Goal: Task Accomplishment & Management: Manage account settings

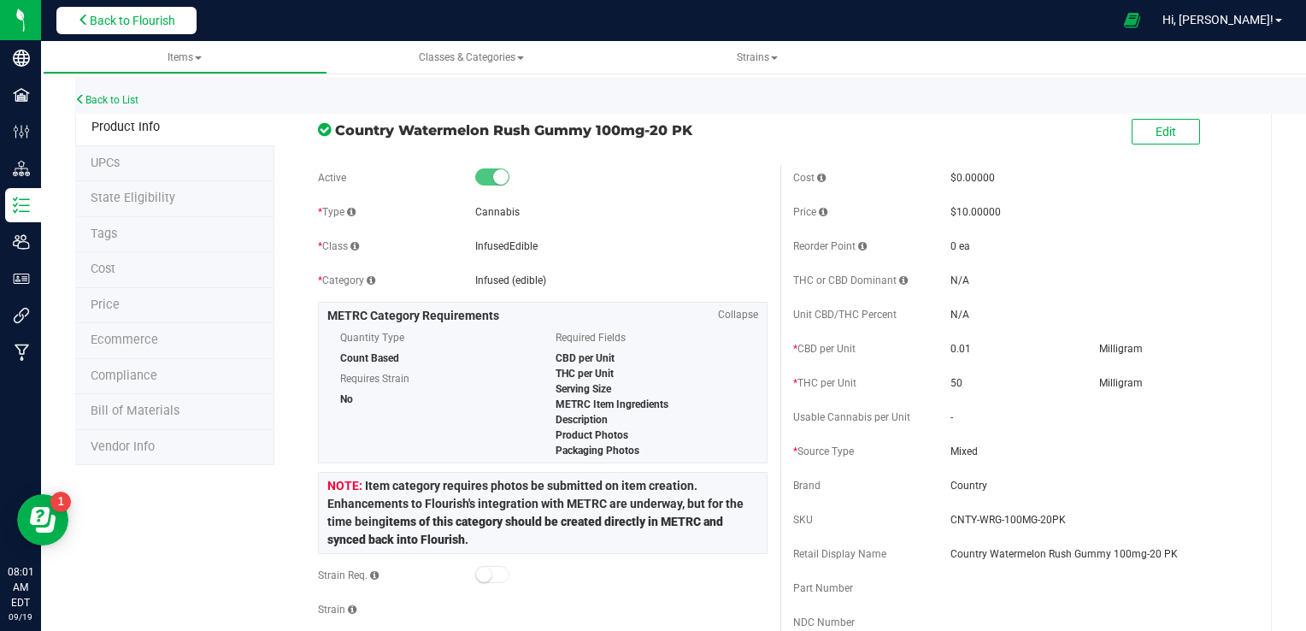
click at [106, 10] on button "Back to Flourish" at bounding box center [126, 20] width 140 height 27
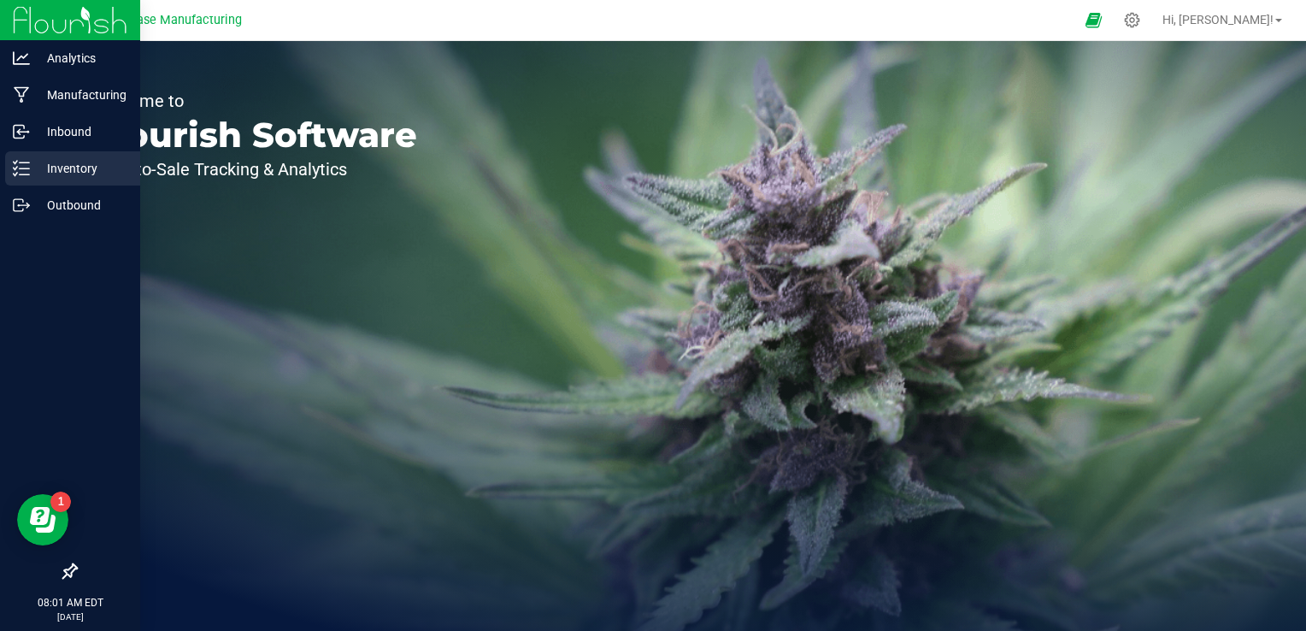
click at [25, 162] on line at bounding box center [24, 162] width 9 height 0
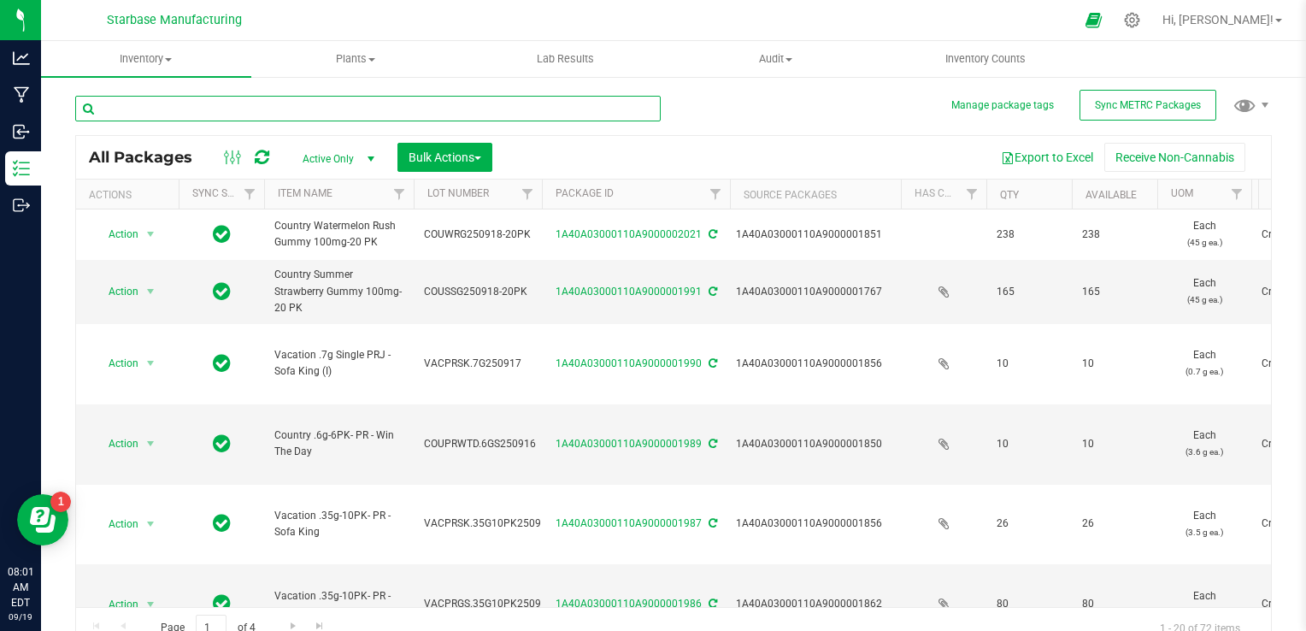
click at [207, 103] on input "text" at bounding box center [368, 109] width 586 height 26
type input "water"
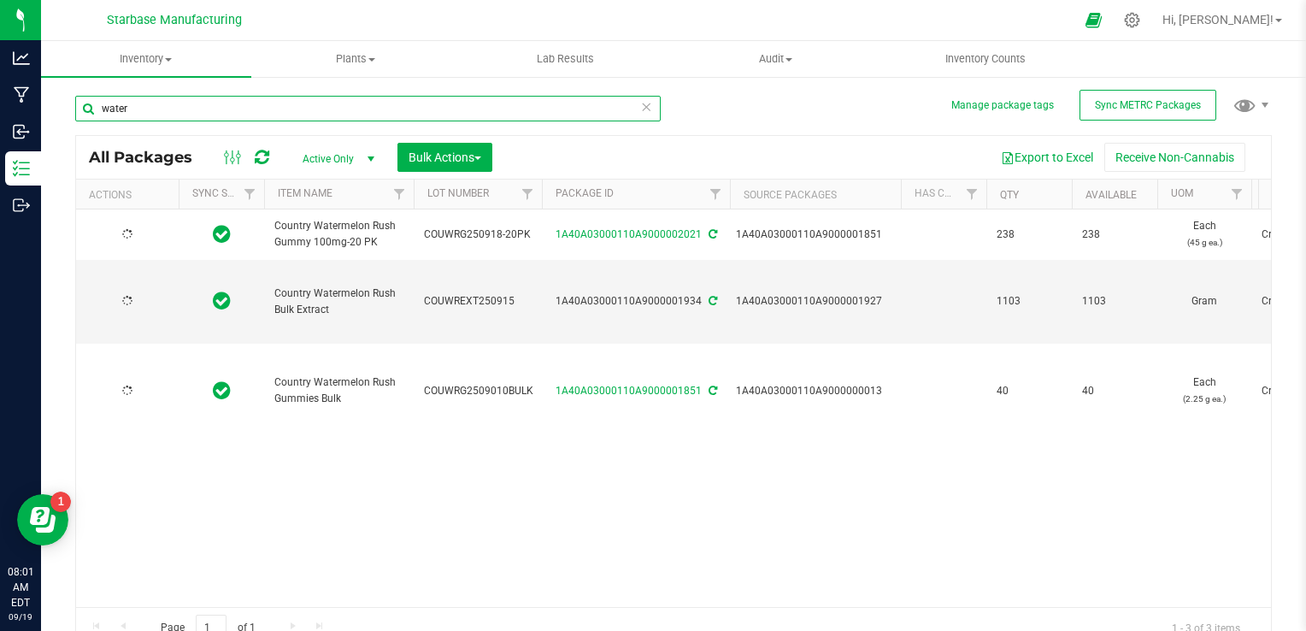
type input "[DATE]"
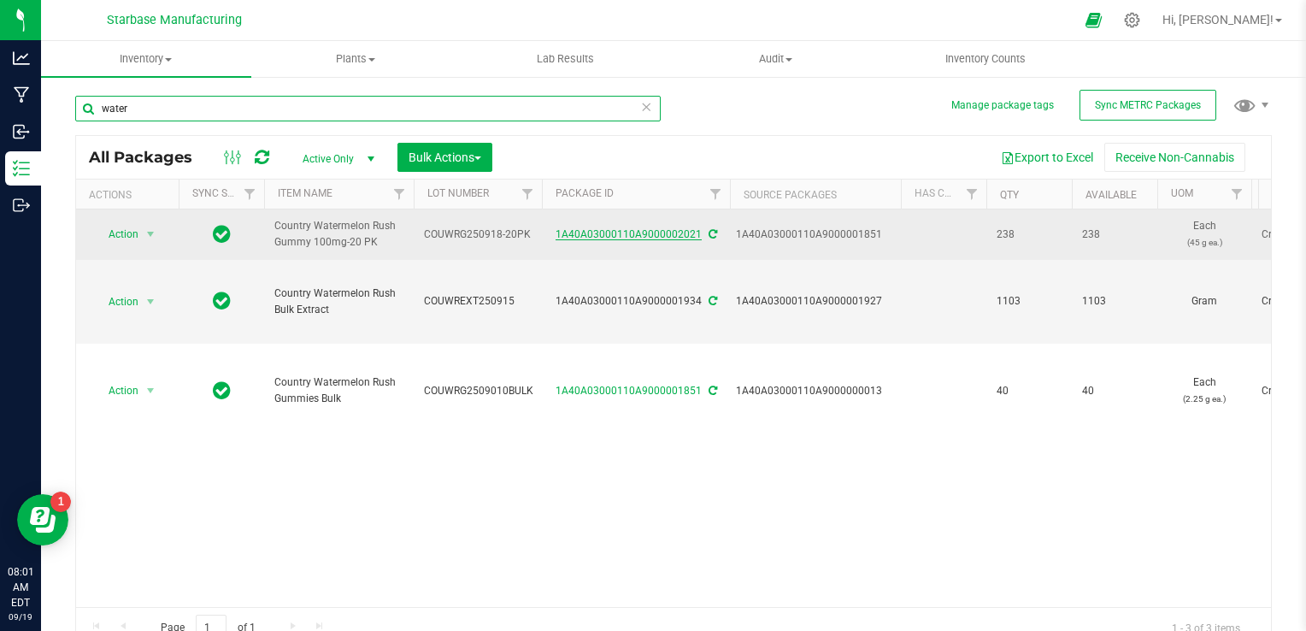
type input "water"
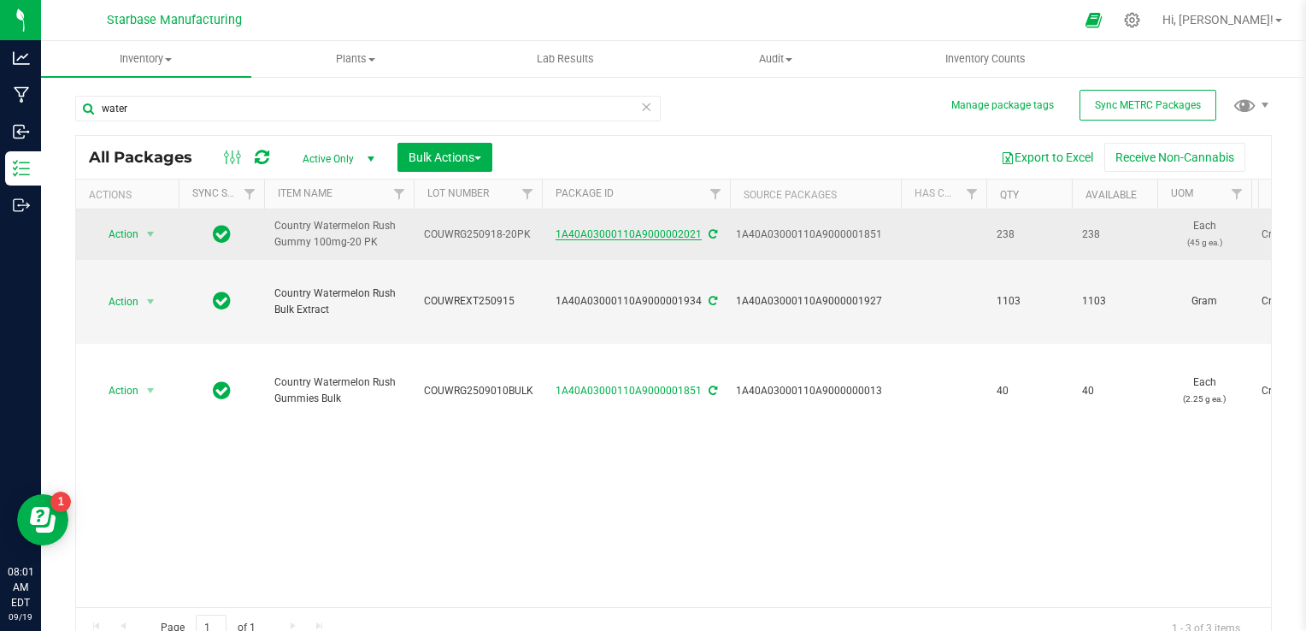
click at [675, 233] on link "1A40A03000110A9000002021" at bounding box center [629, 234] width 146 height 12
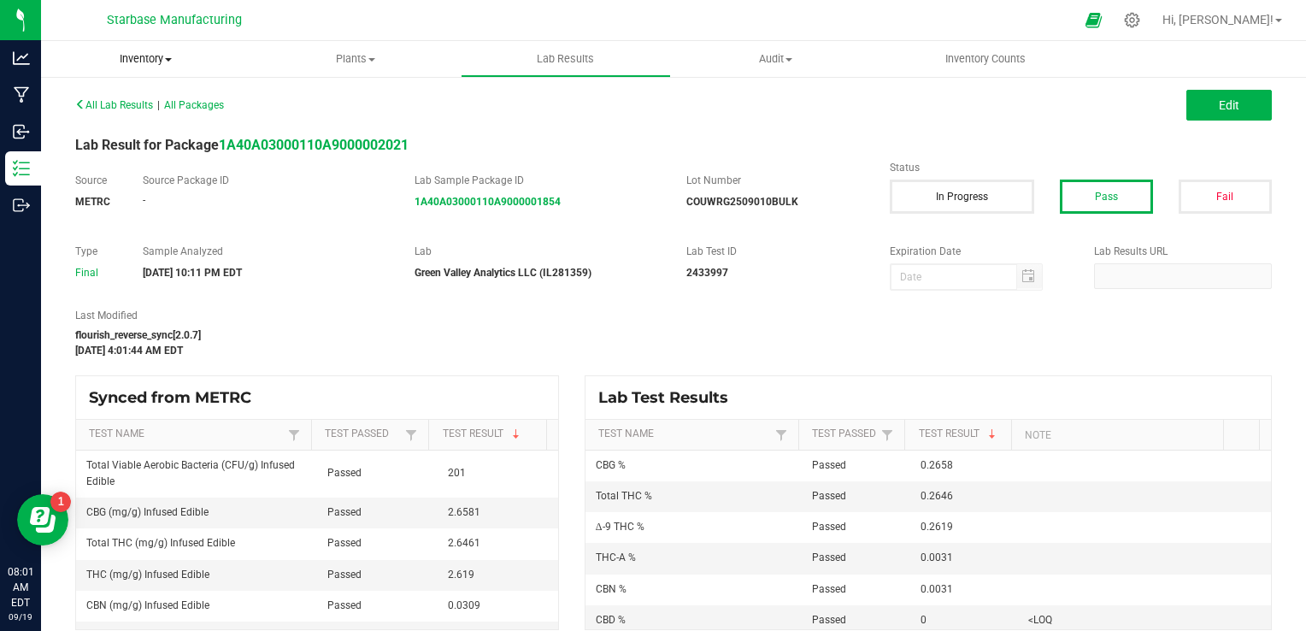
click at [170, 58] on span at bounding box center [168, 59] width 7 height 3
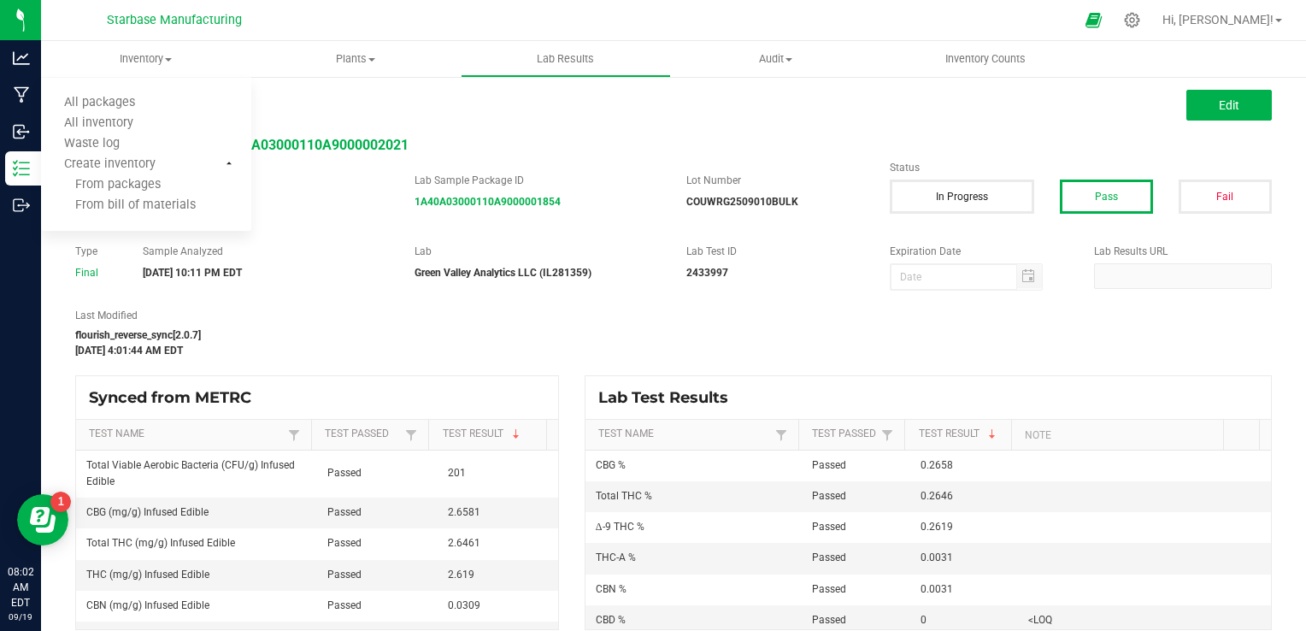
click at [293, 107] on div "All Lab Results | All Packages" at bounding box center [367, 104] width 611 height 15
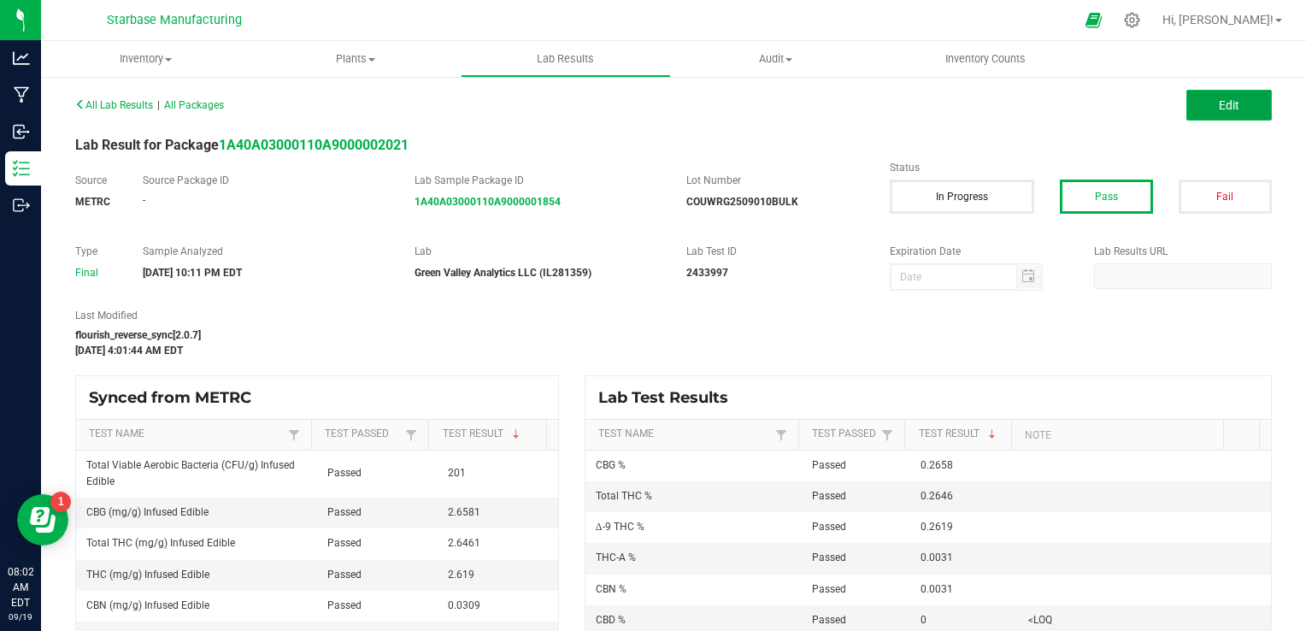
click at [1210, 96] on button "Edit" at bounding box center [1229, 105] width 85 height 31
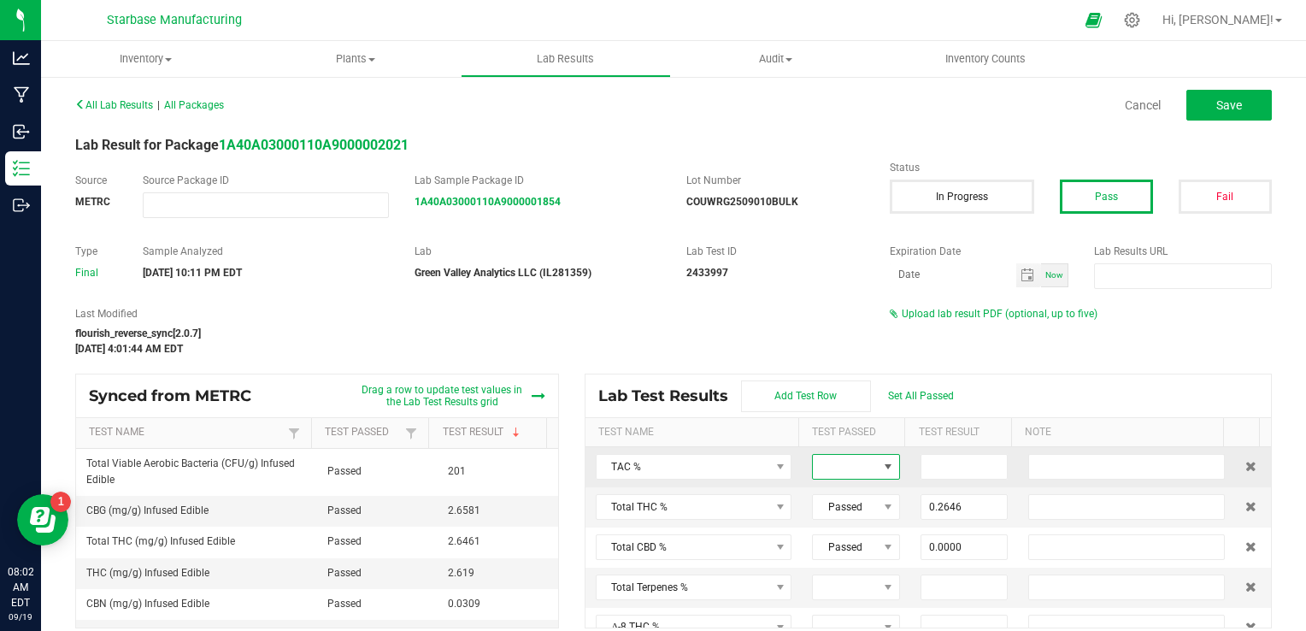
click at [878, 463] on span at bounding box center [888, 467] width 21 height 24
click at [852, 532] on li "Passed" at bounding box center [881, 539] width 160 height 29
click at [922, 466] on input at bounding box center [965, 467] width 86 height 24
type input "0.5376"
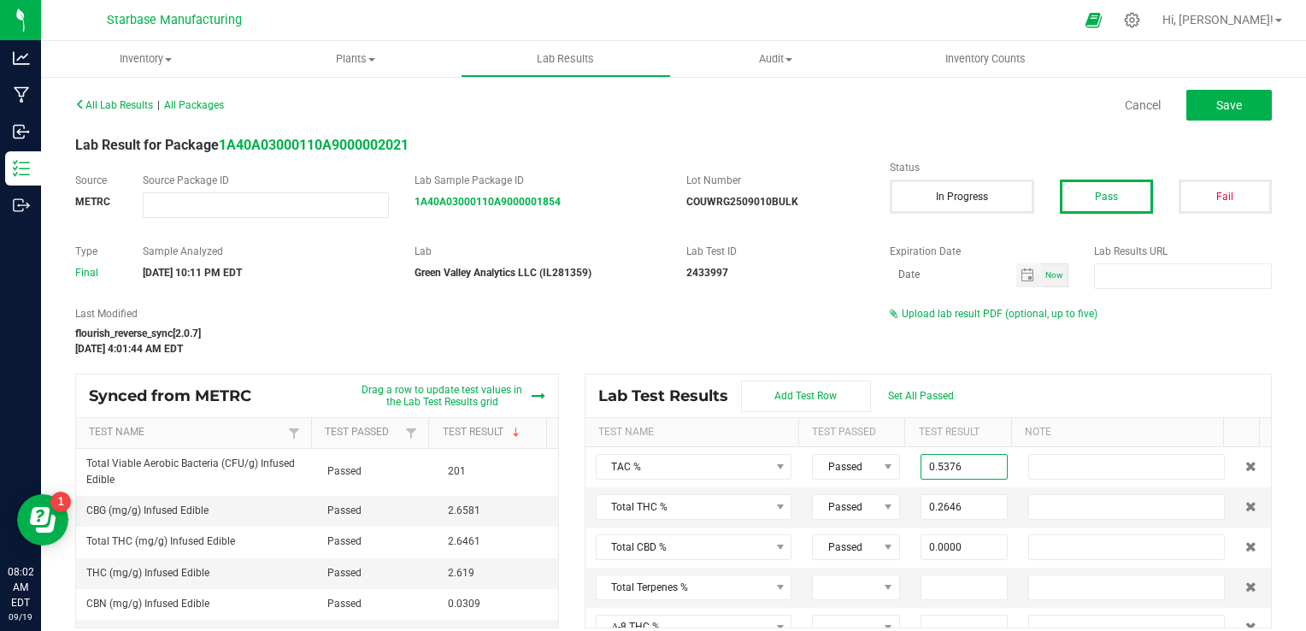
click at [1002, 350] on div "Last Modified flourish_reverse_sync[2.0.7] [DATE] 4:01:44 AM EDT Upload lab res…" at bounding box center [673, 331] width 1222 height 50
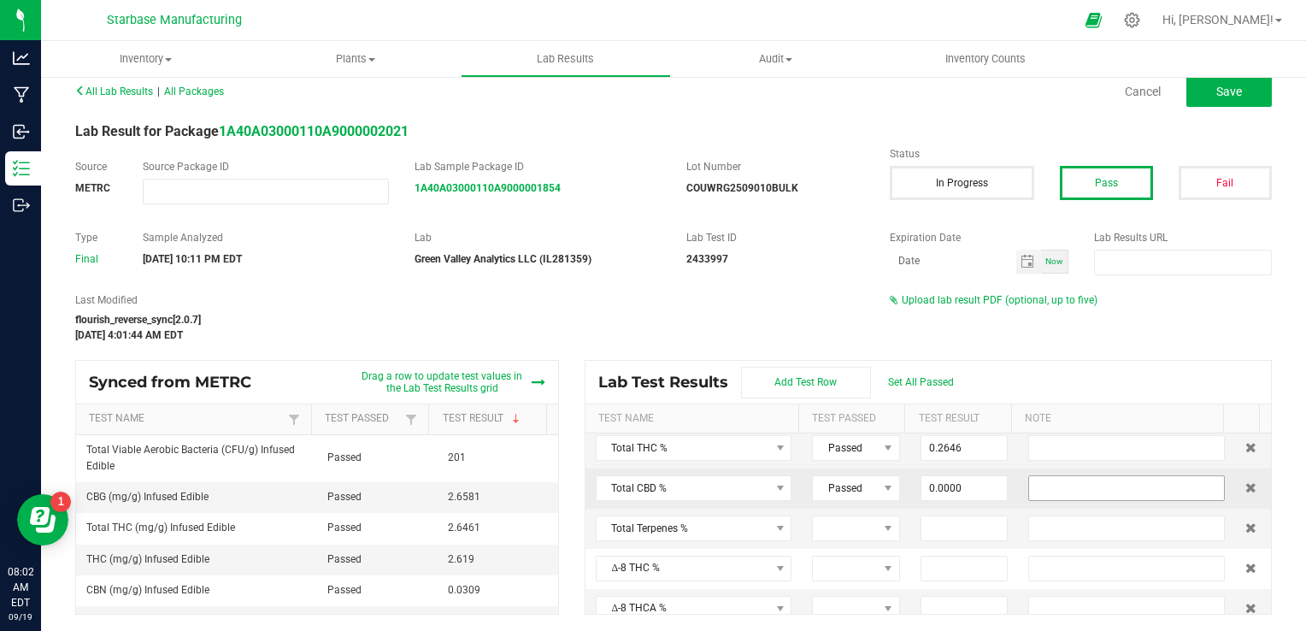
scroll to position [85, 0]
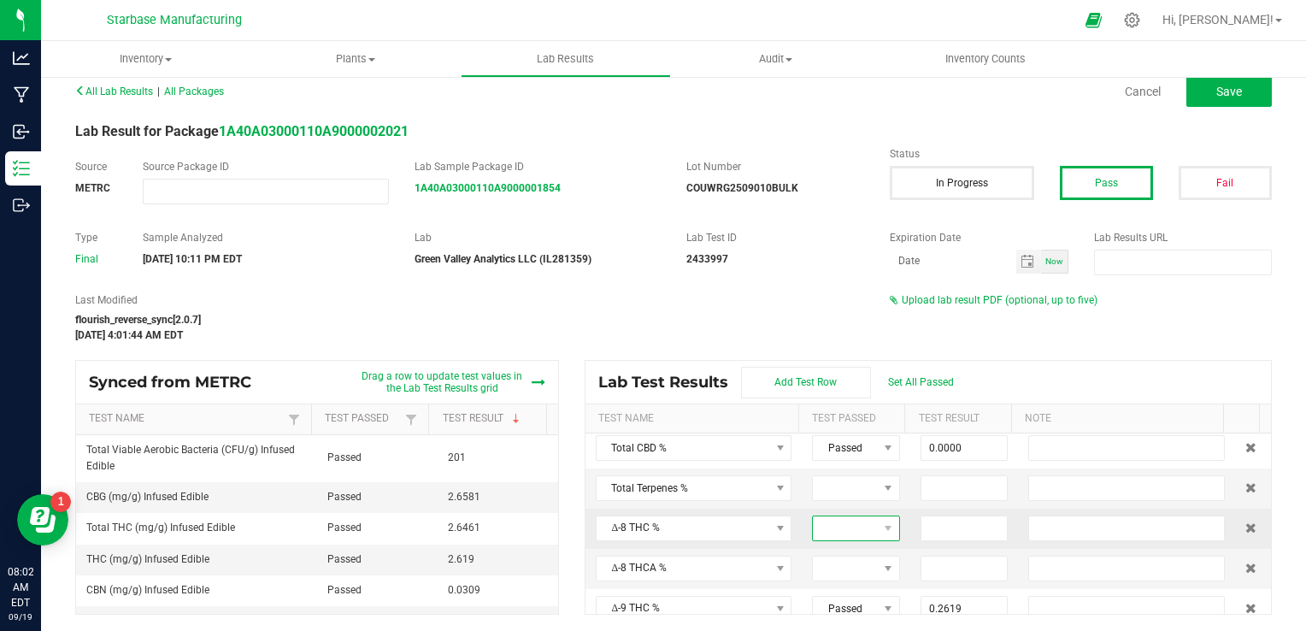
click at [842, 527] on span at bounding box center [845, 528] width 65 height 24
click at [836, 466] on li "Passed" at bounding box center [881, 467] width 160 height 29
click at [922, 531] on input at bounding box center [965, 528] width 86 height 24
type input "0"
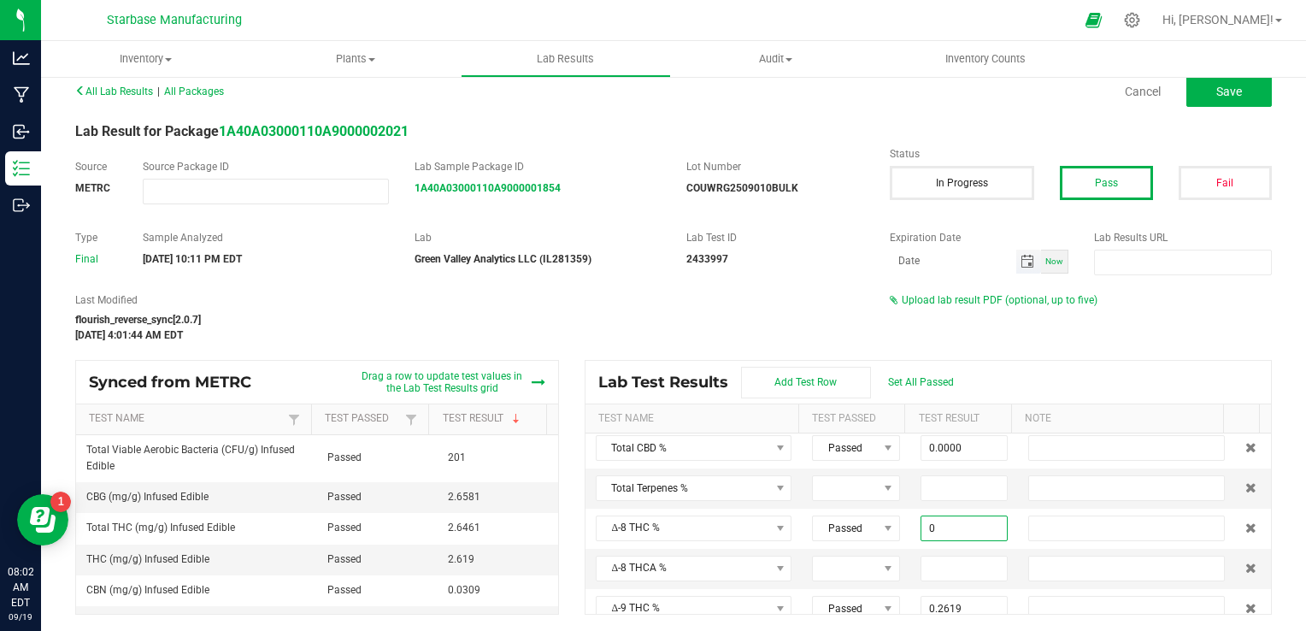
click at [1022, 262] on span "Toggle calendar" at bounding box center [1028, 262] width 14 height 14
type input "0.0000"
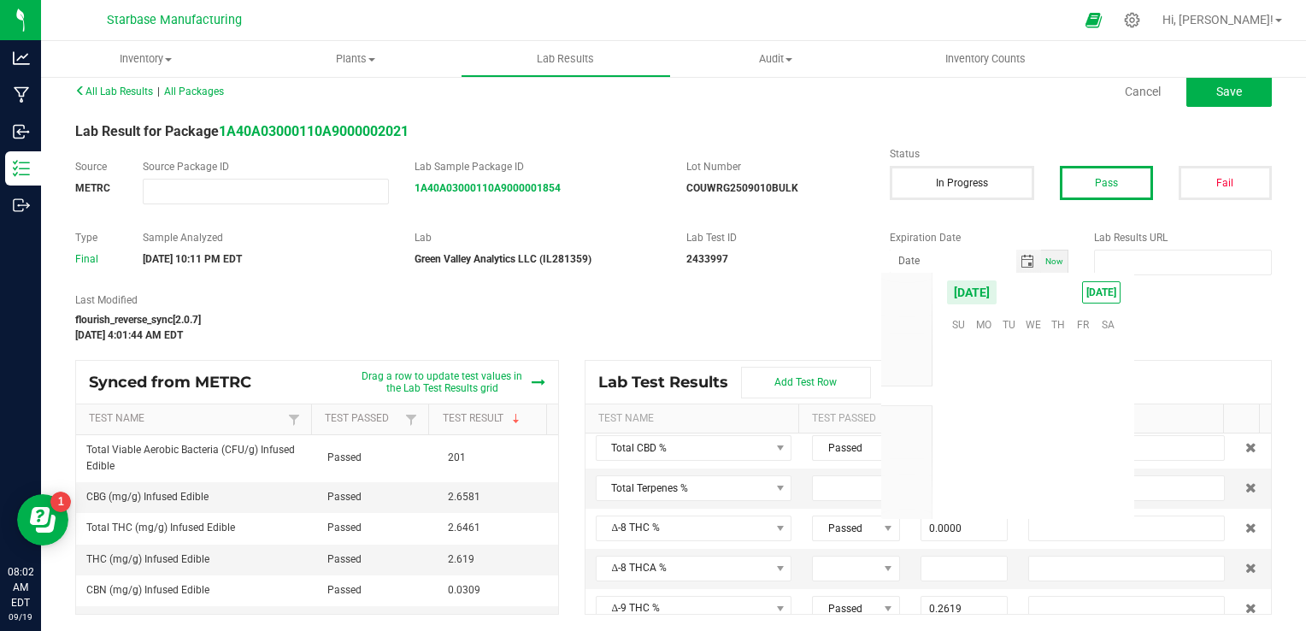
scroll to position [277288, 0]
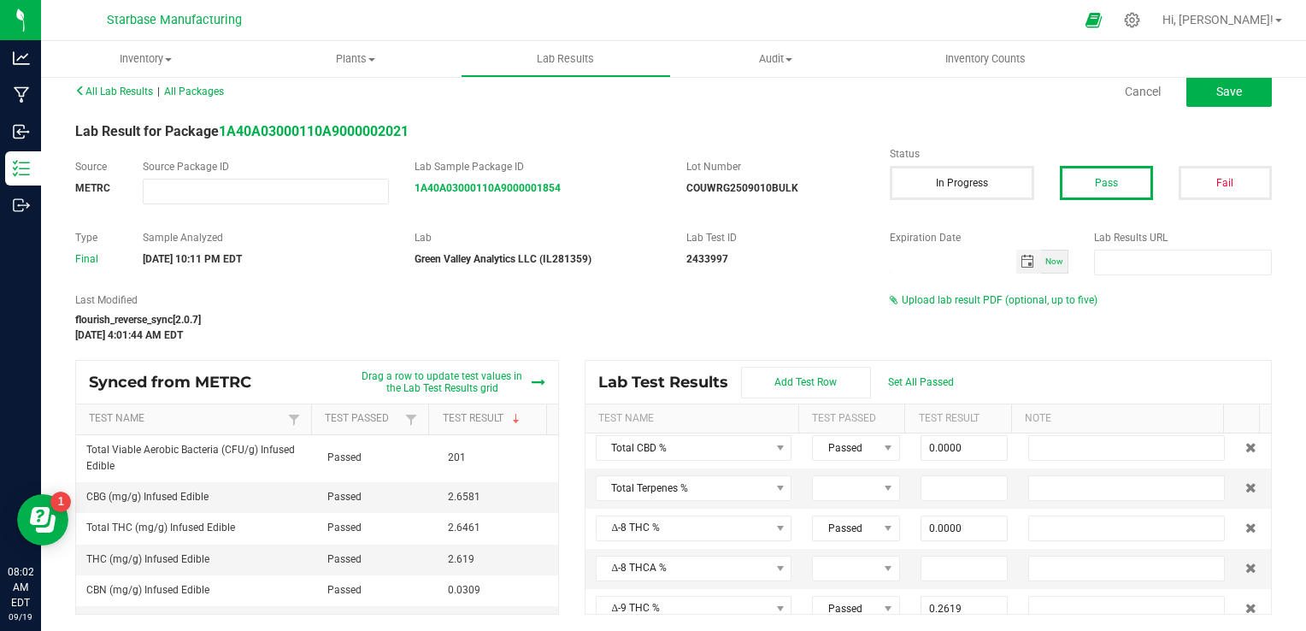
type input "month/day/year"
click at [957, 274] on div "All Lab Results | All Packages Cancel Save Lab Result for Package 1A40A03000110…" at bounding box center [673, 347] width 1197 height 536
click at [1041, 265] on div "Now" at bounding box center [1054, 262] width 27 height 24
click at [951, 258] on input "[DATE]" at bounding box center [953, 260] width 127 height 21
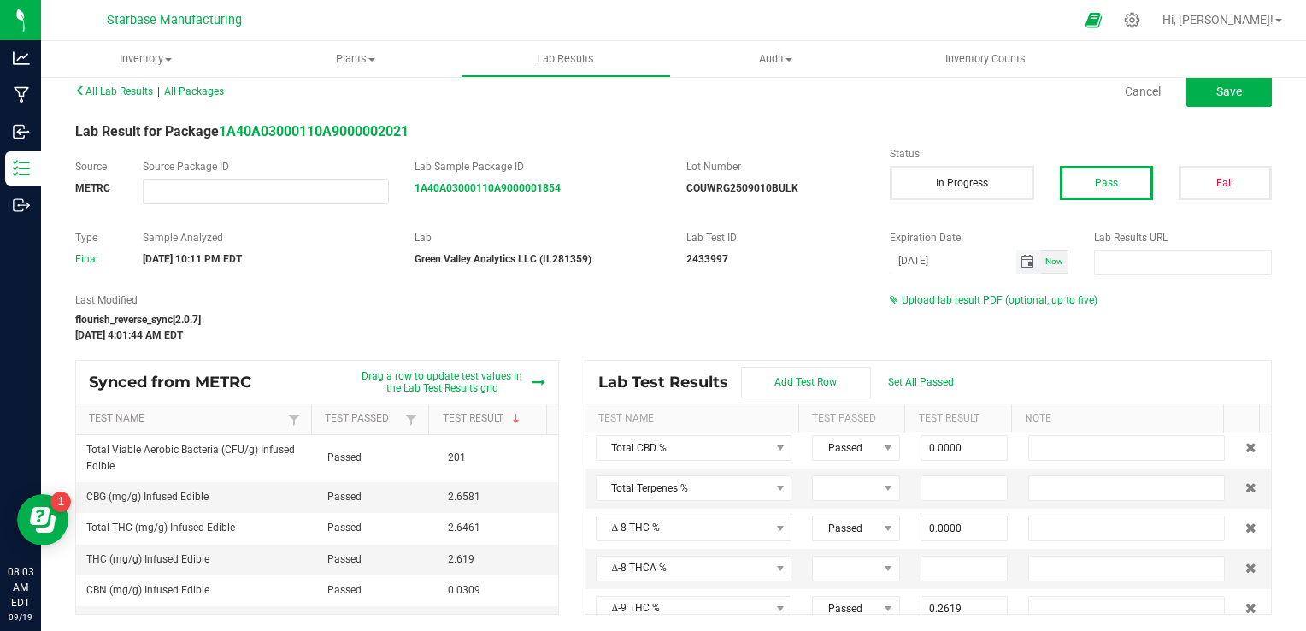
click at [908, 259] on input "[DATE]" at bounding box center [953, 260] width 127 height 21
type input "[DATE]"
click at [1136, 323] on div "Last Modified flourish_reverse_sync[2.0.7] [DATE] 4:01:44 AM EDT Upload lab res…" at bounding box center [673, 317] width 1222 height 50
click at [1194, 96] on button "Save" at bounding box center [1229, 91] width 85 height 31
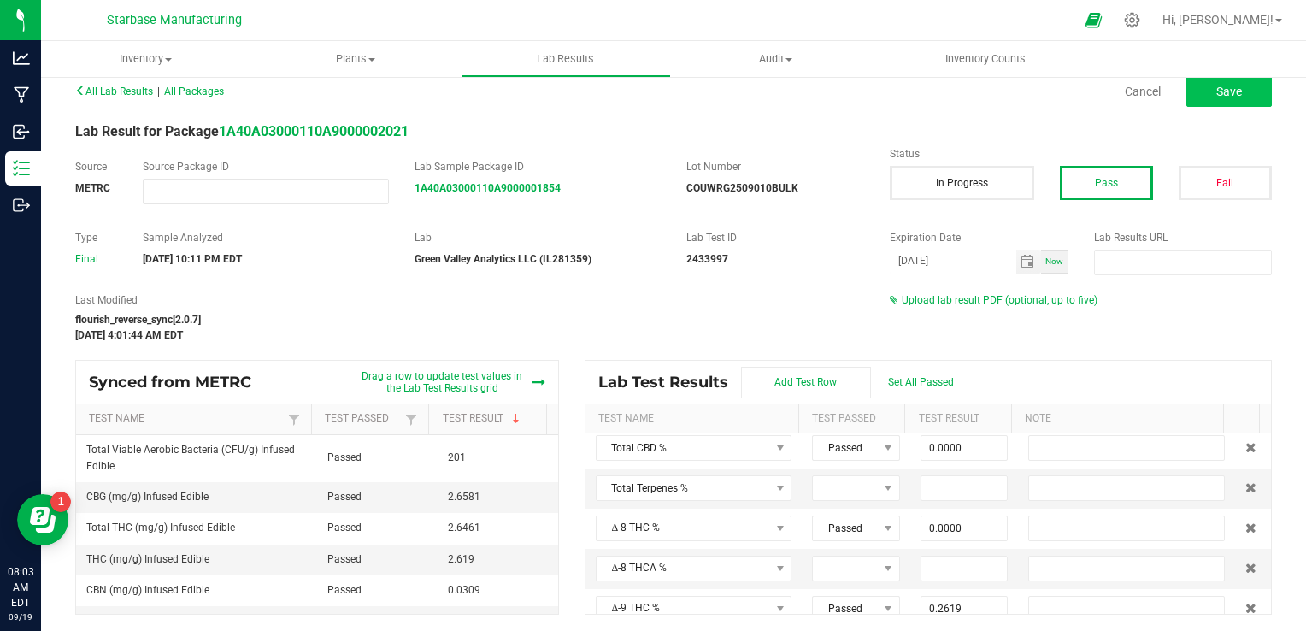
type input "0.2658"
type input "0.0031"
type input "0.0000"
type input "0.2619"
type input "0.0031"
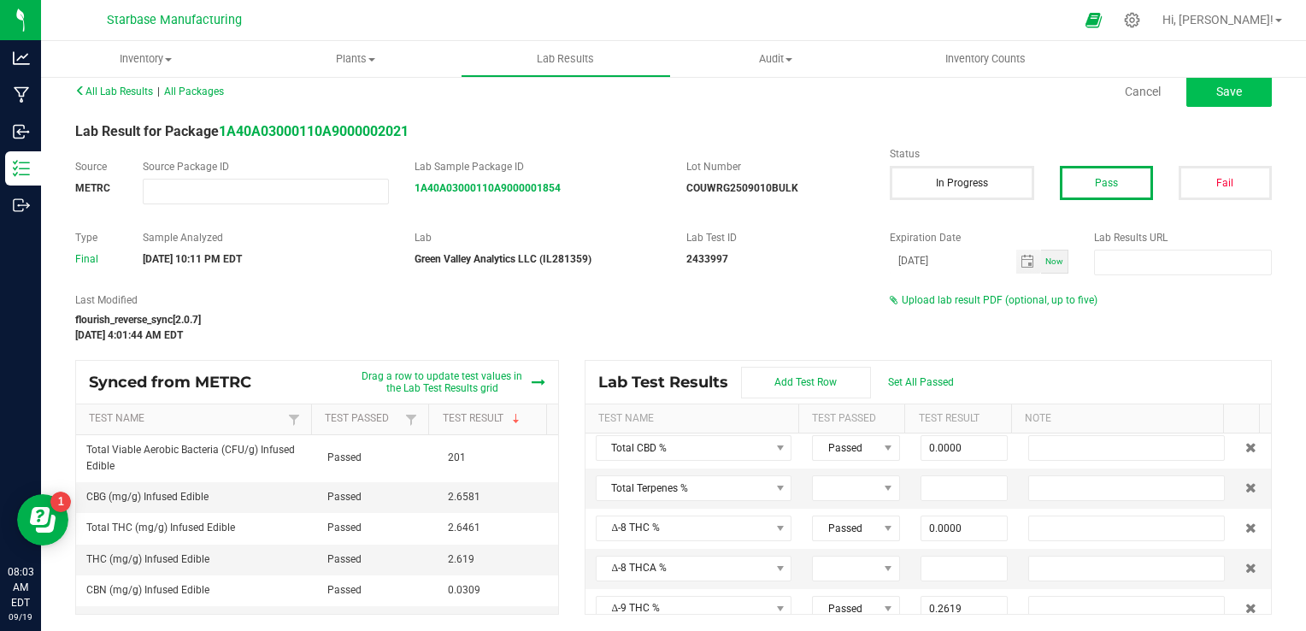
type input "0.0000"
type input "<LOQ"
type input "0.0000"
type input "ND"
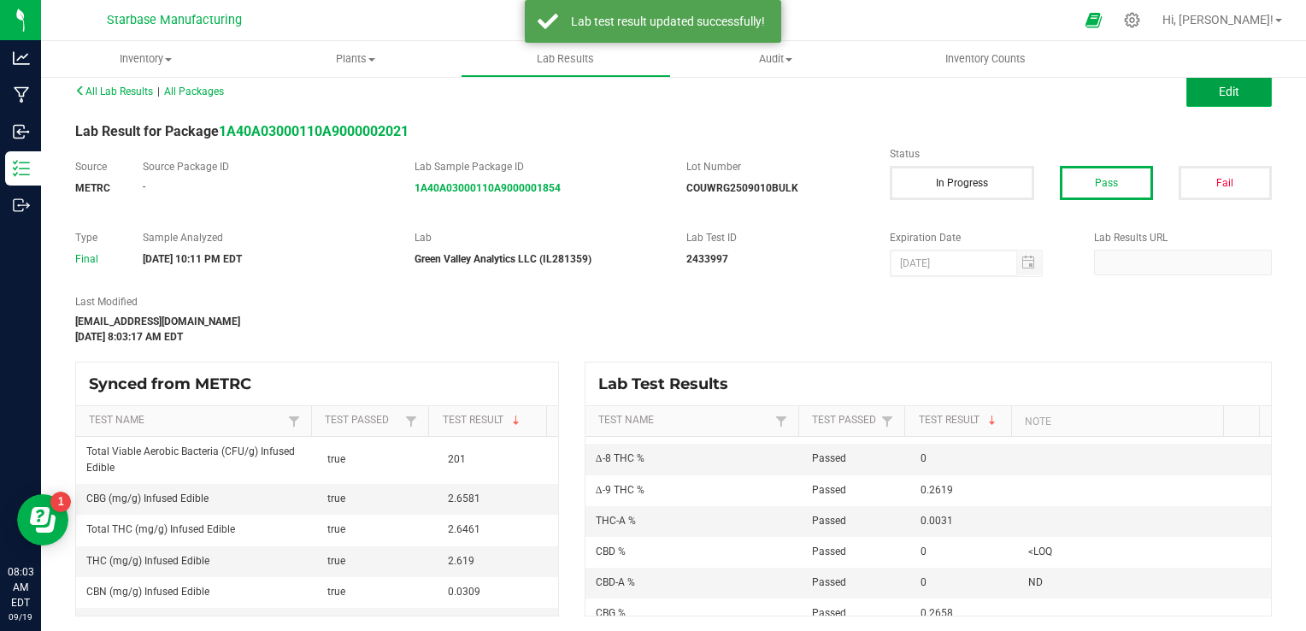
click at [1204, 89] on button "Edit" at bounding box center [1229, 91] width 85 height 31
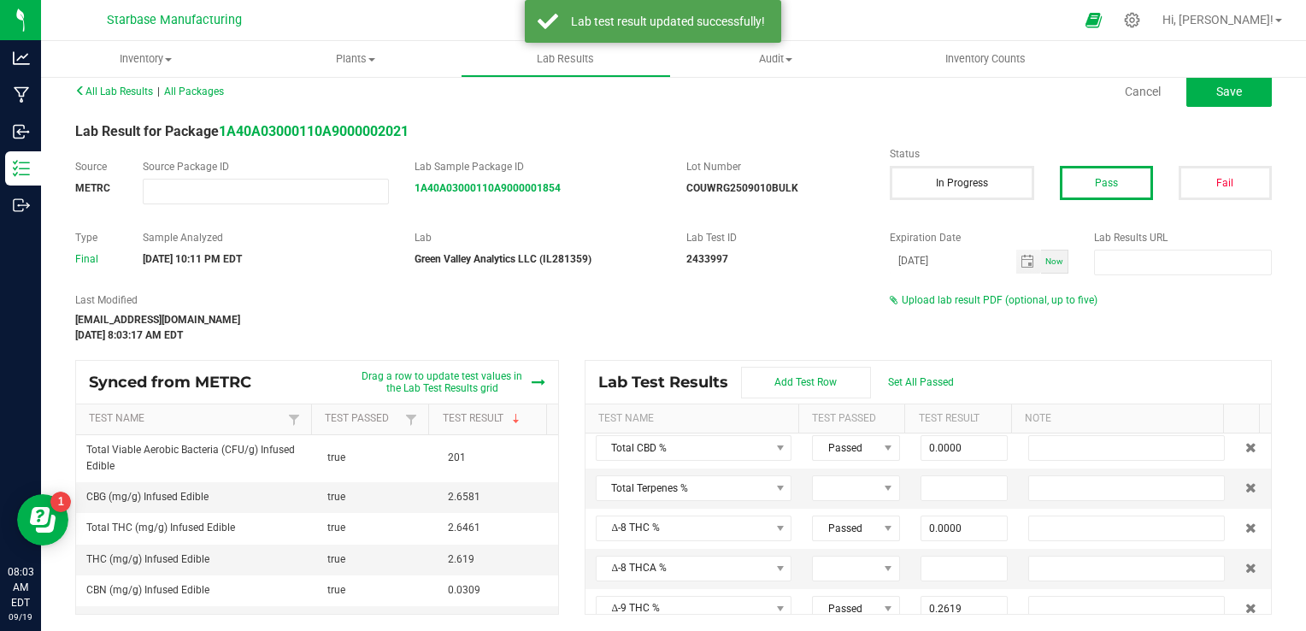
click at [1020, 309] on div "Last Modified [EMAIL_ADDRESS][DOMAIN_NAME] [DATE] 8:03:17 AM EDT Upload lab res…" at bounding box center [673, 317] width 1222 height 50
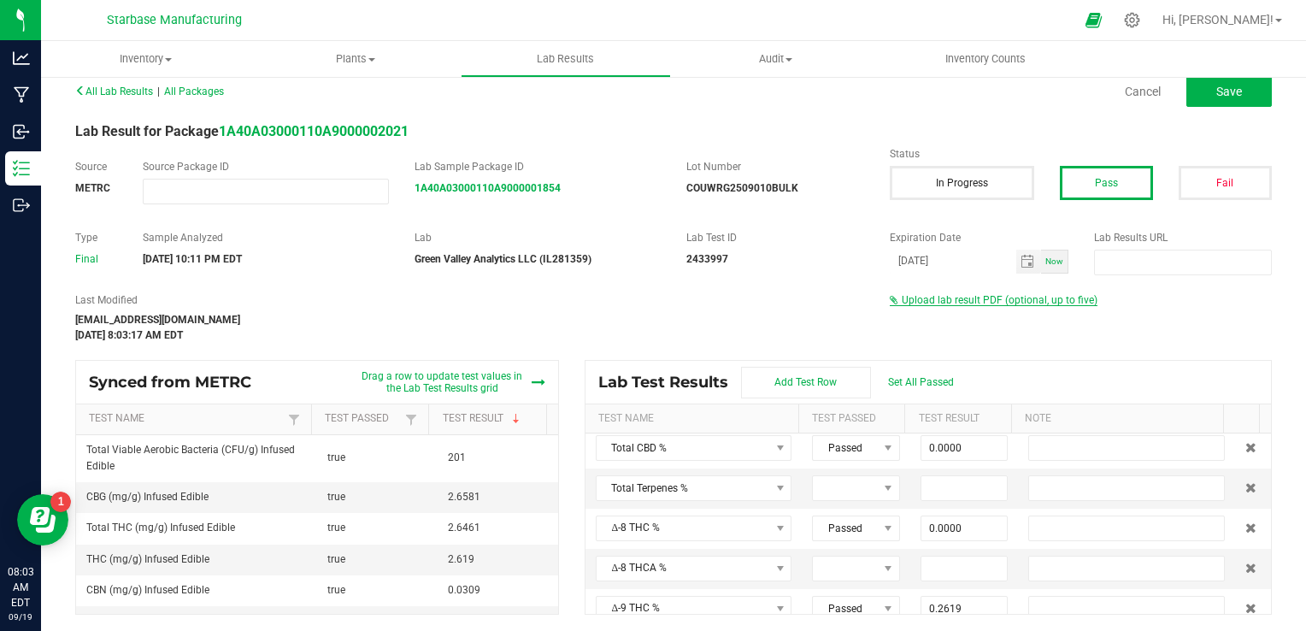
click at [1018, 303] on span "Upload lab result PDF (optional, up to five)" at bounding box center [994, 300] width 208 height 12
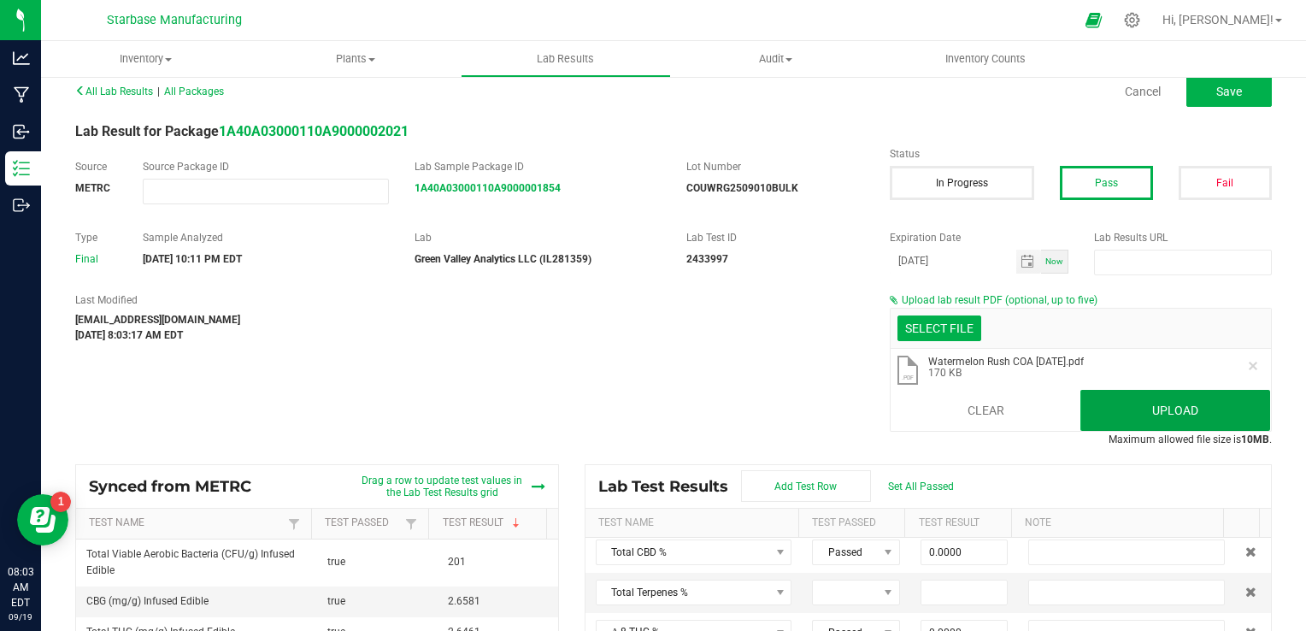
click at [1143, 400] on button "Upload" at bounding box center [1176, 410] width 190 height 41
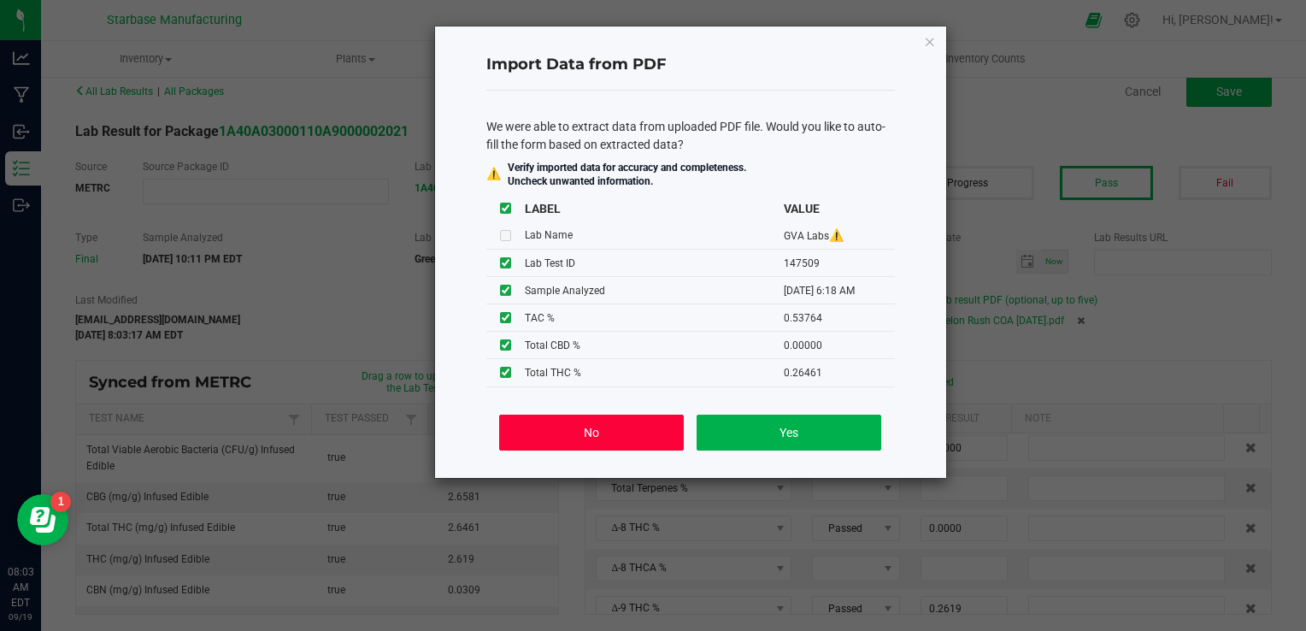
click at [638, 427] on button "No" at bounding box center [591, 433] width 184 height 36
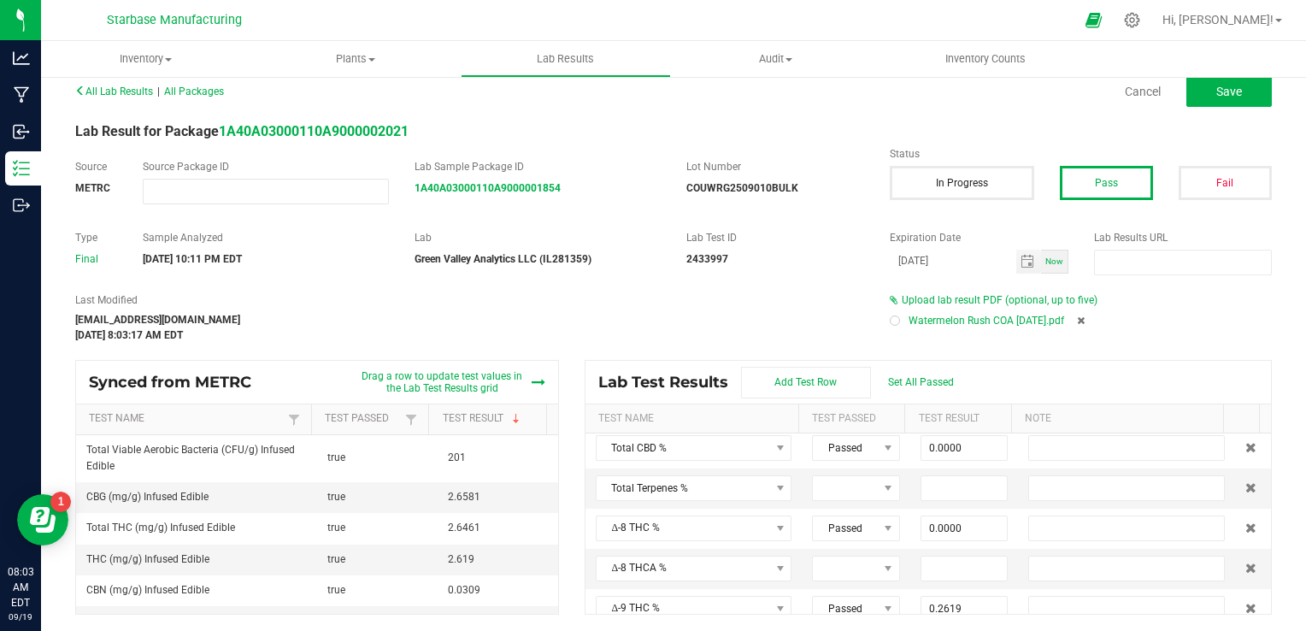
click at [890, 317] on div at bounding box center [895, 320] width 10 height 10
click at [1216, 85] on span "Save" at bounding box center [1229, 92] width 26 height 14
type input "0.0000"
type input "0.2619"
type input "0.0031"
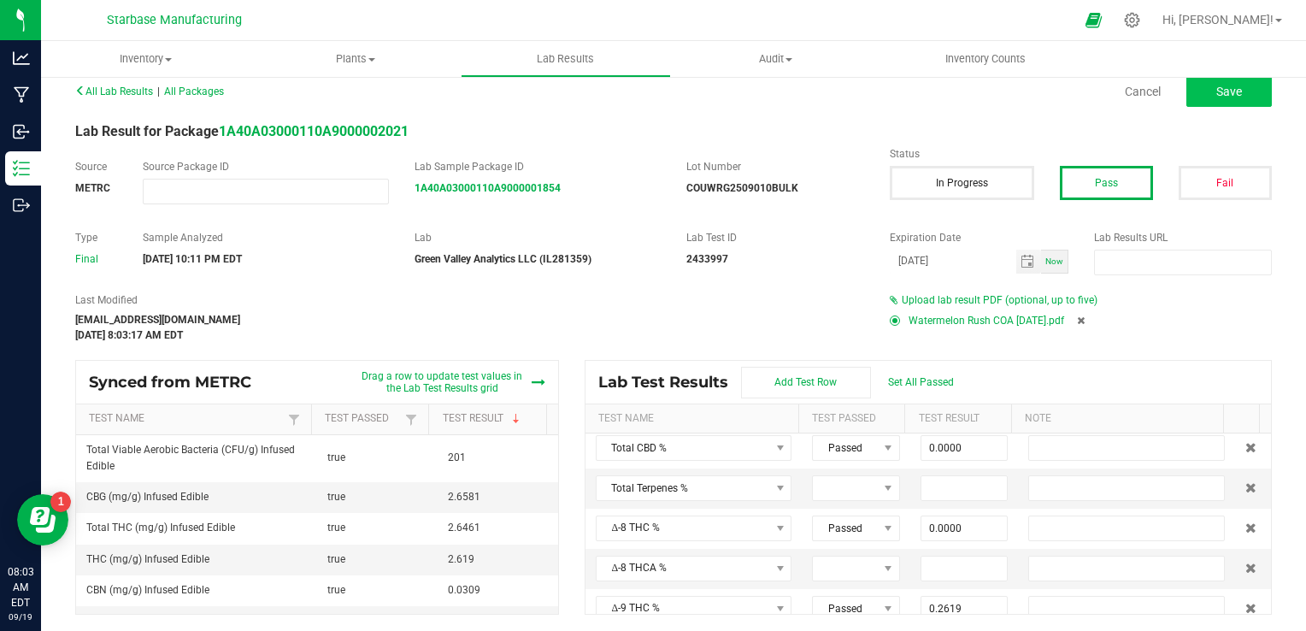
type input "0.0000"
type input "<LOQ"
type input "0.0000"
type input "ND"
type input "0.2658"
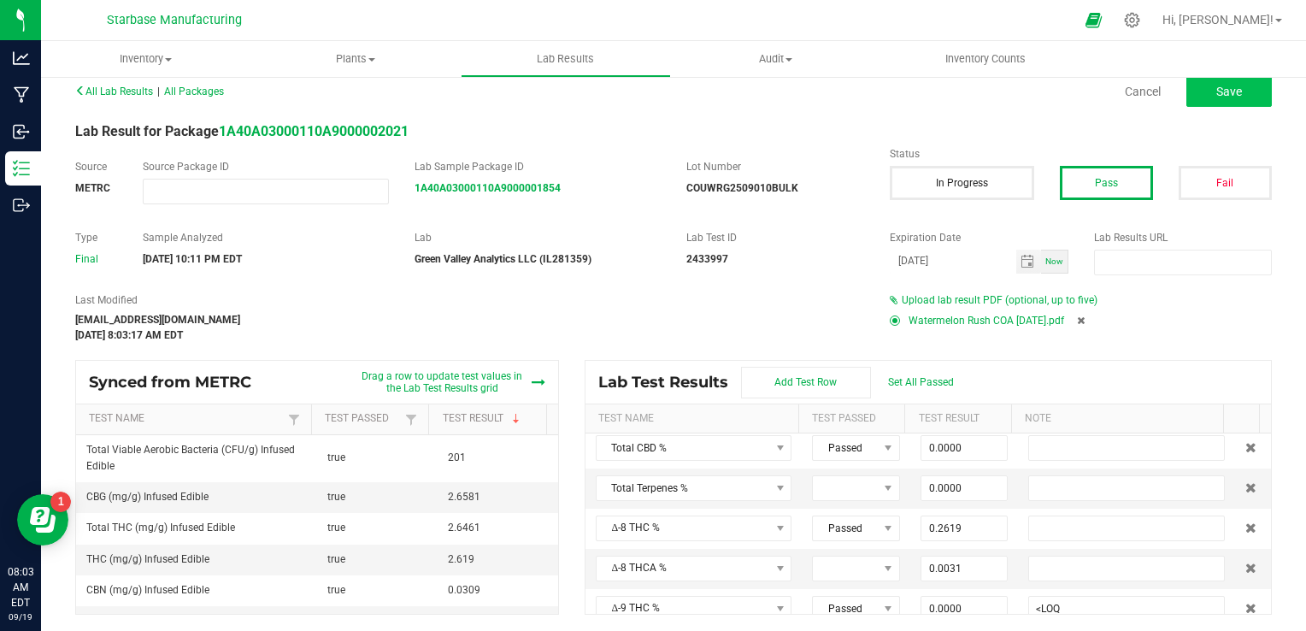
type input "0.0031"
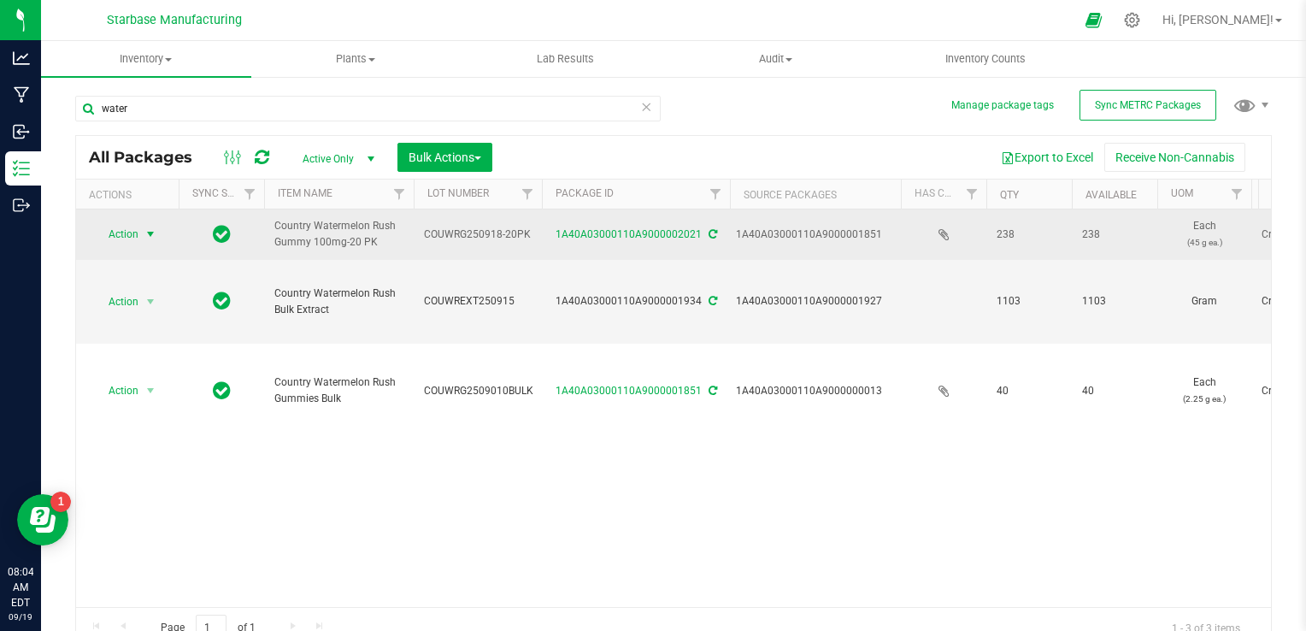
click at [145, 234] on span "select" at bounding box center [151, 234] width 14 height 14
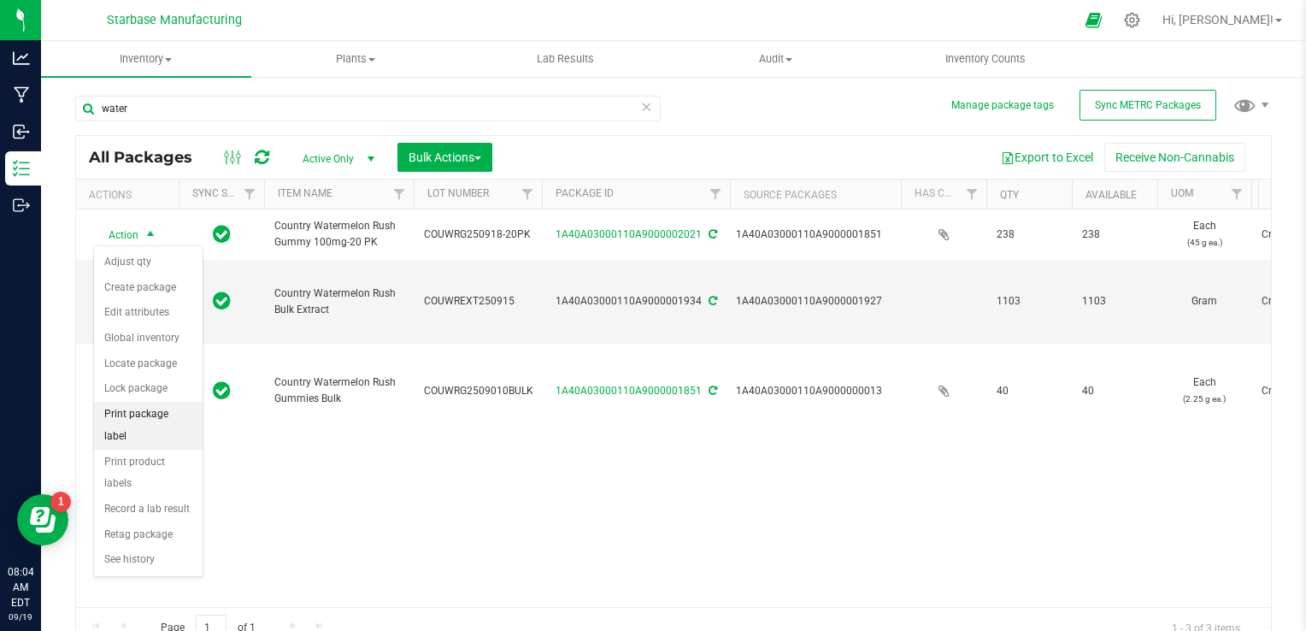
click at [144, 415] on li "Print package label" at bounding box center [148, 425] width 109 height 47
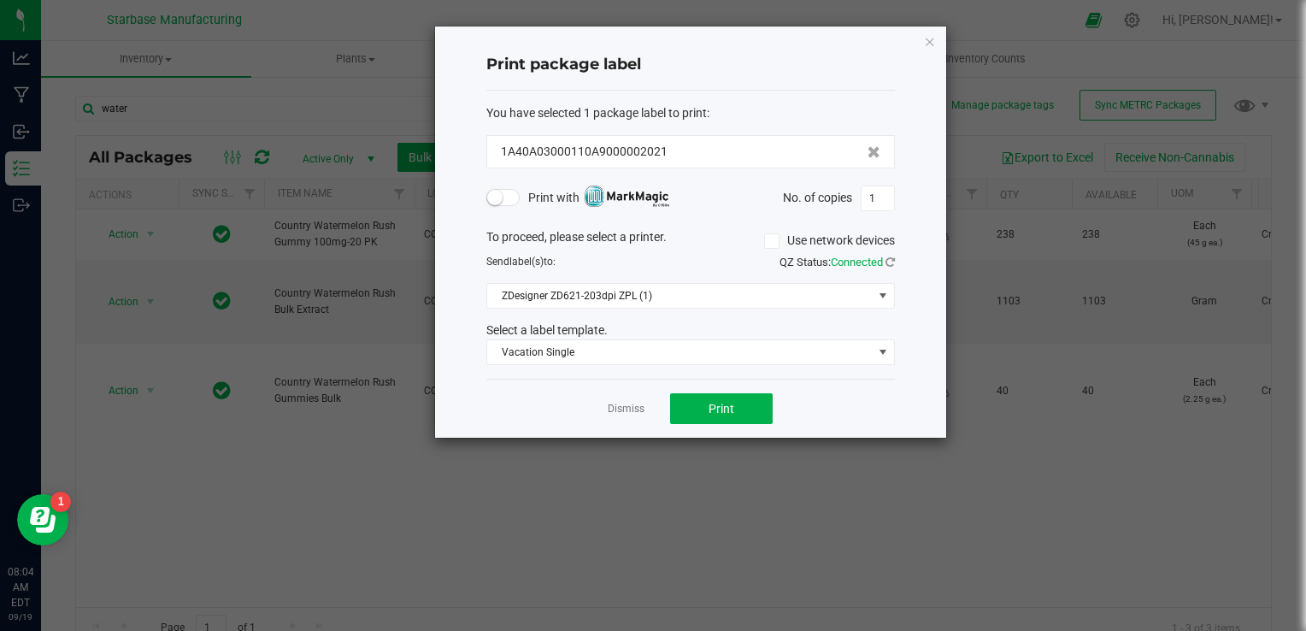
click at [490, 197] on small at bounding box center [494, 197] width 15 height 15
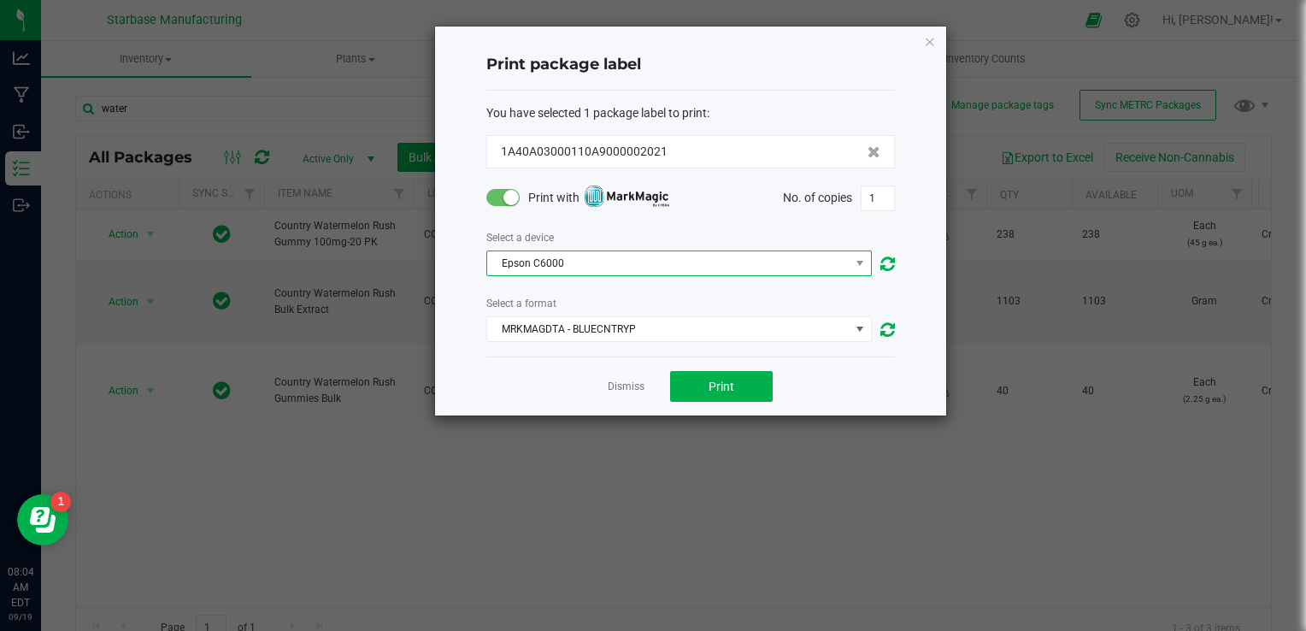
click at [778, 268] on span "Epson C6000" at bounding box center [668, 263] width 362 height 24
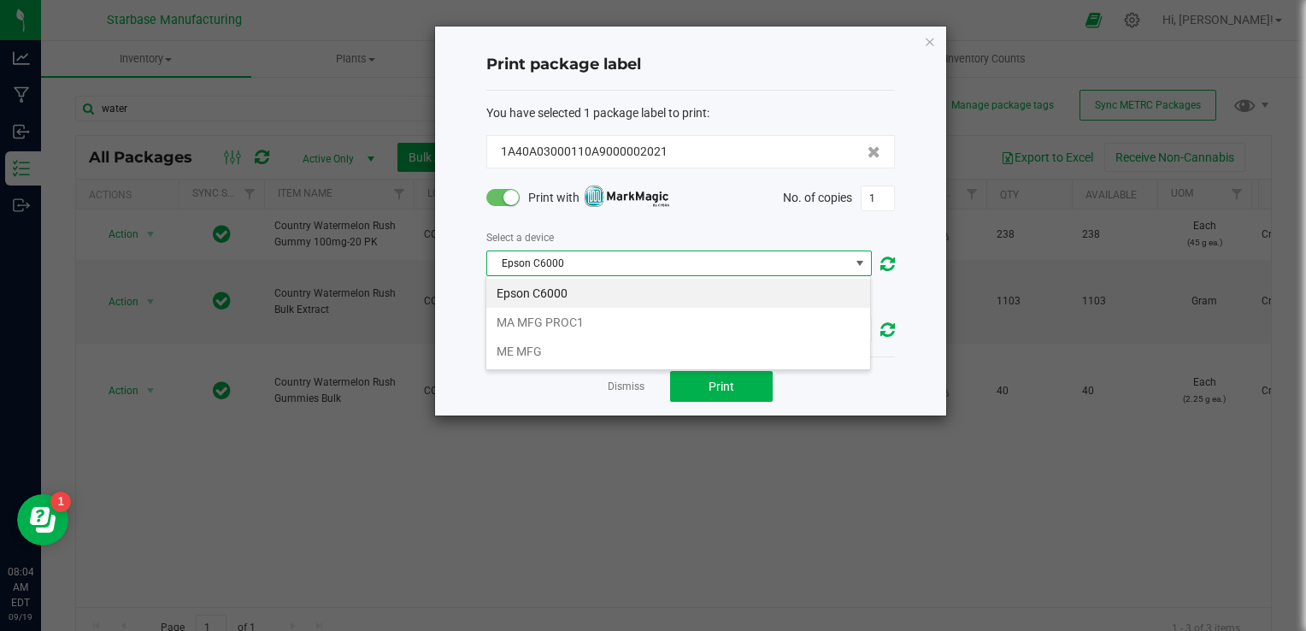
scroll to position [25, 386]
click at [754, 318] on li "MA MFG PROC1" at bounding box center [678, 322] width 384 height 29
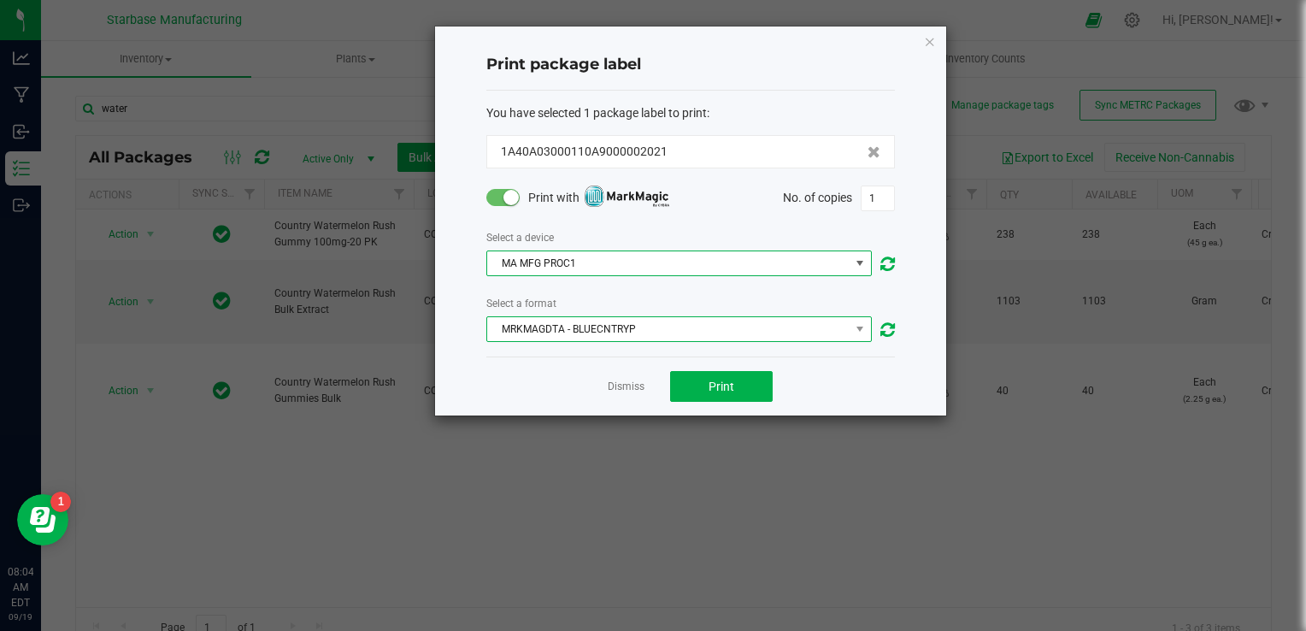
click at [727, 331] on span "MRKMAGDTA - BLUECNTRYP" at bounding box center [668, 329] width 362 height 24
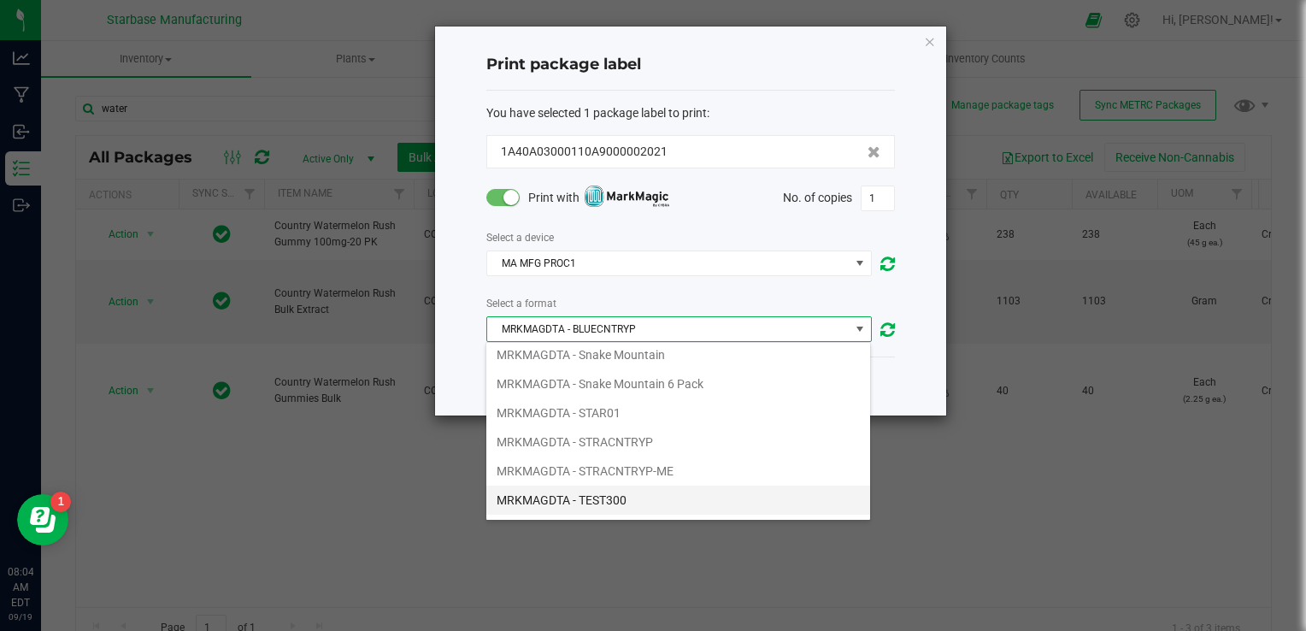
scroll to position [489, 0]
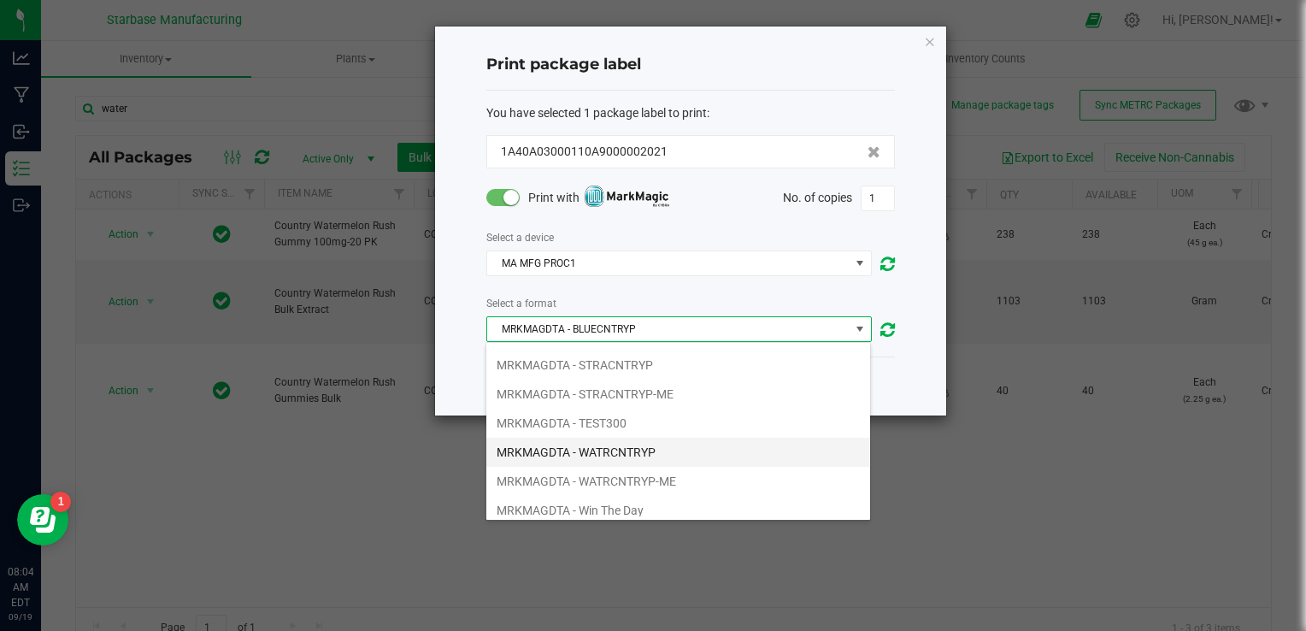
click at [681, 443] on li "MRKMAGDTA - WATRCNTRYP" at bounding box center [678, 452] width 384 height 29
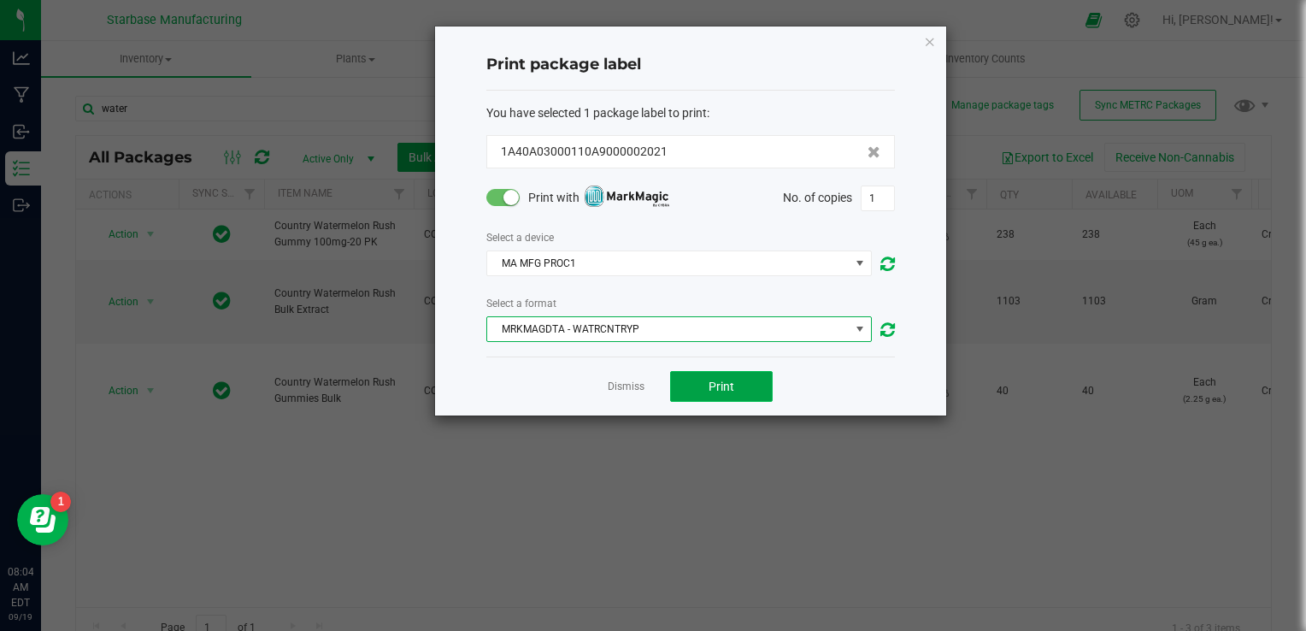
click at [747, 386] on button "Print" at bounding box center [721, 386] width 103 height 31
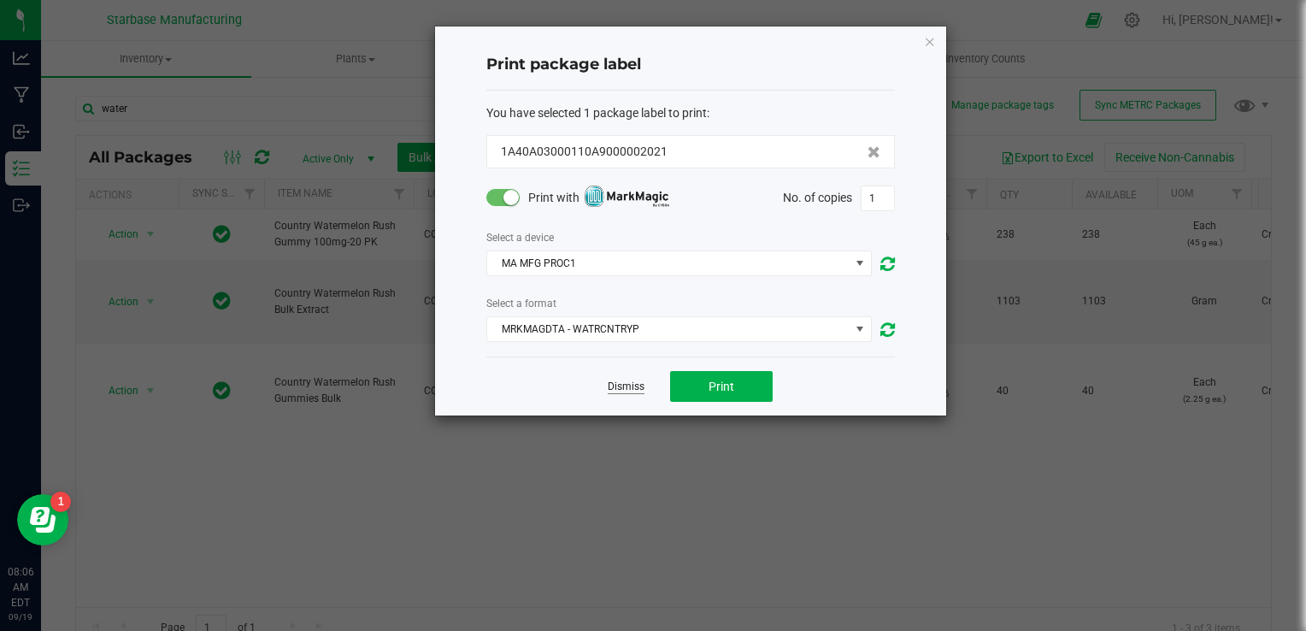
click at [626, 383] on link "Dismiss" at bounding box center [626, 387] width 37 height 15
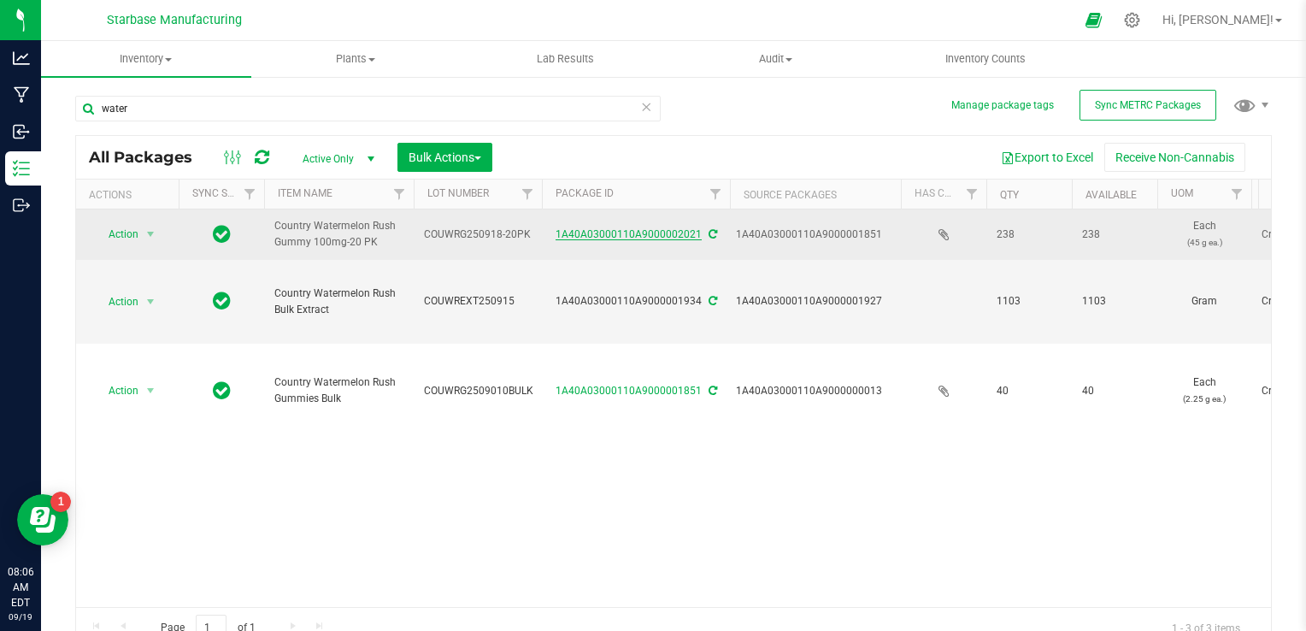
click at [595, 233] on link "1A40A03000110A9000002021" at bounding box center [629, 234] width 146 height 12
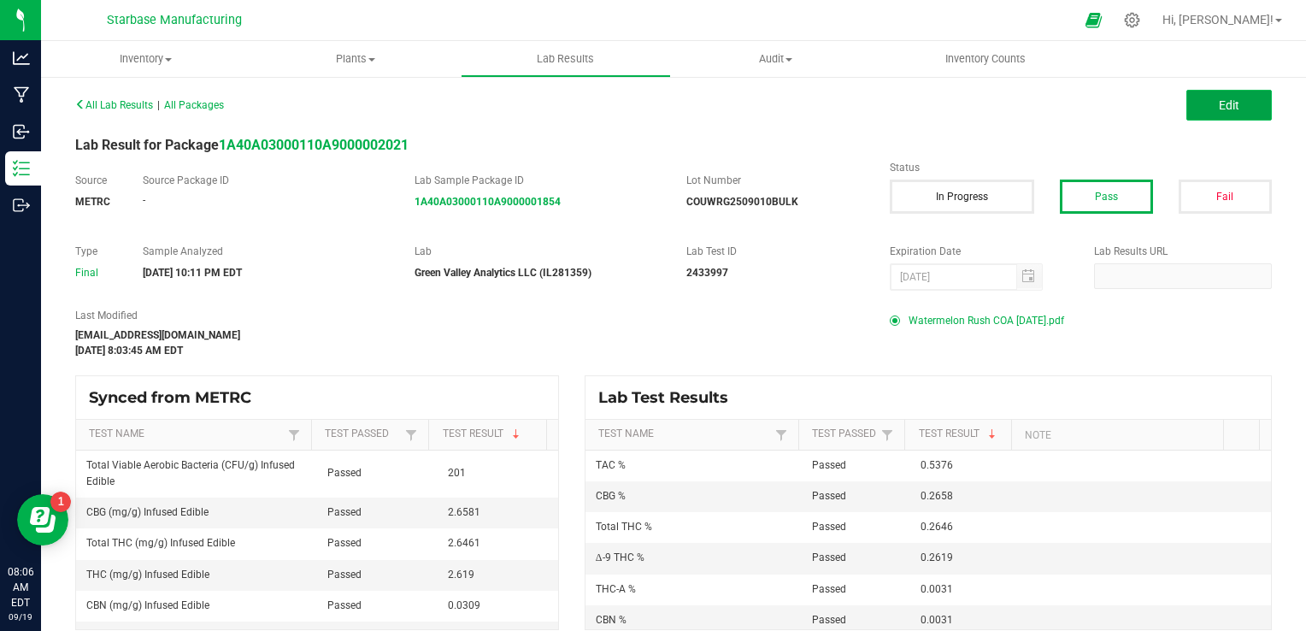
click at [1201, 109] on button "Edit" at bounding box center [1229, 105] width 85 height 31
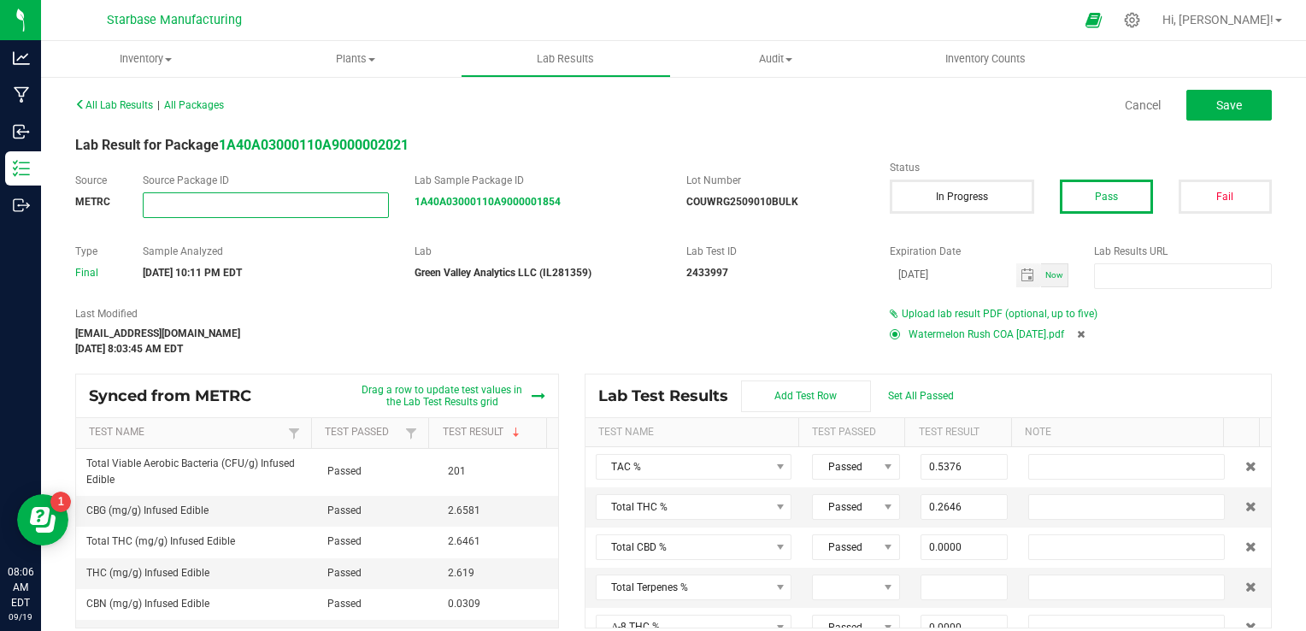
click at [245, 214] on input "NO DATA FOUND" at bounding box center [266, 205] width 244 height 24
paste input "Vacation .7g Single PRJ - Garlic Sundae (H)"
type input "Vacation .7g Single PRJ - Garlic Sundae (H)"
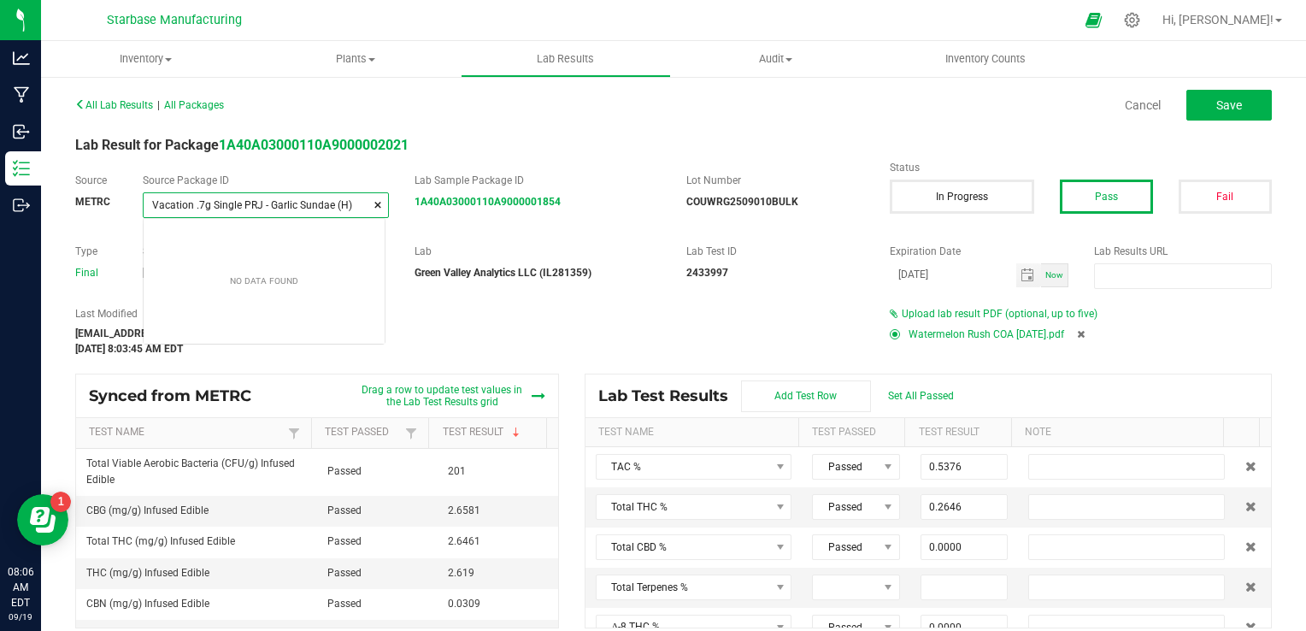
scroll to position [24, 242]
click at [378, 205] on span at bounding box center [378, 205] width 10 height 17
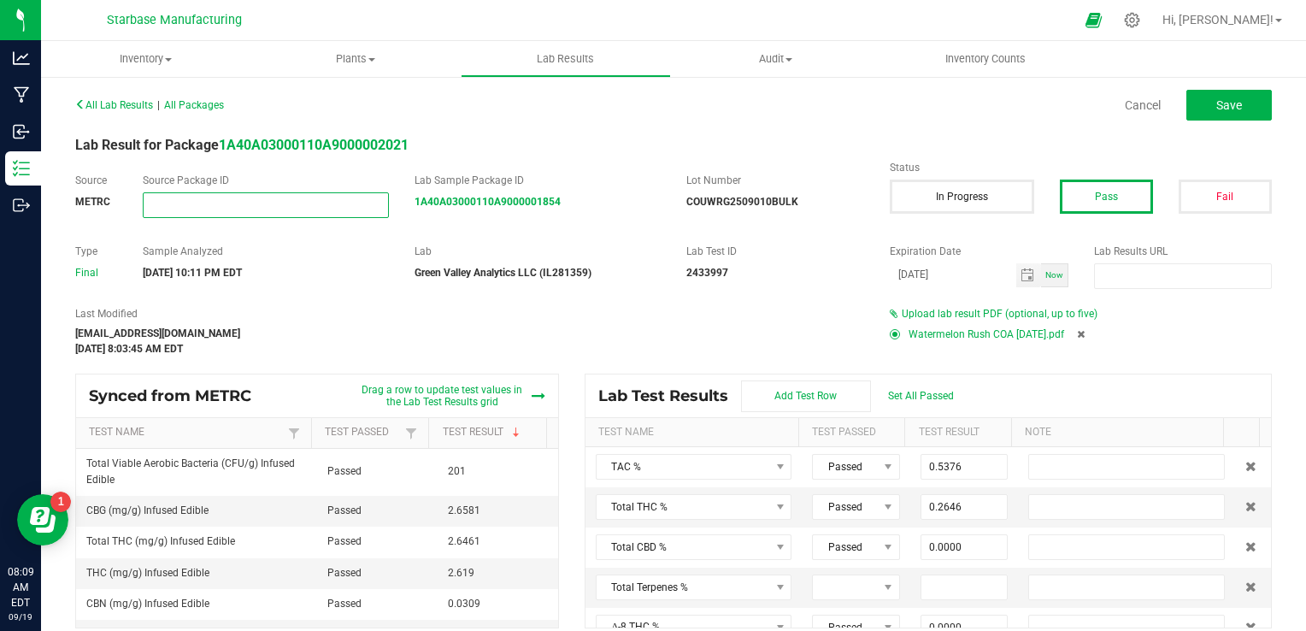
paste input "1A40A03000110A9000001851"
type input "1A40A03000110A9000001851"
click at [425, 339] on div "[EMAIL_ADDRESS][DOMAIN_NAME]" at bounding box center [469, 333] width 789 height 15
click at [485, 123] on div "All Lab Results | All Packages Cancel Save" at bounding box center [673, 105] width 1222 height 43
click at [1226, 115] on button "Save" at bounding box center [1229, 105] width 85 height 31
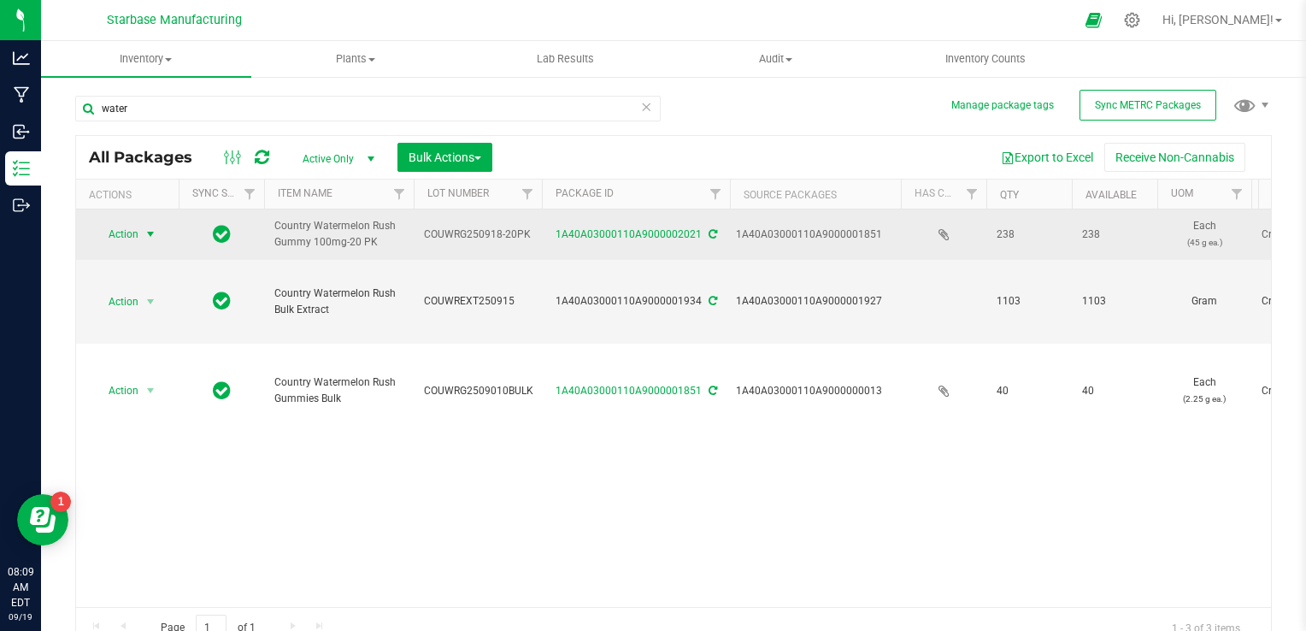
click at [154, 231] on span "select" at bounding box center [151, 234] width 14 height 14
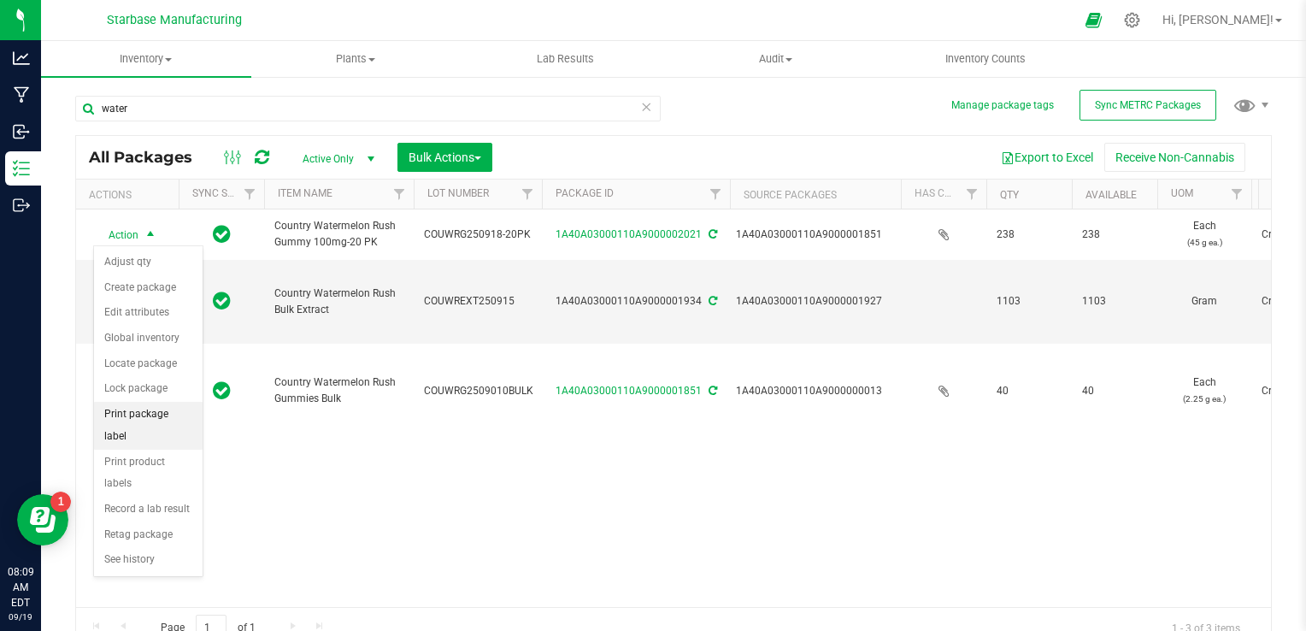
click at [155, 415] on li "Print package label" at bounding box center [148, 425] width 109 height 47
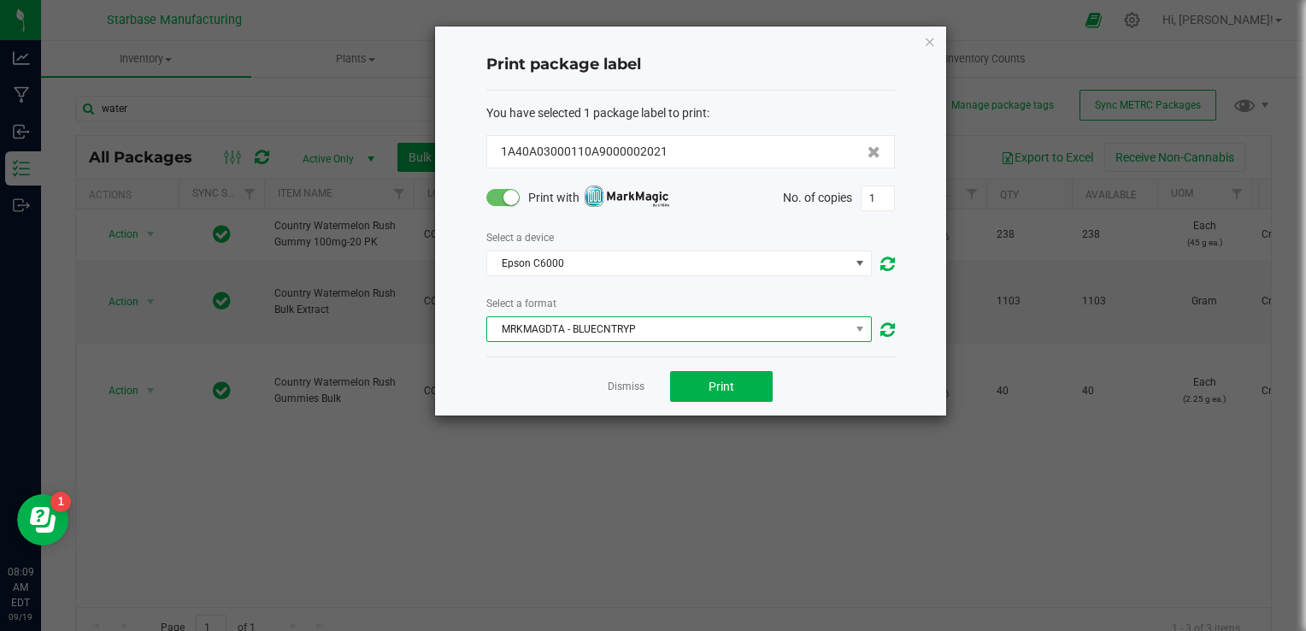
click at [653, 327] on span "MRKMAGDTA - BLUECNTRYP" at bounding box center [668, 329] width 362 height 24
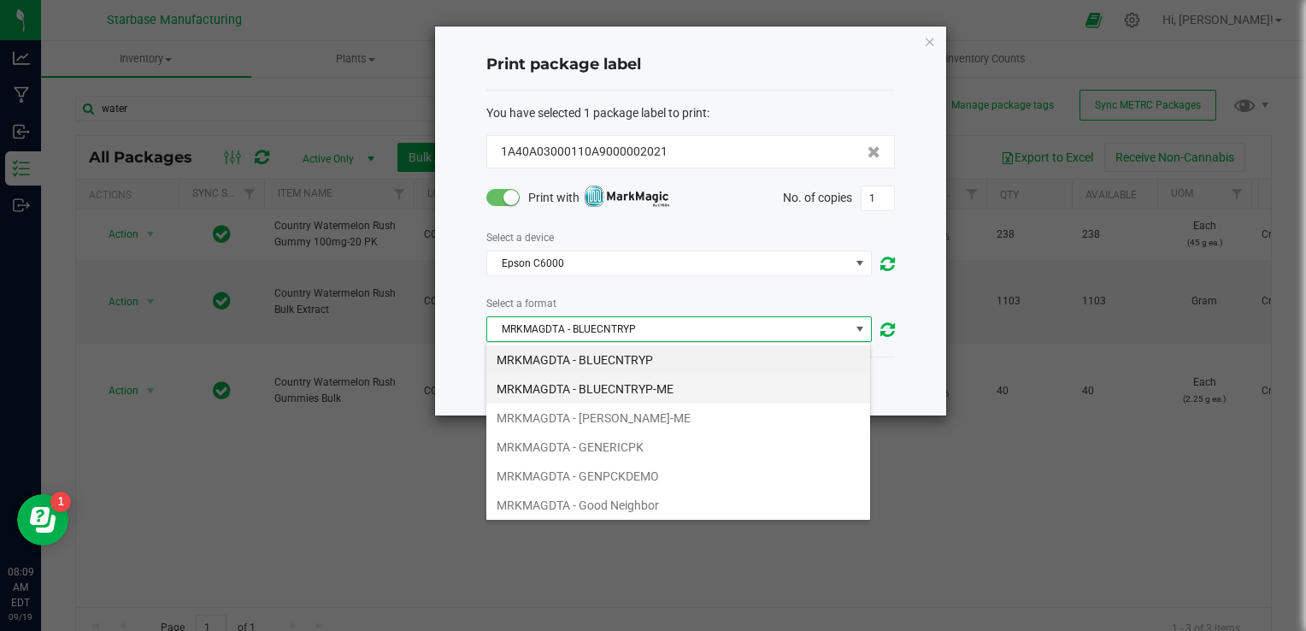
scroll to position [489, 0]
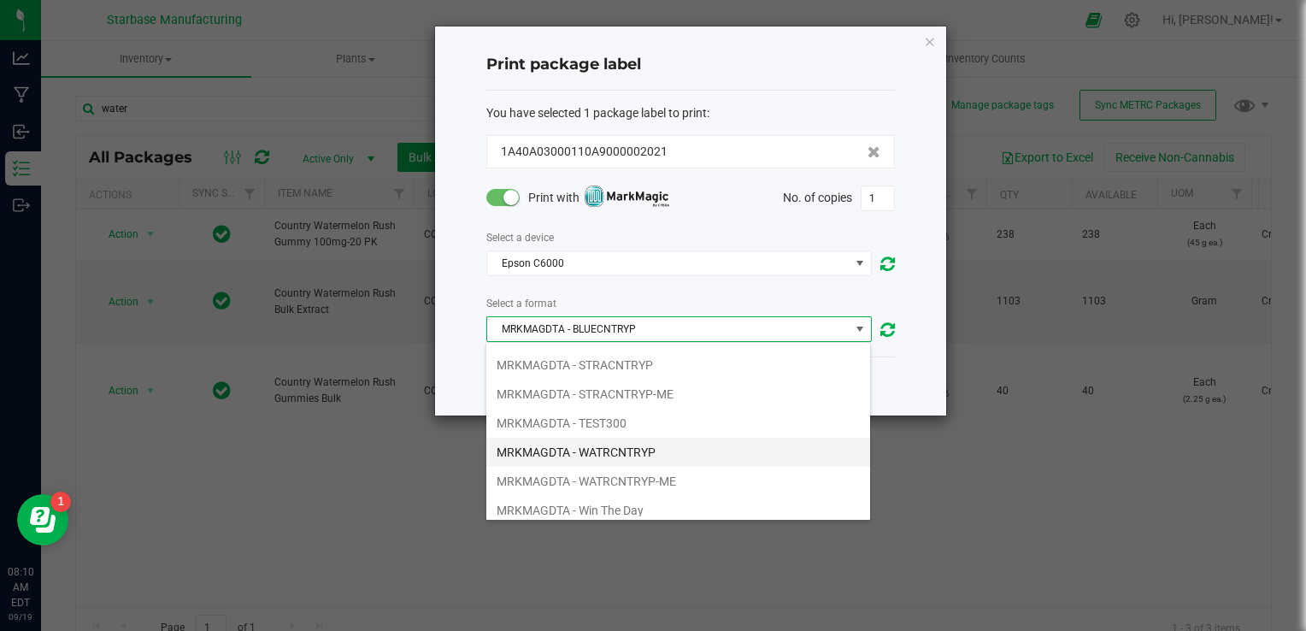
click at [637, 443] on li "MRKMAGDTA - WATRCNTRYP" at bounding box center [678, 452] width 384 height 29
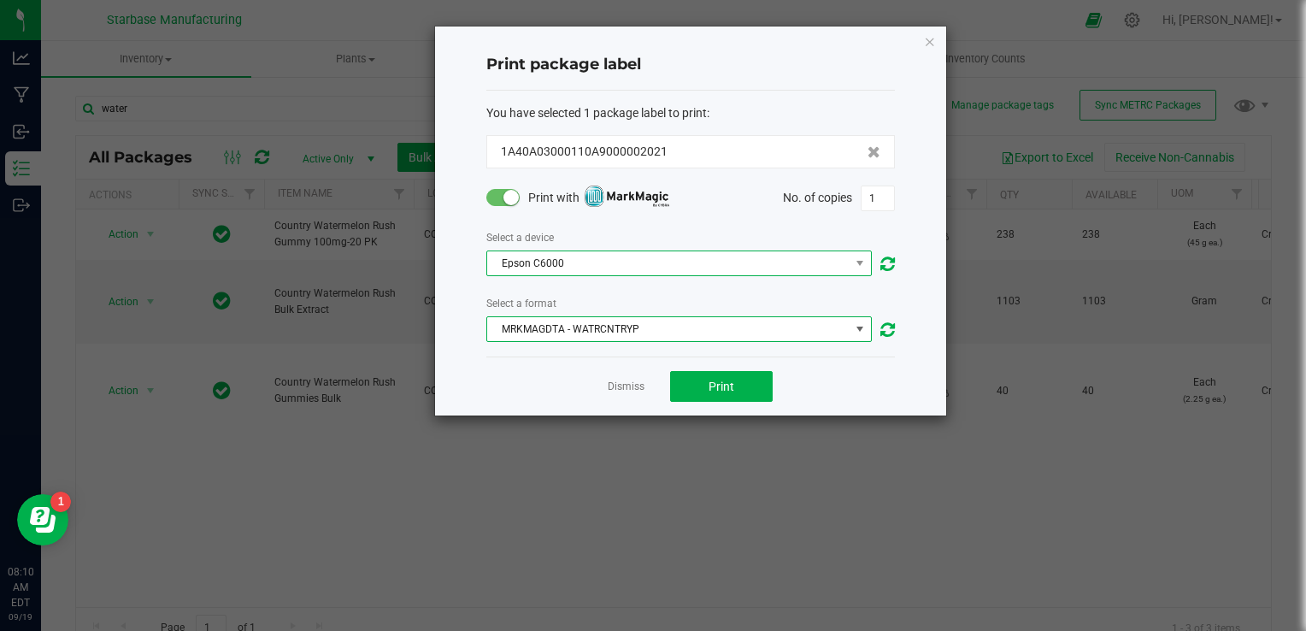
click at [696, 268] on span "Epson C6000" at bounding box center [668, 263] width 362 height 24
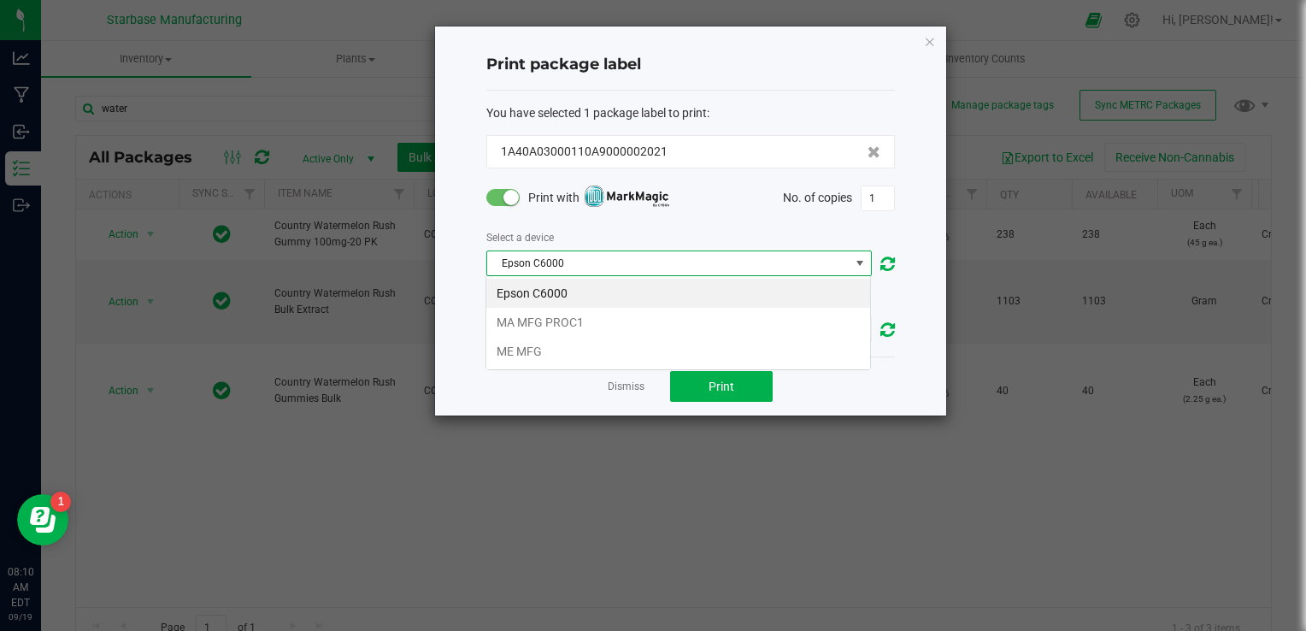
scroll to position [25, 386]
click at [684, 314] on li "MA MFG PROC1" at bounding box center [678, 322] width 384 height 29
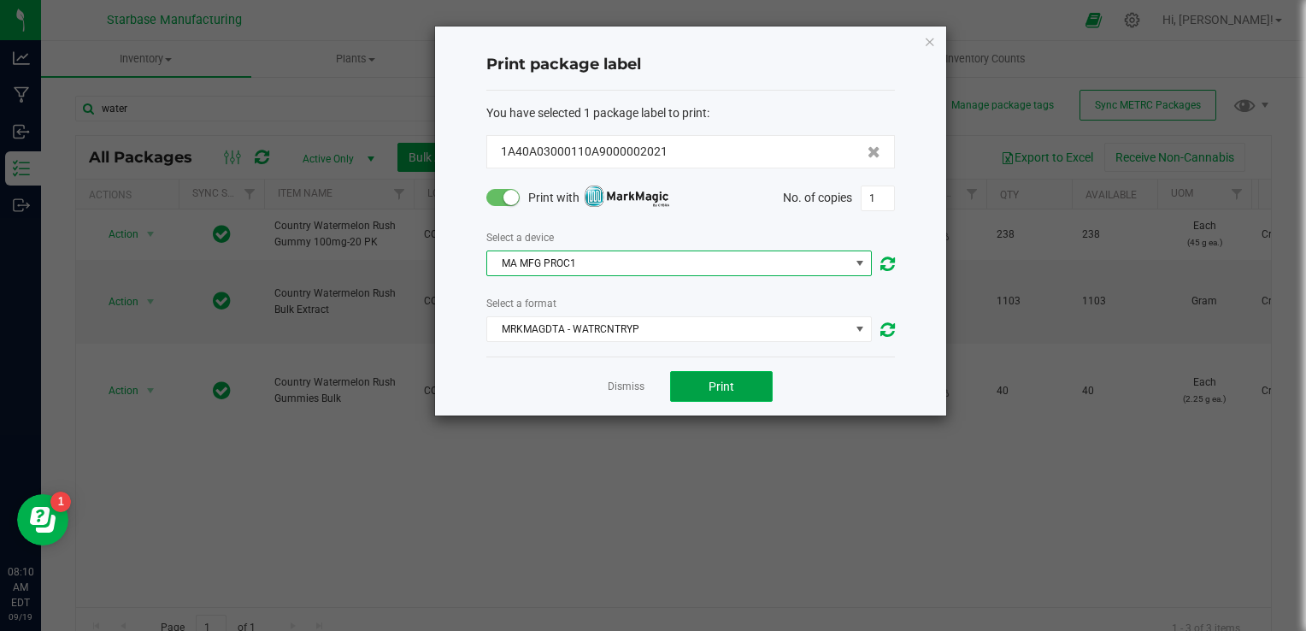
click at [734, 392] on button "Print" at bounding box center [721, 386] width 103 height 31
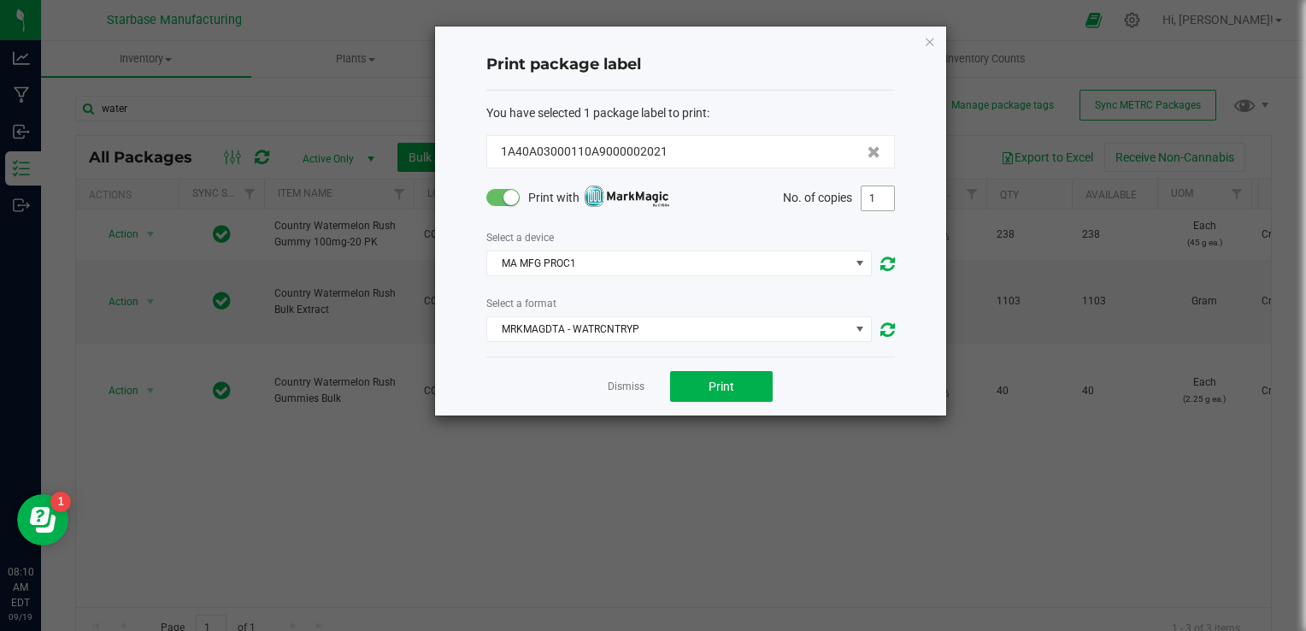
click at [879, 197] on input "1" at bounding box center [878, 198] width 32 height 24
type input "238"
click at [763, 384] on button "Print" at bounding box center [721, 386] width 103 height 31
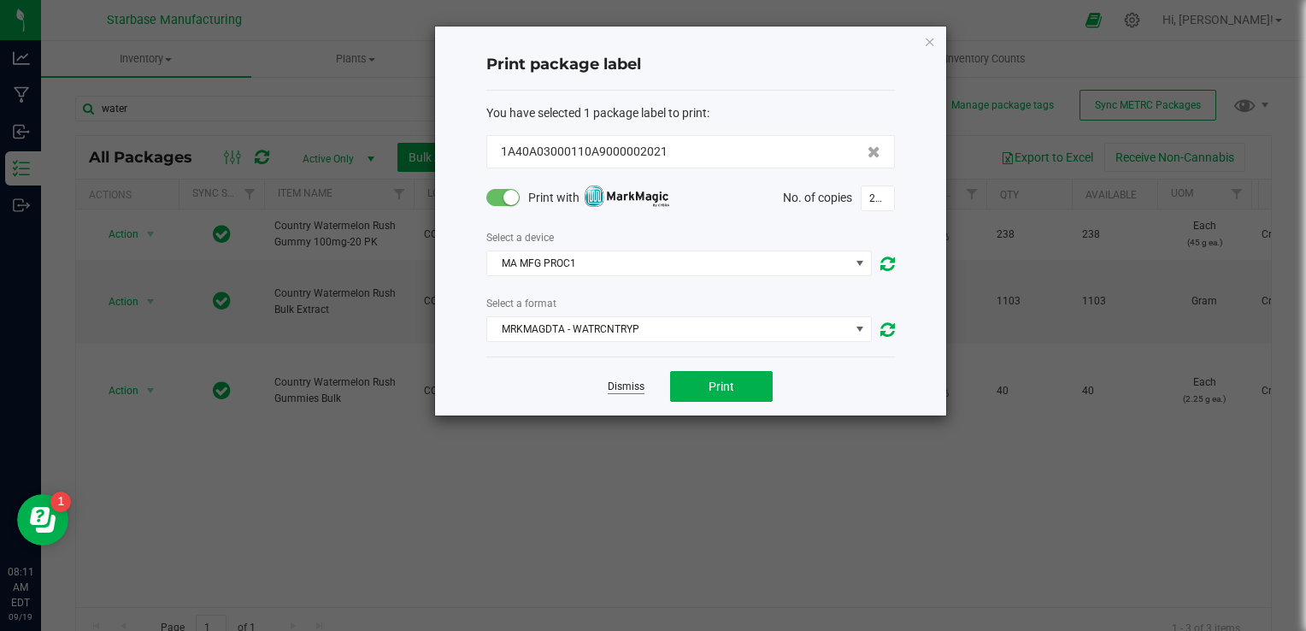
click at [624, 392] on link "Dismiss" at bounding box center [626, 387] width 37 height 15
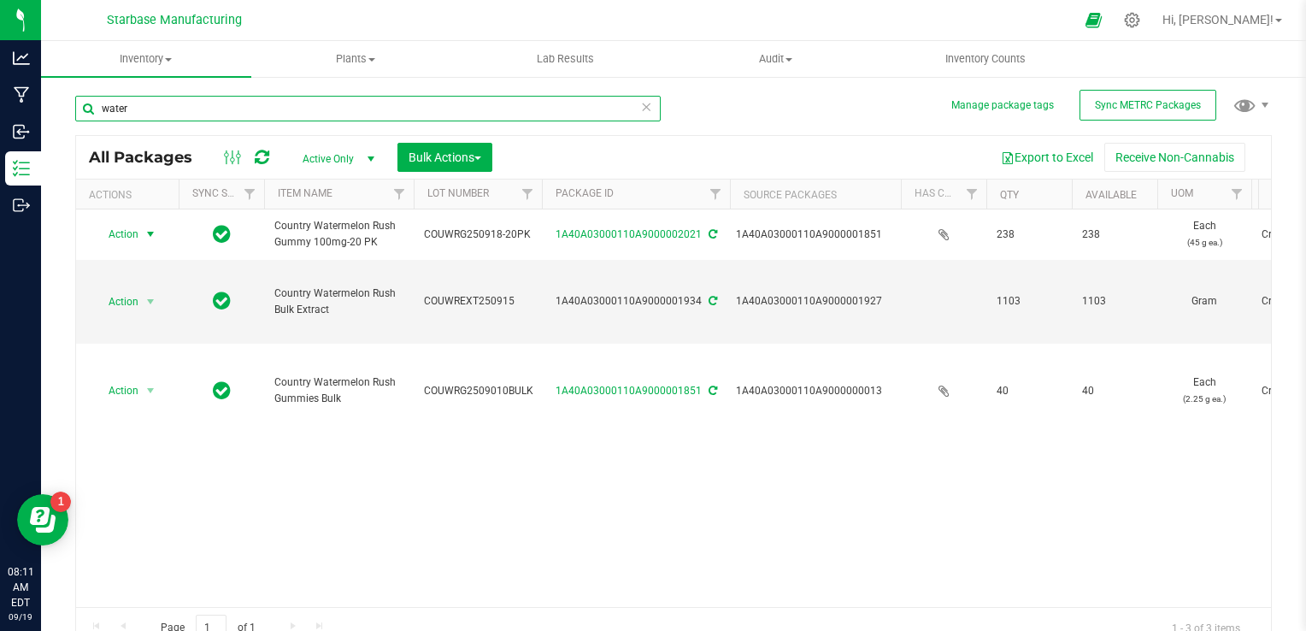
click at [239, 105] on input "water" at bounding box center [368, 109] width 586 height 26
click at [240, 104] on input "water" at bounding box center [368, 109] width 586 height 26
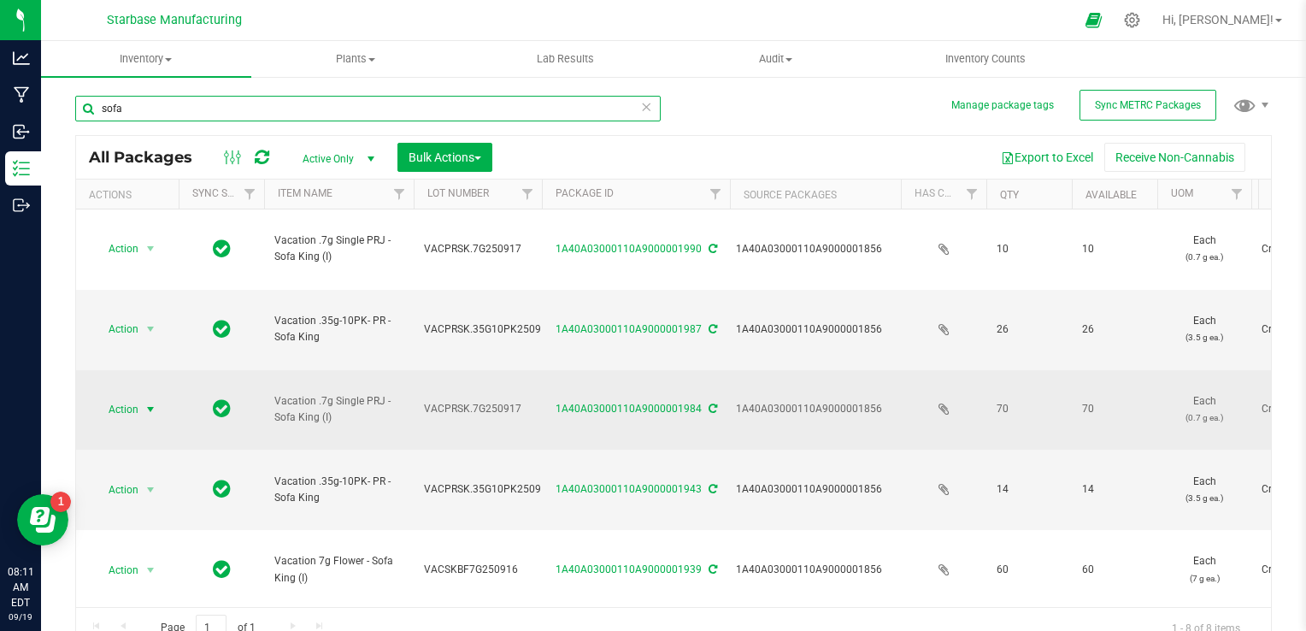
type input "sofa"
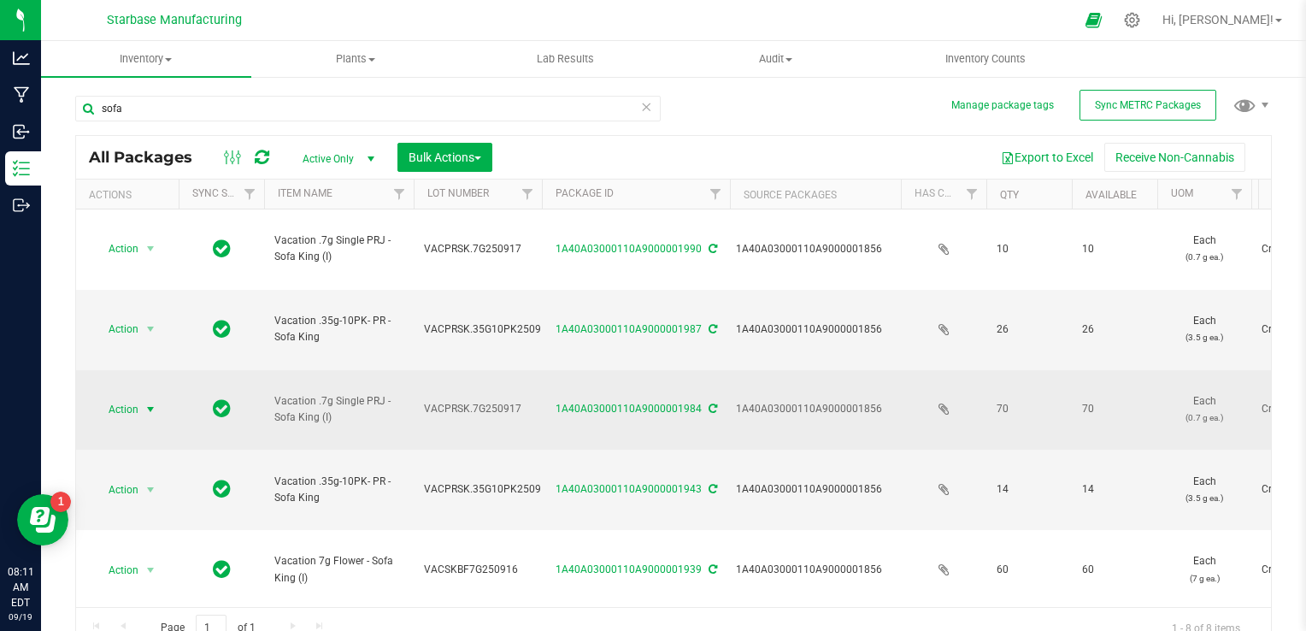
click at [155, 403] on span "select" at bounding box center [151, 410] width 14 height 14
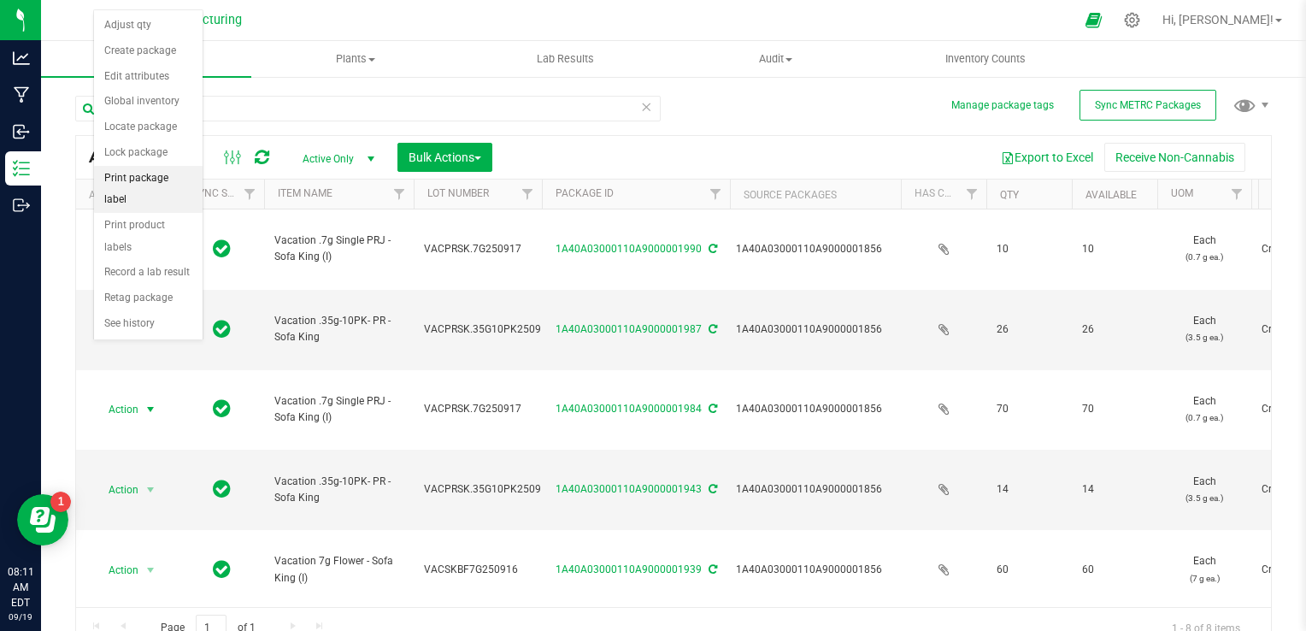
click at [155, 180] on li "Print package label" at bounding box center [148, 189] width 109 height 47
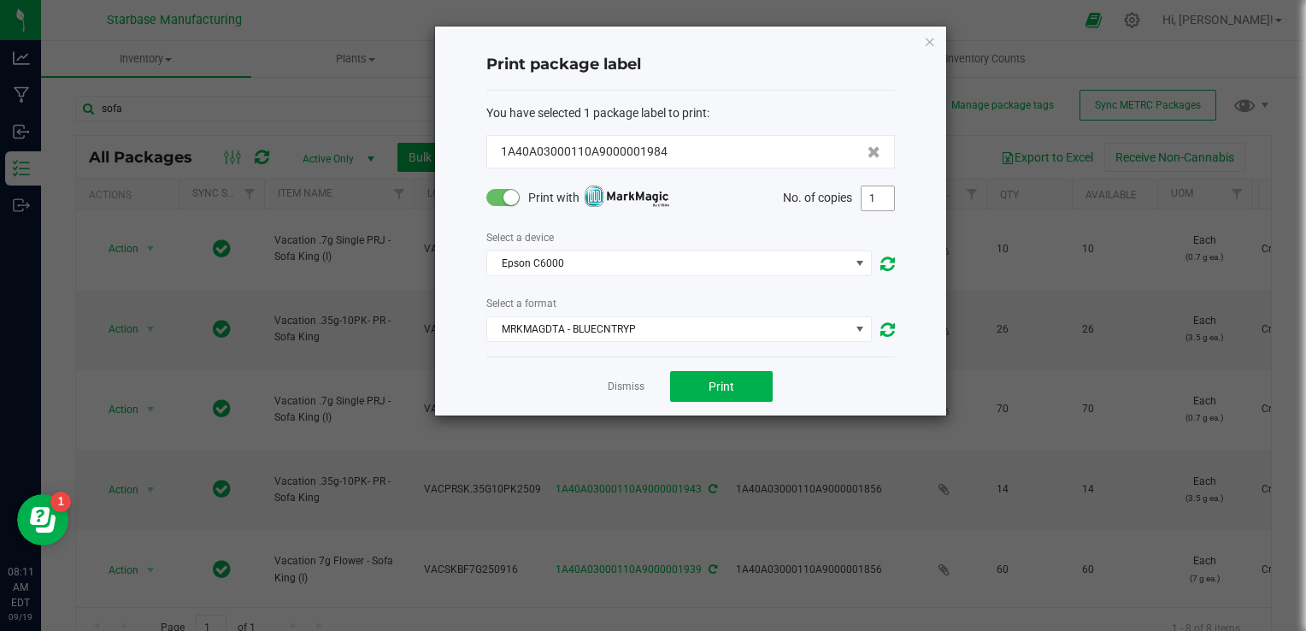
click at [863, 197] on input "1" at bounding box center [878, 198] width 32 height 24
click at [513, 202] on small at bounding box center [511, 197] width 15 height 15
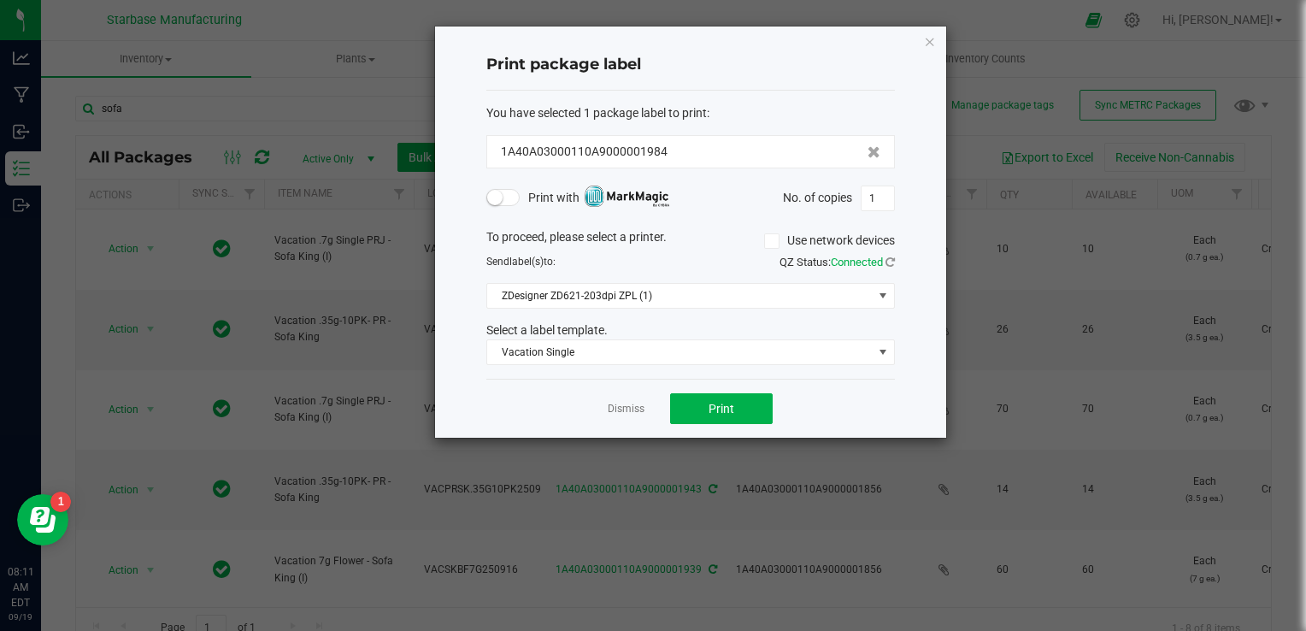
click at [698, 308] on div "To proceed, please select a printer. Use network devices Send label(s) to: QZ S…" at bounding box center [690, 297] width 409 height 138
click at [693, 355] on span "Vacation Single" at bounding box center [680, 352] width 386 height 24
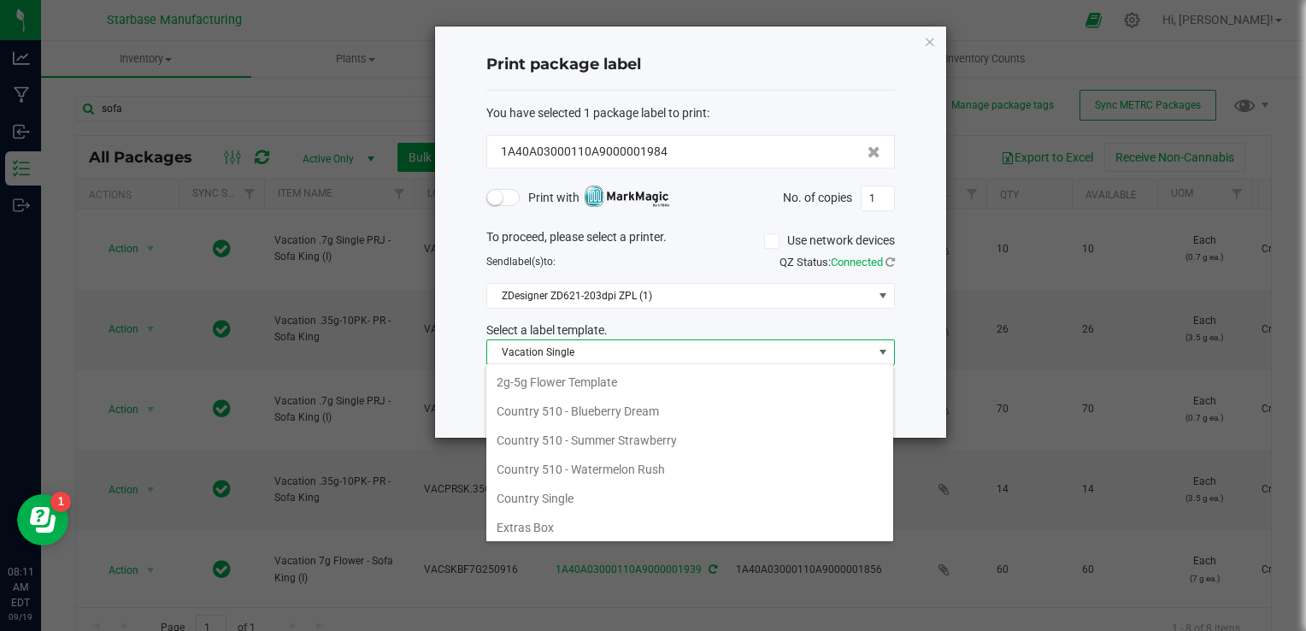
scroll to position [25, 409]
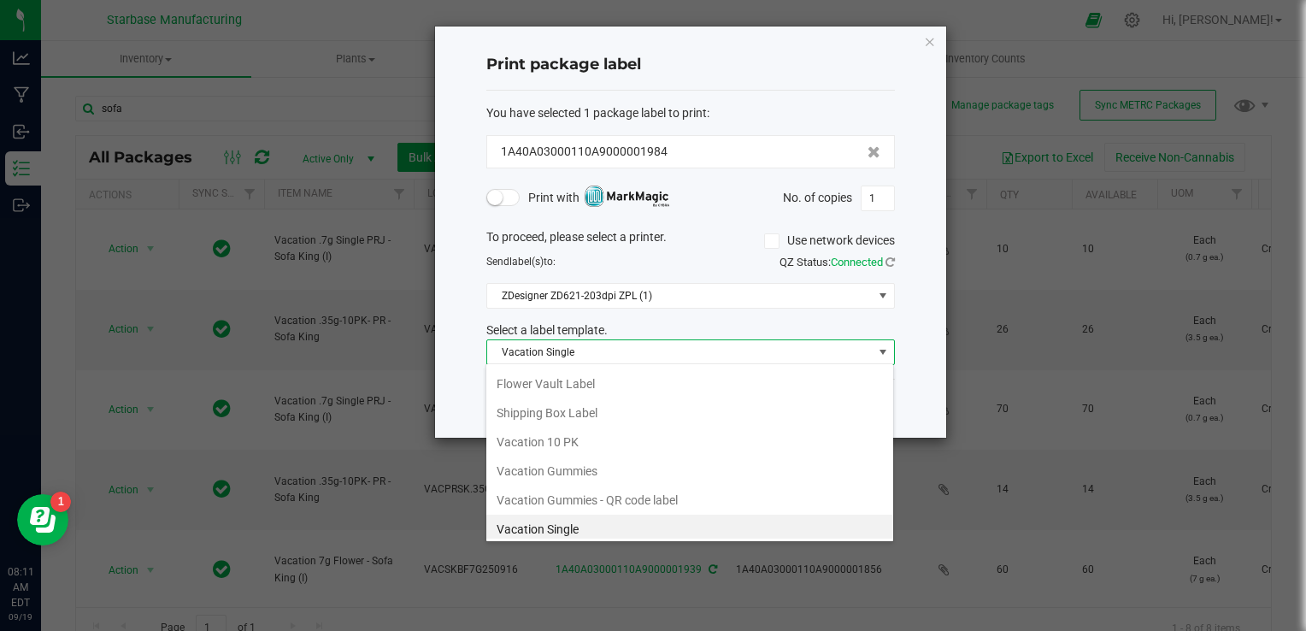
click at [706, 327] on div "Select a label template." at bounding box center [691, 330] width 434 height 18
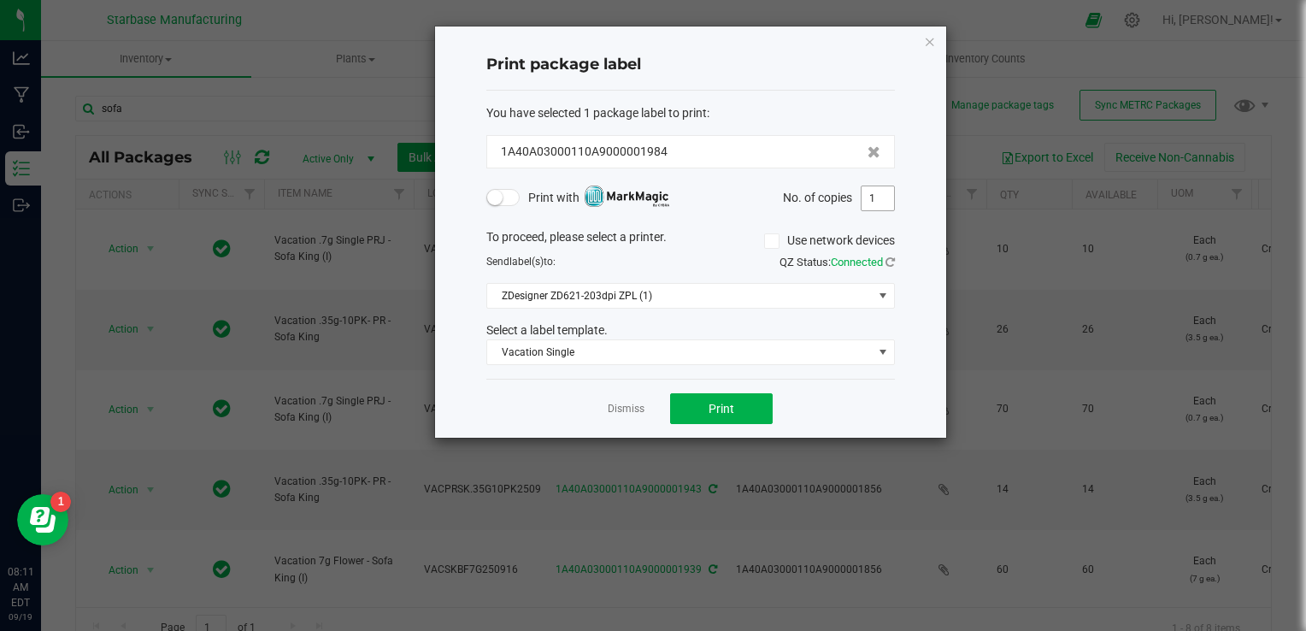
click at [892, 203] on input "1" at bounding box center [878, 198] width 32 height 24
type input "70"
click at [751, 406] on button "Print" at bounding box center [721, 408] width 103 height 31
click at [625, 397] on div "Dismiss Print" at bounding box center [690, 408] width 409 height 59
click at [627, 407] on link "Dismiss" at bounding box center [626, 409] width 37 height 15
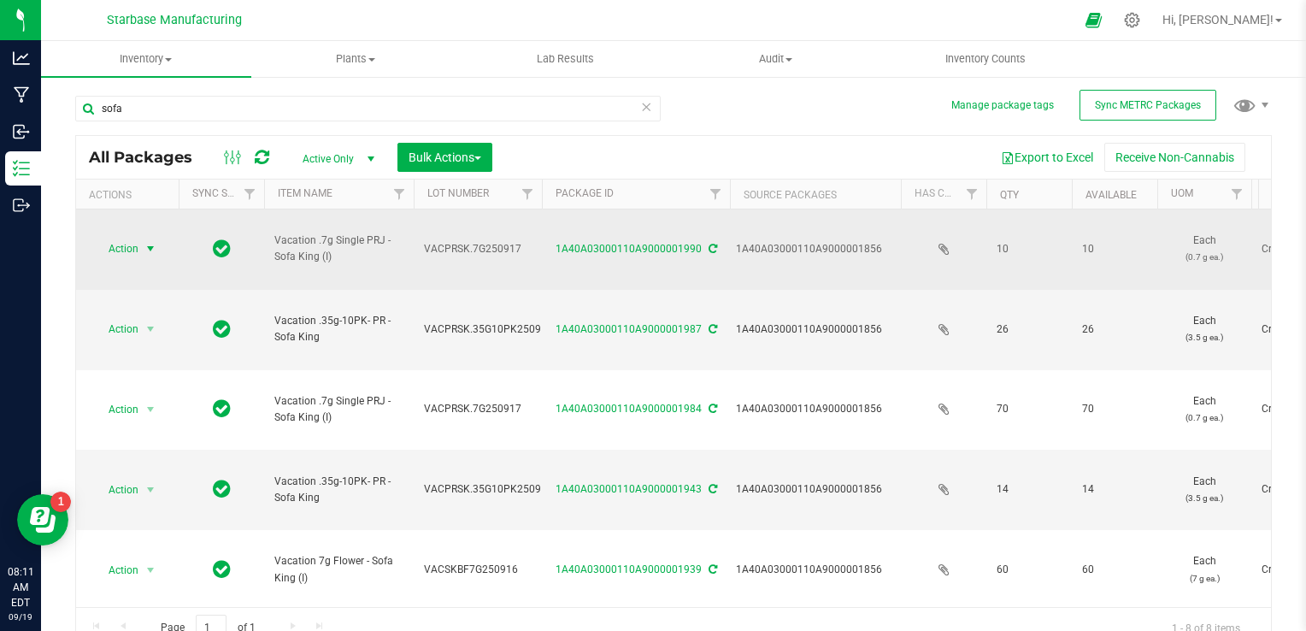
click at [132, 237] on span "Action" at bounding box center [116, 249] width 46 height 24
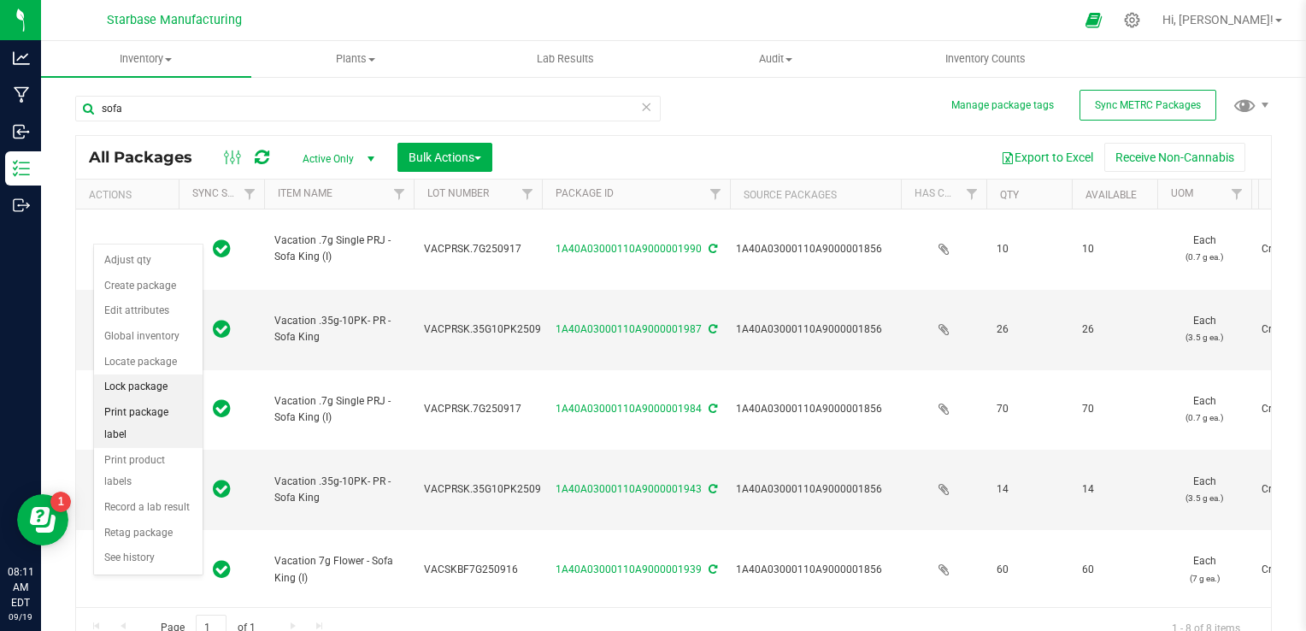
click at [139, 408] on li "Print package label" at bounding box center [148, 423] width 109 height 47
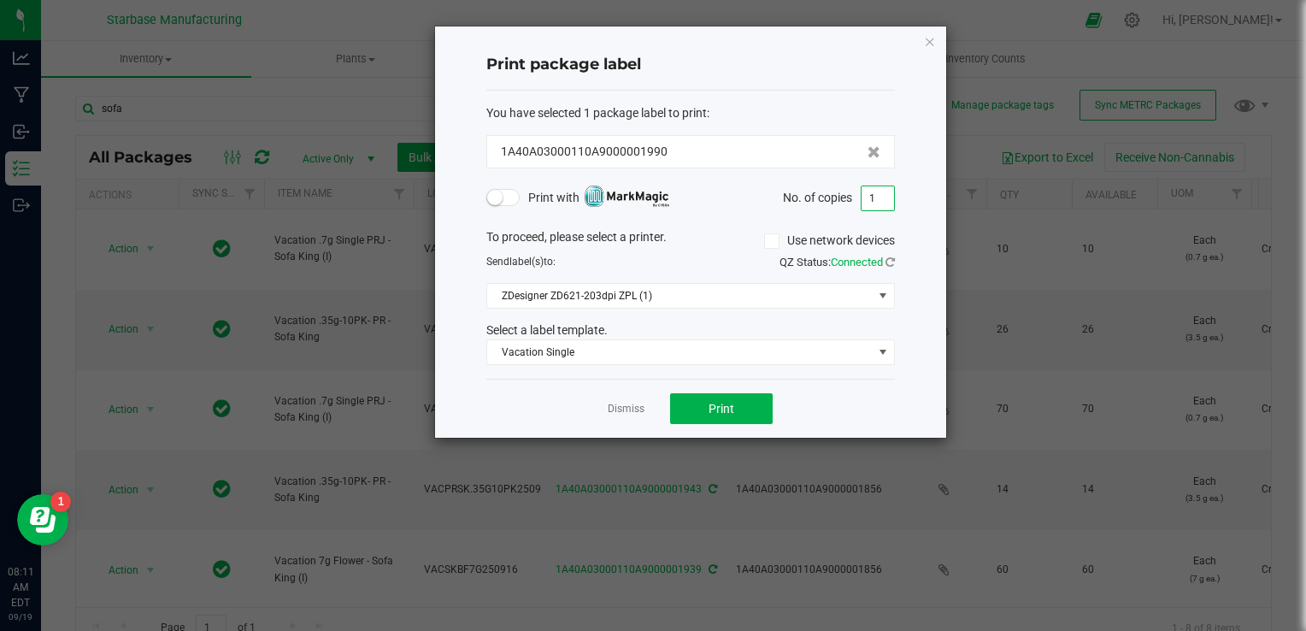
click at [875, 186] on input "1" at bounding box center [878, 198] width 32 height 24
type input "10"
click at [622, 409] on link "Dismiss" at bounding box center [626, 409] width 37 height 15
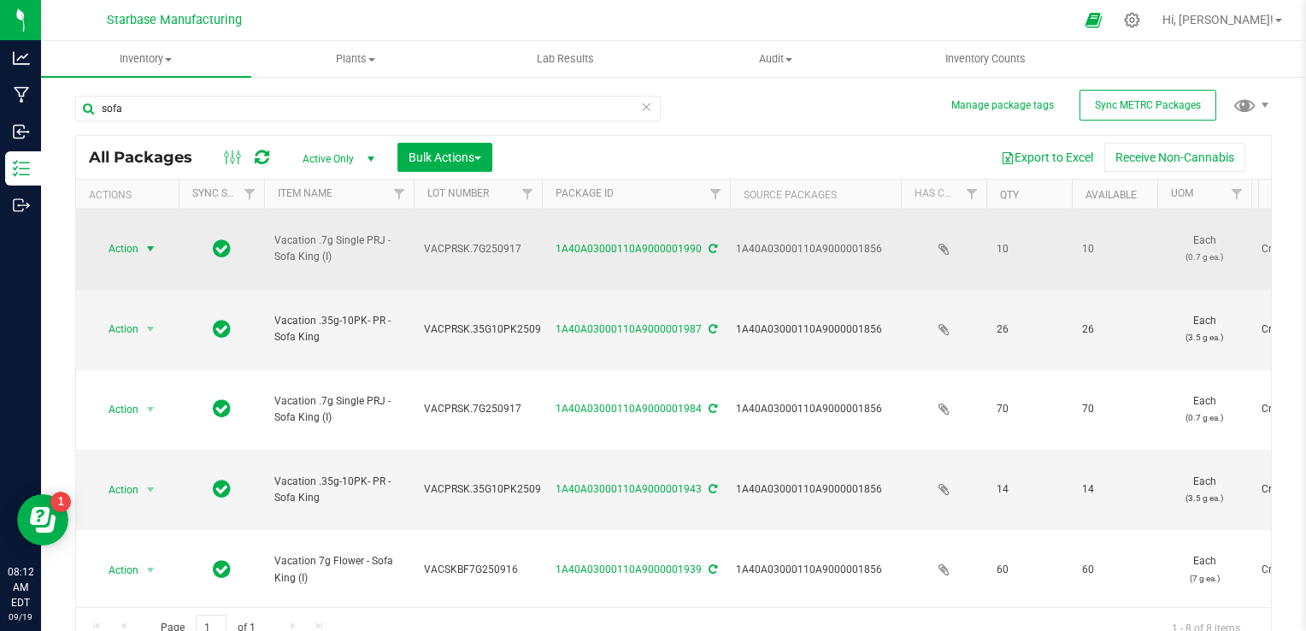
click at [123, 237] on span "Action" at bounding box center [116, 249] width 46 height 24
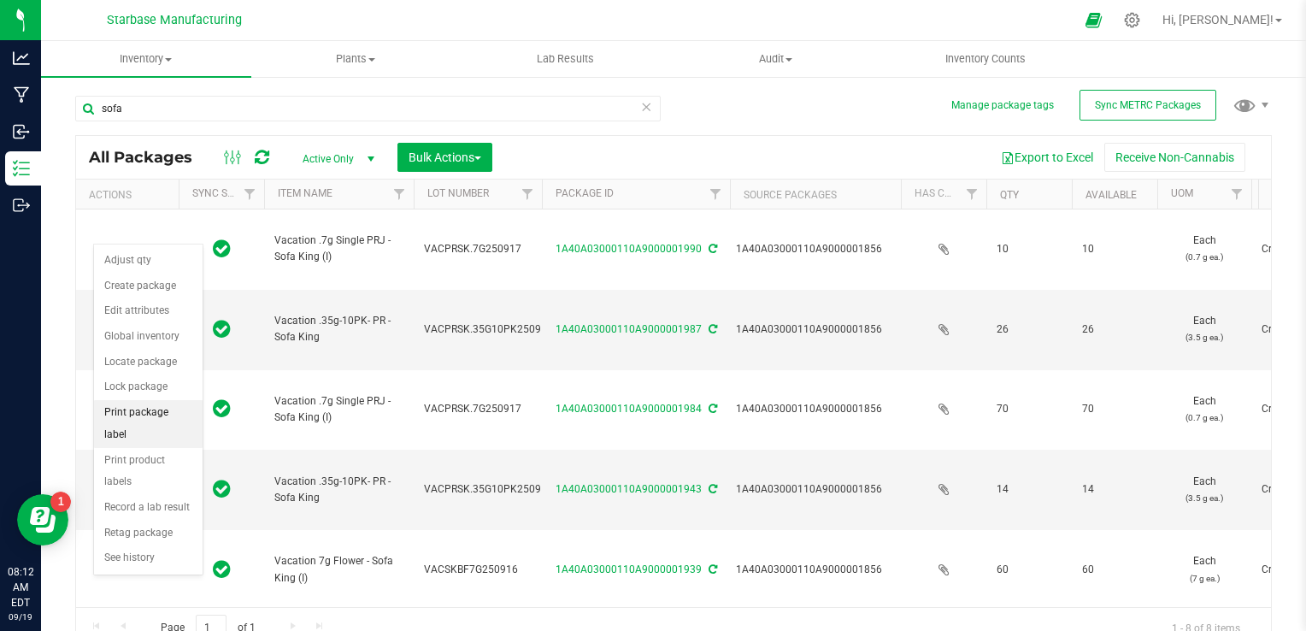
click at [164, 411] on li "Print package label" at bounding box center [148, 423] width 109 height 47
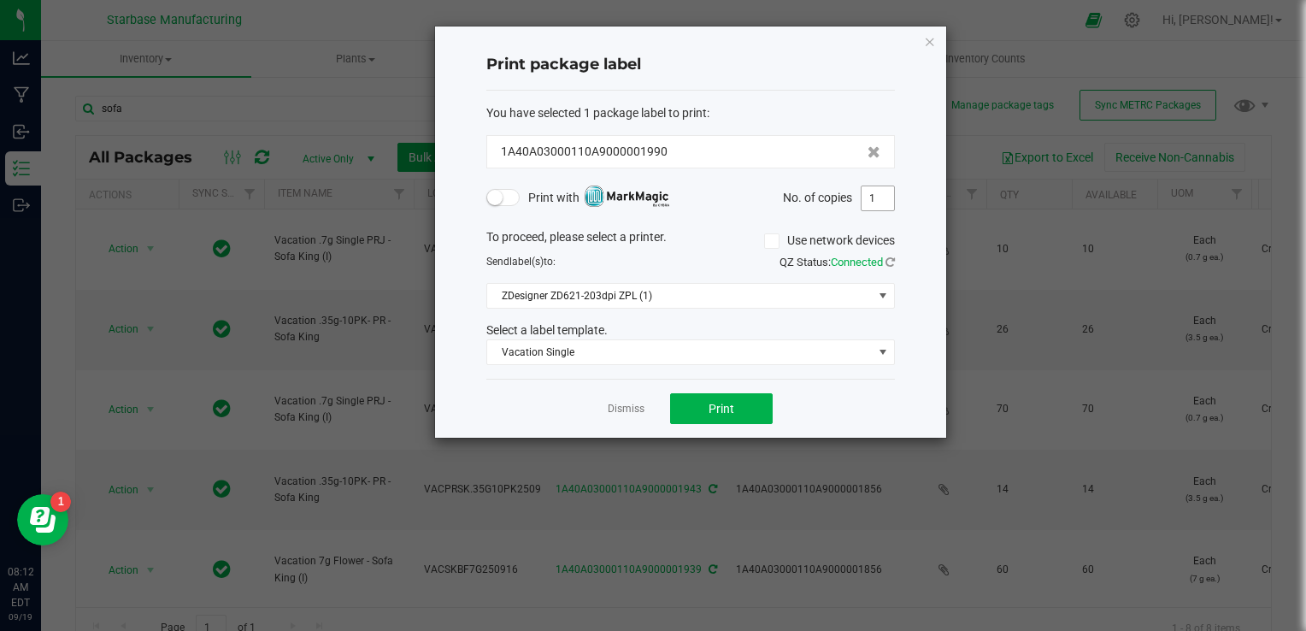
click at [875, 197] on input "1" at bounding box center [878, 198] width 32 height 24
type input "10"
click at [739, 412] on button "Print" at bounding box center [721, 408] width 103 height 31
click at [641, 409] on link "Dismiss" at bounding box center [626, 409] width 37 height 15
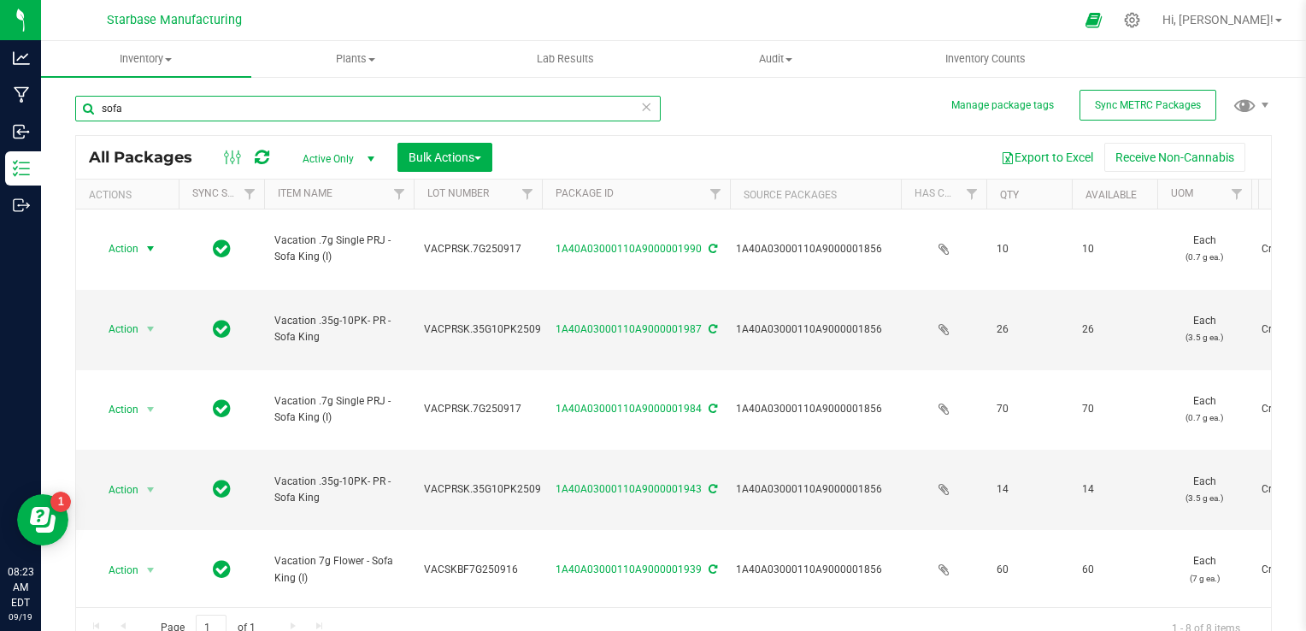
click at [392, 115] on input "sofa" at bounding box center [368, 109] width 586 height 26
type input "summer"
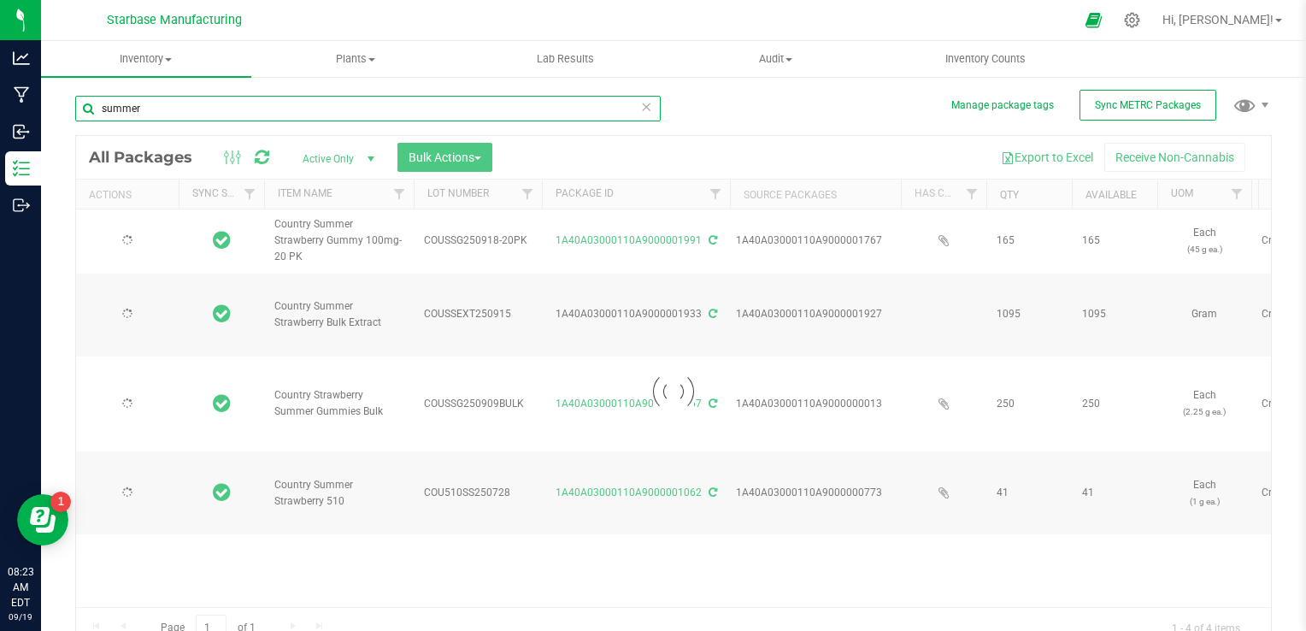
type input "[DATE]"
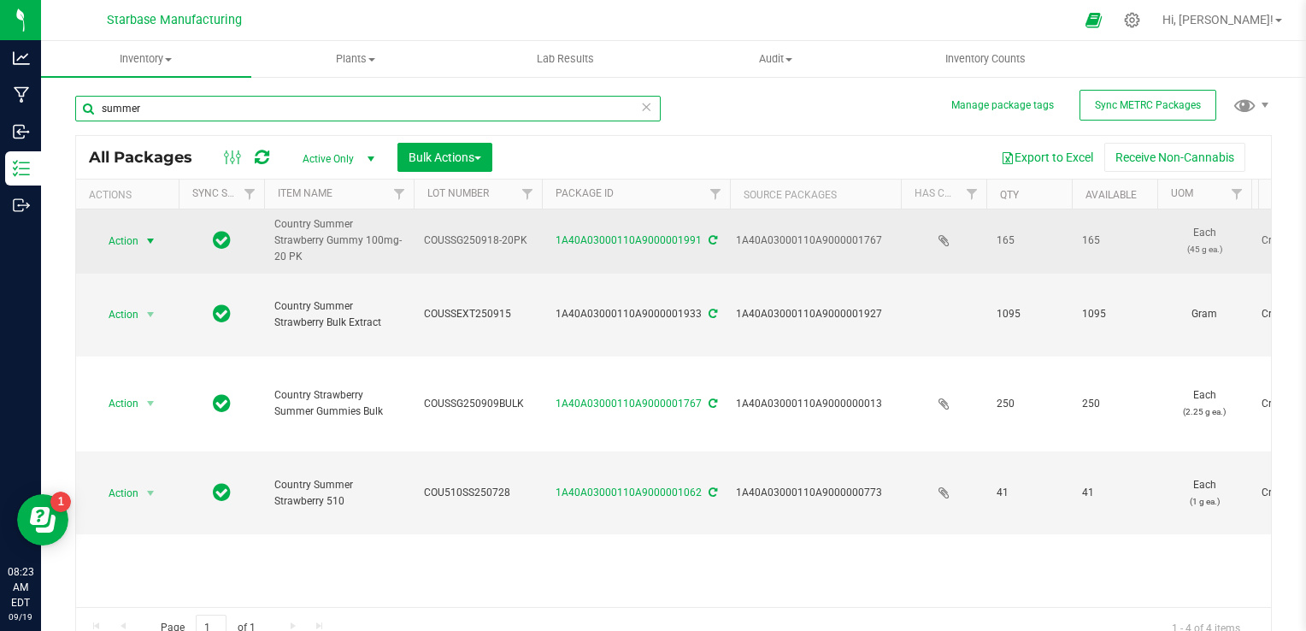
type input "summer"
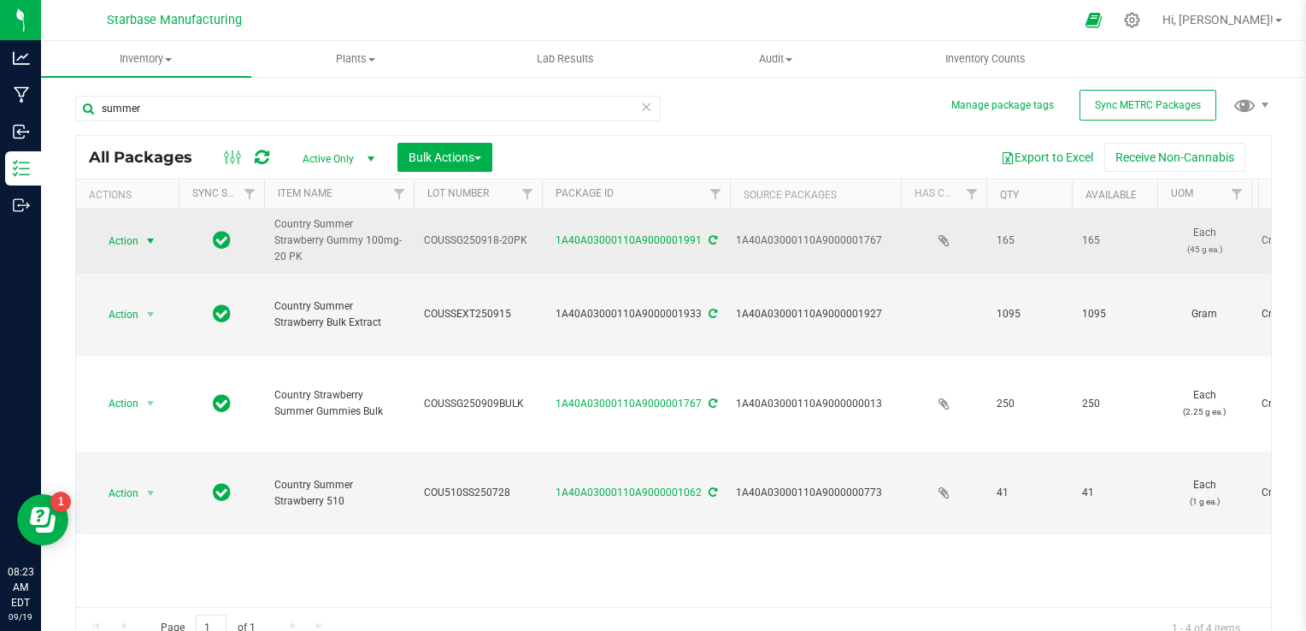
click at [144, 239] on span "select" at bounding box center [151, 241] width 14 height 14
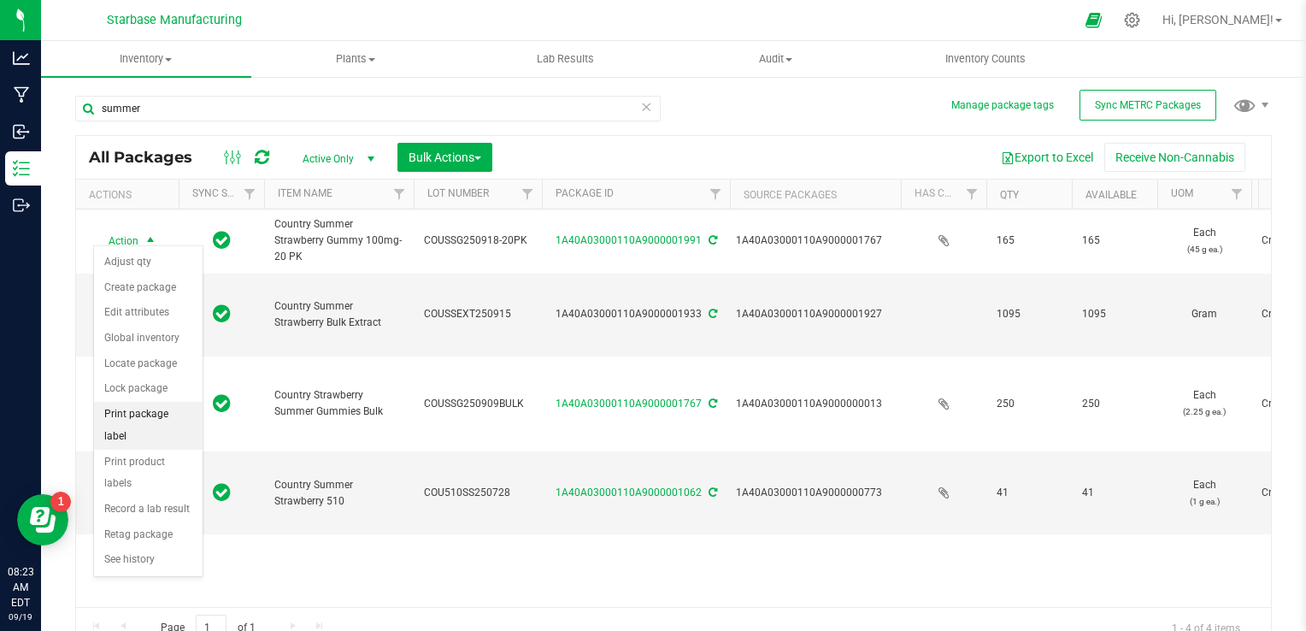
click at [141, 403] on li "Print package label" at bounding box center [148, 425] width 109 height 47
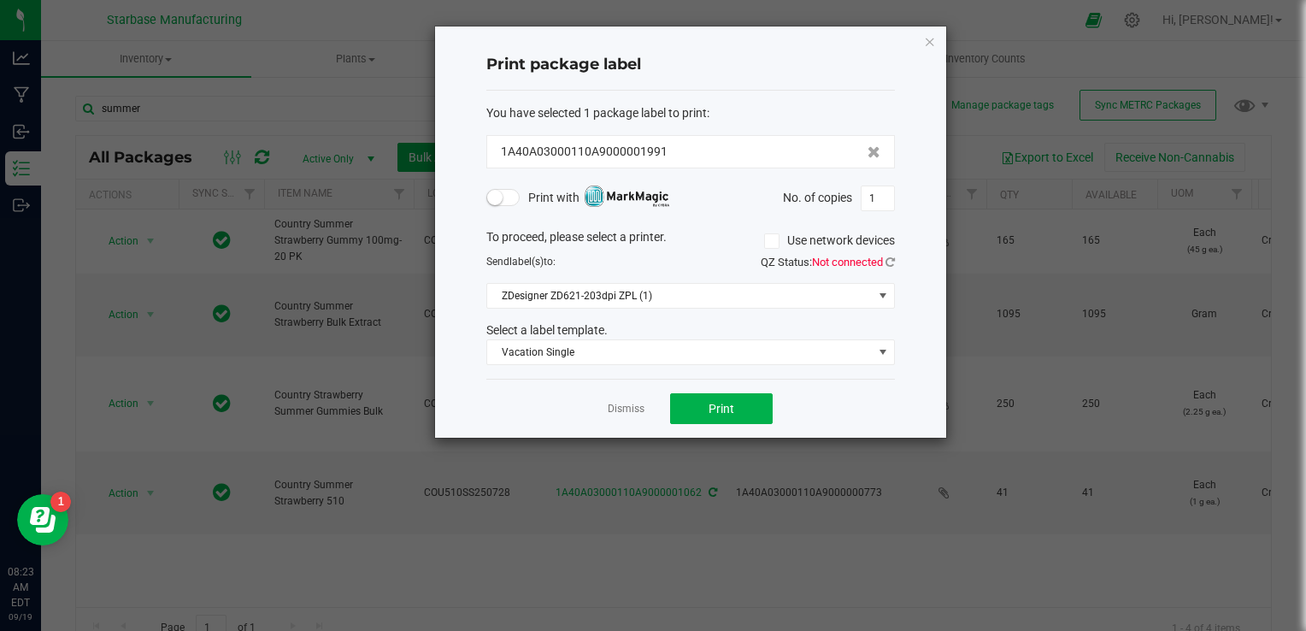
click at [492, 193] on small at bounding box center [494, 197] width 15 height 15
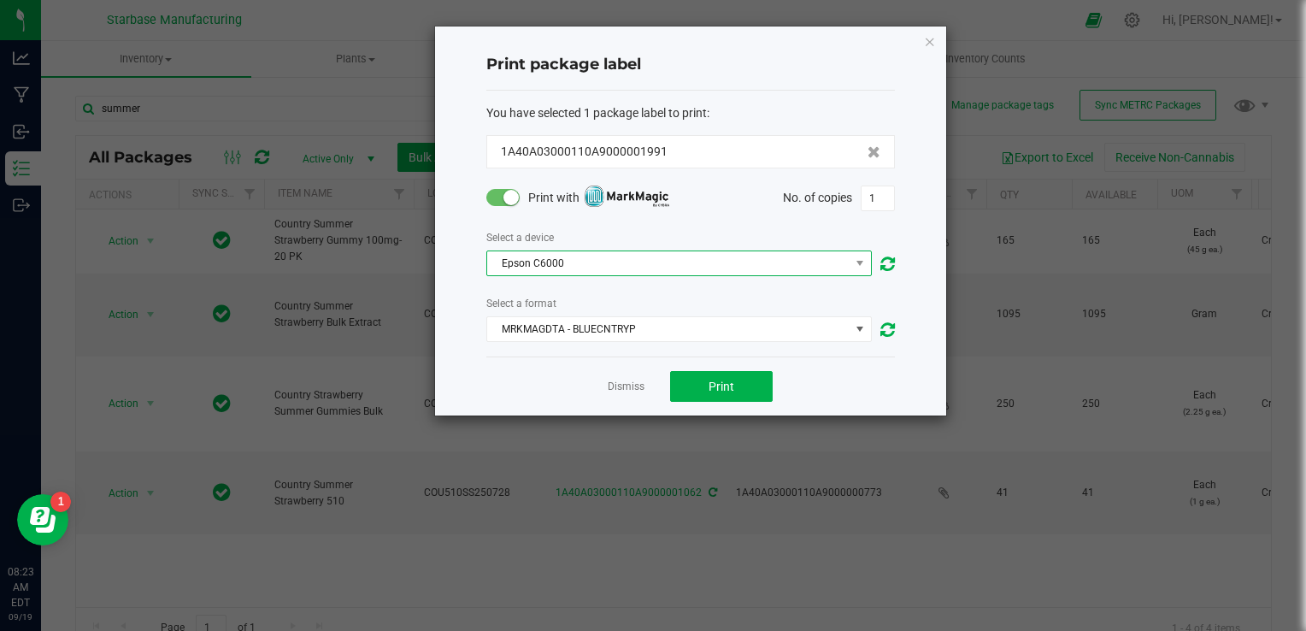
click at [557, 272] on span "Epson C6000" at bounding box center [668, 263] width 362 height 24
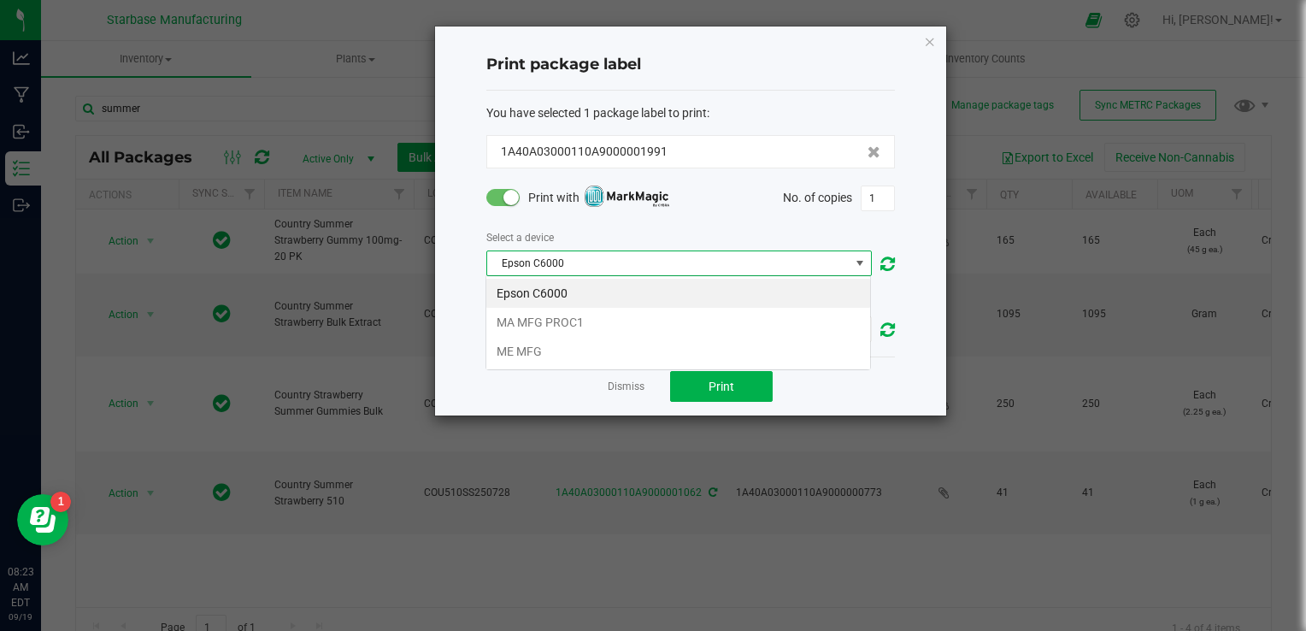
scroll to position [25, 386]
click at [557, 320] on li "MA MFG PROC1" at bounding box center [678, 322] width 384 height 29
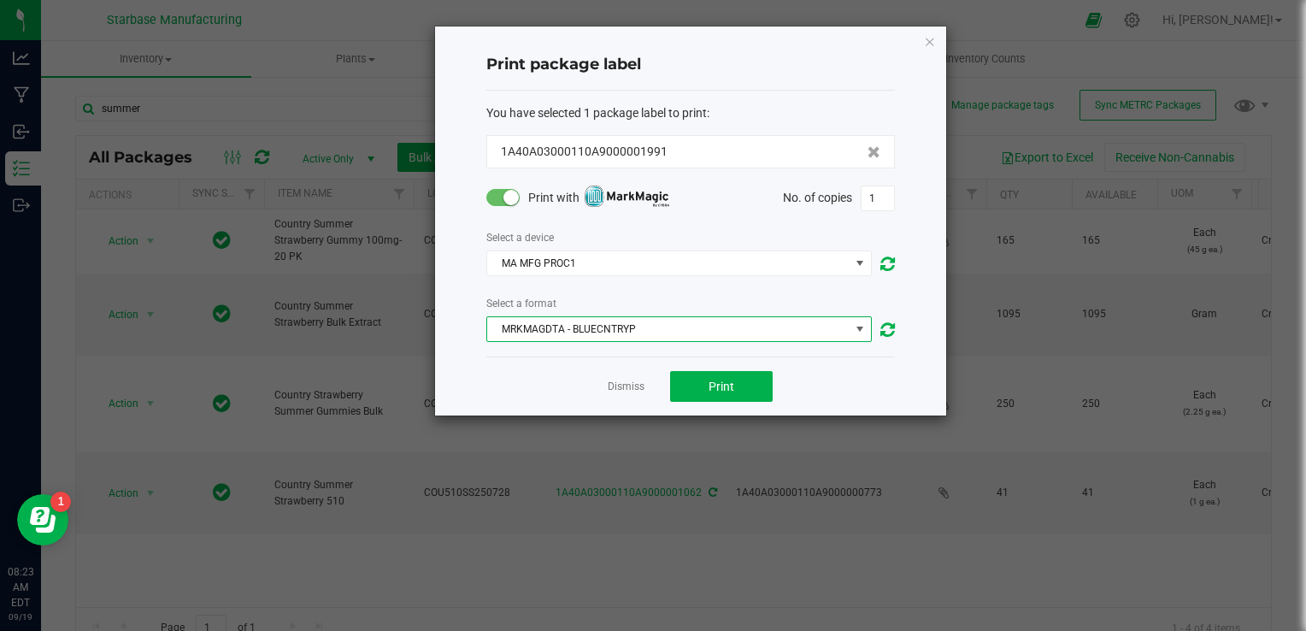
click at [557, 329] on span "MRKMAGDTA - BLUECNTRYP" at bounding box center [668, 329] width 362 height 24
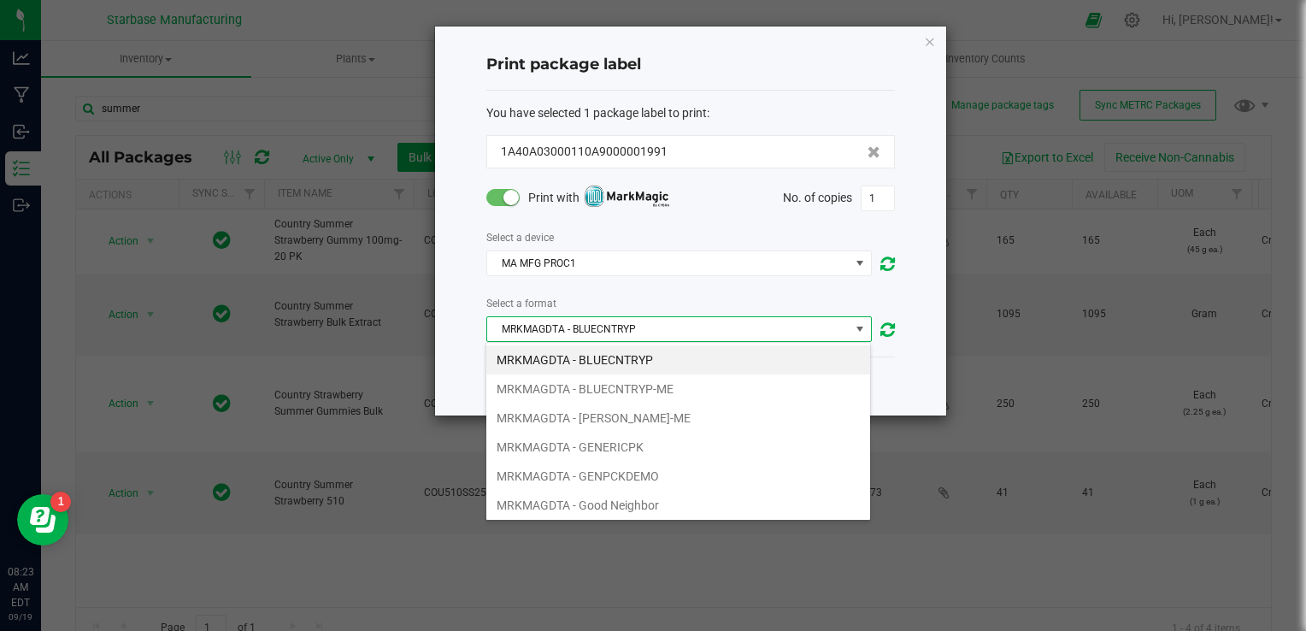
scroll to position [489, 0]
click at [595, 361] on li "MRKMAGDTA - STRACNTRYP" at bounding box center [678, 364] width 384 height 29
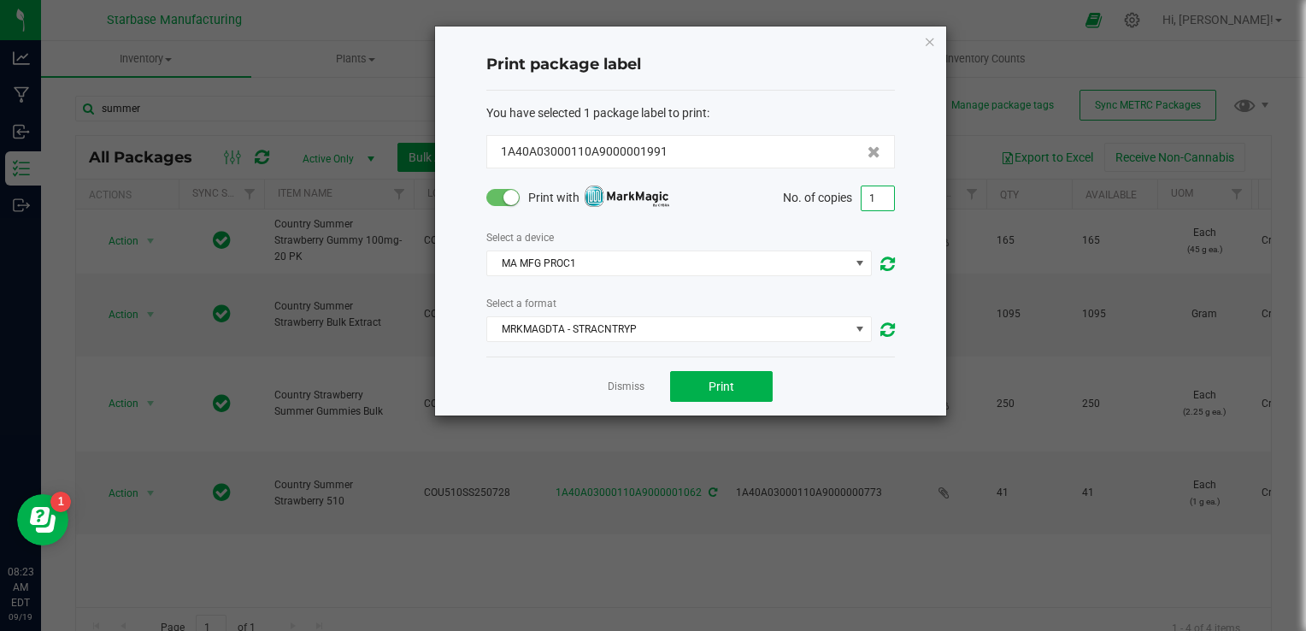
click at [880, 201] on input "1" at bounding box center [878, 198] width 32 height 24
type input "3"
click at [751, 383] on button "Print" at bounding box center [721, 386] width 103 height 31
click at [928, 44] on icon "button" at bounding box center [930, 41] width 12 height 21
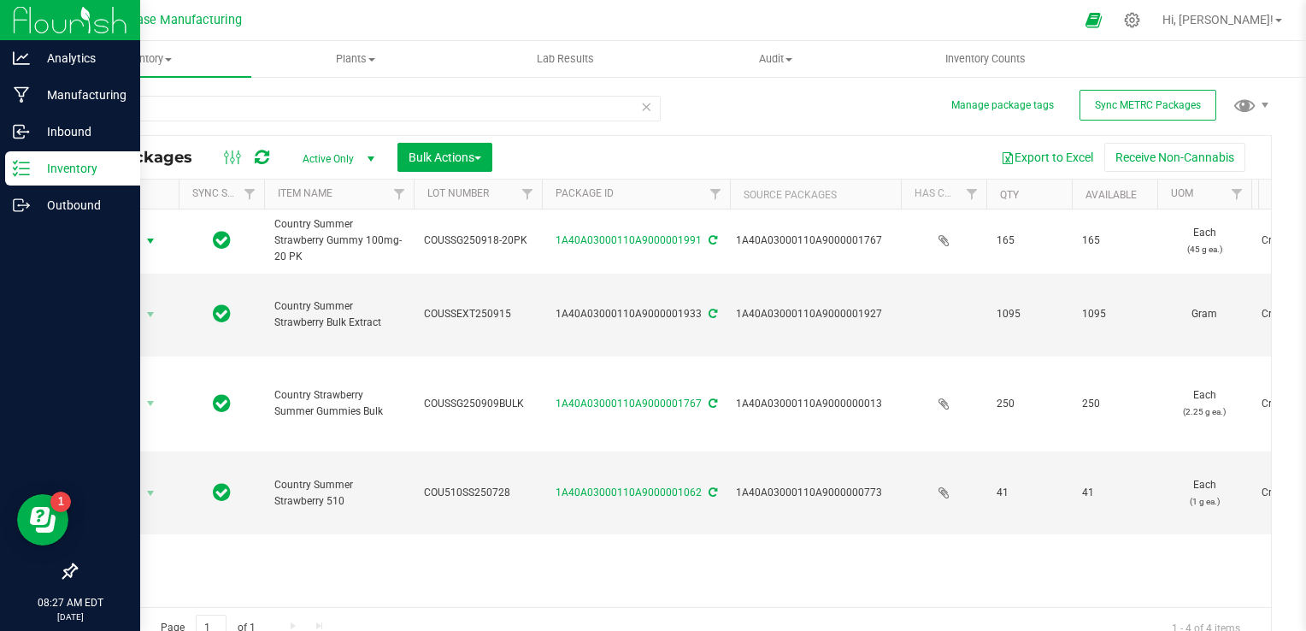
click at [30, 161] on p "Inventory" at bounding box center [81, 168] width 103 height 21
click at [48, 131] on p "Inbound" at bounding box center [81, 131] width 103 height 21
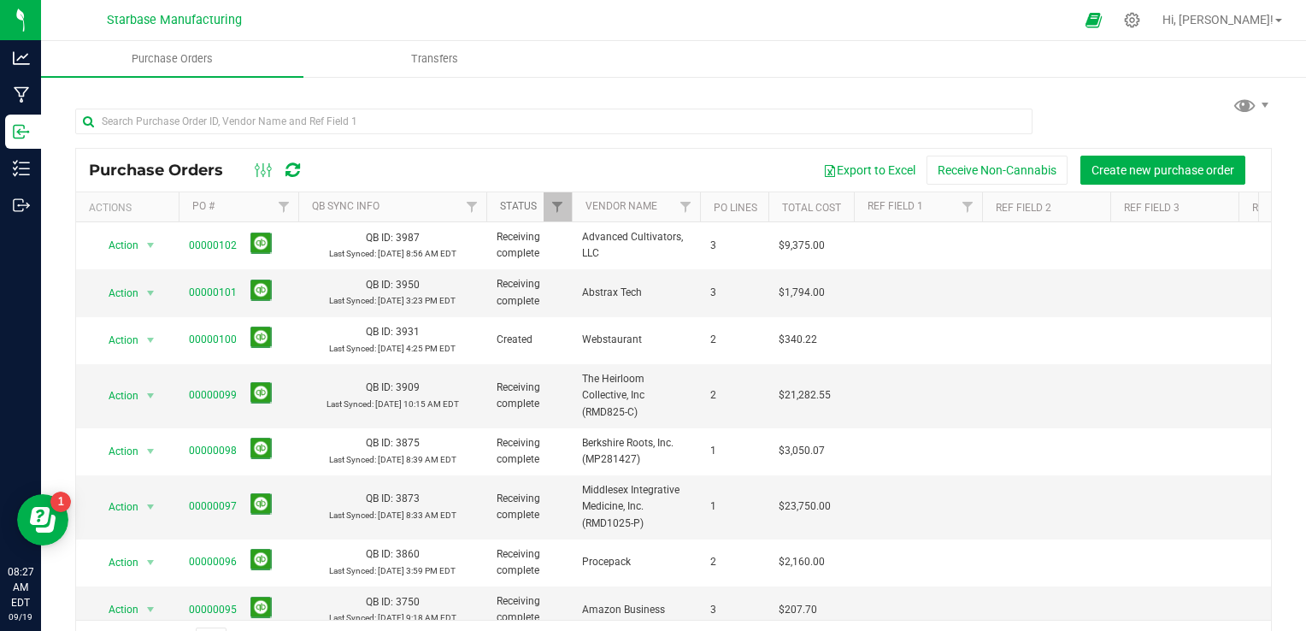
click at [519, 208] on link "Status" at bounding box center [518, 206] width 37 height 12
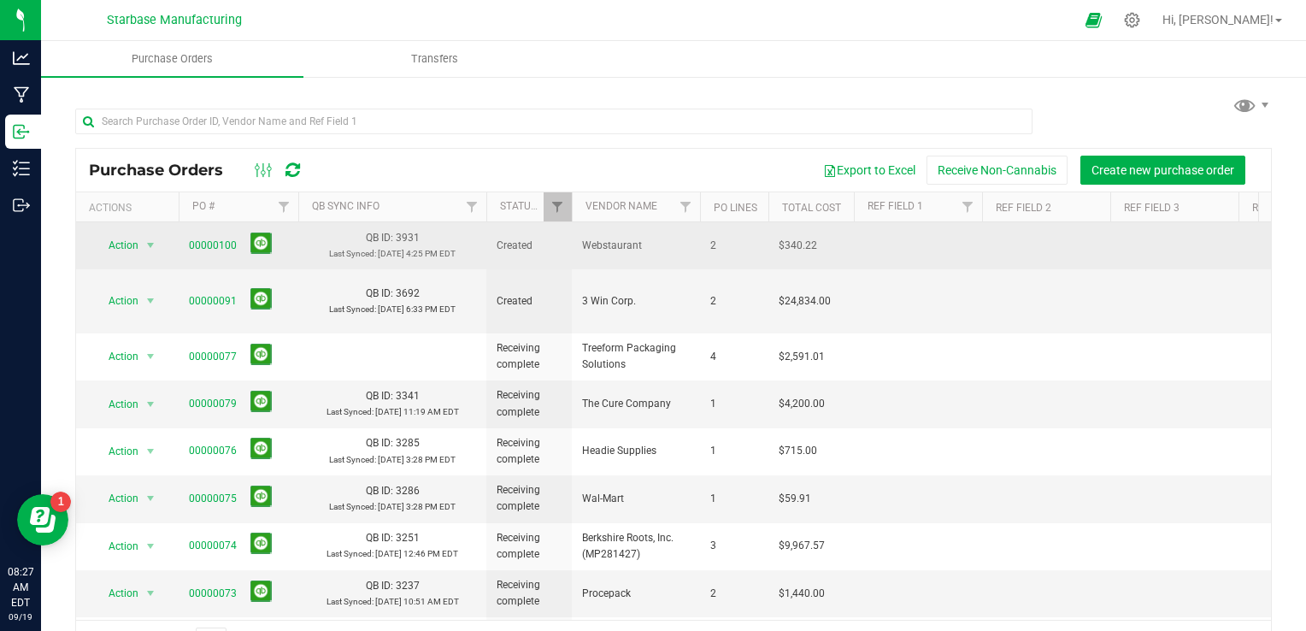
click at [213, 238] on span "00000100" at bounding box center [213, 246] width 48 height 16
click at [211, 241] on link "00000100" at bounding box center [213, 245] width 48 height 12
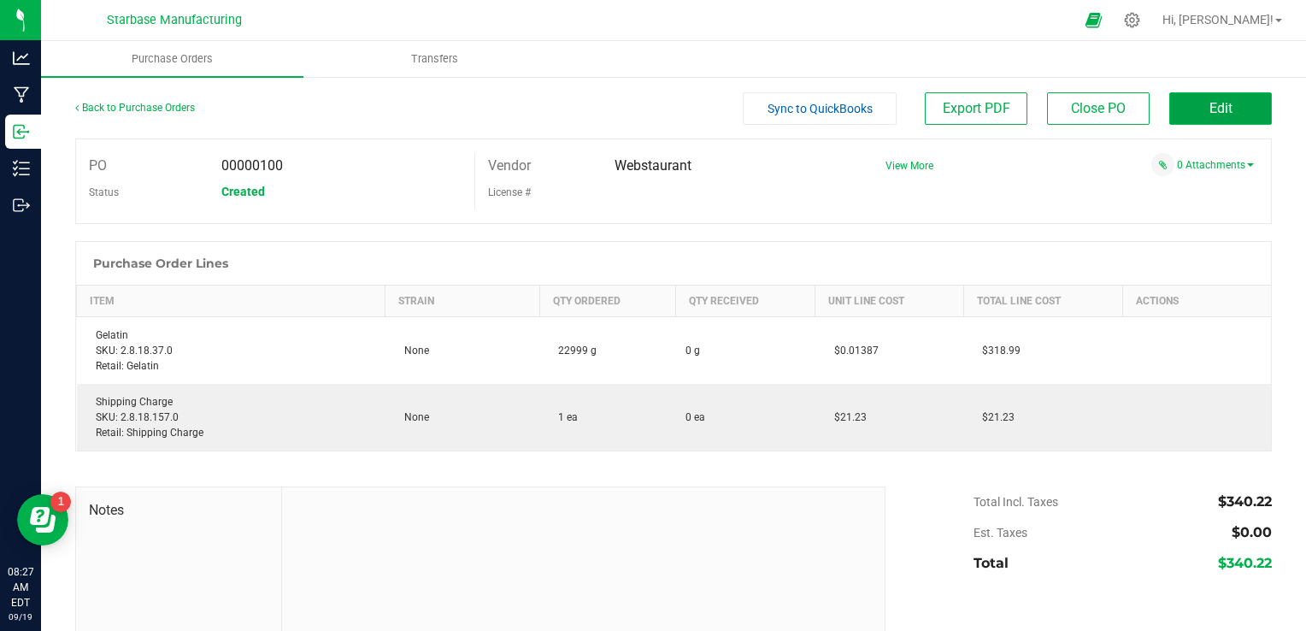
click at [1189, 115] on button "Edit" at bounding box center [1220, 108] width 103 height 32
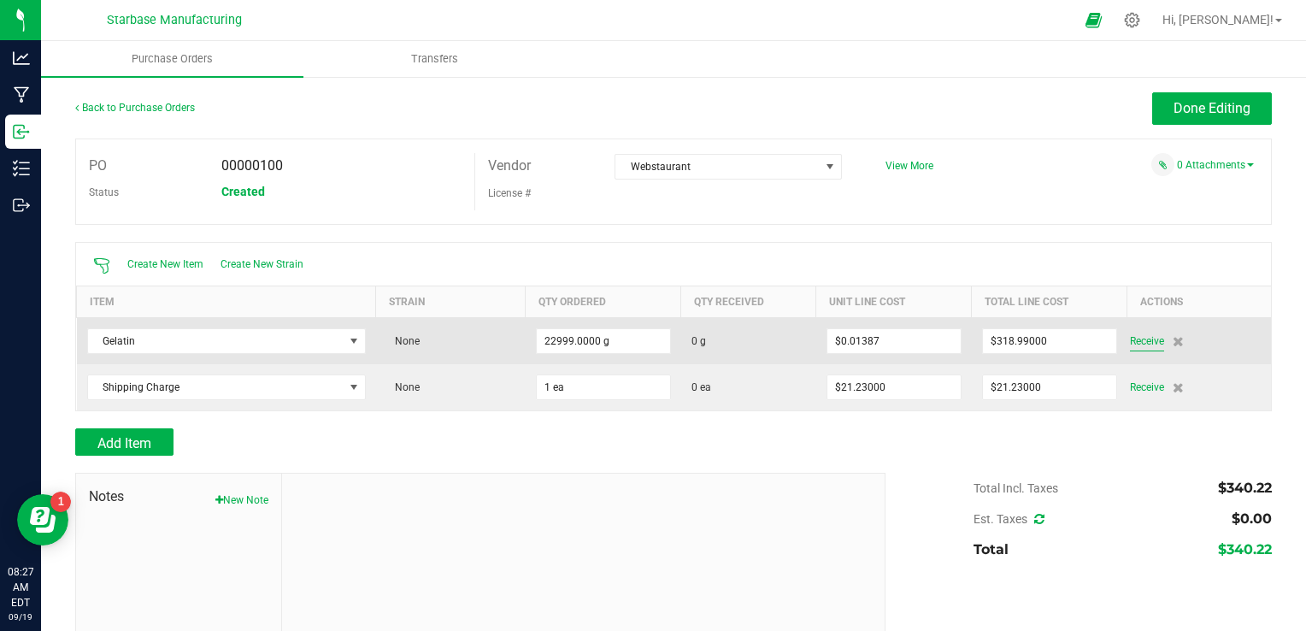
click at [1132, 344] on span "Receive" at bounding box center [1147, 341] width 34 height 21
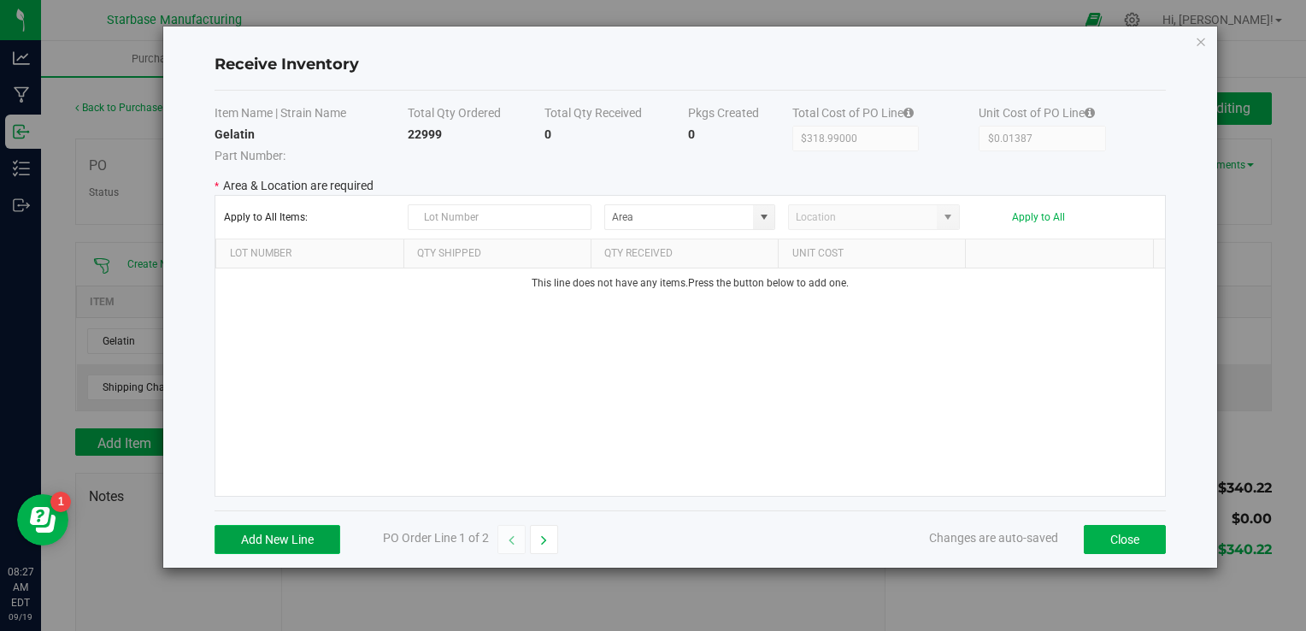
click at [295, 534] on button "Add New Line" at bounding box center [278, 539] width 126 height 29
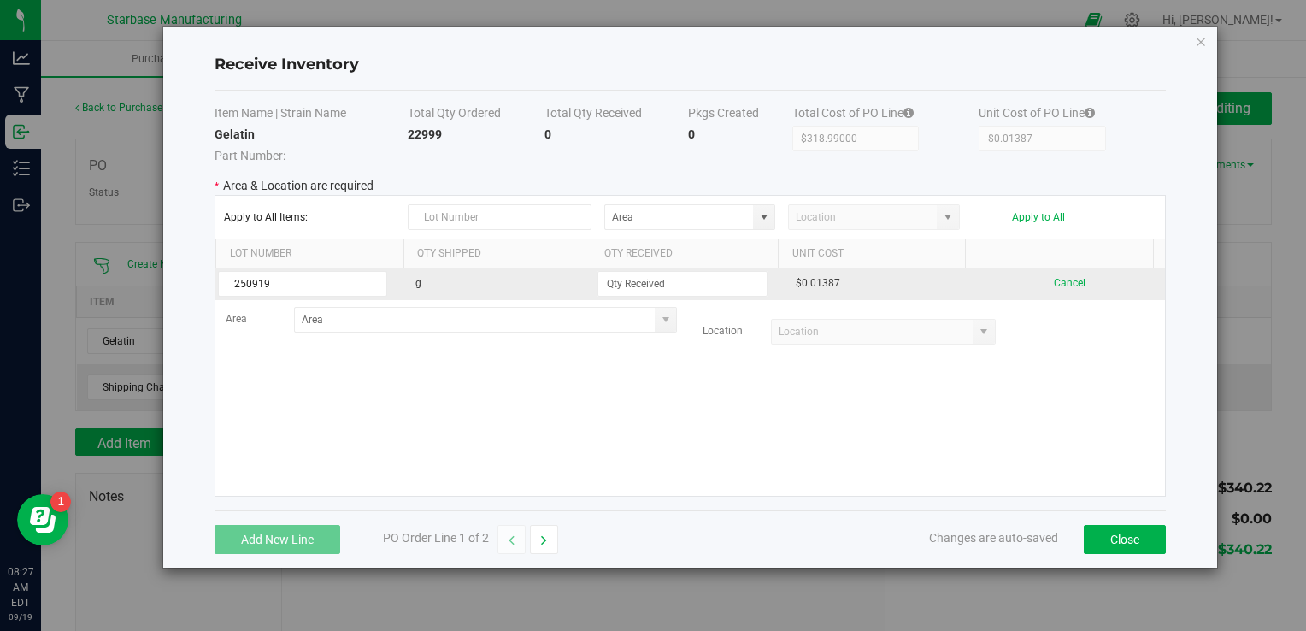
type input "250919"
click at [642, 268] on td at bounding box center [690, 284] width 190 height 32
click at [638, 286] on input at bounding box center [682, 284] width 168 height 24
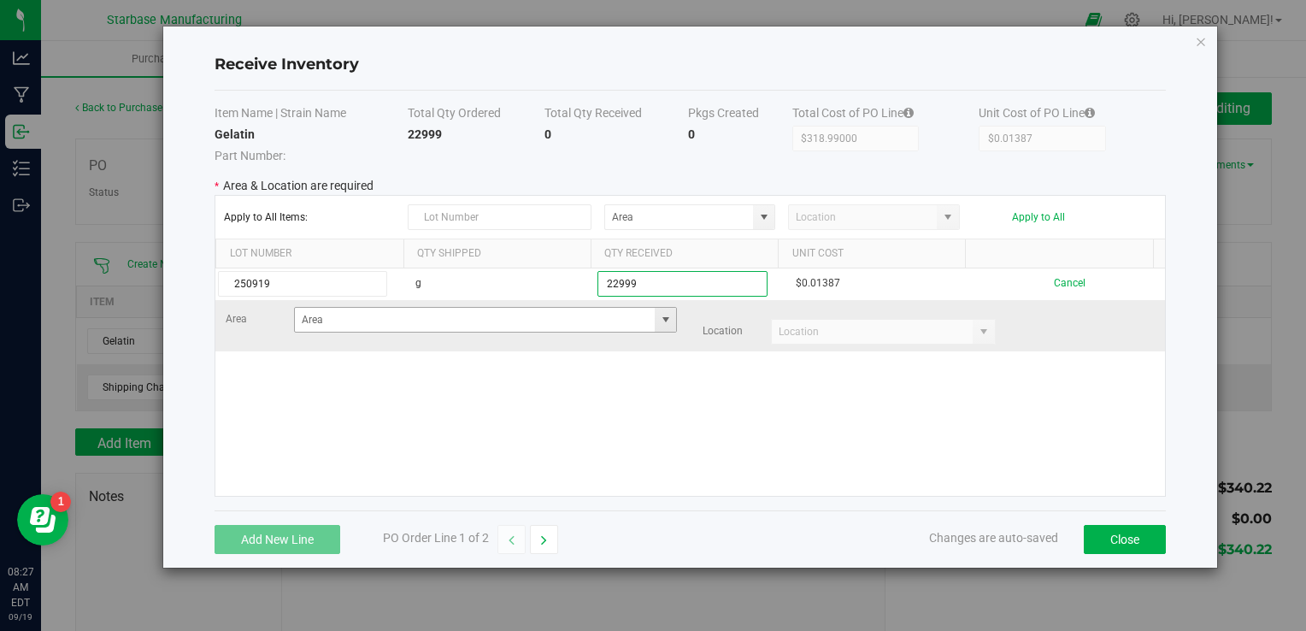
click at [659, 316] on span at bounding box center [666, 320] width 14 height 14
type input "22999.0000 g"
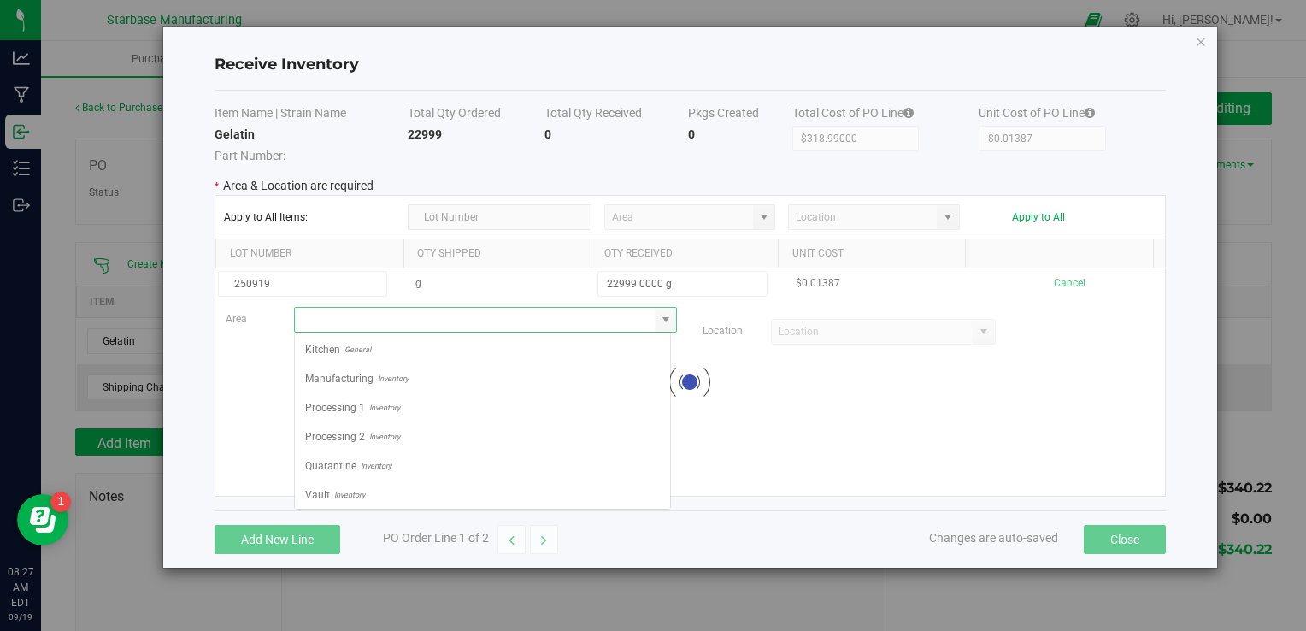
scroll to position [25, 377]
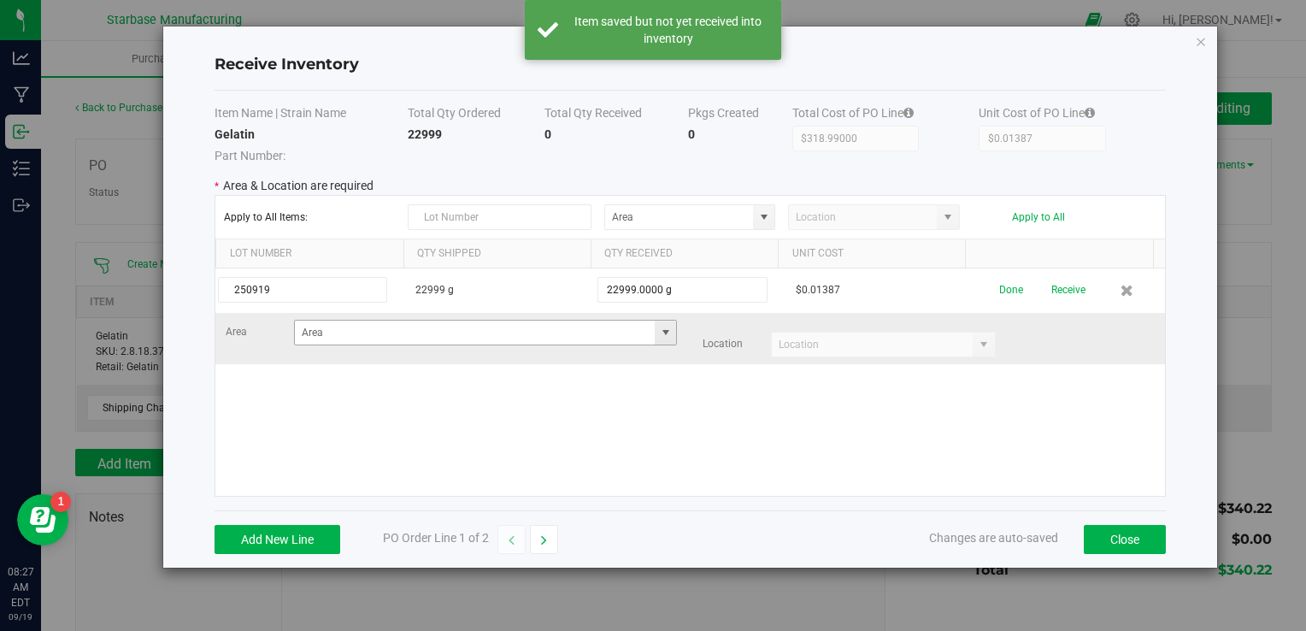
click at [659, 334] on span at bounding box center [666, 333] width 14 height 14
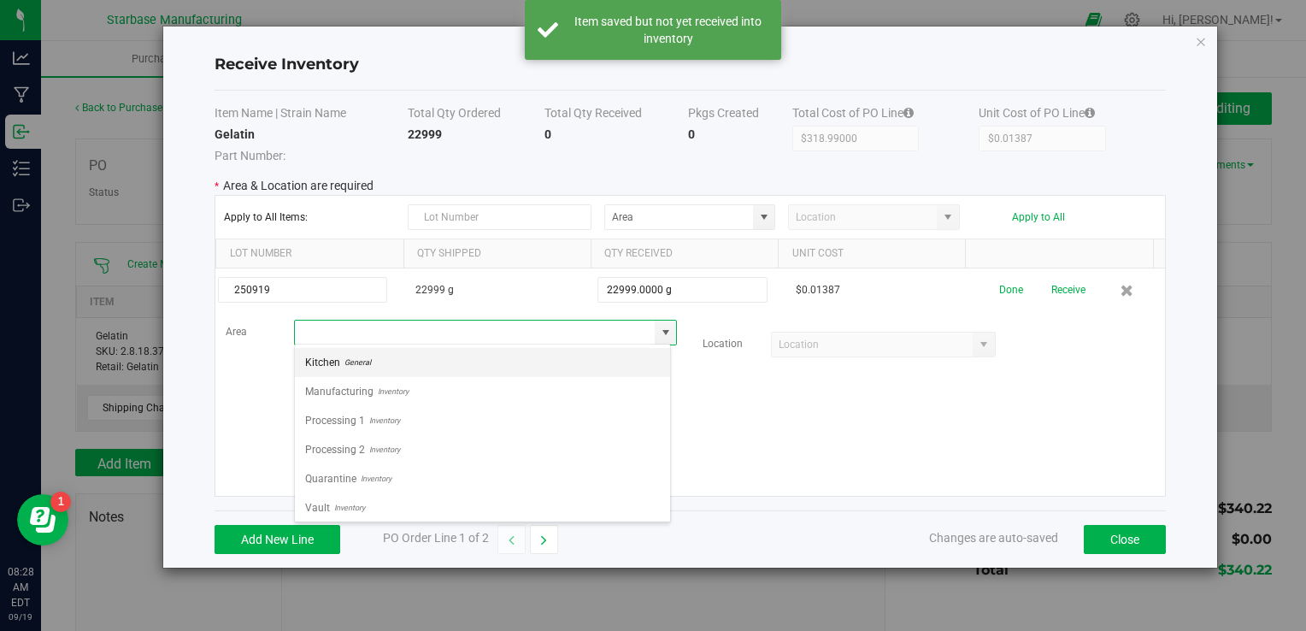
click at [577, 359] on li "Kitchen General" at bounding box center [482, 362] width 375 height 29
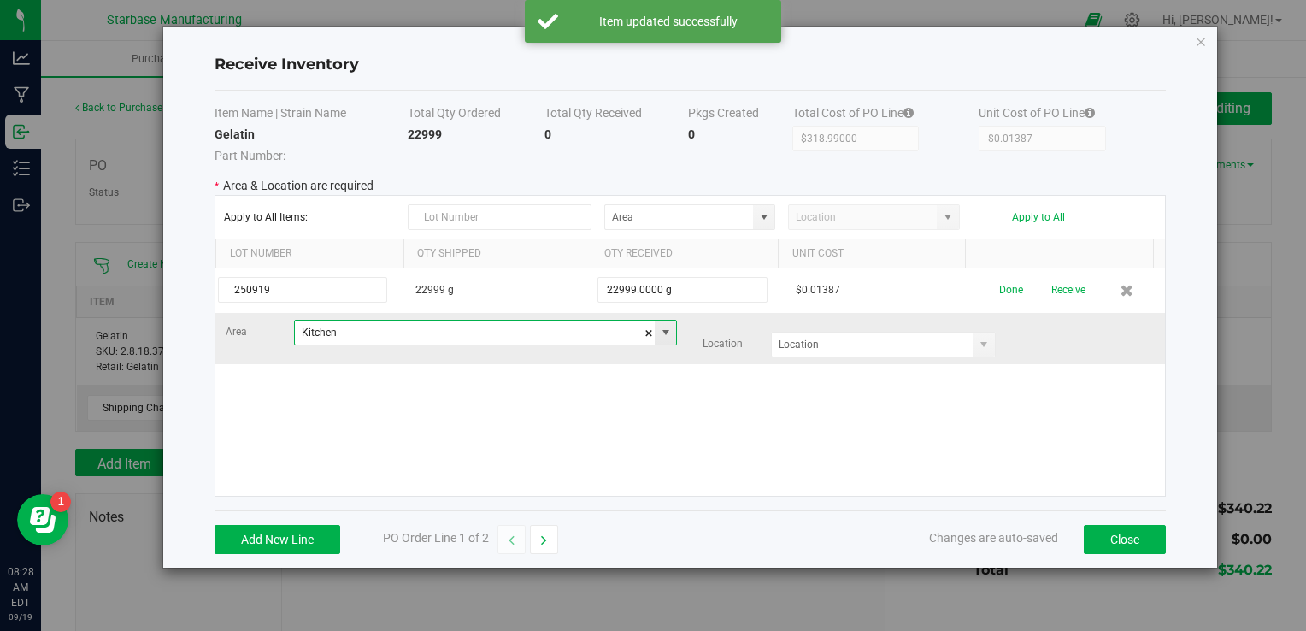
click at [659, 333] on span at bounding box center [666, 333] width 14 height 14
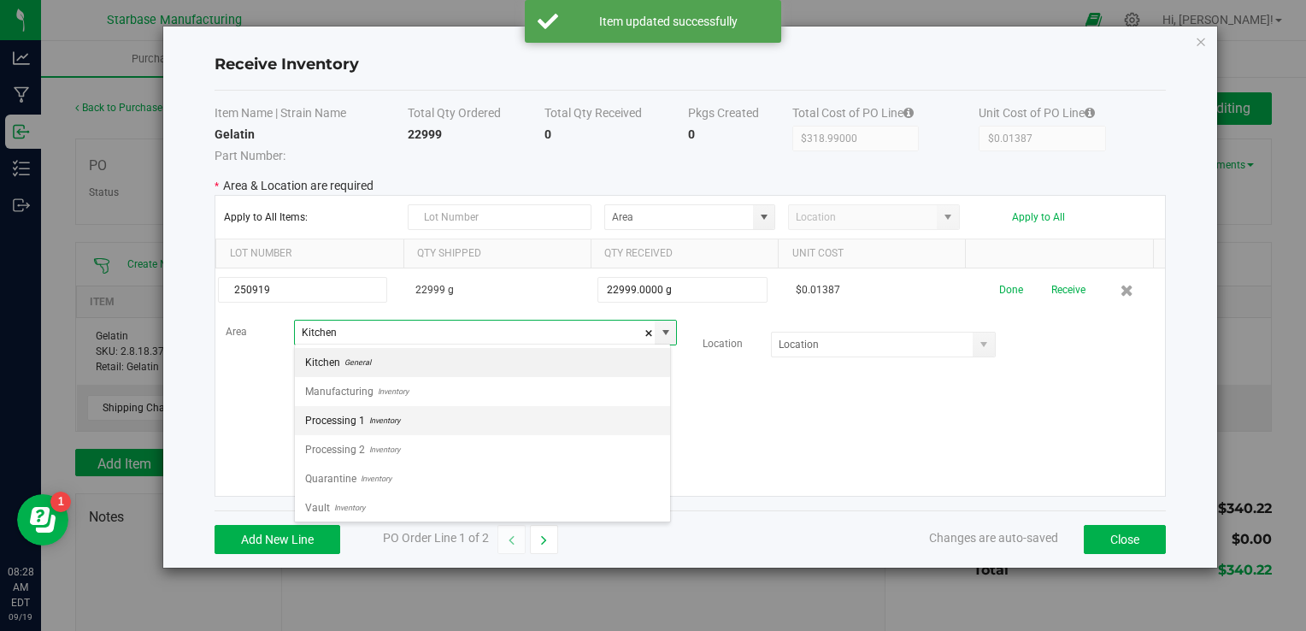
click at [589, 415] on li "Processing 1 Inventory" at bounding box center [482, 420] width 375 height 29
type input "Processing 1"
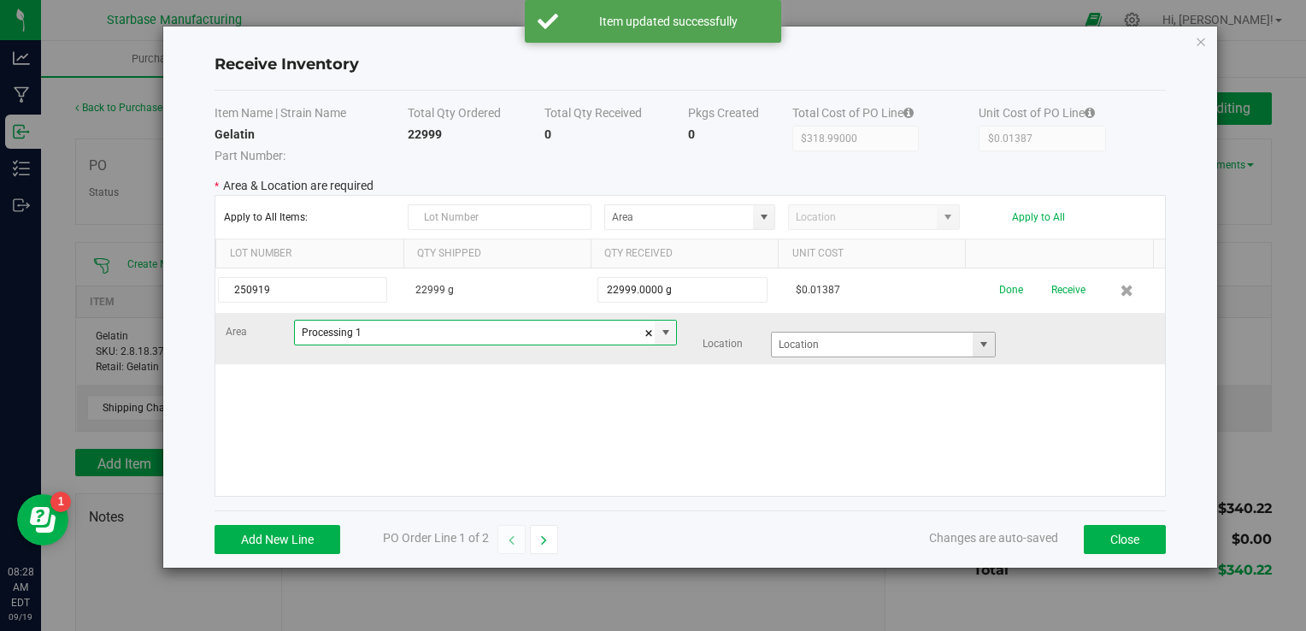
click at [977, 345] on span at bounding box center [984, 345] width 14 height 14
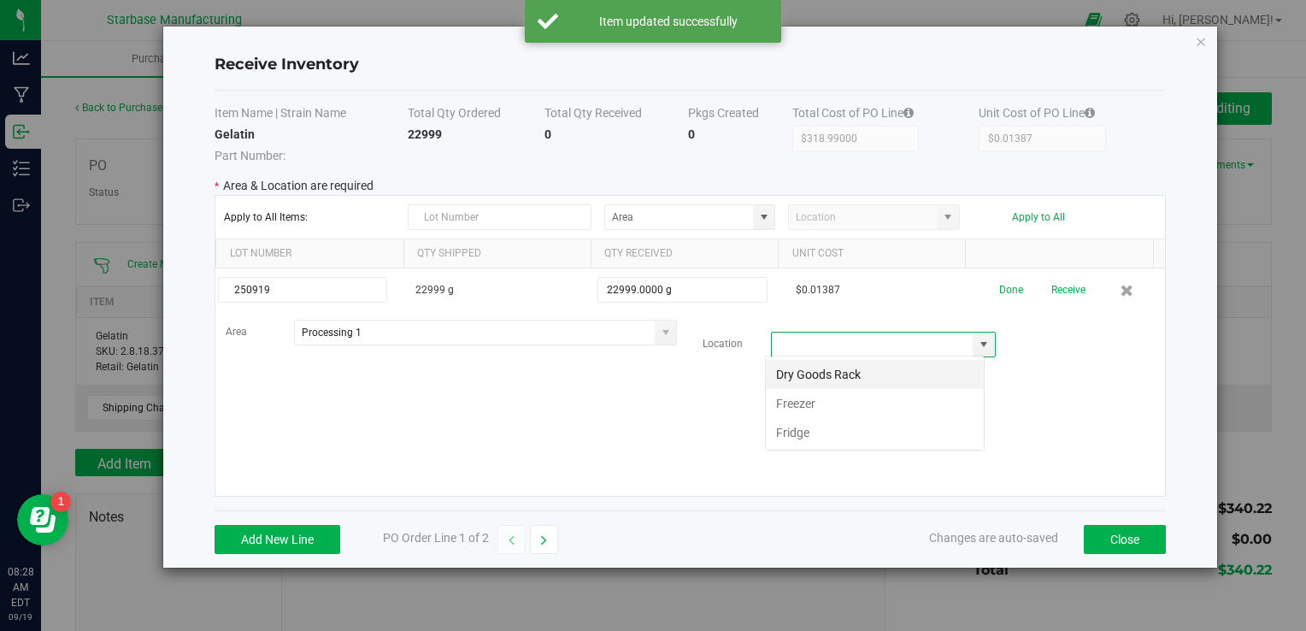
scroll to position [25, 219]
click at [927, 377] on li "Dry Goods Rack" at bounding box center [875, 374] width 218 height 29
type input "Dry Goods Rack"
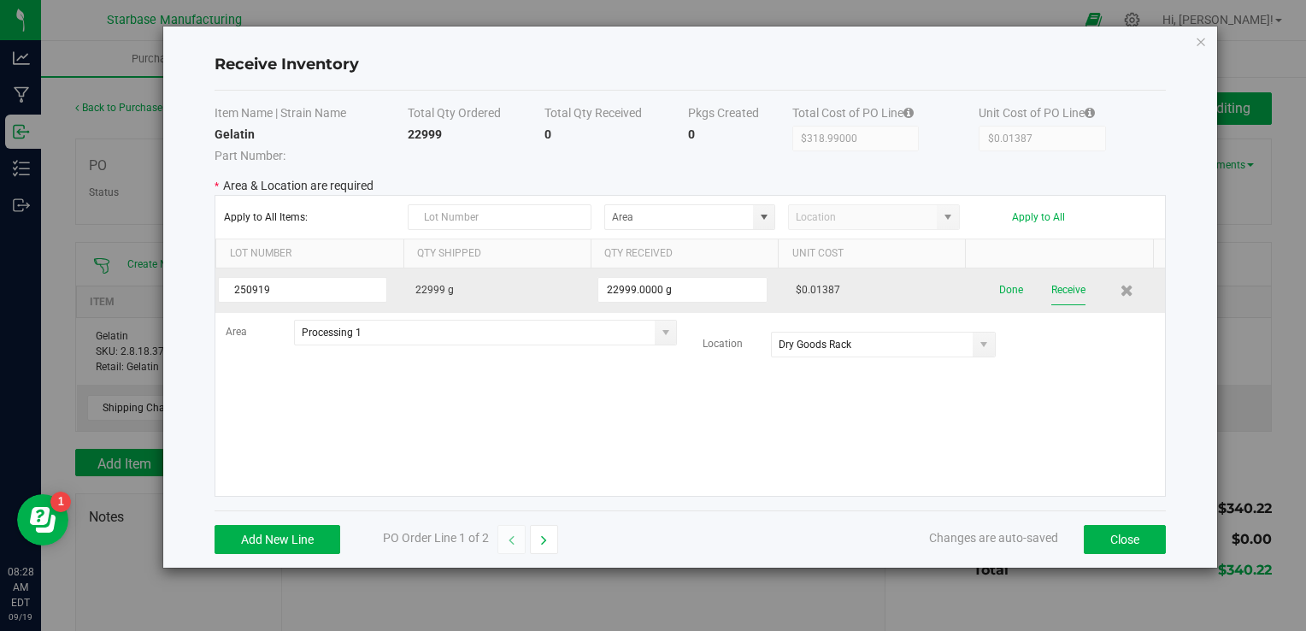
click at [1057, 285] on button "Receive" at bounding box center [1068, 290] width 34 height 30
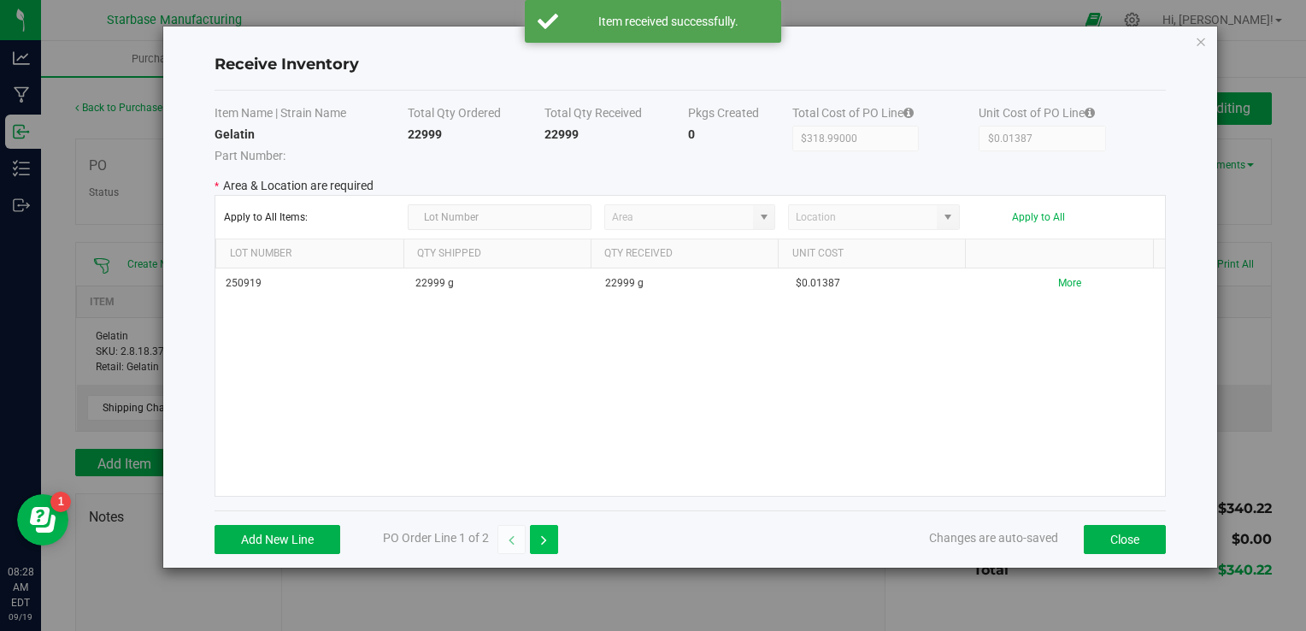
click at [551, 539] on button "button" at bounding box center [544, 539] width 28 height 29
type input "$21.23000"
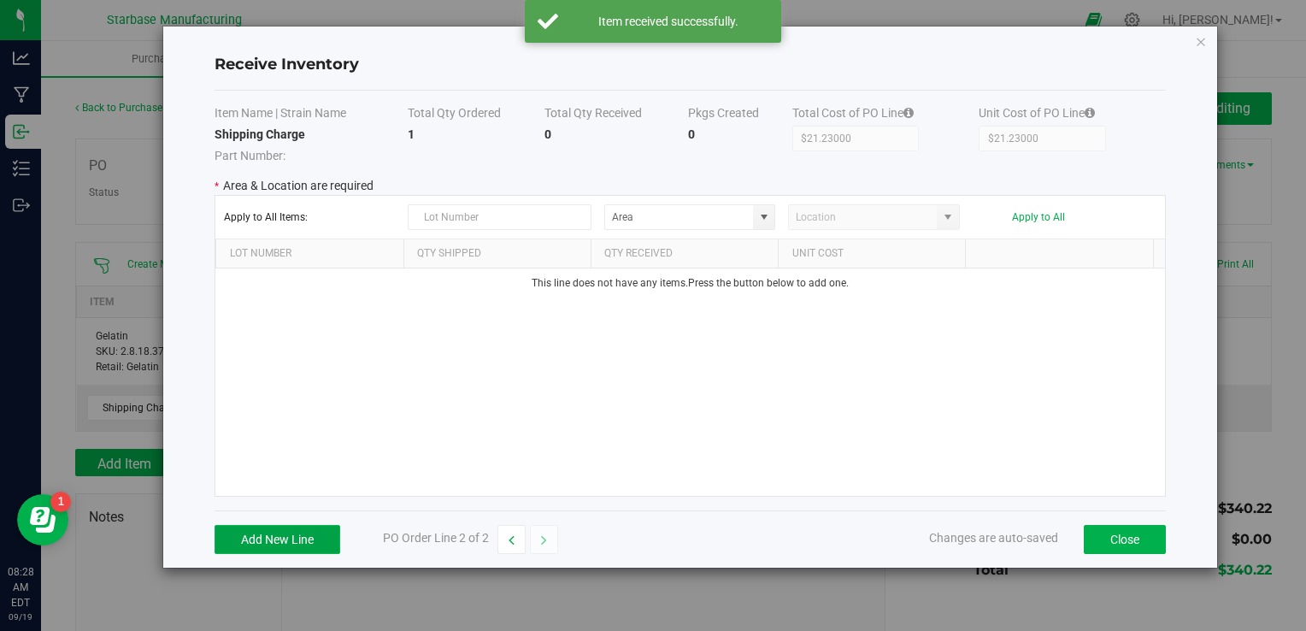
click at [310, 539] on button "Add New Line" at bounding box center [278, 539] width 126 height 29
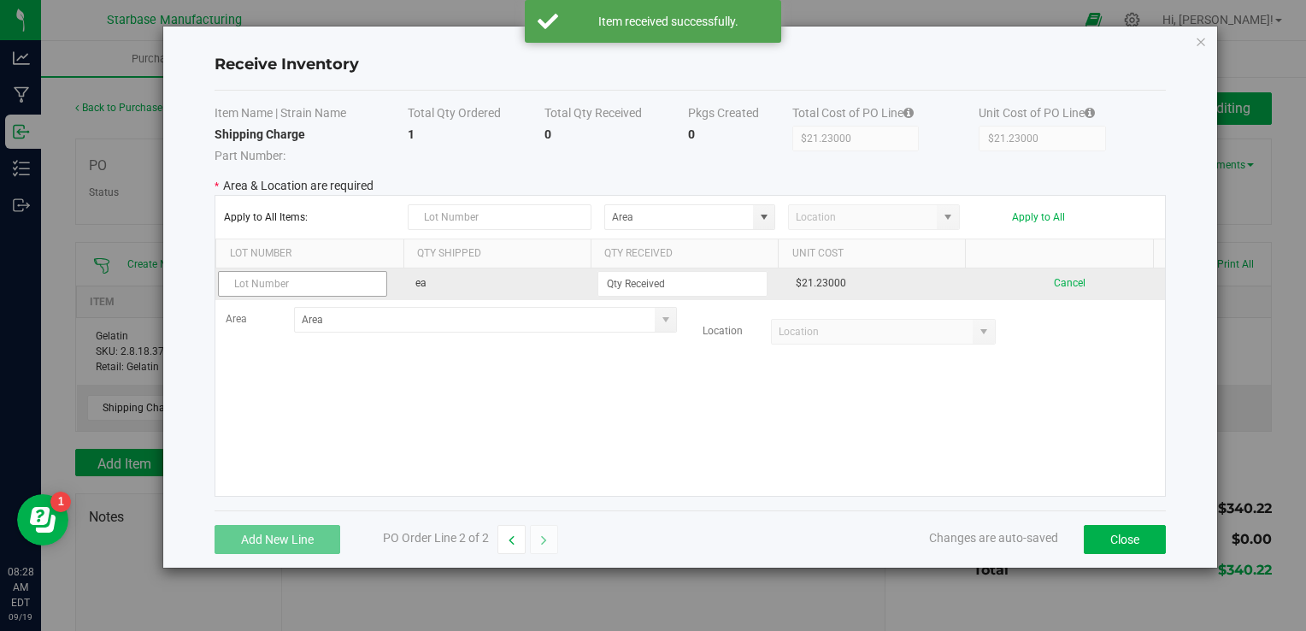
click at [337, 284] on input "text" at bounding box center [302, 284] width 169 height 26
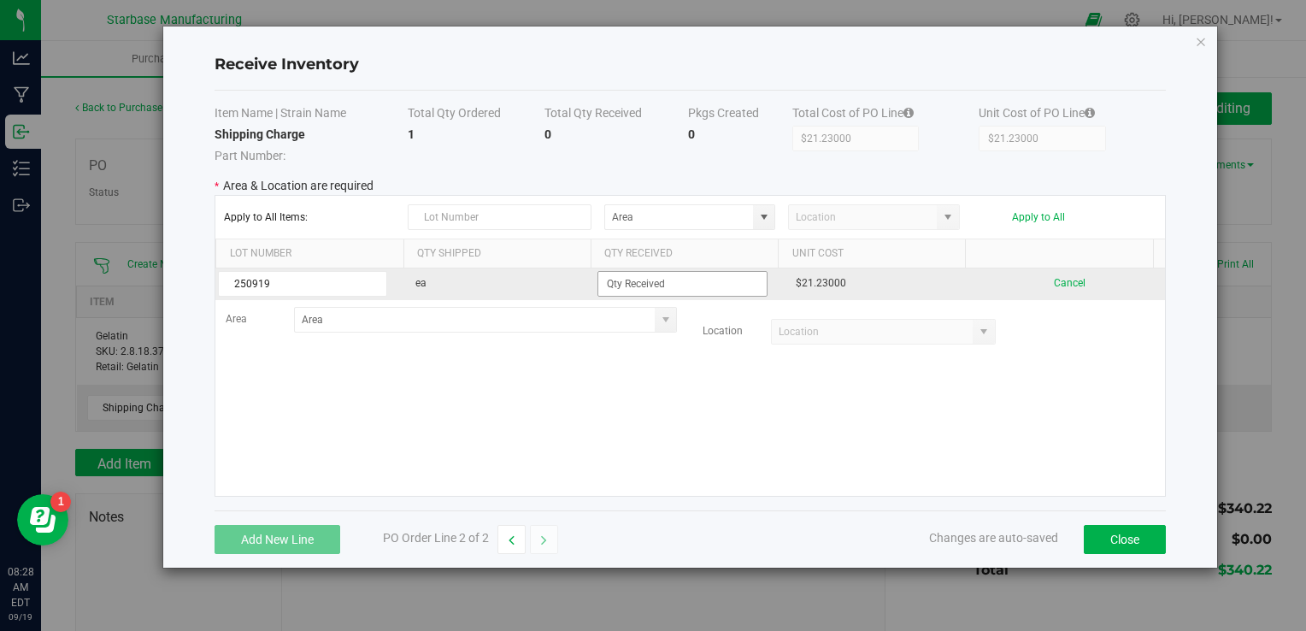
type input "250919"
click at [624, 292] on input at bounding box center [682, 284] width 168 height 24
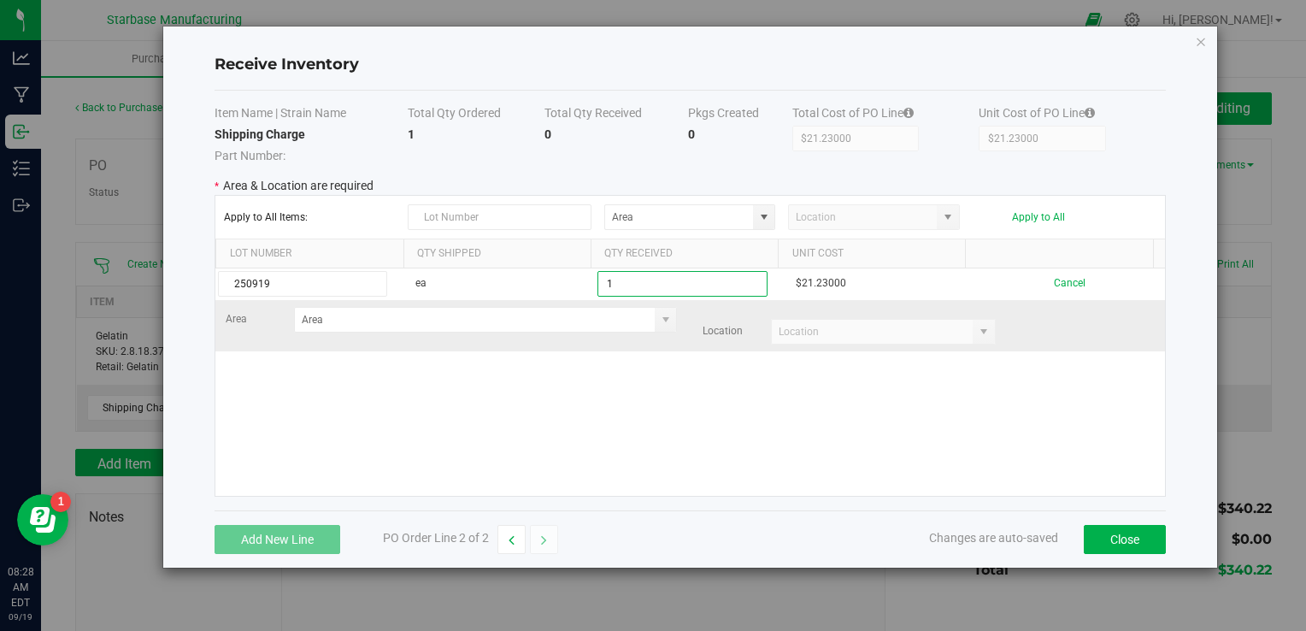
type input "1 ea"
click at [672, 352] on kendo-grid-list "250919 ea 1 ea $21.23000 Cancel Area Location" at bounding box center [689, 381] width 949 height 227
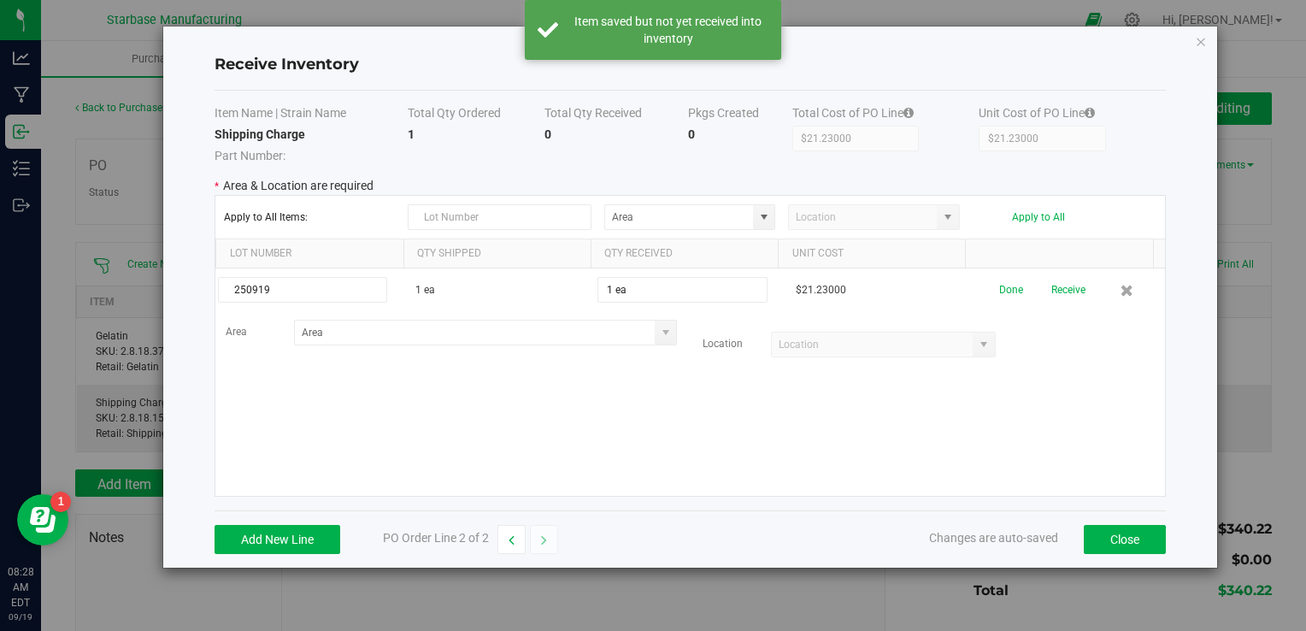
click at [664, 335] on span at bounding box center [666, 333] width 14 height 14
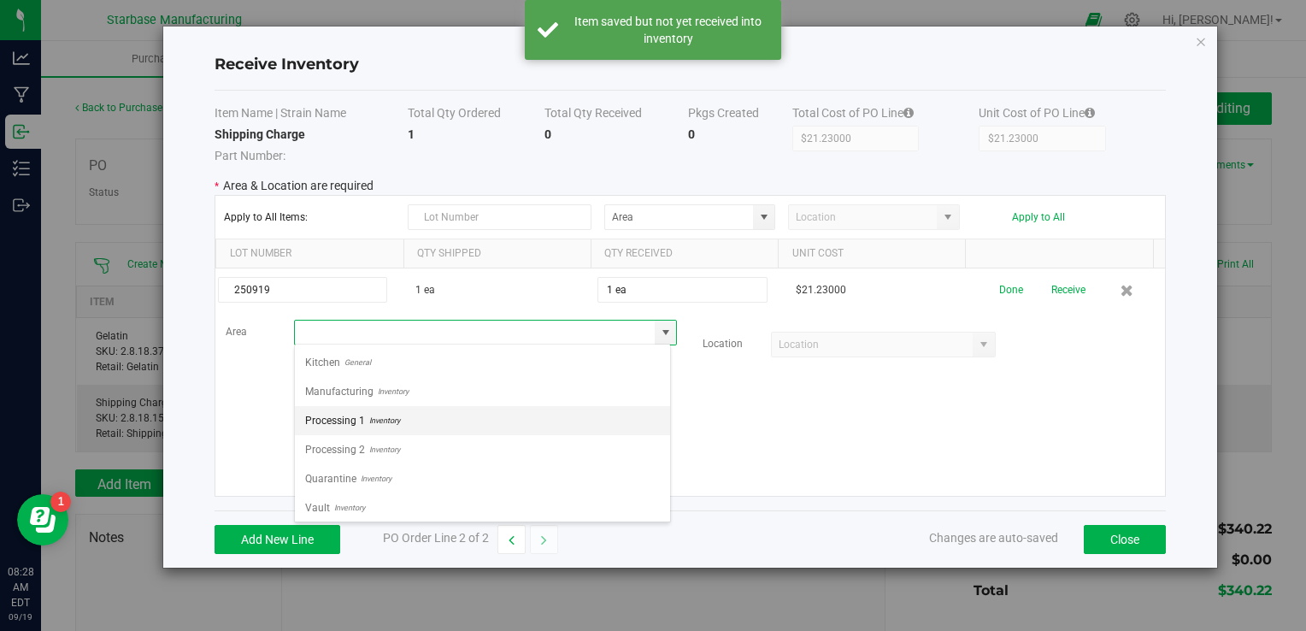
click at [556, 409] on li "Processing 1 Inventory" at bounding box center [482, 420] width 375 height 29
type input "Processing 1"
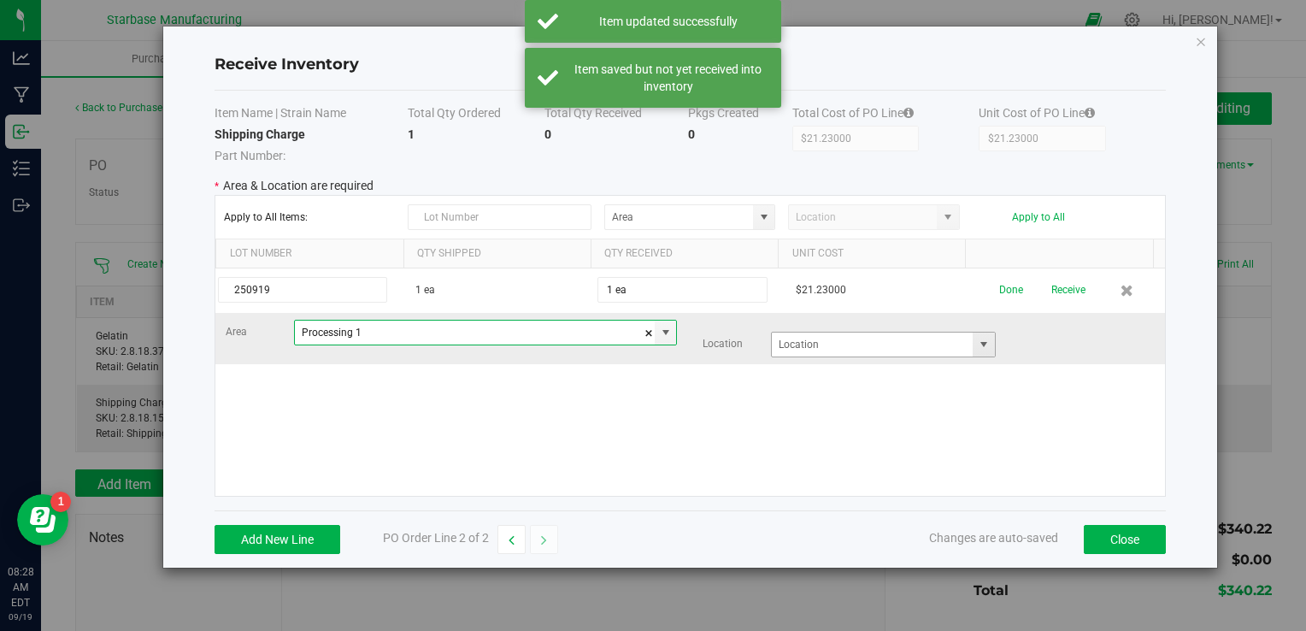
drag, startPoint x: 976, startPoint y: 345, endPoint x: 968, endPoint y: 354, distance: 12.7
click at [977, 345] on span at bounding box center [984, 345] width 14 height 14
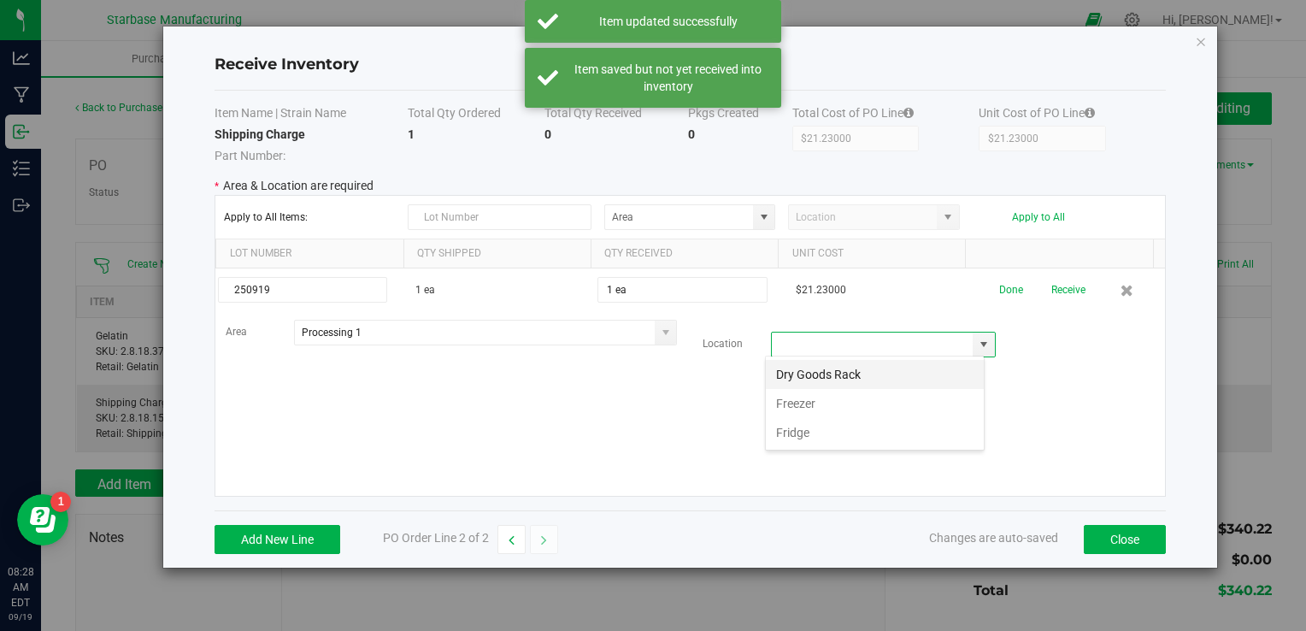
scroll to position [25, 219]
click at [941, 378] on li "Dry Goods Rack" at bounding box center [875, 374] width 218 height 29
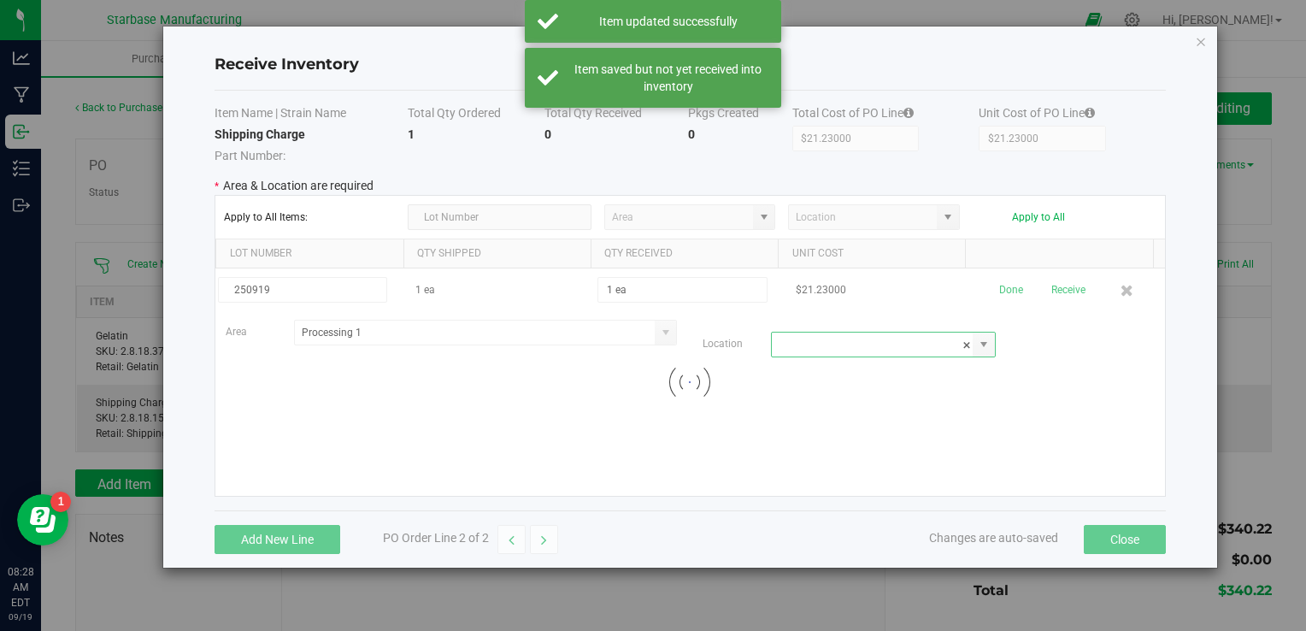
type input "Dry Goods Rack"
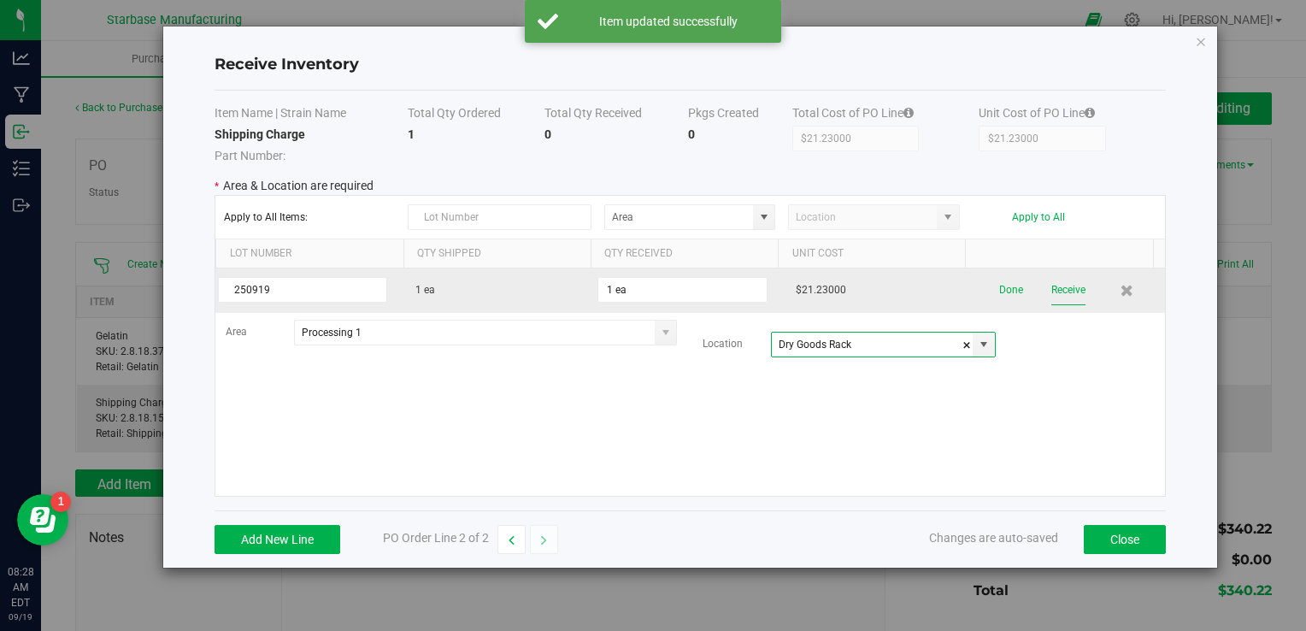
click at [1069, 286] on button "Receive" at bounding box center [1068, 290] width 34 height 30
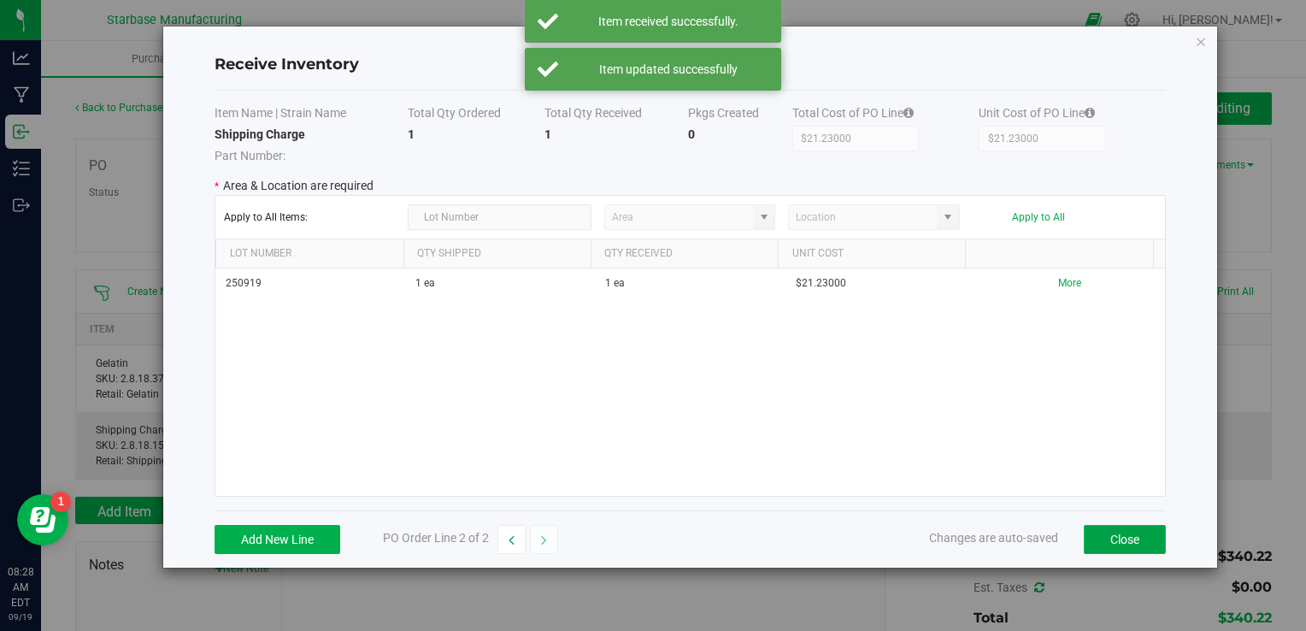
click at [1135, 527] on button "Close" at bounding box center [1125, 539] width 82 height 29
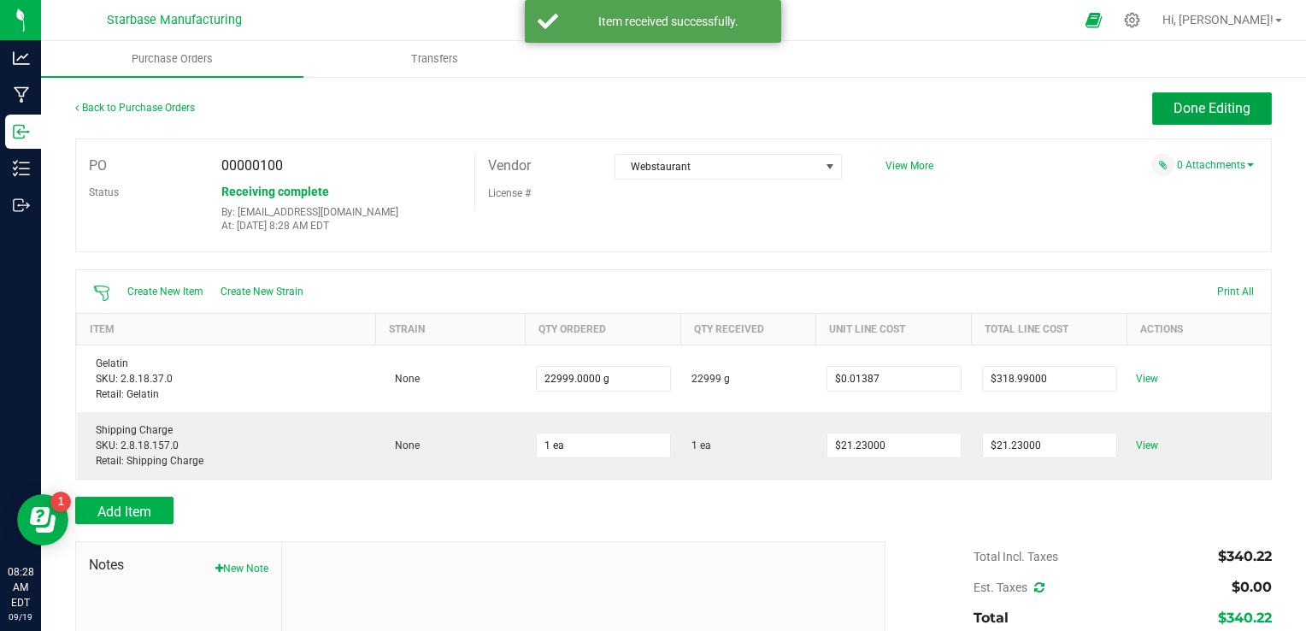
click at [1193, 110] on span "Done Editing" at bounding box center [1212, 108] width 77 height 16
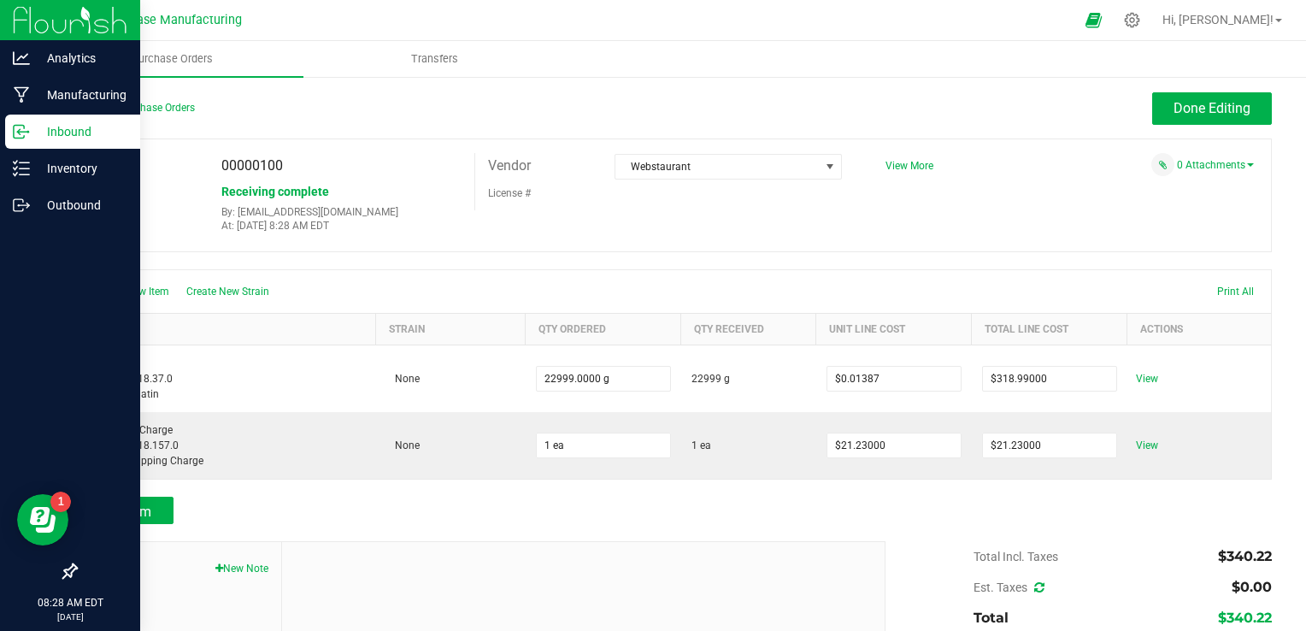
click at [47, 128] on p "Inbound" at bounding box center [81, 131] width 103 height 21
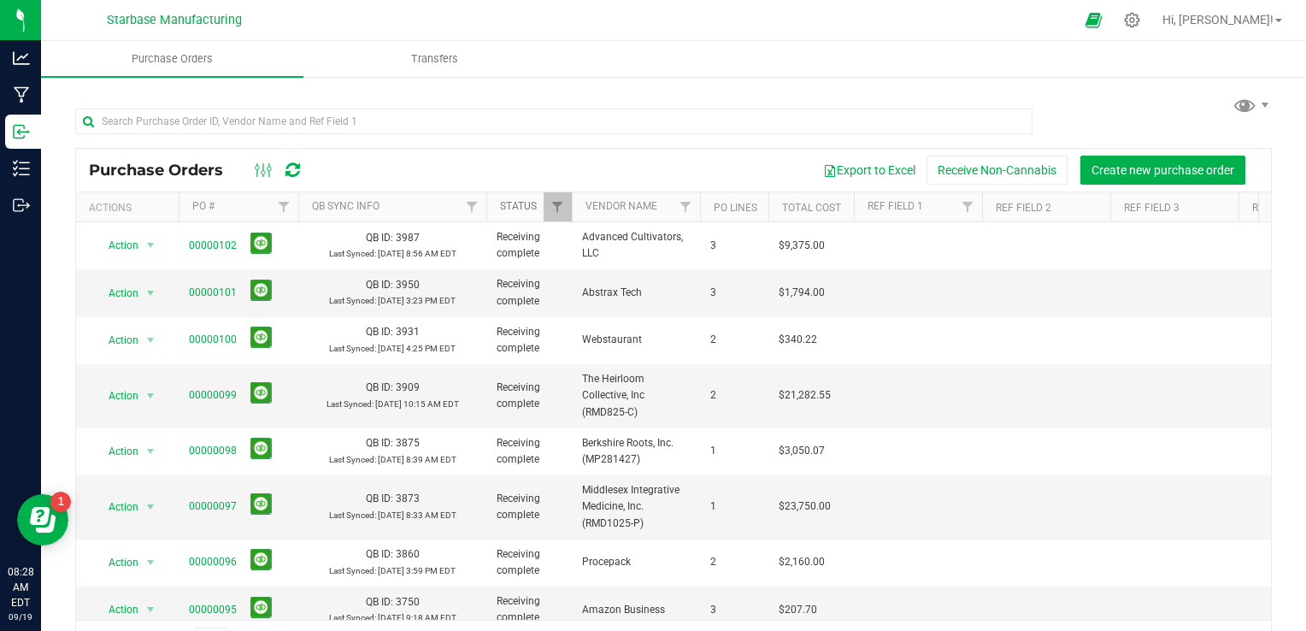
click at [518, 210] on link "Status" at bounding box center [518, 206] width 37 height 12
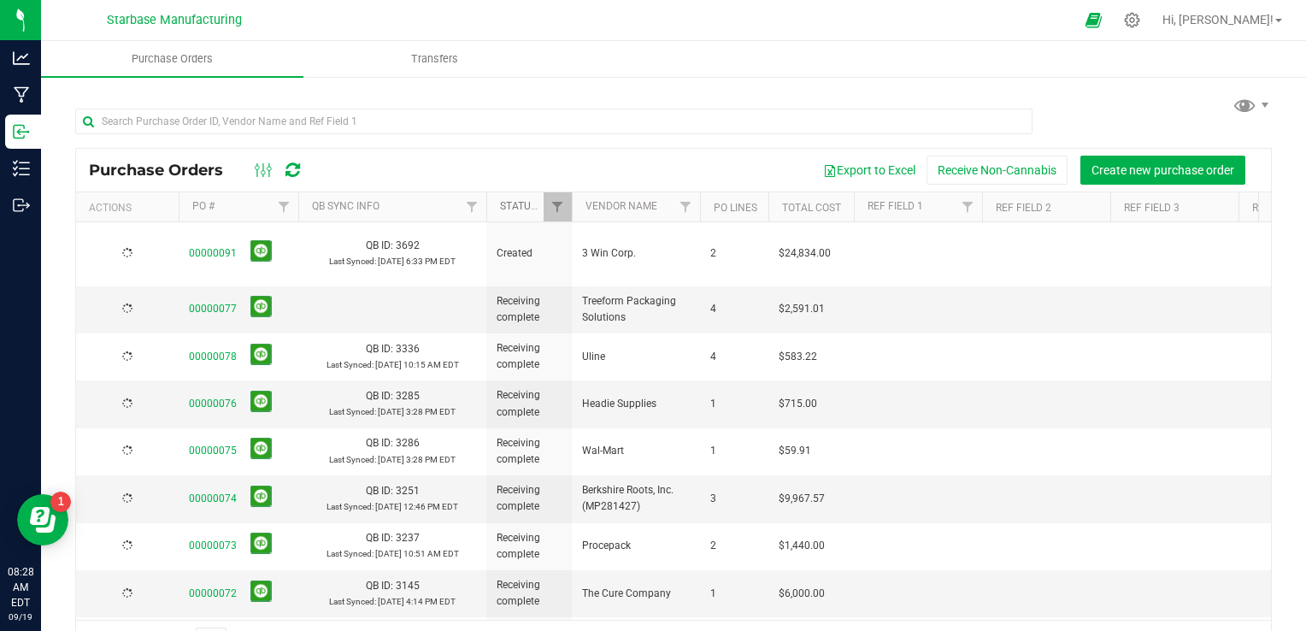
click at [518, 210] on link "Status" at bounding box center [528, 206] width 56 height 12
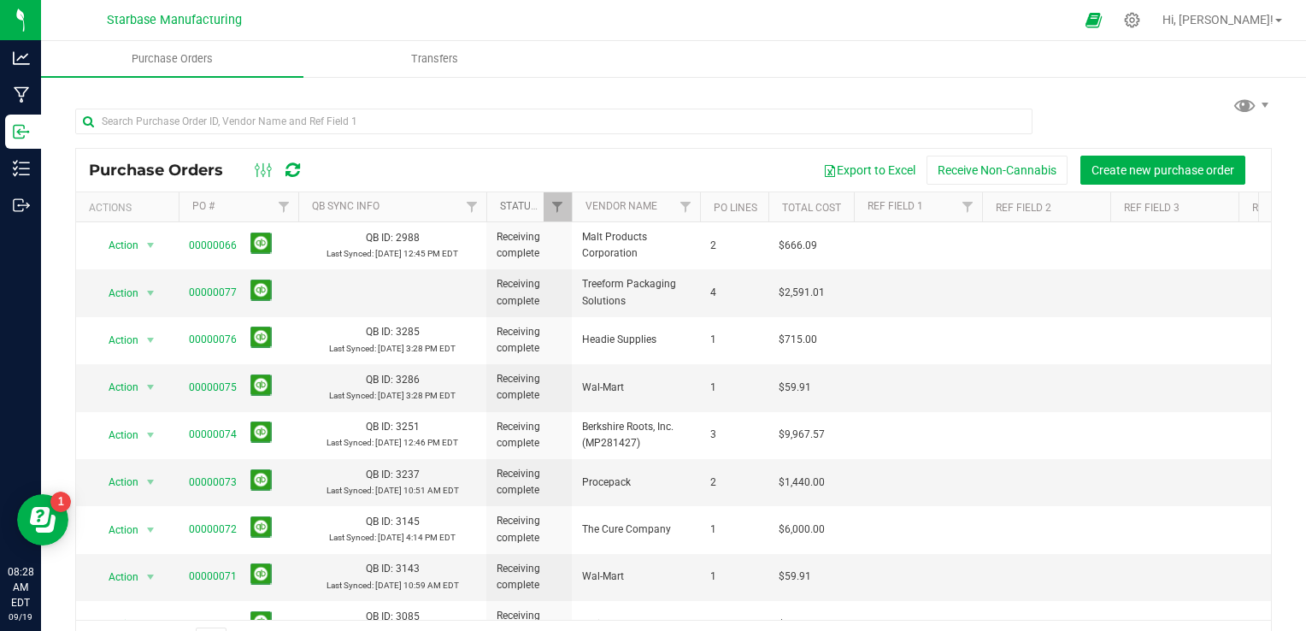
click at [520, 210] on link "Status" at bounding box center [528, 206] width 56 height 12
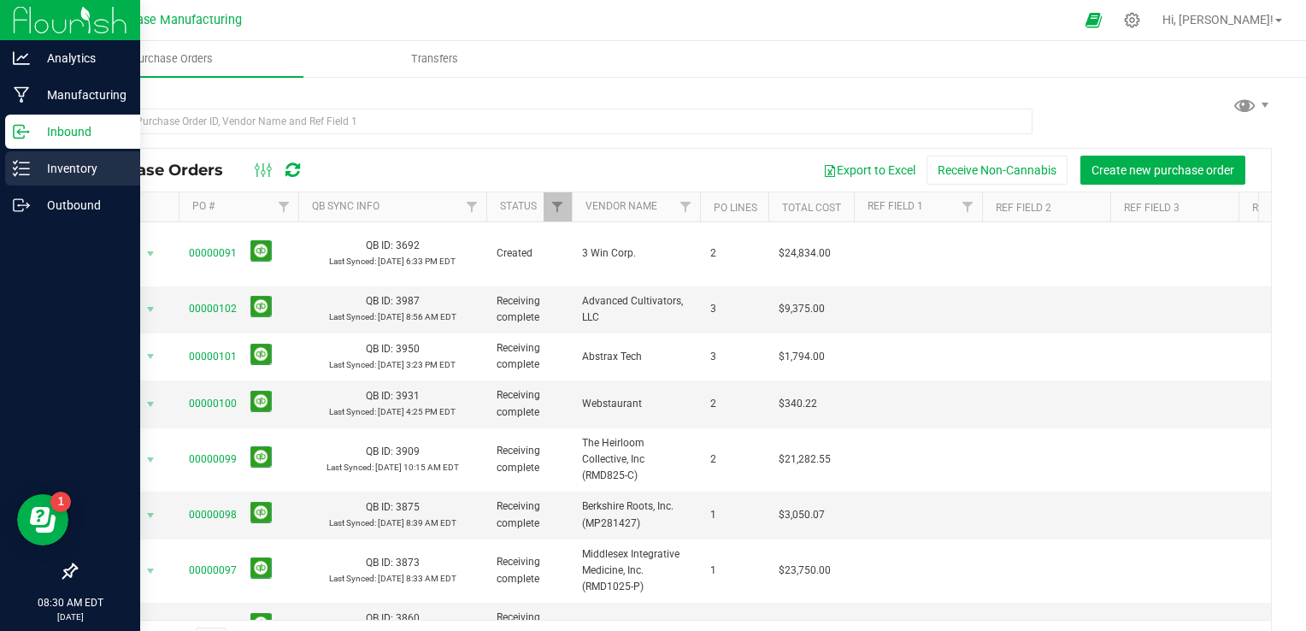
click at [21, 168] on line at bounding box center [24, 168] width 9 height 0
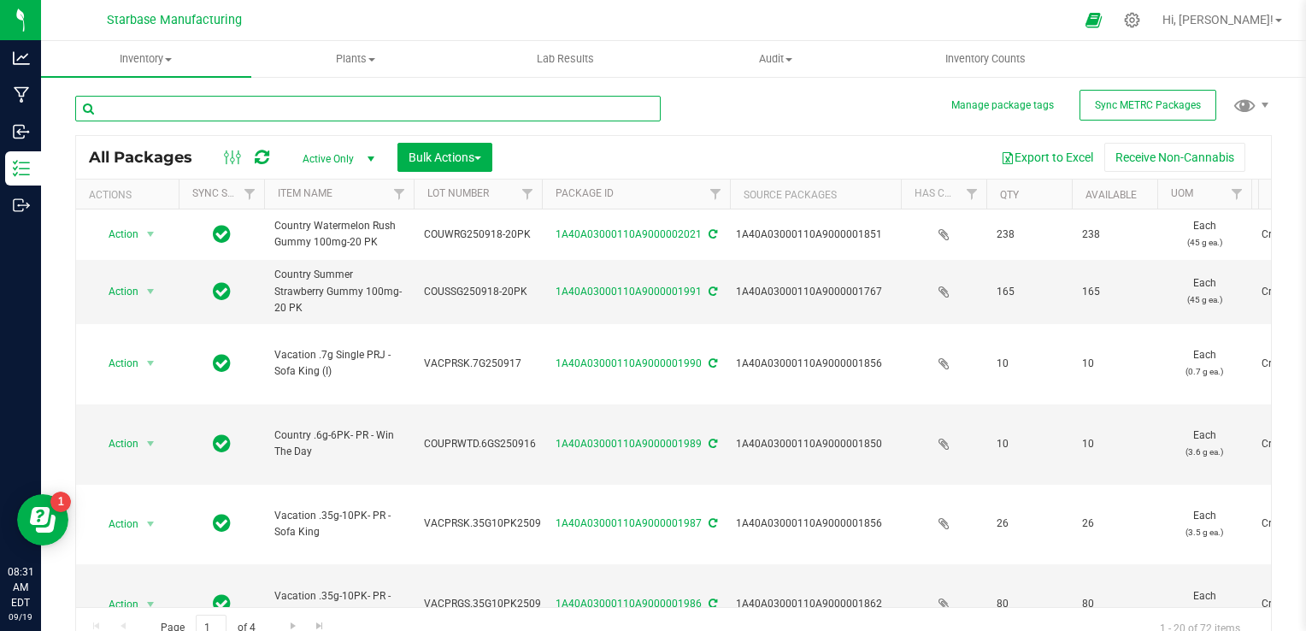
click at [254, 107] on input "text" at bounding box center [368, 109] width 586 height 26
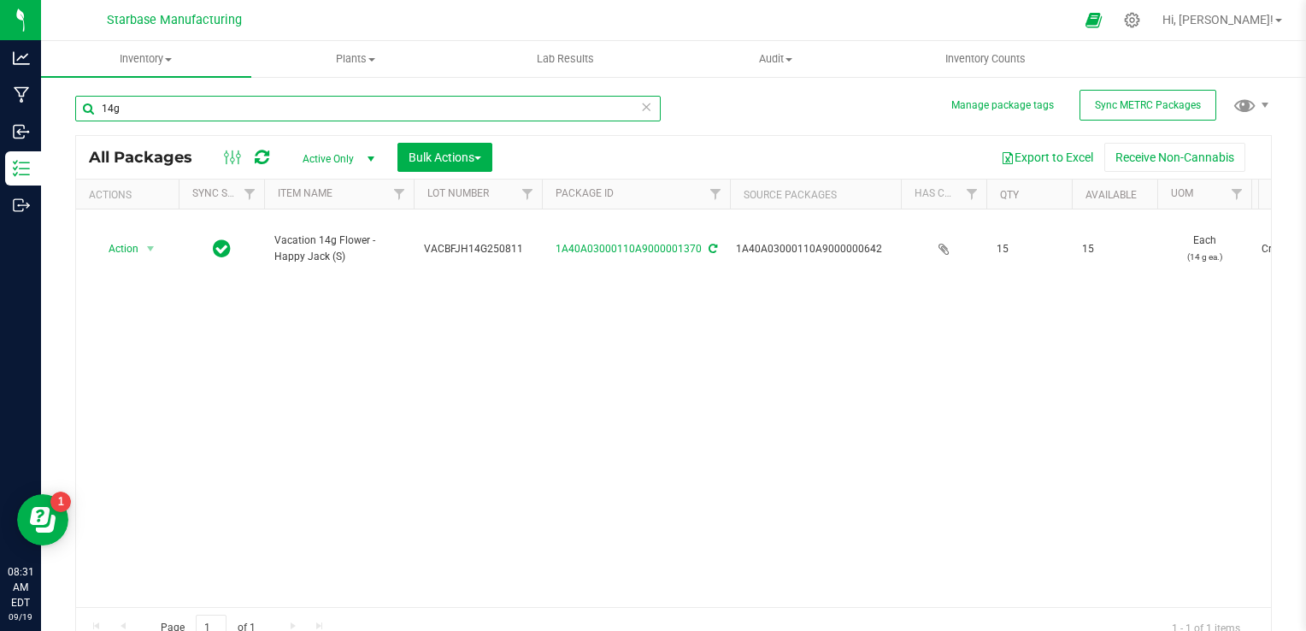
type input "14g"
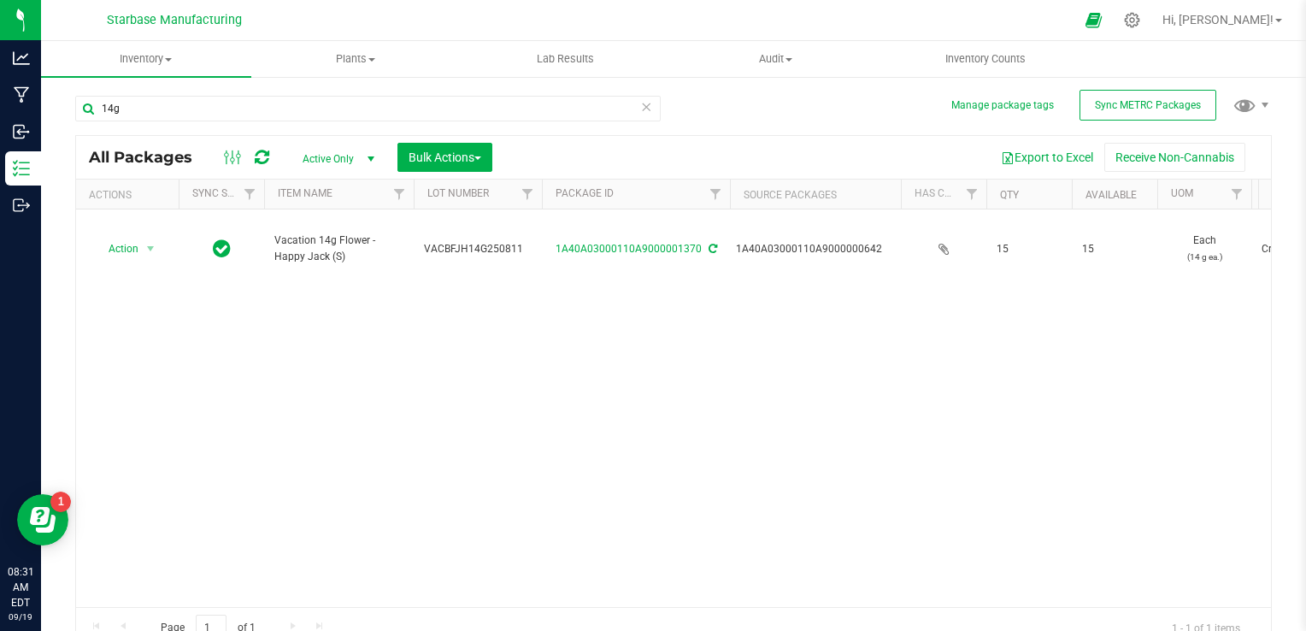
click at [327, 156] on span "Active Only" at bounding box center [335, 159] width 94 height 24
click at [329, 258] on li "All" at bounding box center [334, 263] width 92 height 26
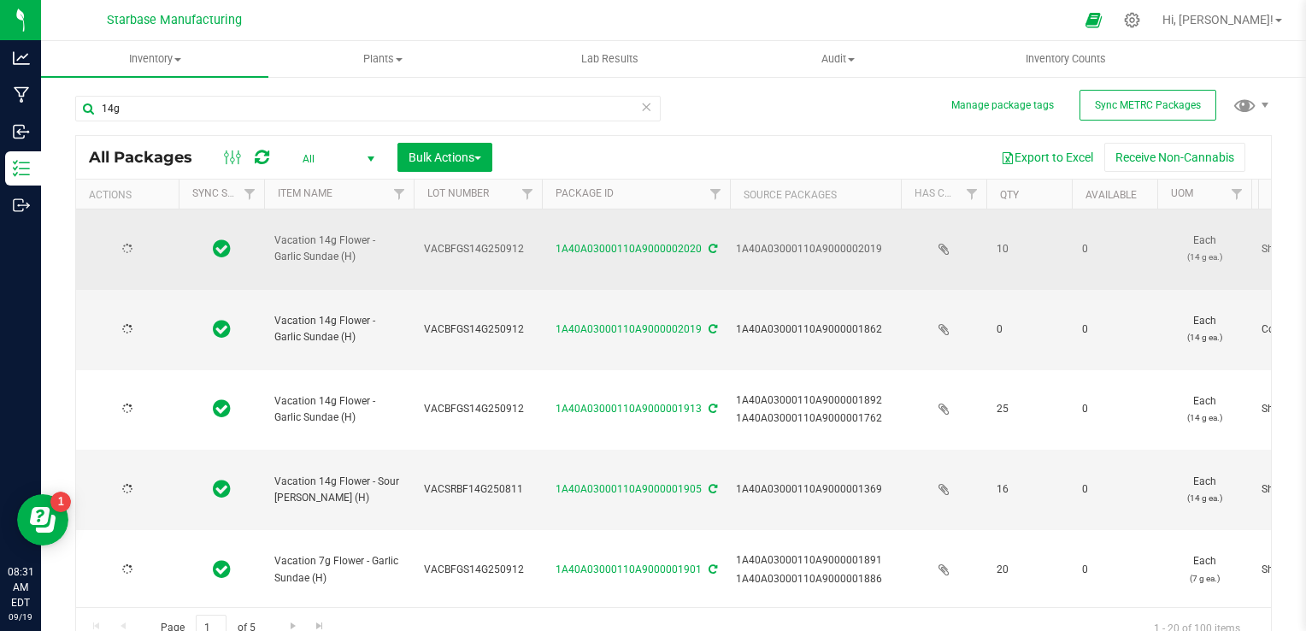
type input "[DATE]"
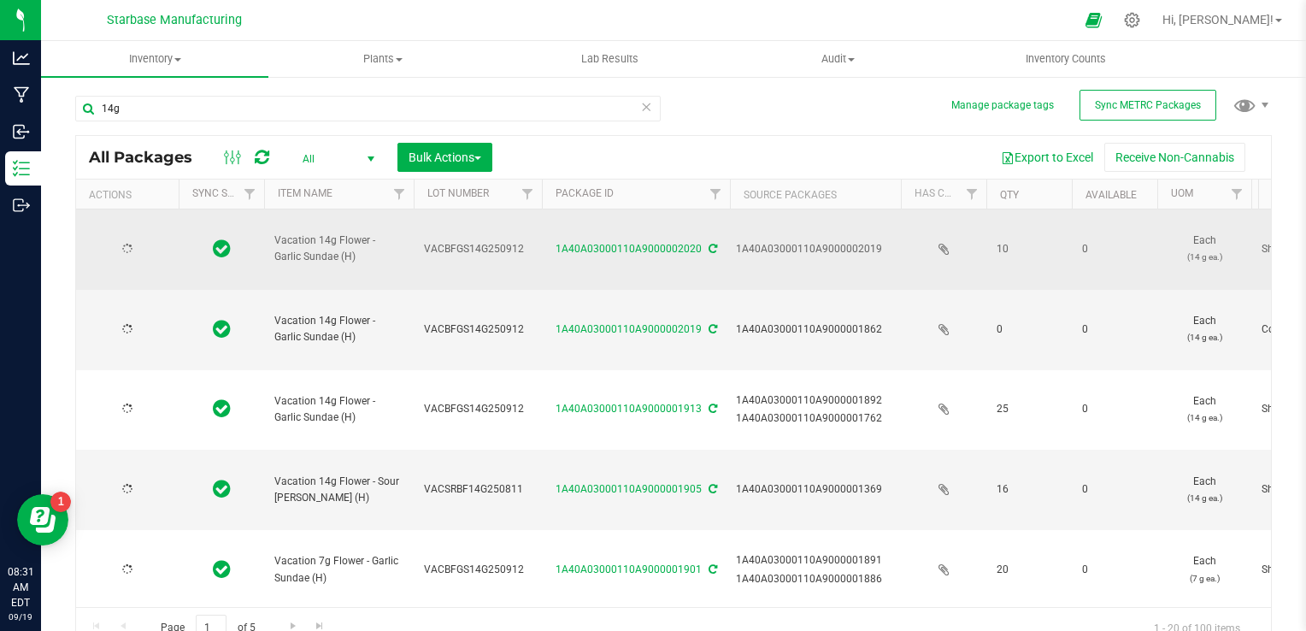
type input "[DATE]"
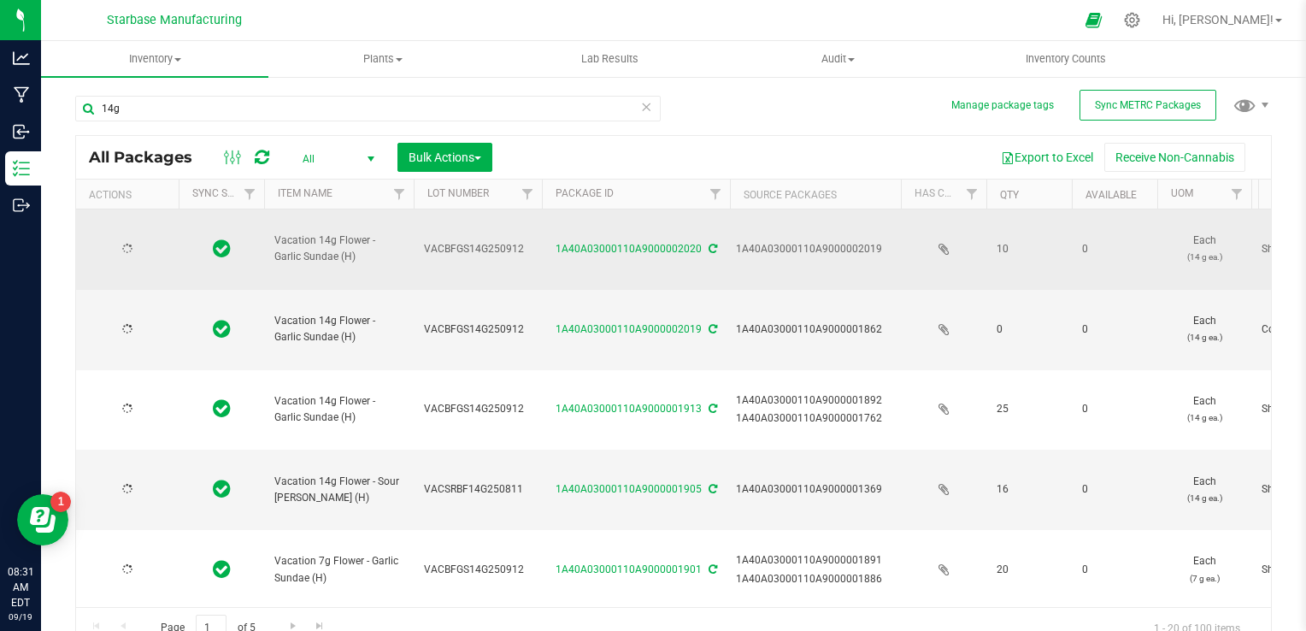
type input "[DATE]"
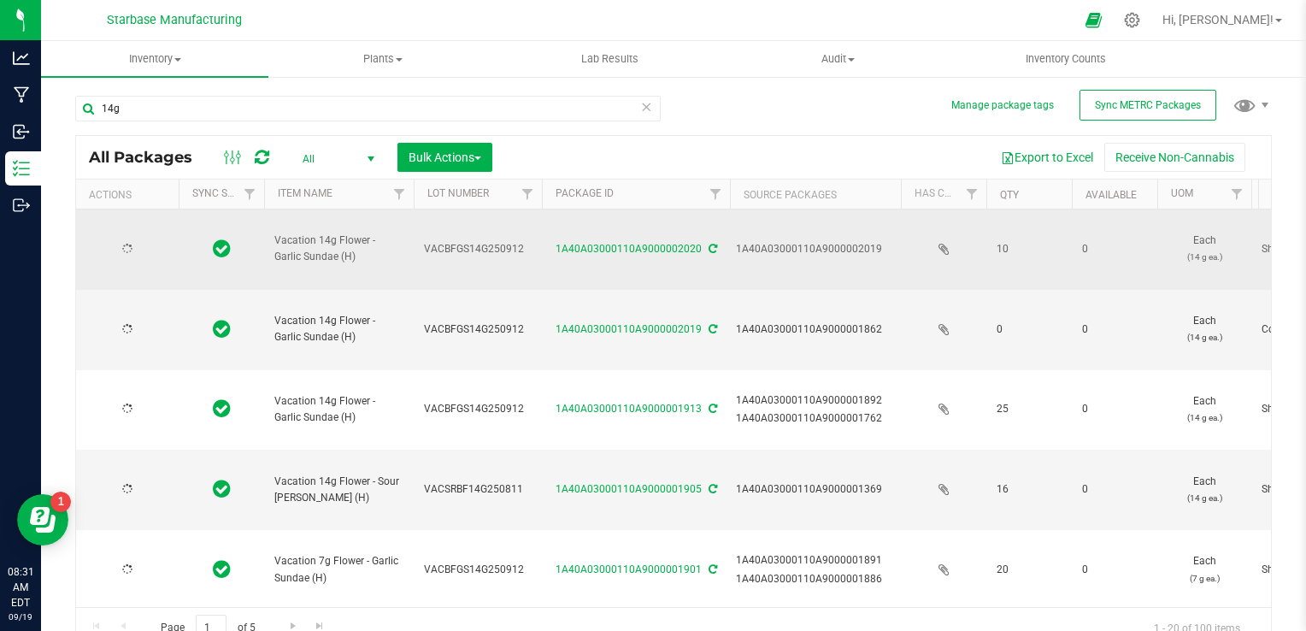
type input "[DATE]"
click at [147, 242] on span "select" at bounding box center [151, 249] width 14 height 14
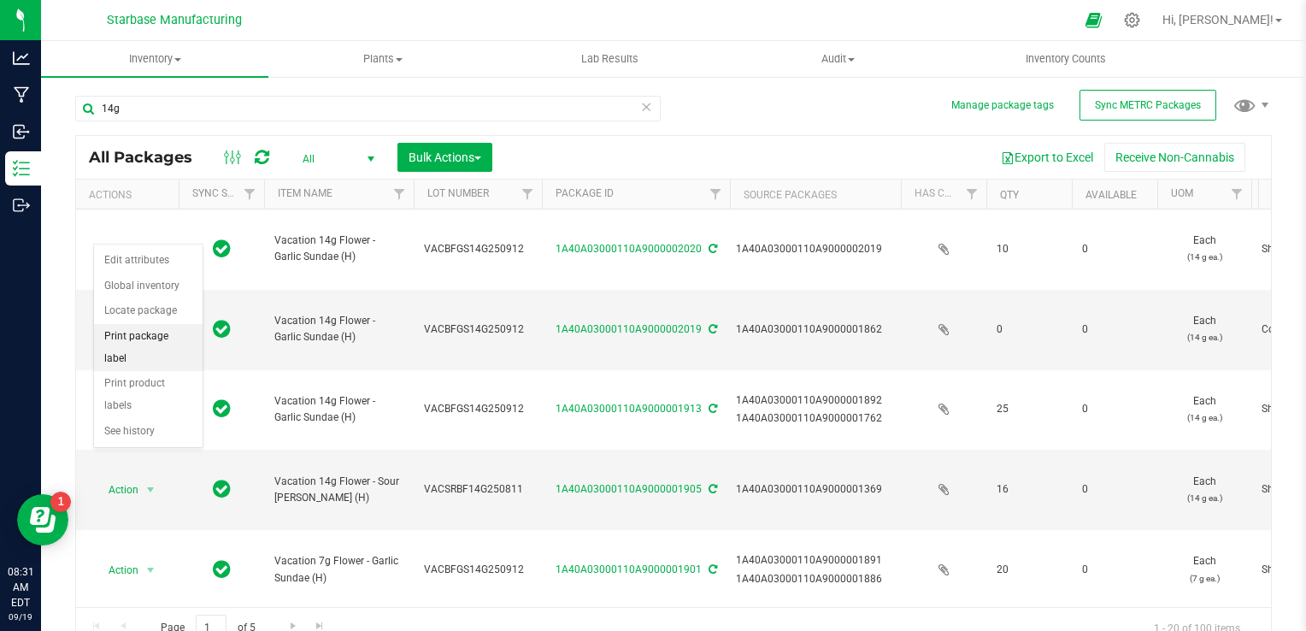
click at [151, 330] on li "Print package label" at bounding box center [148, 347] width 109 height 47
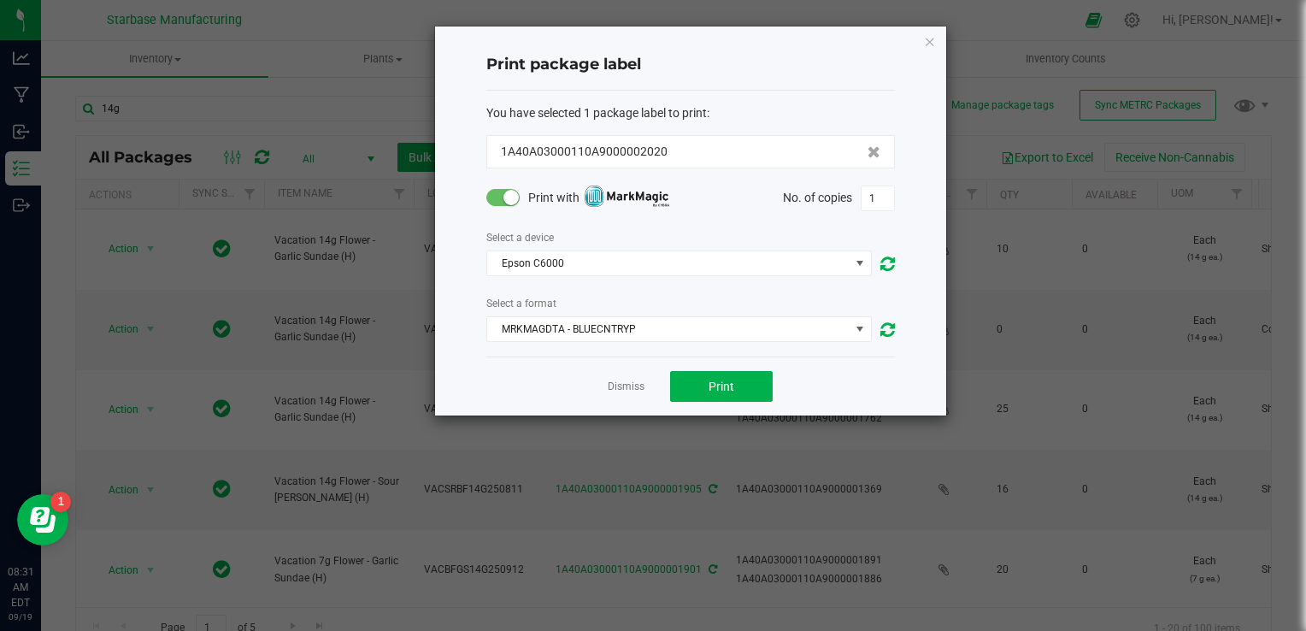
click at [521, 203] on div "Print with" at bounding box center [588, 197] width 204 height 21
click at [516, 200] on small at bounding box center [511, 197] width 15 height 15
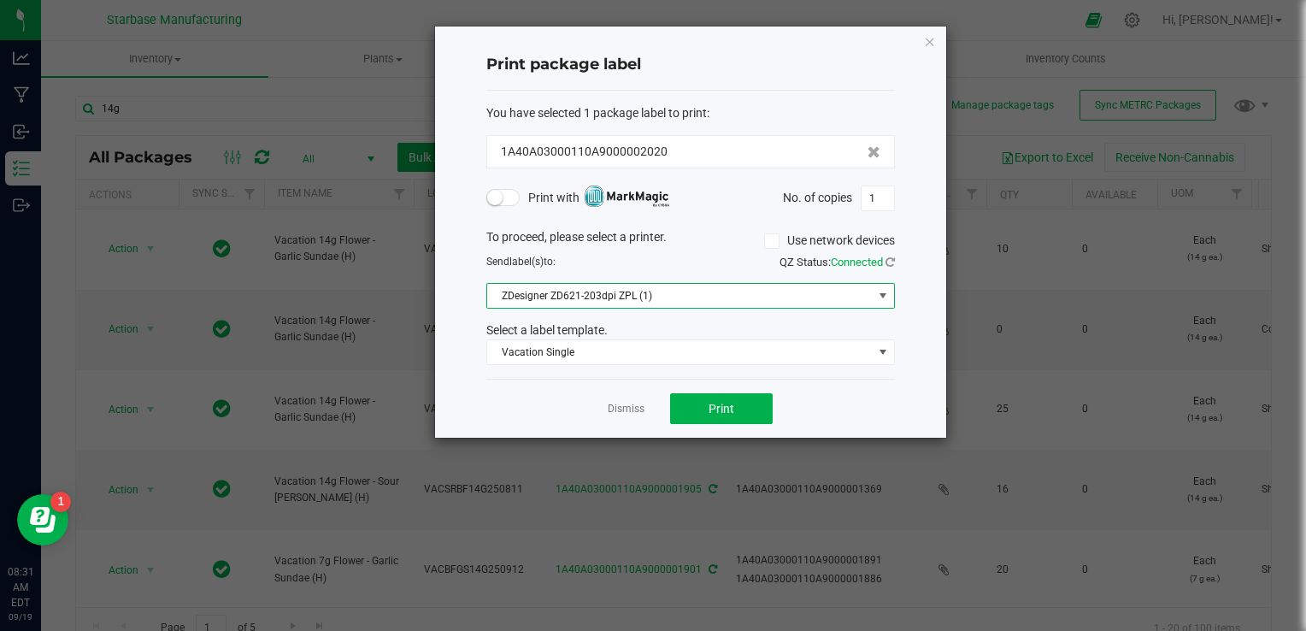
click at [573, 292] on span "ZDesigner ZD621-203dpi ZPL (1)" at bounding box center [680, 296] width 386 height 24
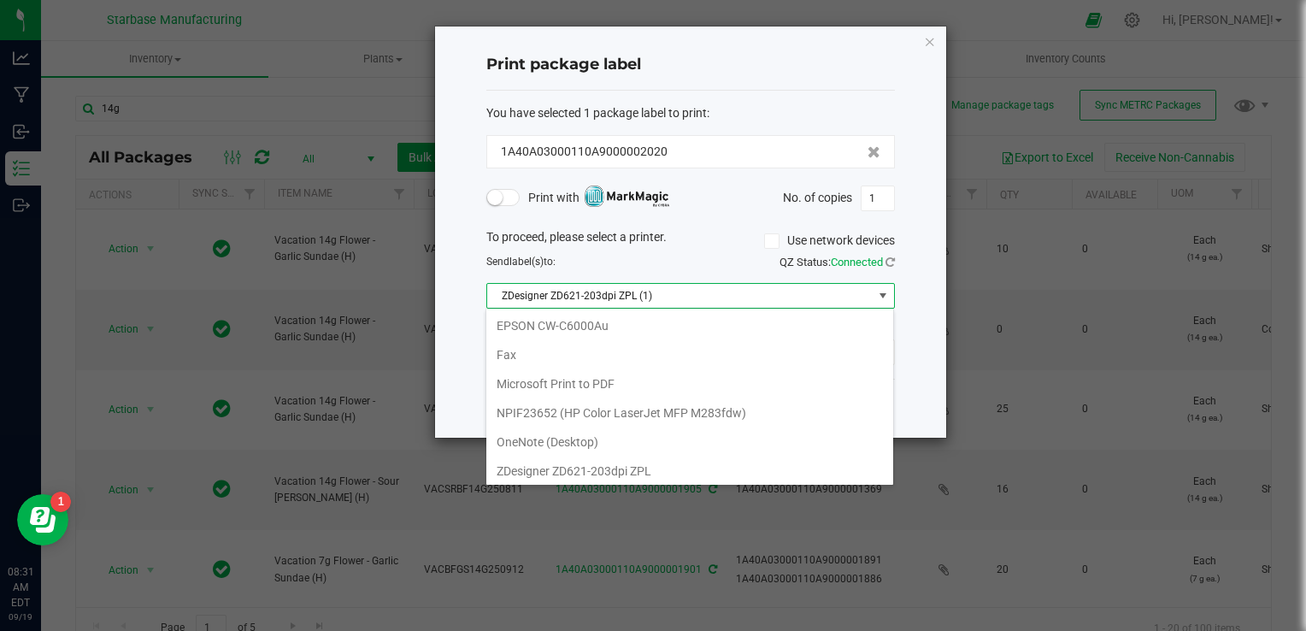
scroll to position [25, 409]
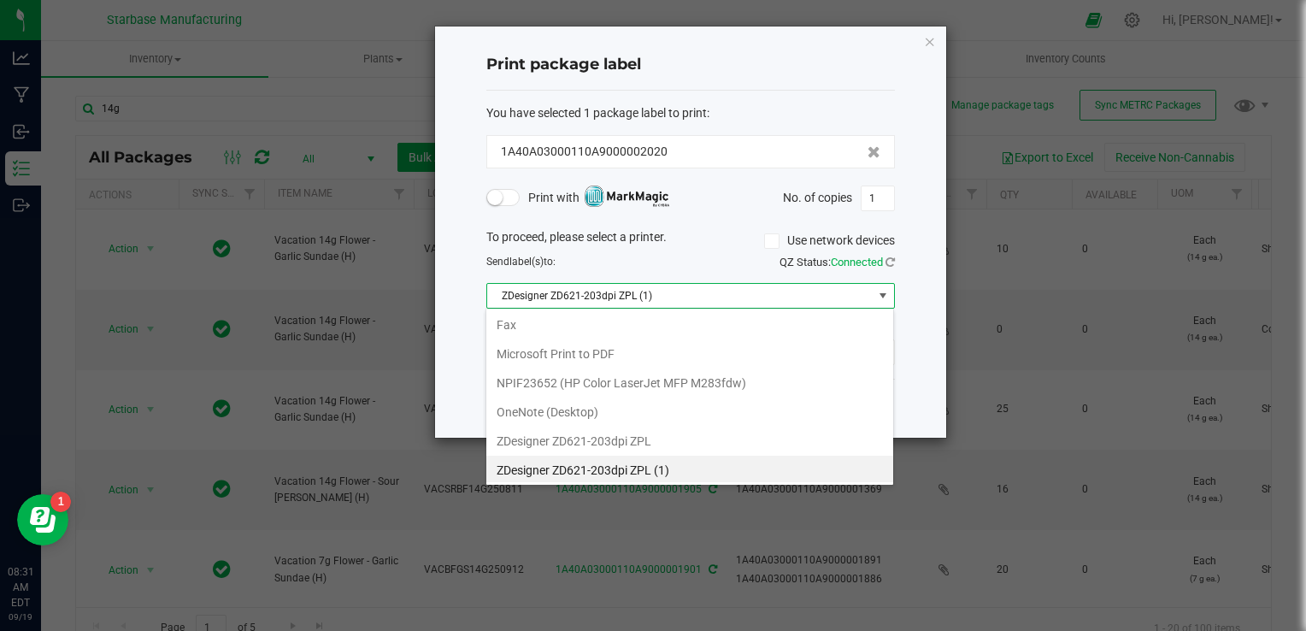
click at [623, 256] on div "Send label(s) to:" at bounding box center [582, 261] width 217 height 15
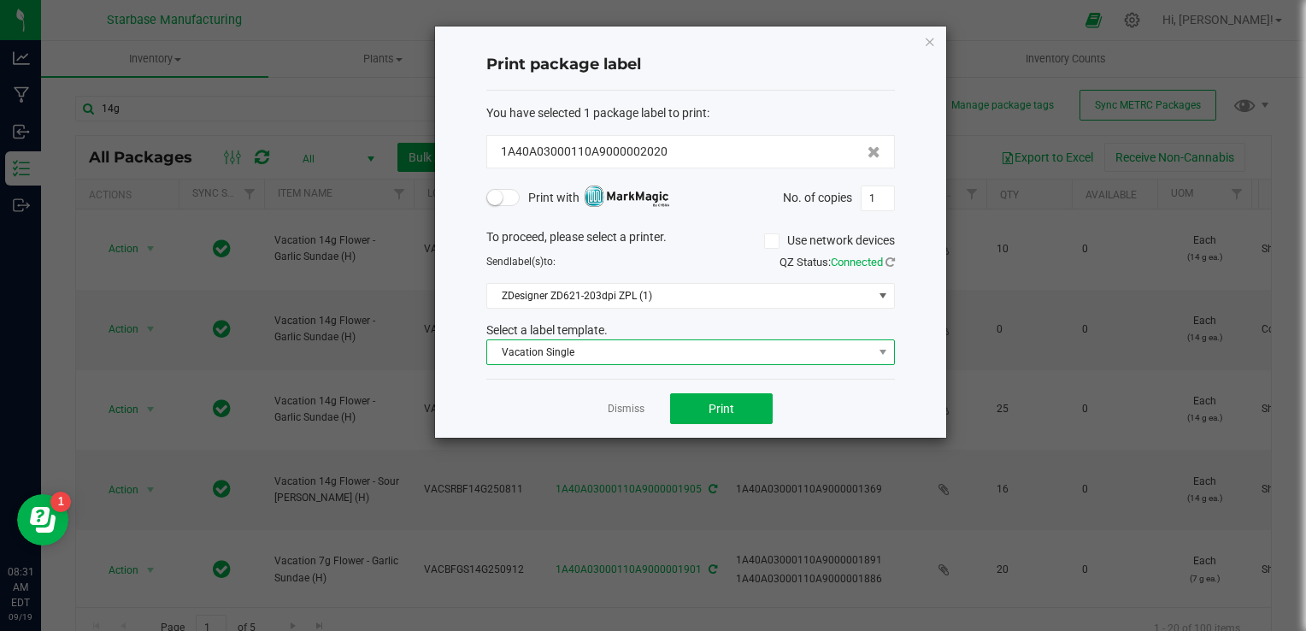
click at [602, 354] on span "Vacation Single" at bounding box center [680, 352] width 386 height 24
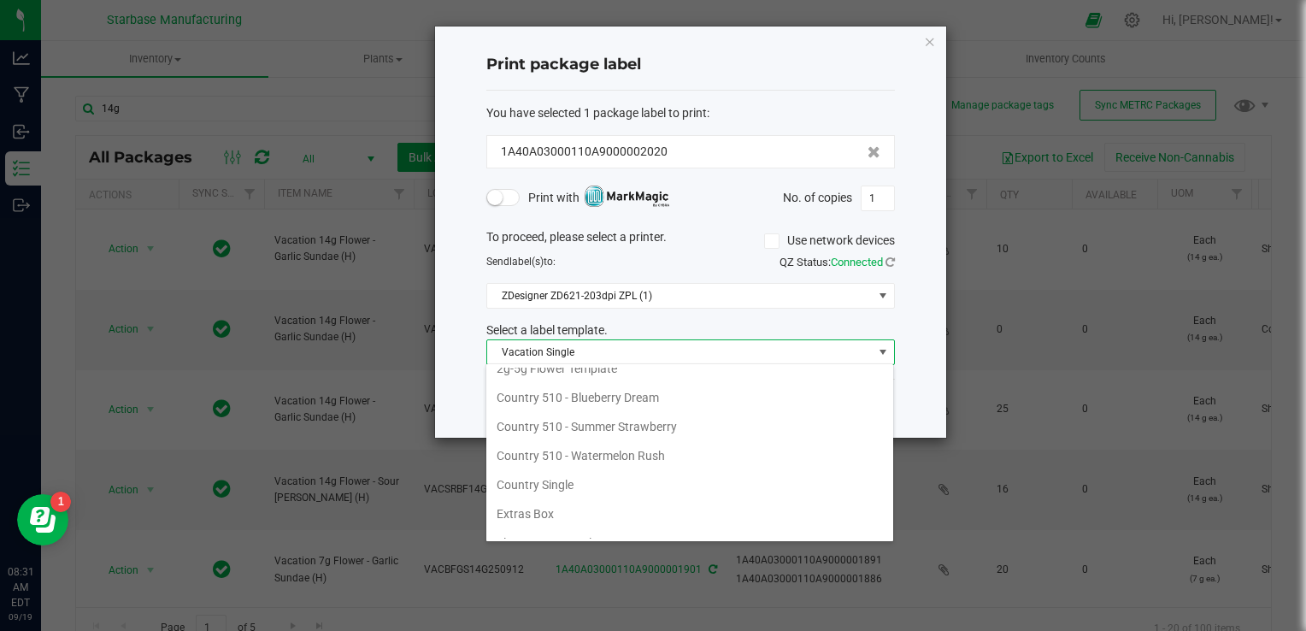
scroll to position [0, 0]
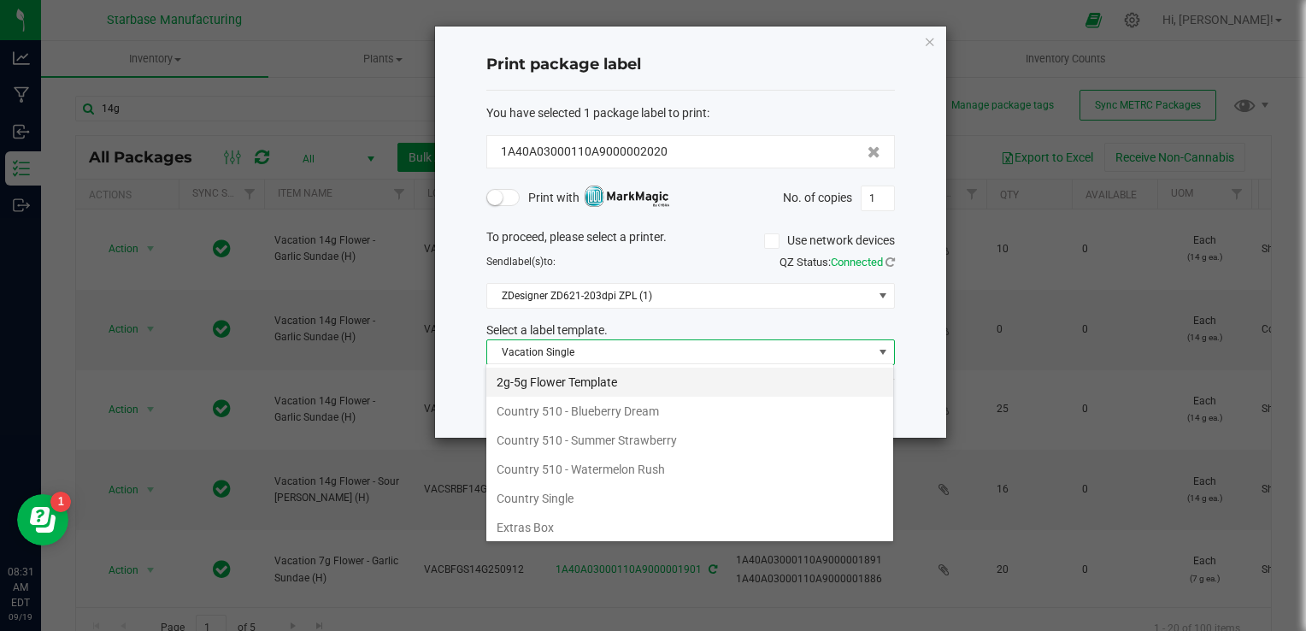
click at [571, 378] on li "2g-5g Flower Template" at bounding box center [689, 382] width 407 height 29
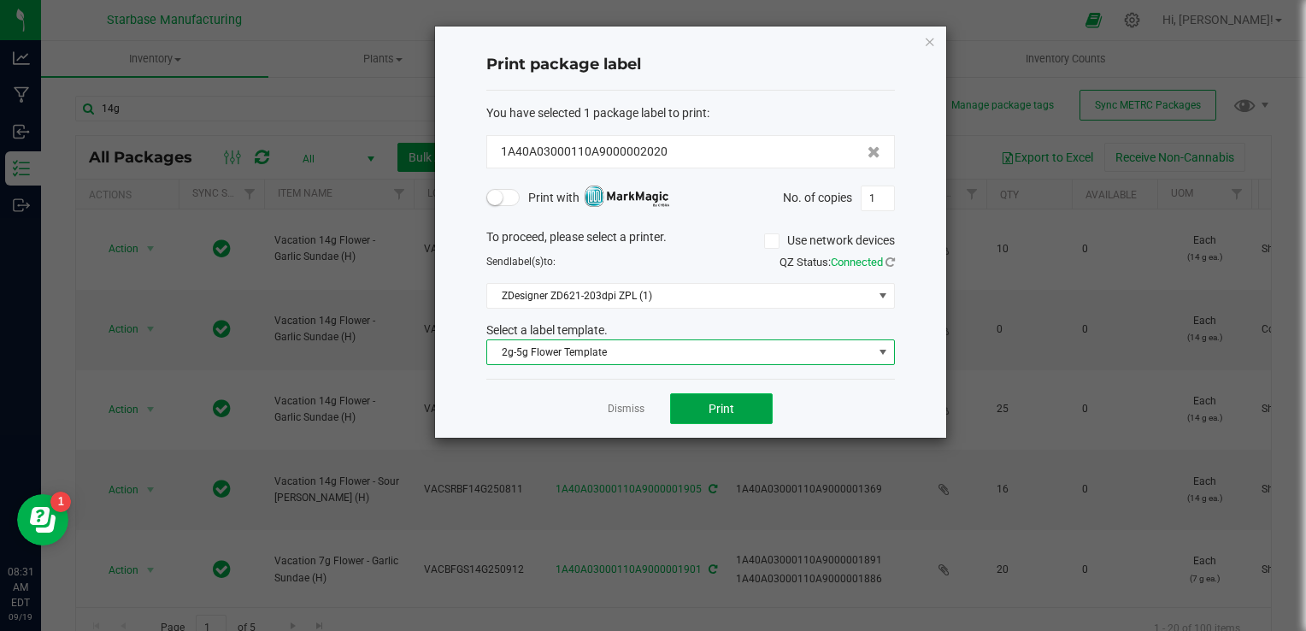
click at [733, 406] on span "Print" at bounding box center [722, 409] width 26 height 14
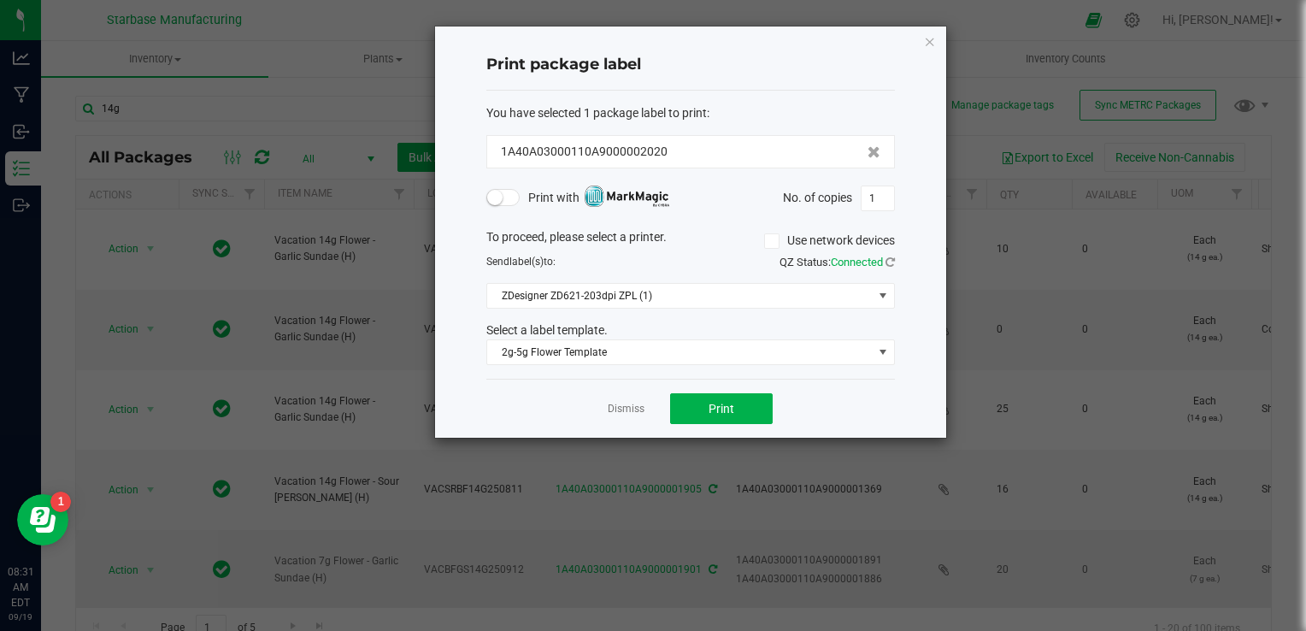
click at [615, 412] on link "Dismiss" at bounding box center [626, 409] width 37 height 15
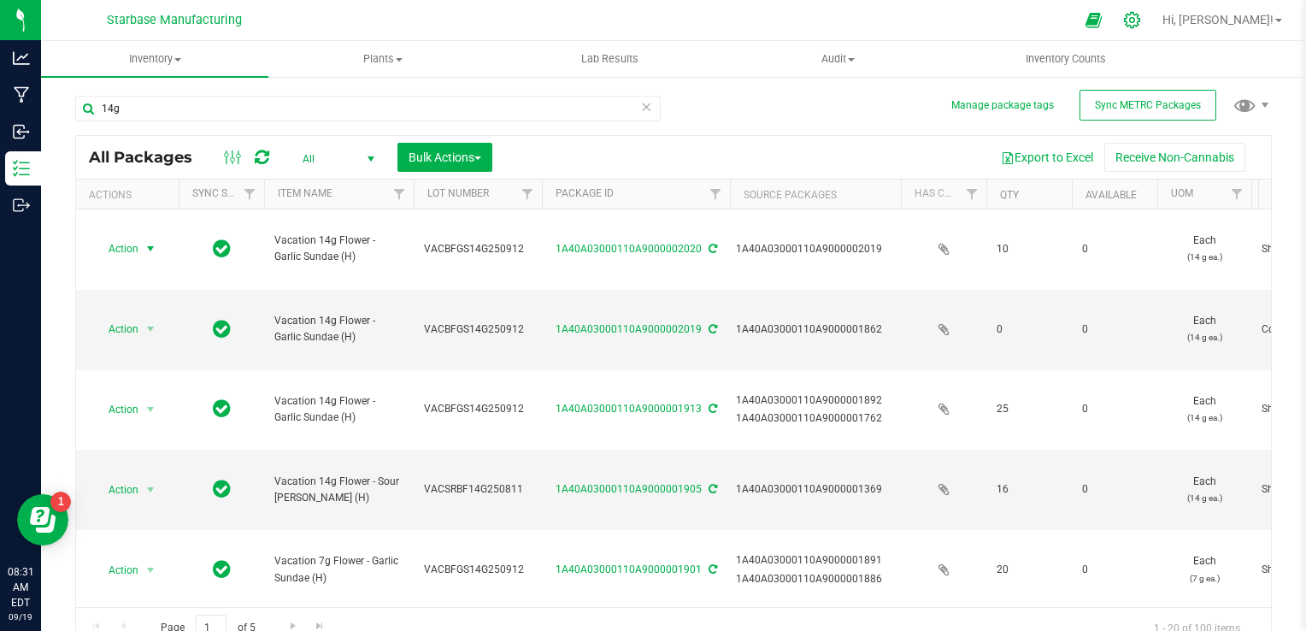
click at [1141, 16] on icon at bounding box center [1132, 20] width 18 height 18
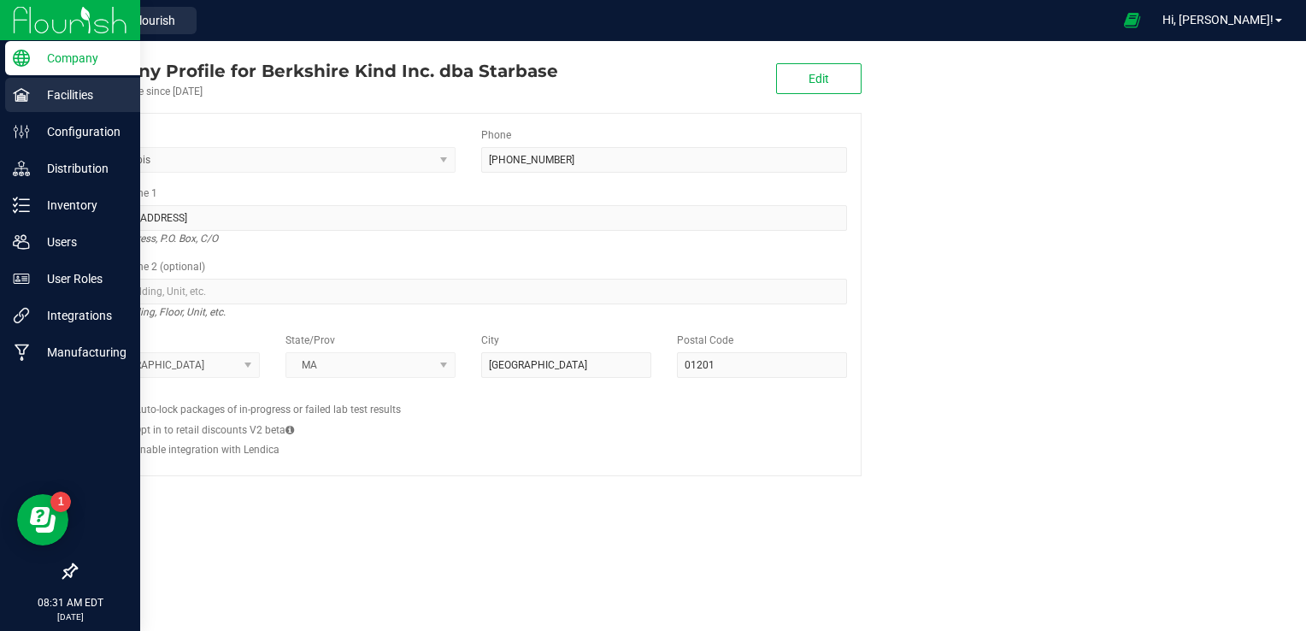
drag, startPoint x: 17, startPoint y: 91, endPoint x: 48, endPoint y: 112, distance: 37.5
click at [17, 92] on icon at bounding box center [21, 94] width 17 height 17
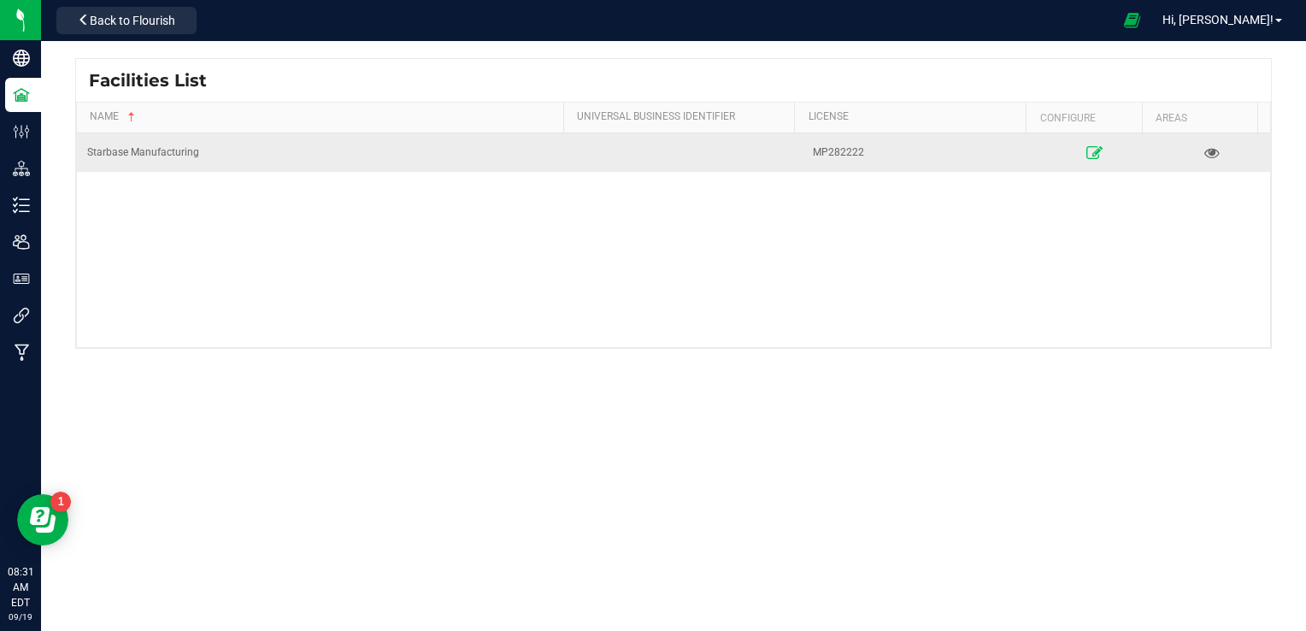
click at [1087, 149] on icon at bounding box center [1095, 152] width 16 height 12
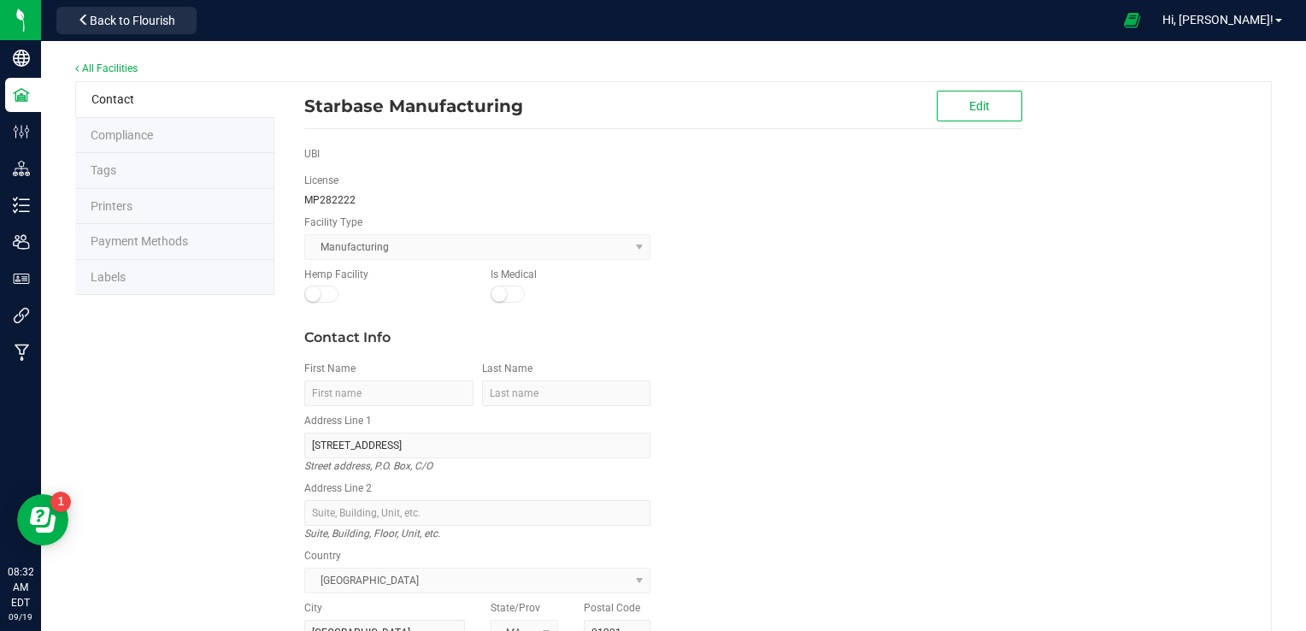
click at [159, 279] on li "Labels" at bounding box center [174, 278] width 199 height 36
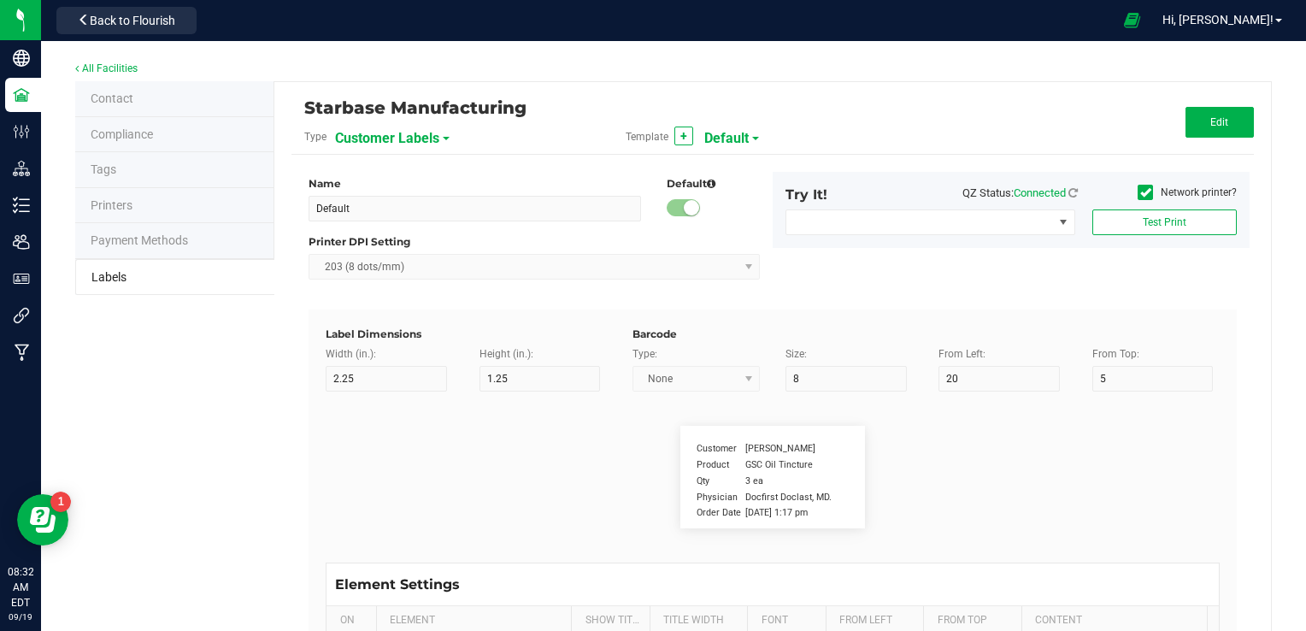
click at [417, 138] on span "Customer Labels" at bounding box center [387, 138] width 104 height 29
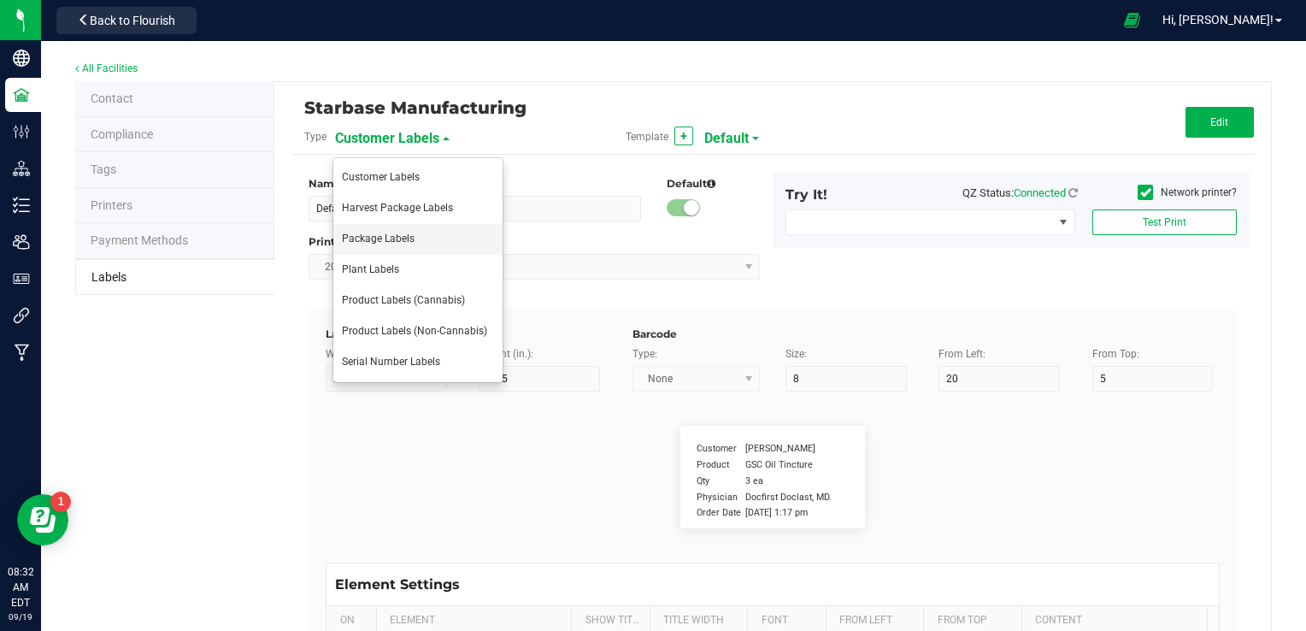
click at [408, 238] on span "Package Labels" at bounding box center [378, 239] width 73 height 12
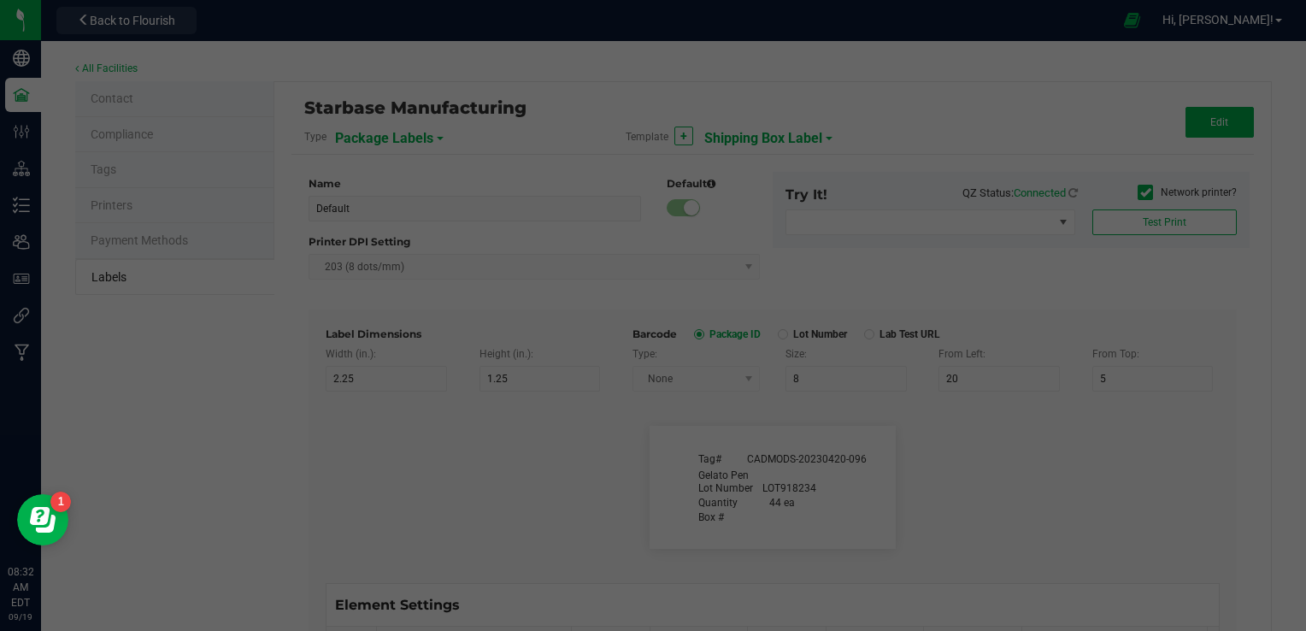
type input "Shipping Box Label"
type input "3"
type input "1.5"
type input "5"
type input "40"
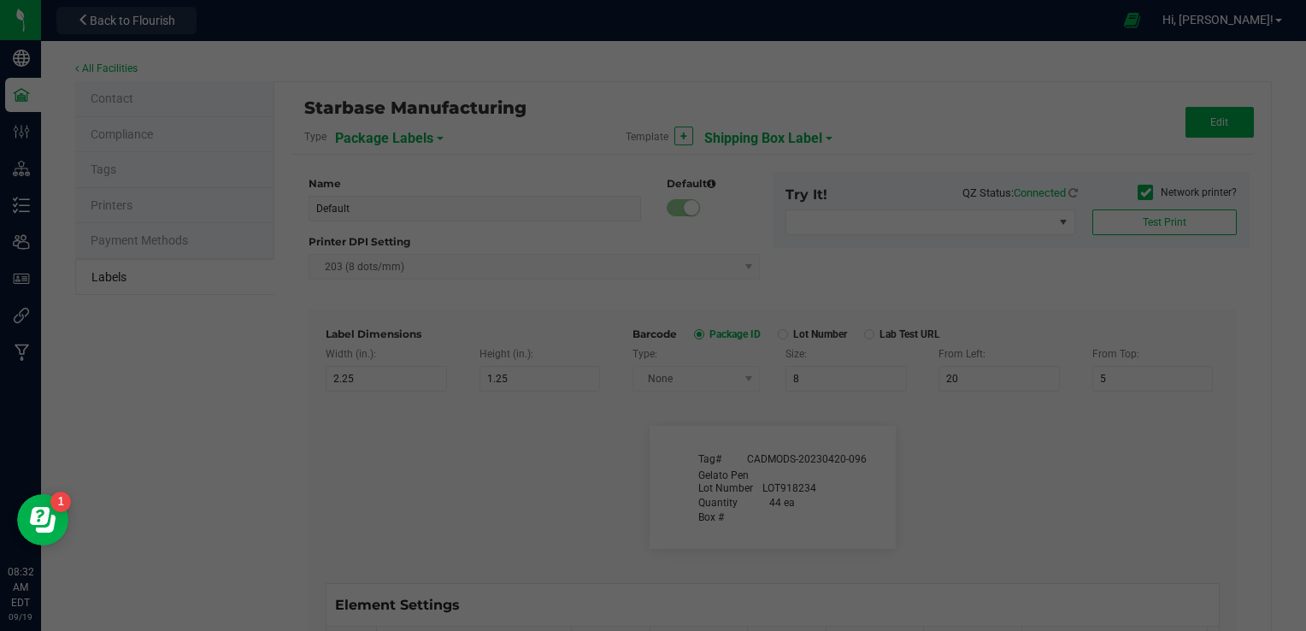
type input "SKU Name"
type input "9"
type input "15"
type input "13"
type input "Gelato Pen"
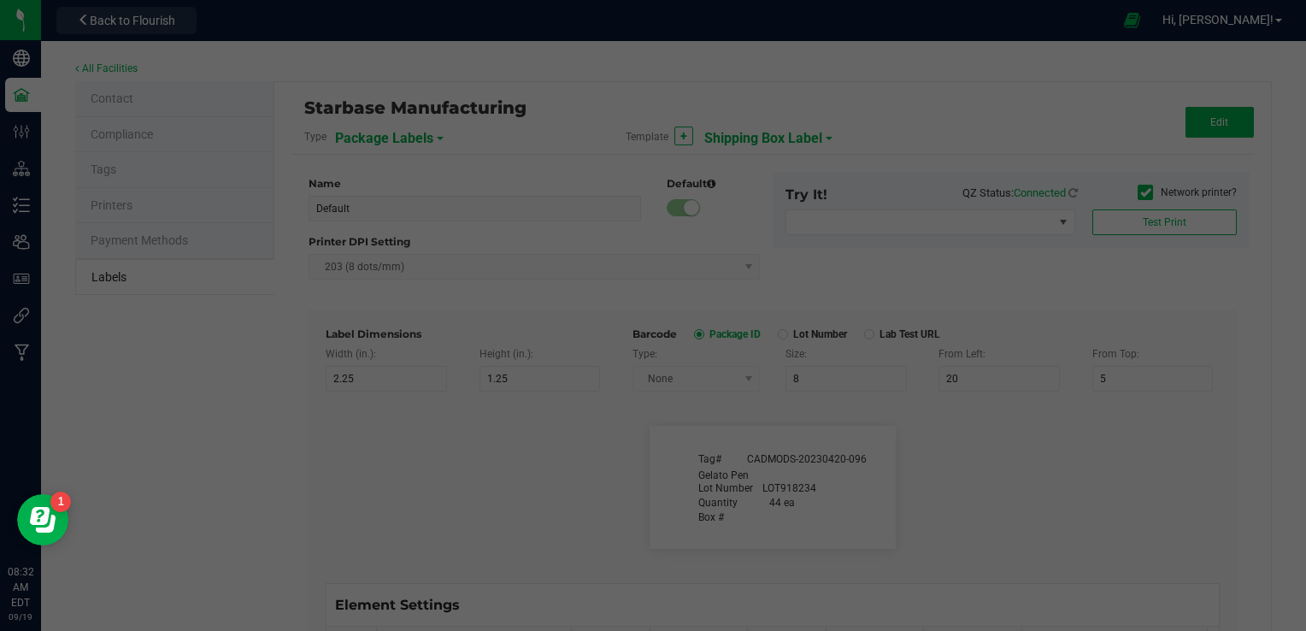
type input "Lot Number"
type input "20"
type input "9"
type input "15"
type input "17"
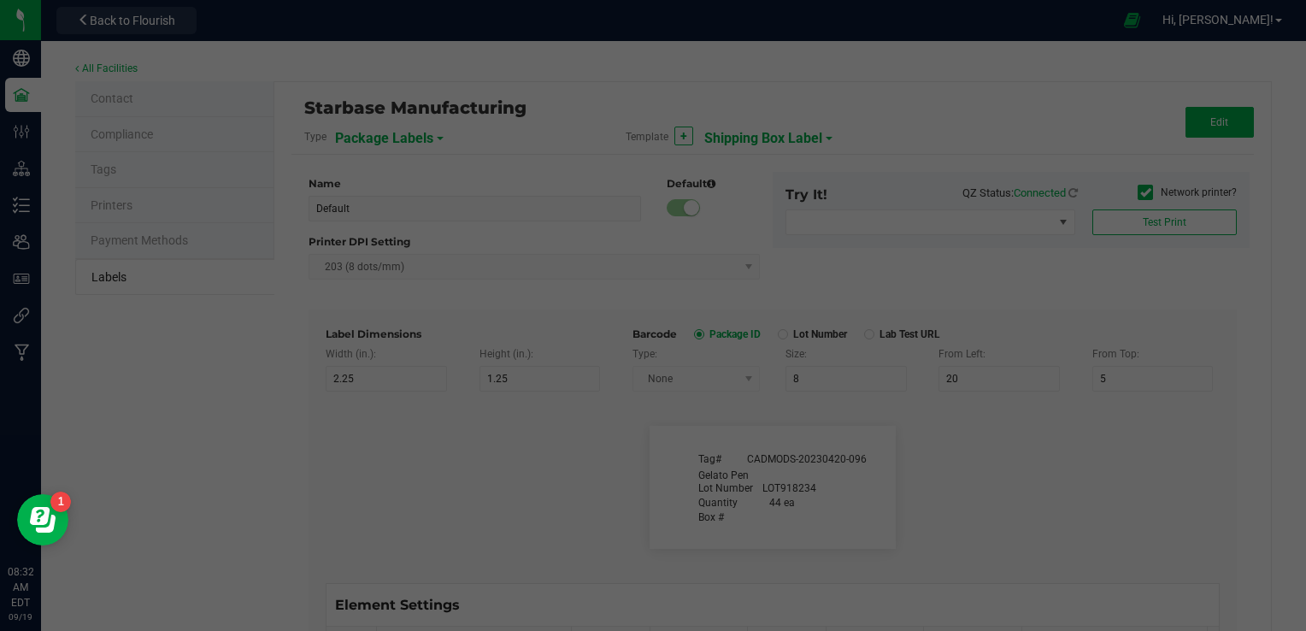
type input "LOT918234"
type input "Box #"
type input "20"
type input "9"
type input "15"
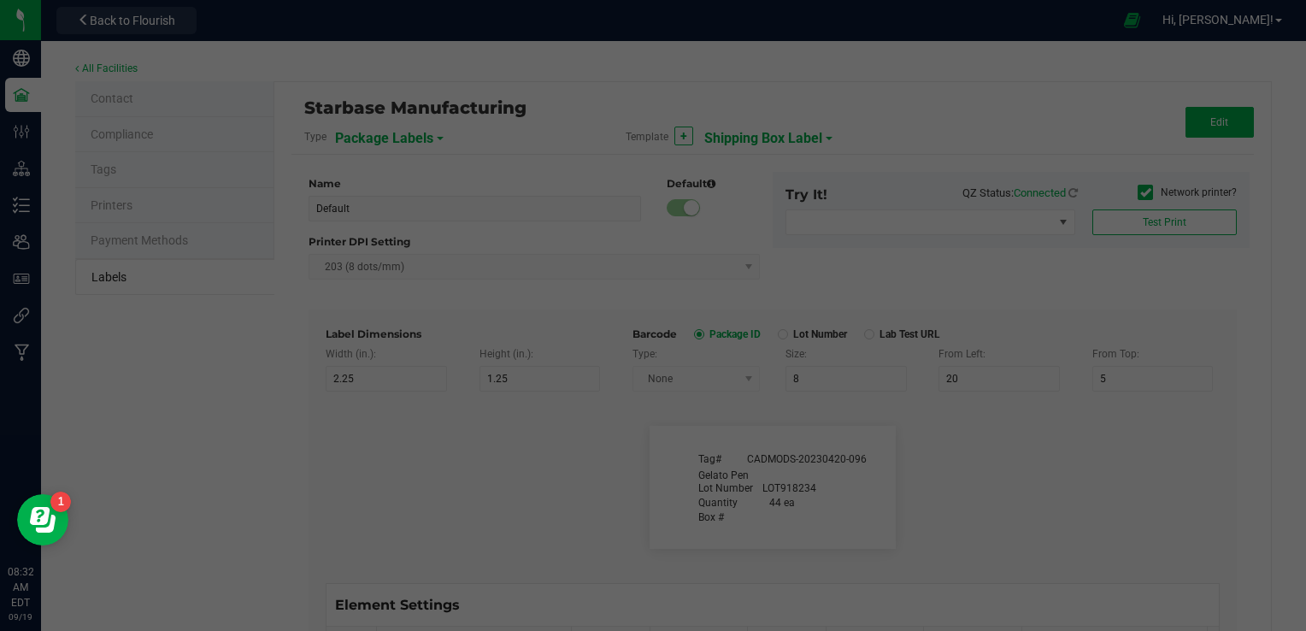
type input "26"
type input "Tag#"
type input "9"
type input "15"
type input "8"
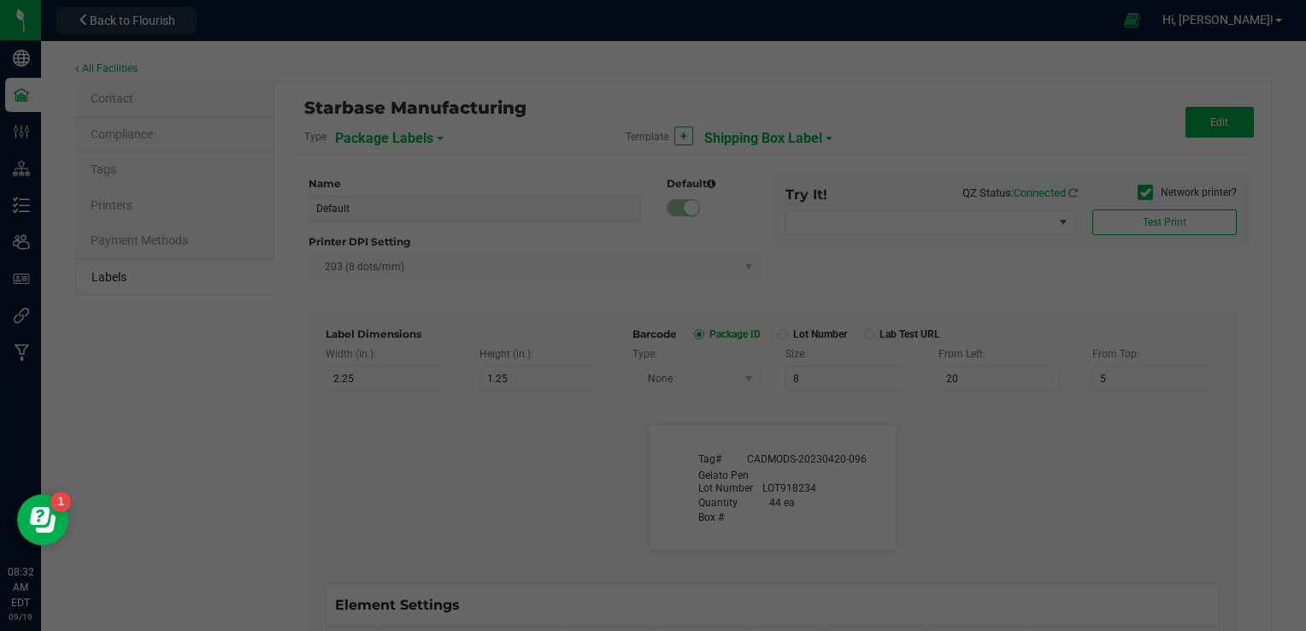
type input "CADMODS-20230420-096"
type input "Quantity"
type input "22"
type input "9"
type input "15"
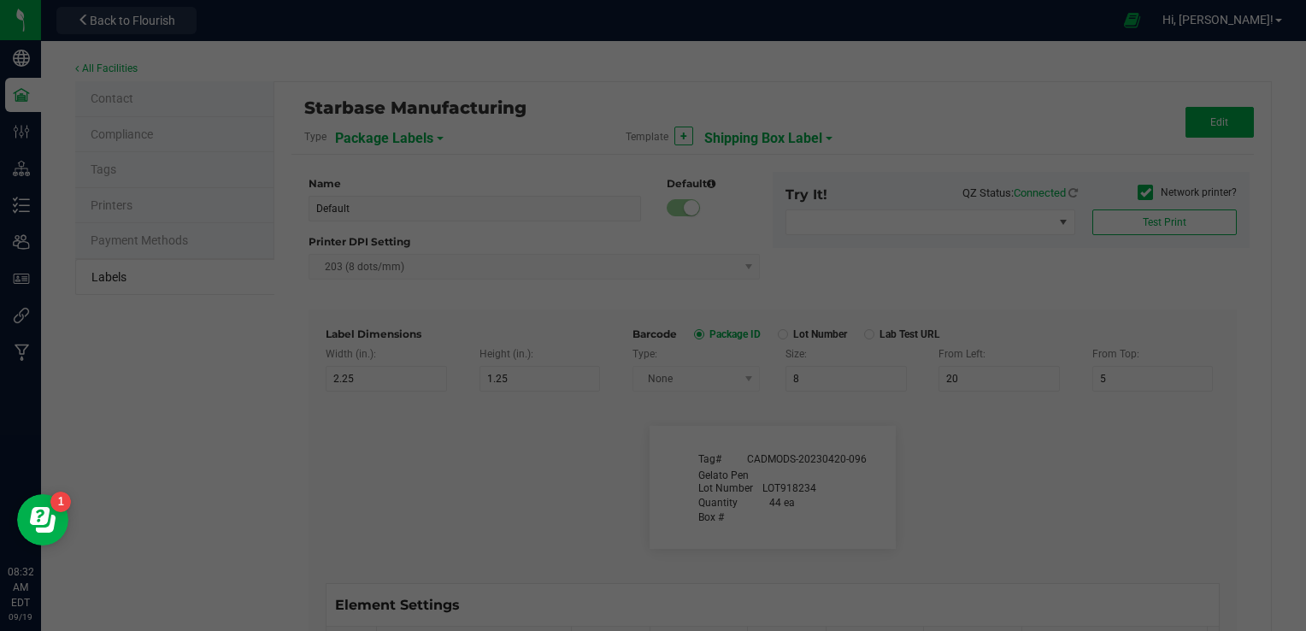
type input "21.5"
type input "44 ea"
type input "Strain"
type input "25"
type input "10"
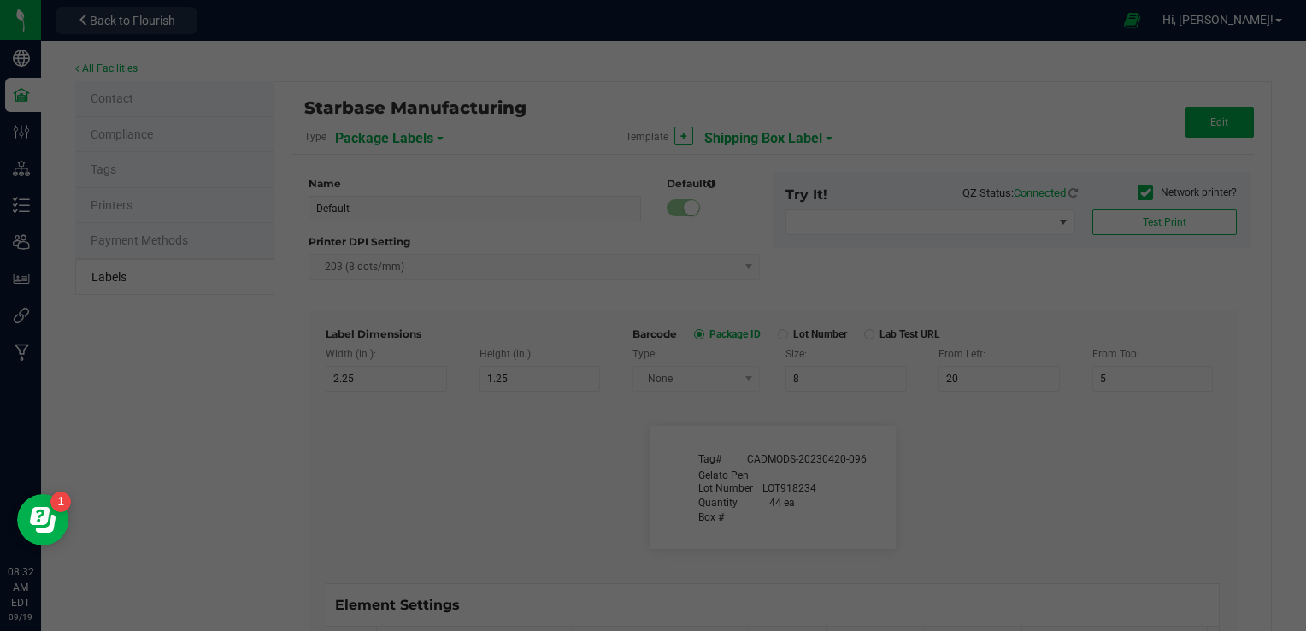
type input "15"
type input "Gelato"
type input "Package Date"
type input "25"
type input "10"
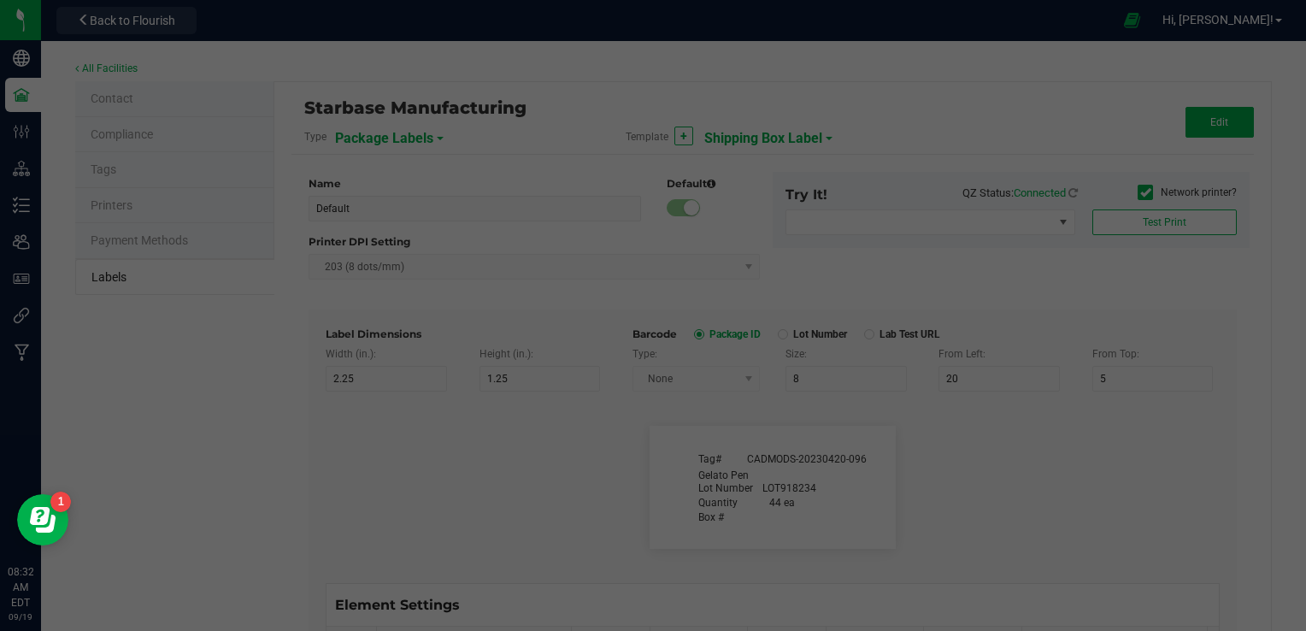
type input "25"
type input "[DATE] 10:14pm"
type input "SKU"
type input "25"
type input "10"
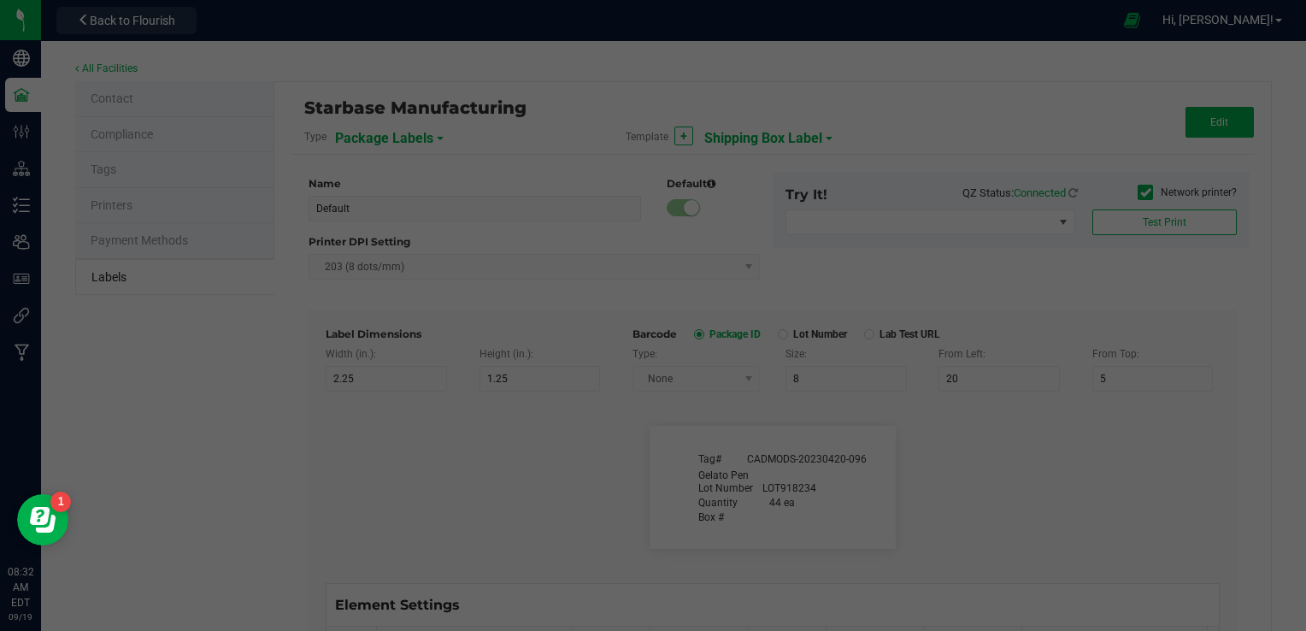
type input "42P017"
type input "Ref Field 1"
type input "25"
type input "10"
type input "35"
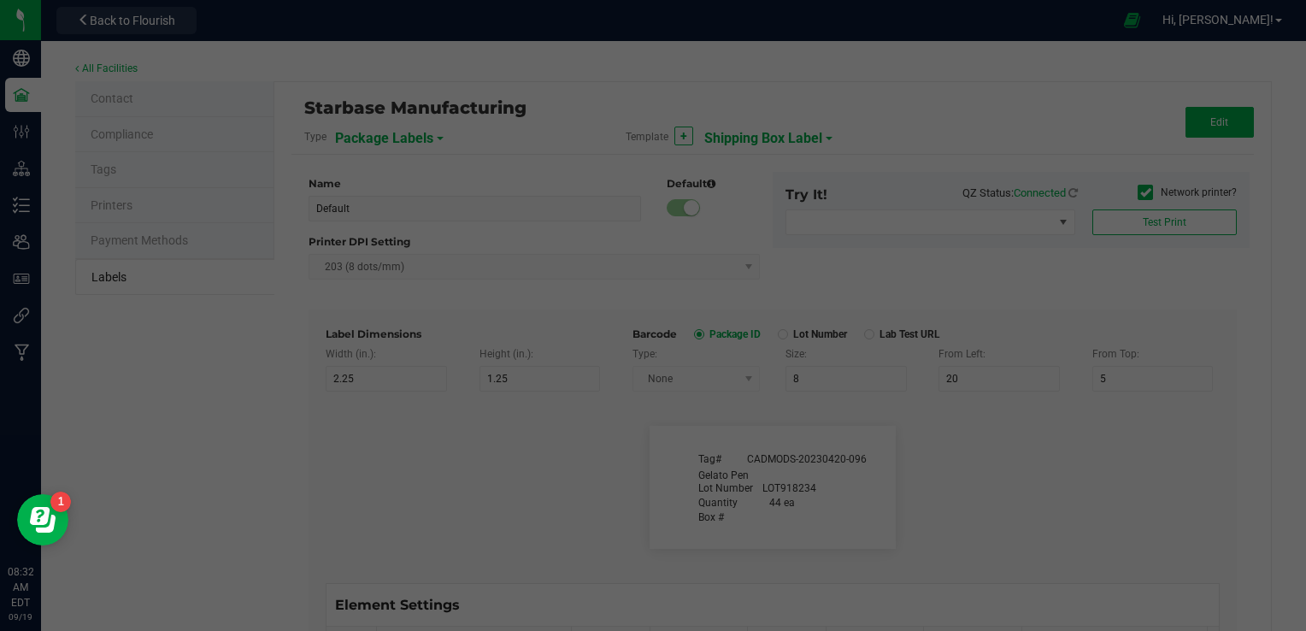
type input "Ref Field 1 Value"
type input "Ref Field 2"
type input "25"
type input "10"
type input "35"
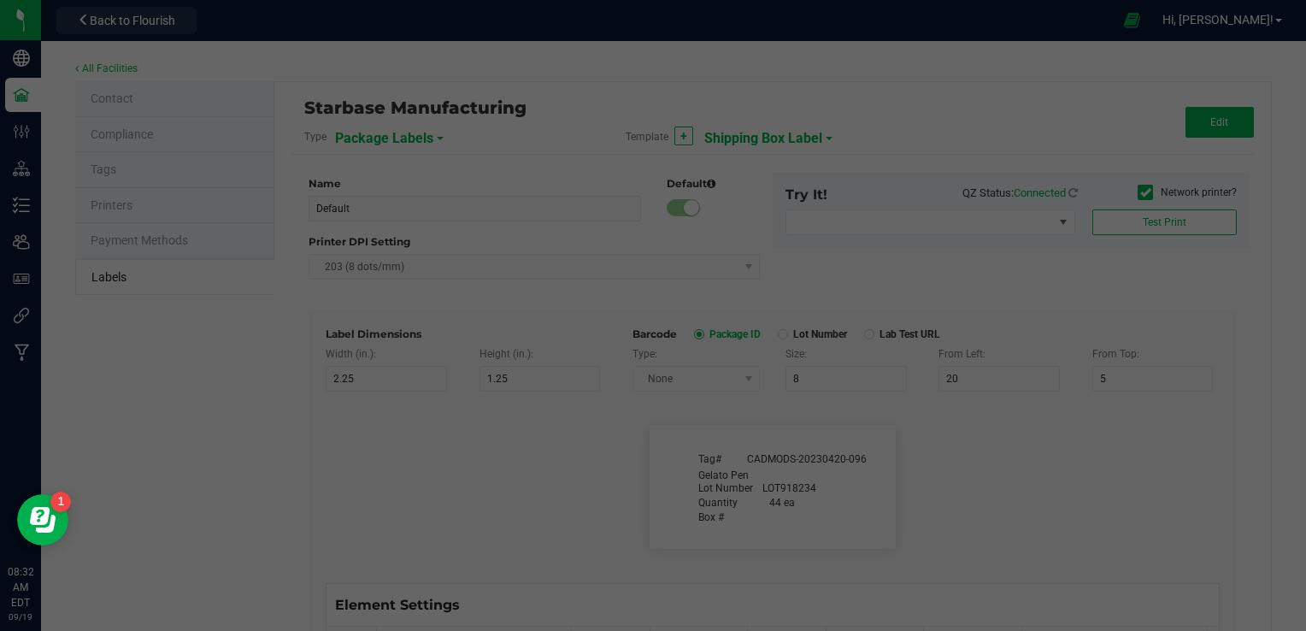
type input "Ref Field 2 Value"
type input "Ref Field 3"
type input "25"
type input "10"
type input "35"
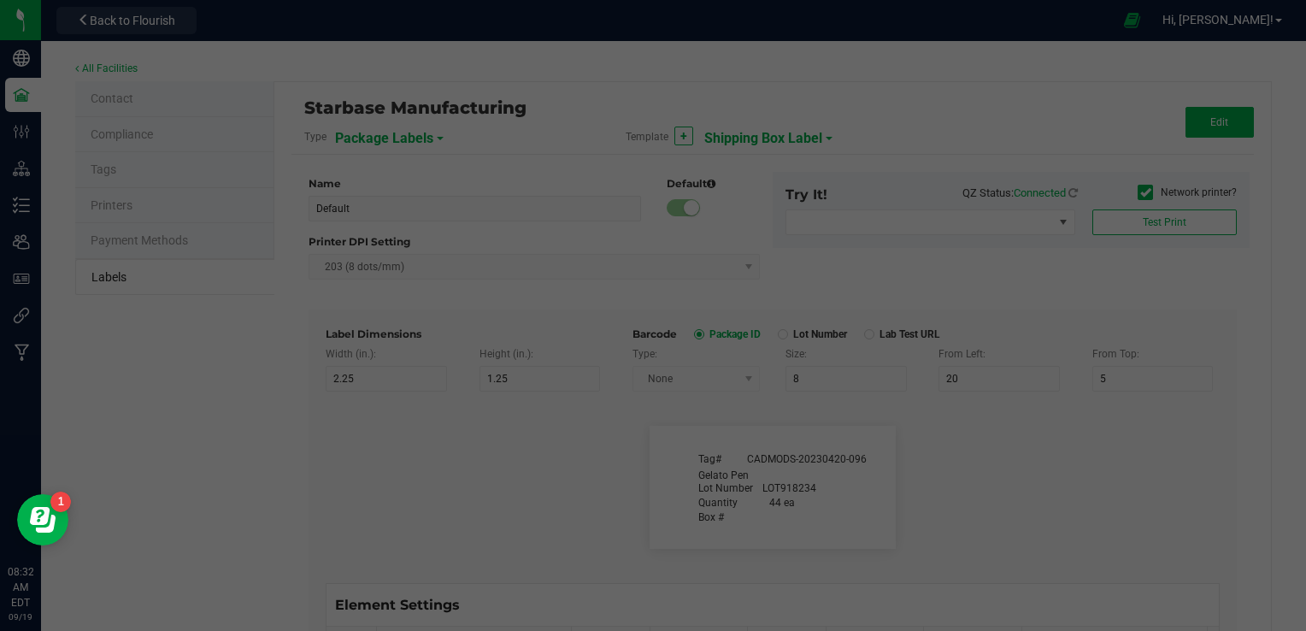
type input "Ref Field 3 Value"
type input "Item Ref Field 1"
type input "25"
type input "10"
type input "35"
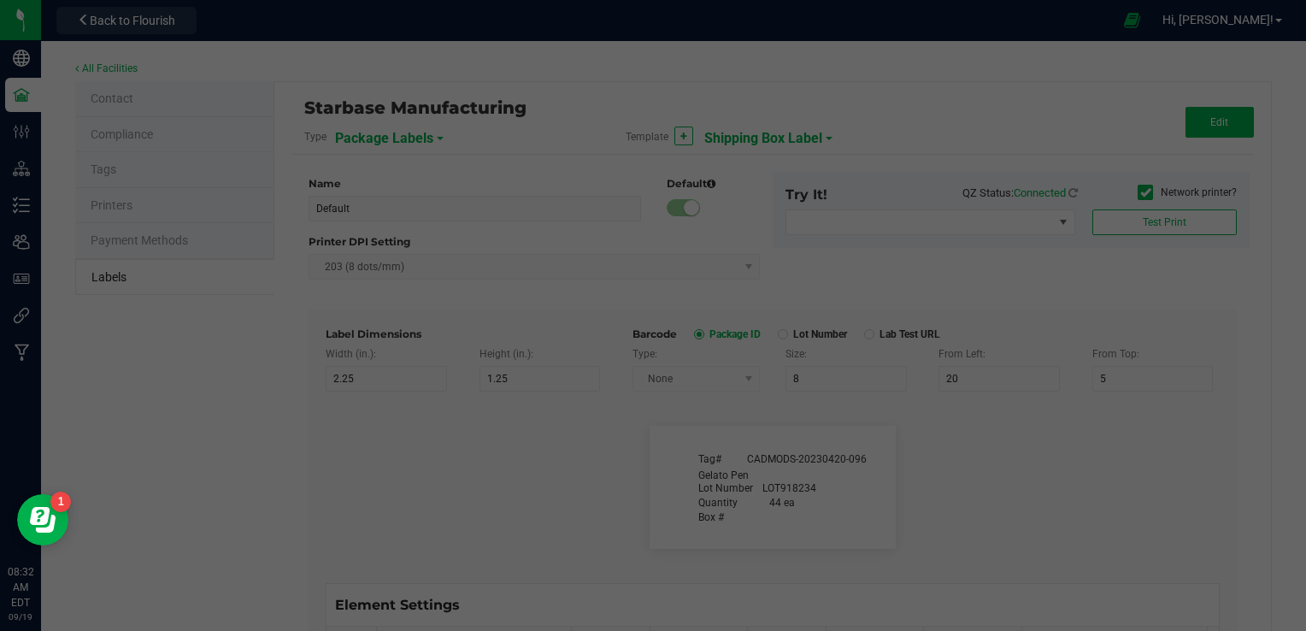
type input "Item Ref Field 1 Value"
type input "Item Ref Field 2"
type input "25"
type input "10"
type input "35"
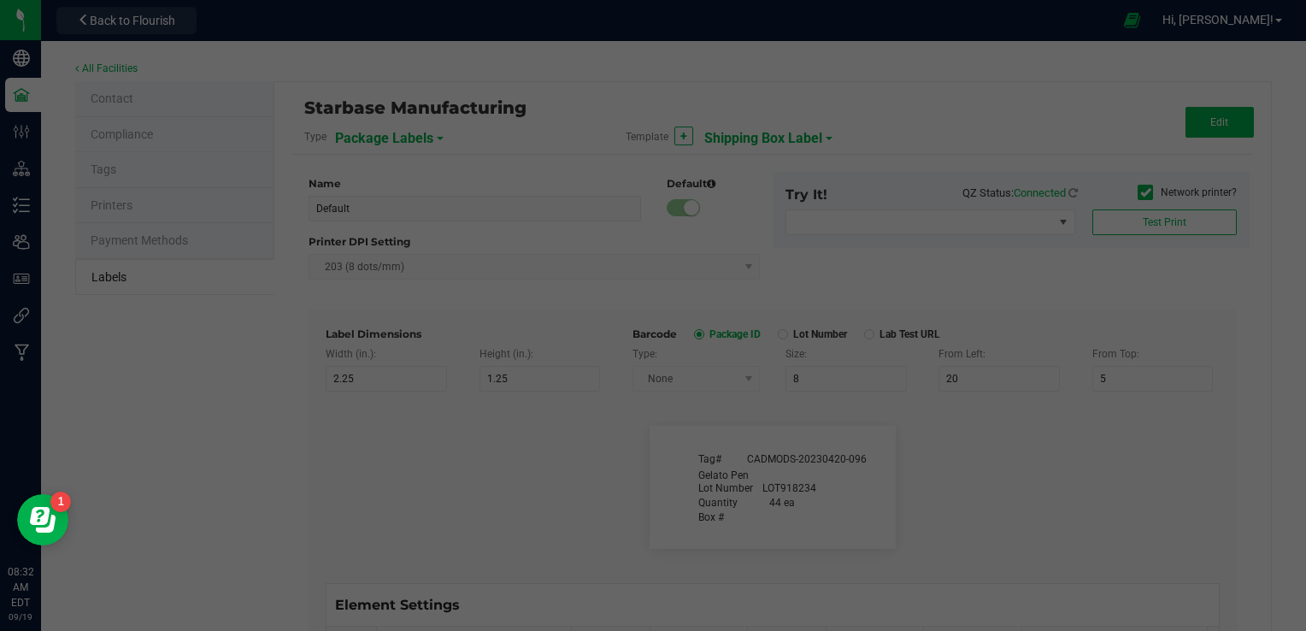
type input "Item Ref Field 2 Value"
type input "Item Ref Field 3"
type input "25"
type input "10"
type input "35"
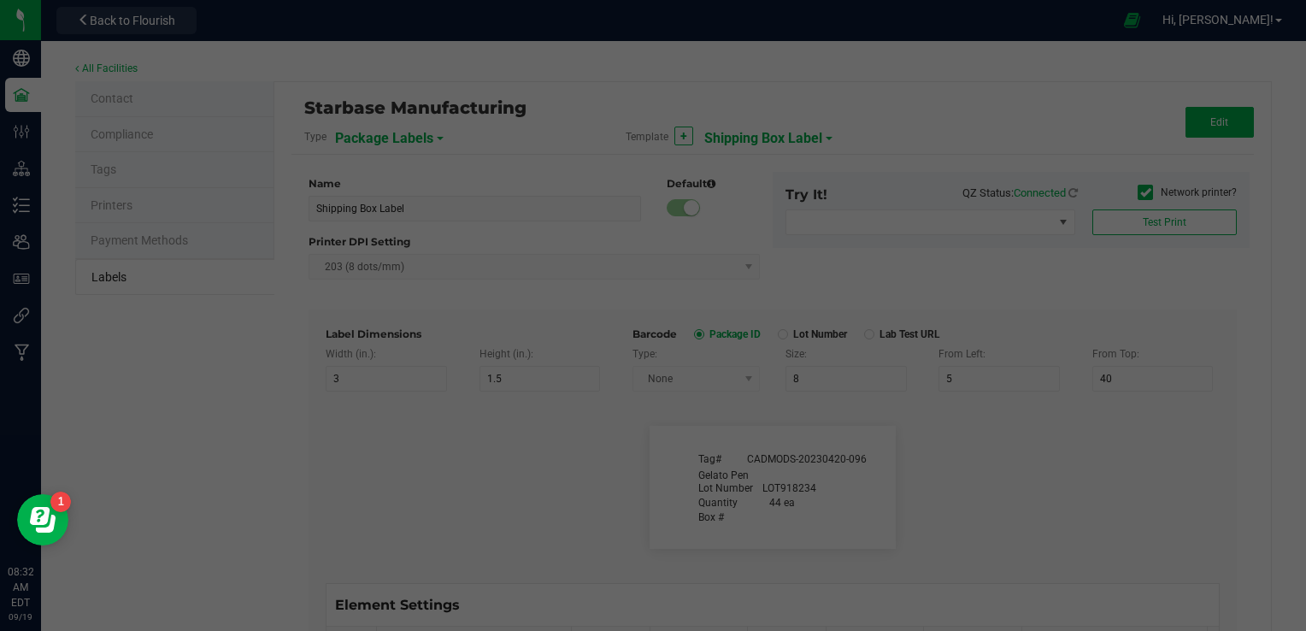
type input "Item Ref Field 3 Value"
type input "Item Ref Field 4"
type input "25"
type input "10"
type input "35"
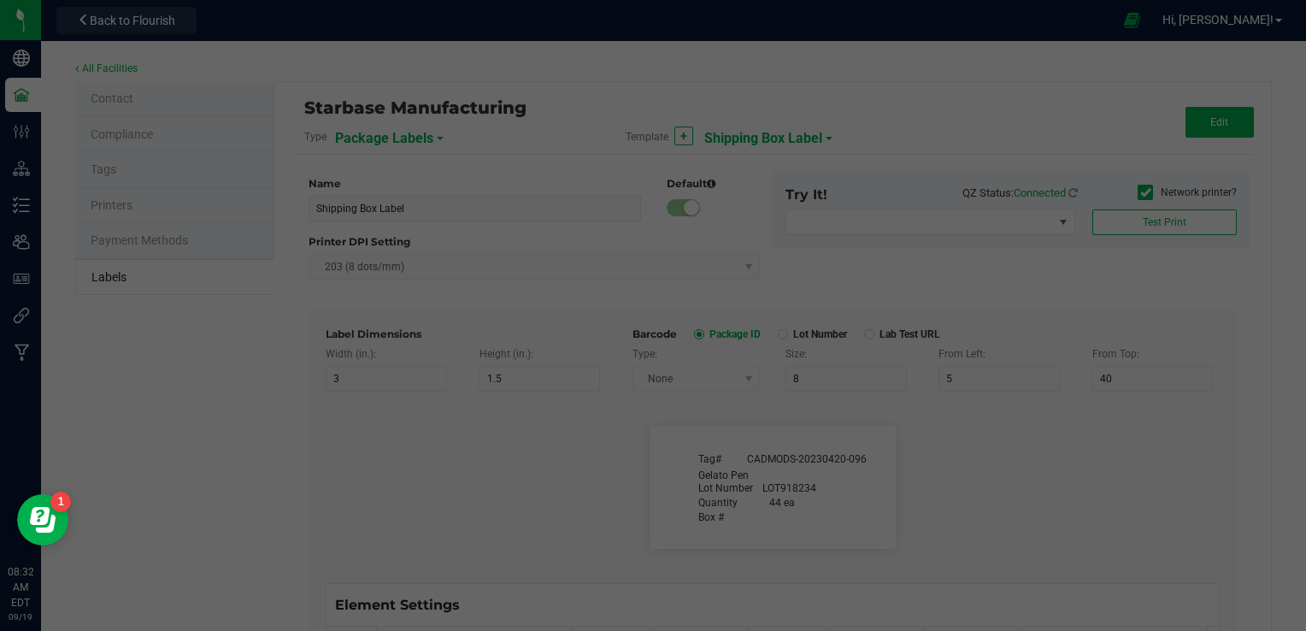
type input "Item Ref Field 4 Value"
type input "Item Ref Field 5"
type input "25"
type input "10"
type input "35"
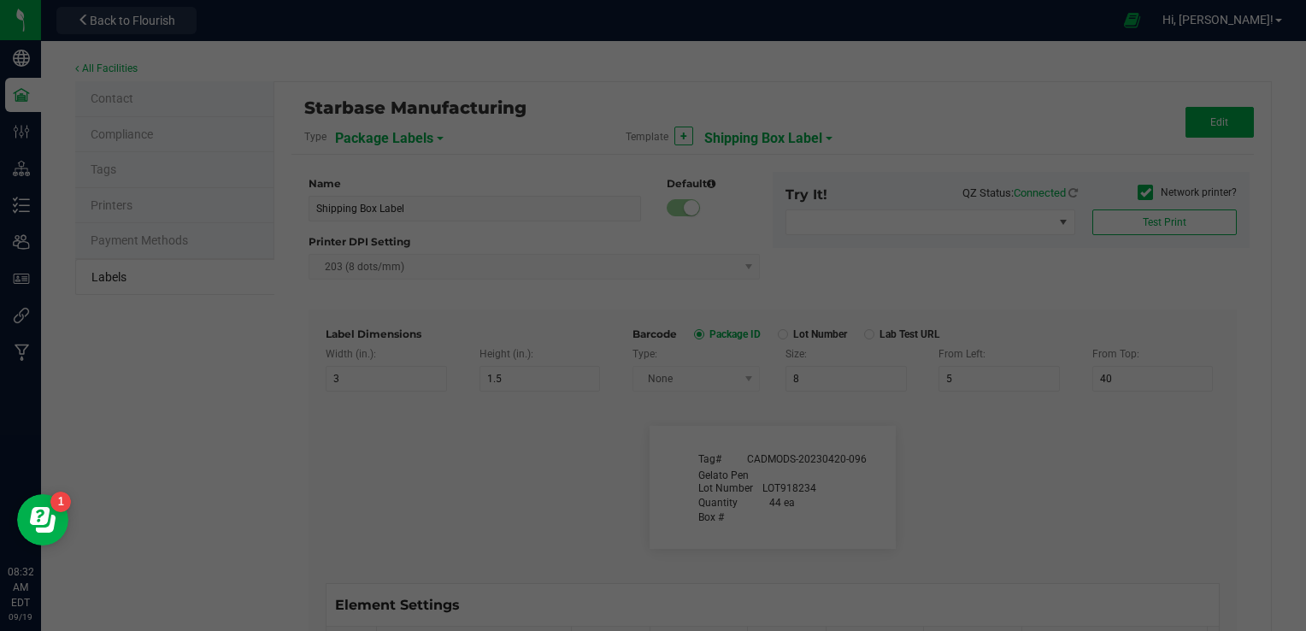
type input "Item Ref Field 5 Value"
type input "NDC Number"
type input "25"
type input "10"
type input "35"
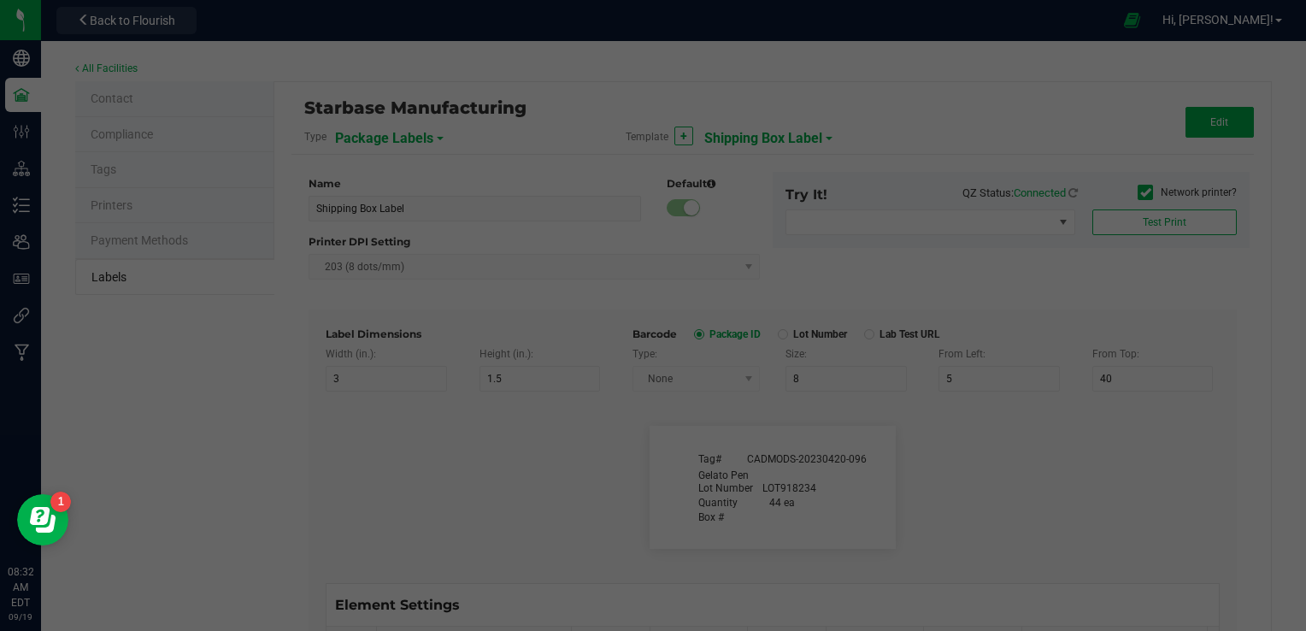
type input "[PHONE_NUMBER]"
type input "Number of Servings"
type input "25"
type input "10"
type input "35"
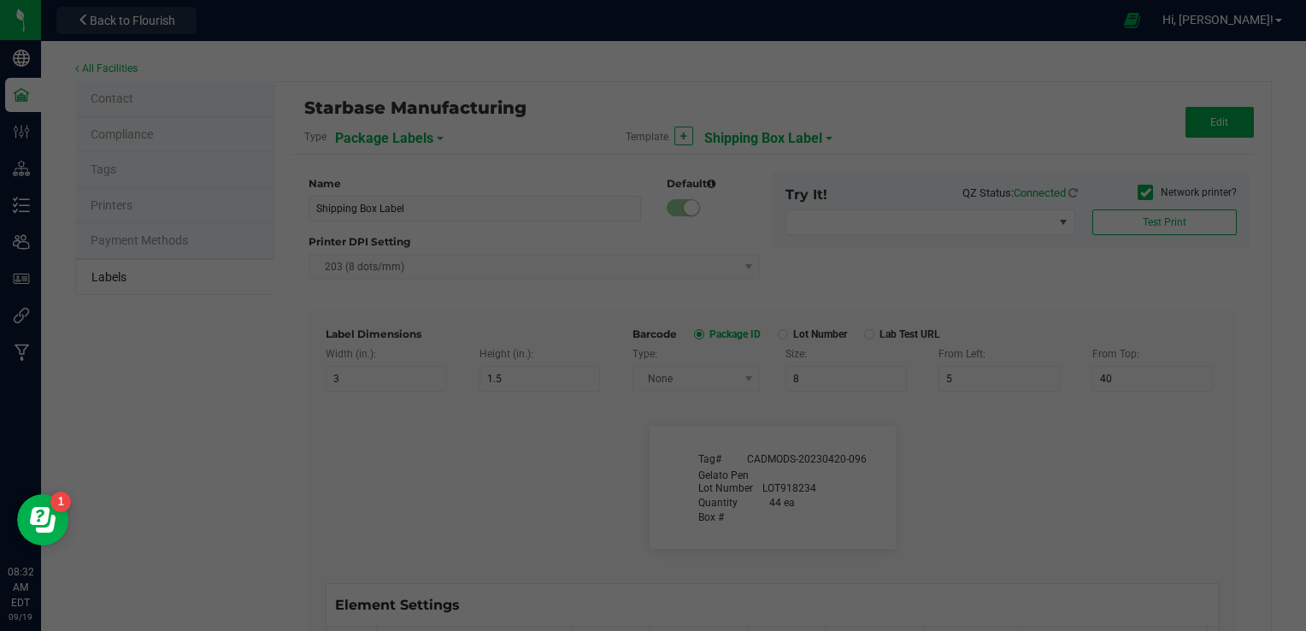
type input "4 servings/item"
type input "Serving Size"
type input "25"
type input "10"
type input "35"
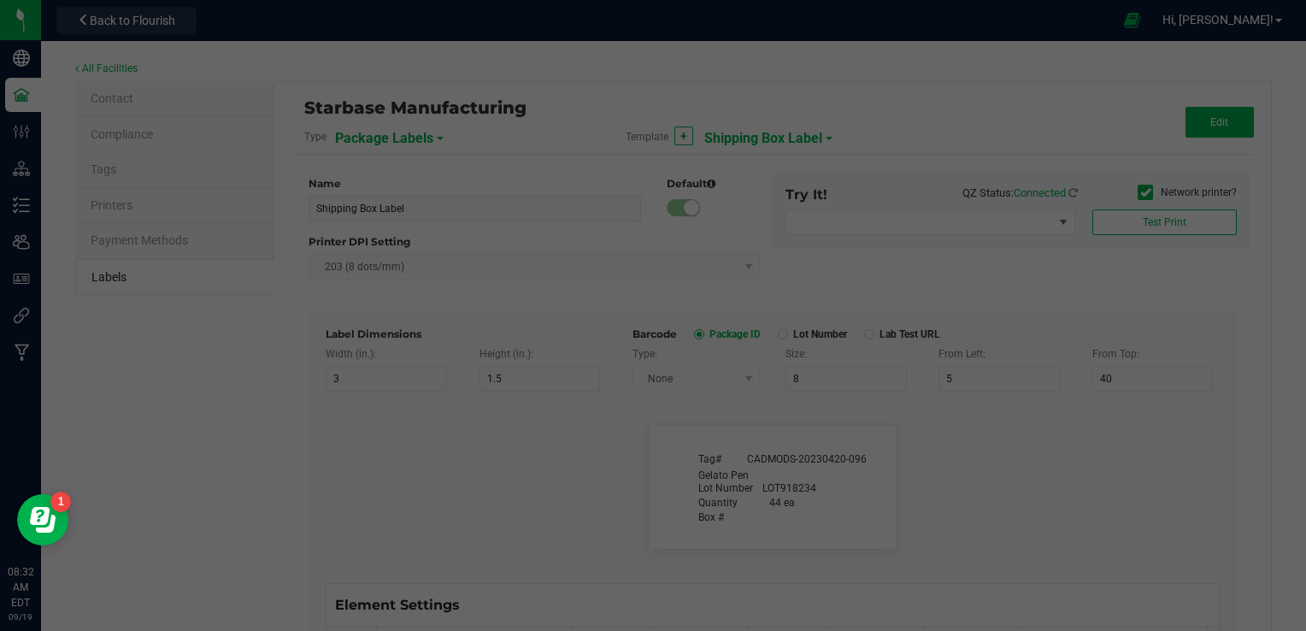
type input "1 cup"
type input "Serving Size (Grams)"
type input "25"
type input "10"
type input "35"
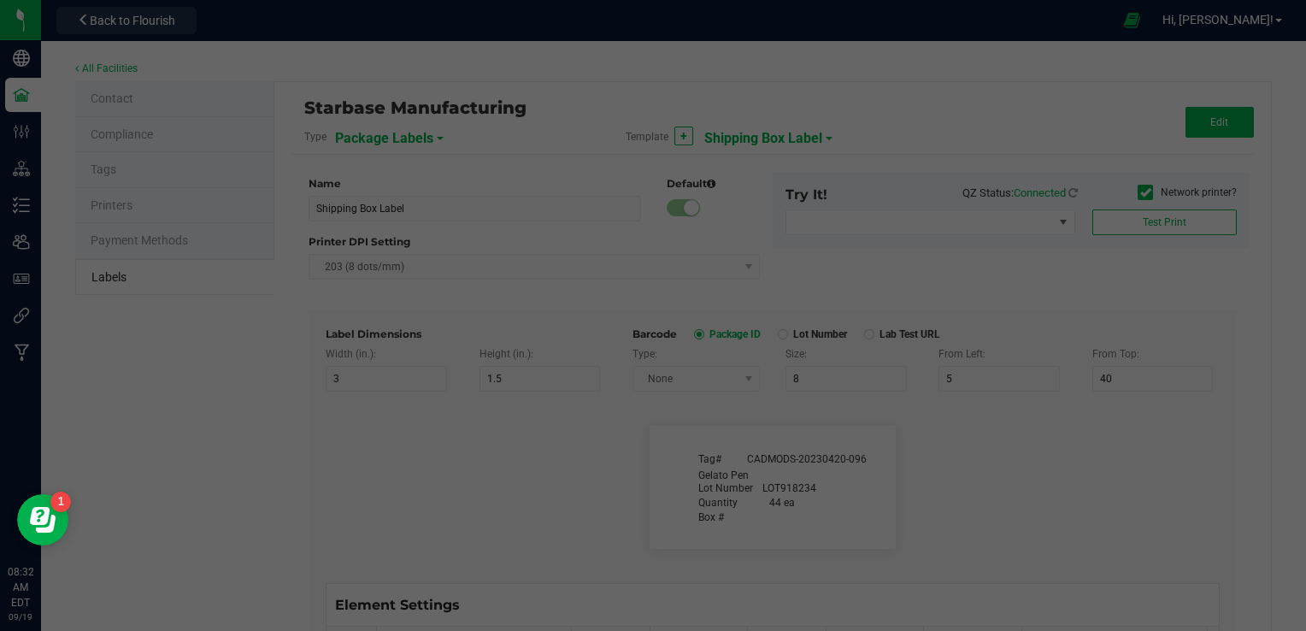
type input "4 g"
type input "Doses Per Unit"
type input "25"
type input "10"
type input "35"
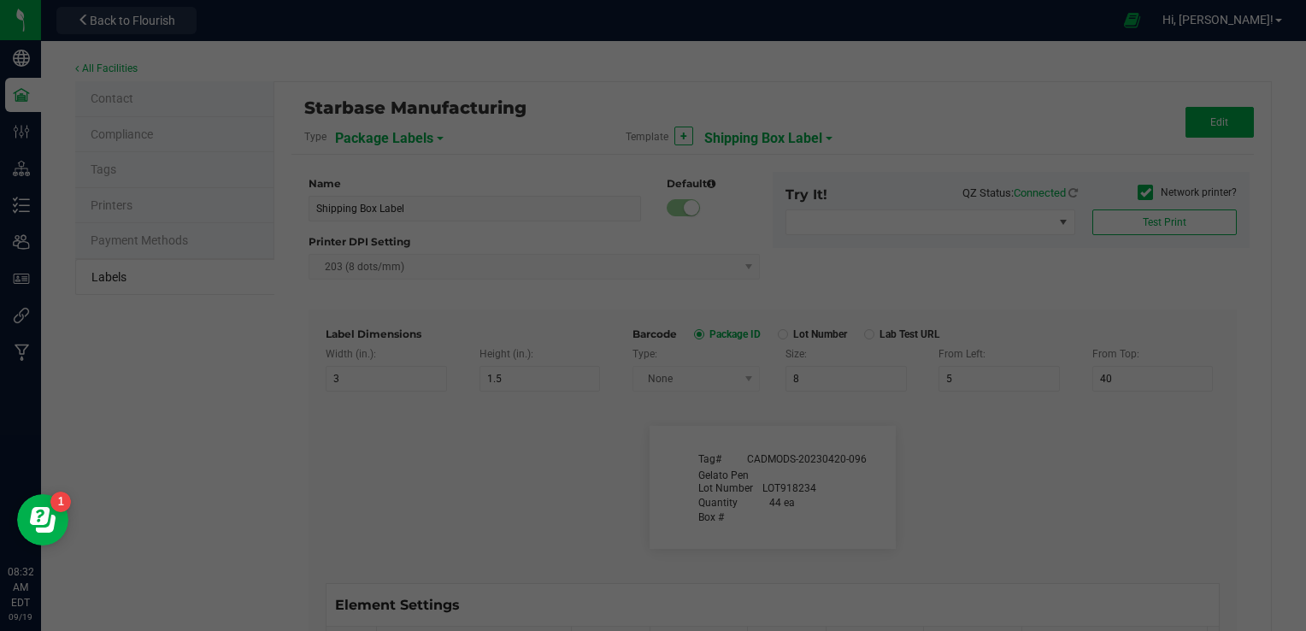
type input "20"
type input "Item Ingredients"
type input "25"
type input "10"
type input "35"
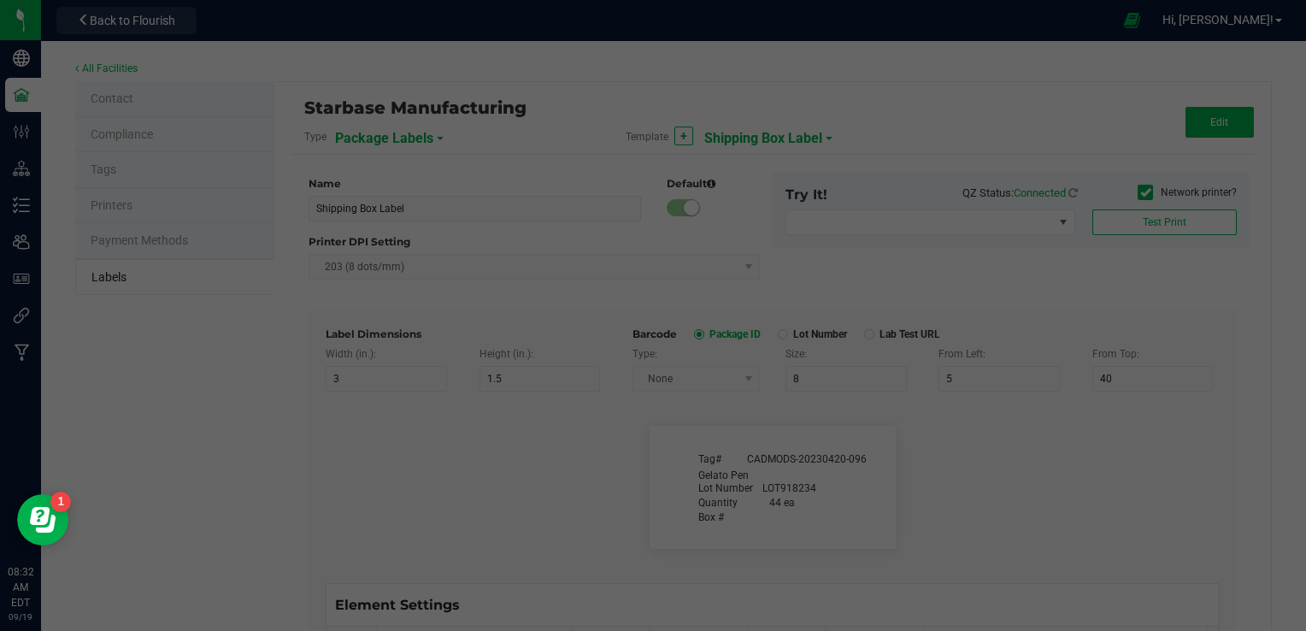
type input "Ingredient one, ingredient two"
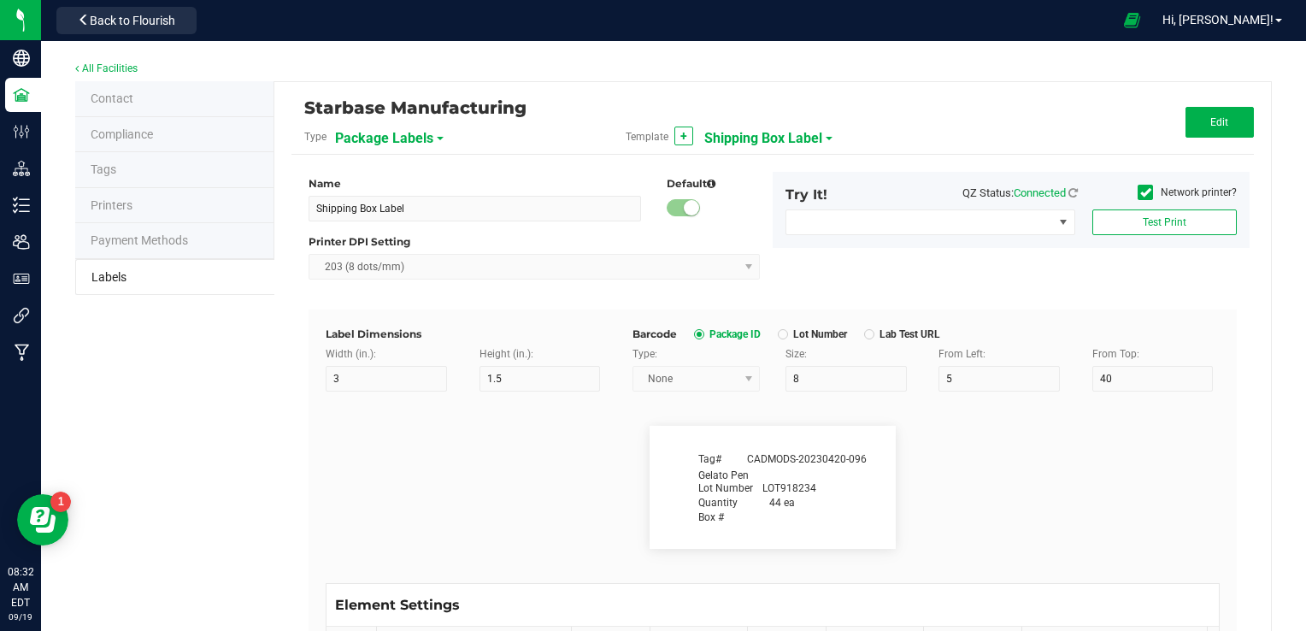
click at [732, 139] on span "Shipping Box Label" at bounding box center [763, 138] width 118 height 29
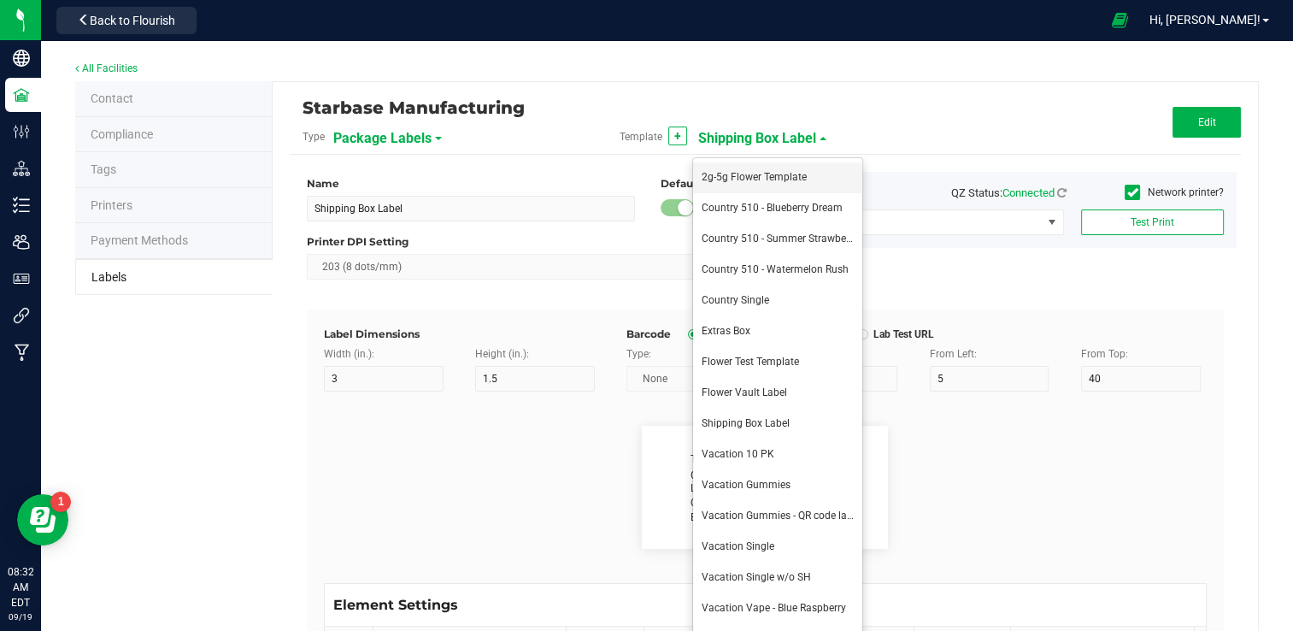
click at [729, 180] on span "2g-5g Flower Template" at bounding box center [754, 177] width 105 height 12
type input "2g-5g Flower Template"
type input "Strain"
type input "6"
type input "19"
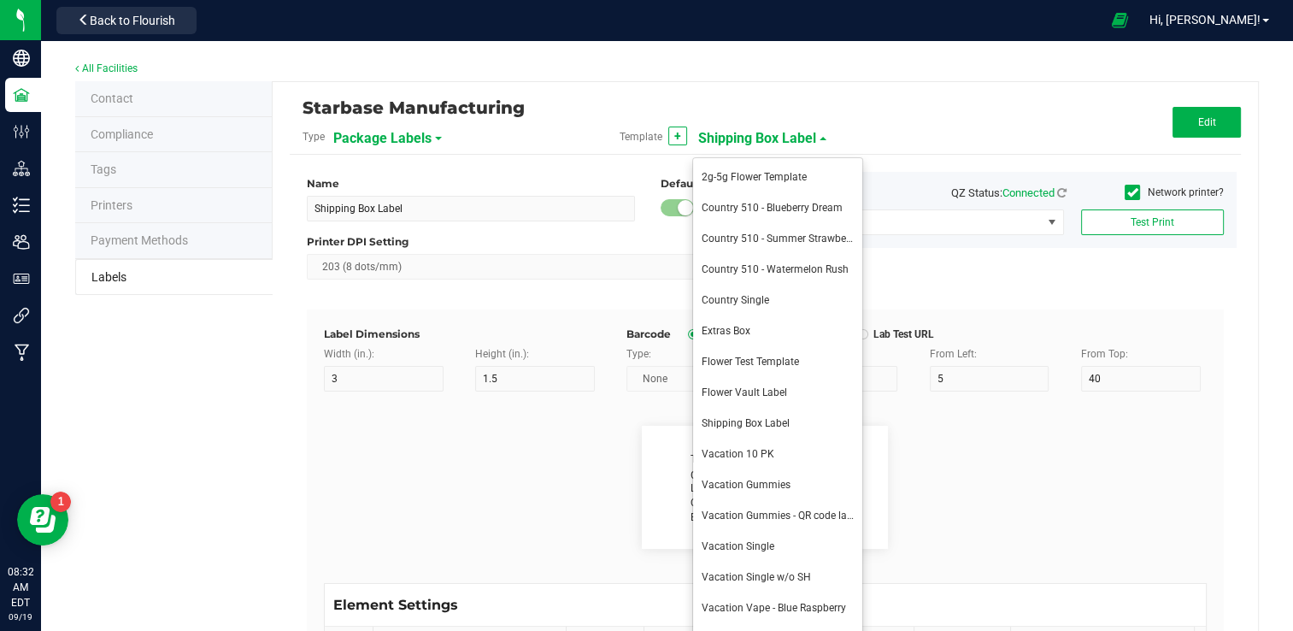
type input "10"
type input "Gelato"
type input "Packaged:"
type input "15"
type input "6"
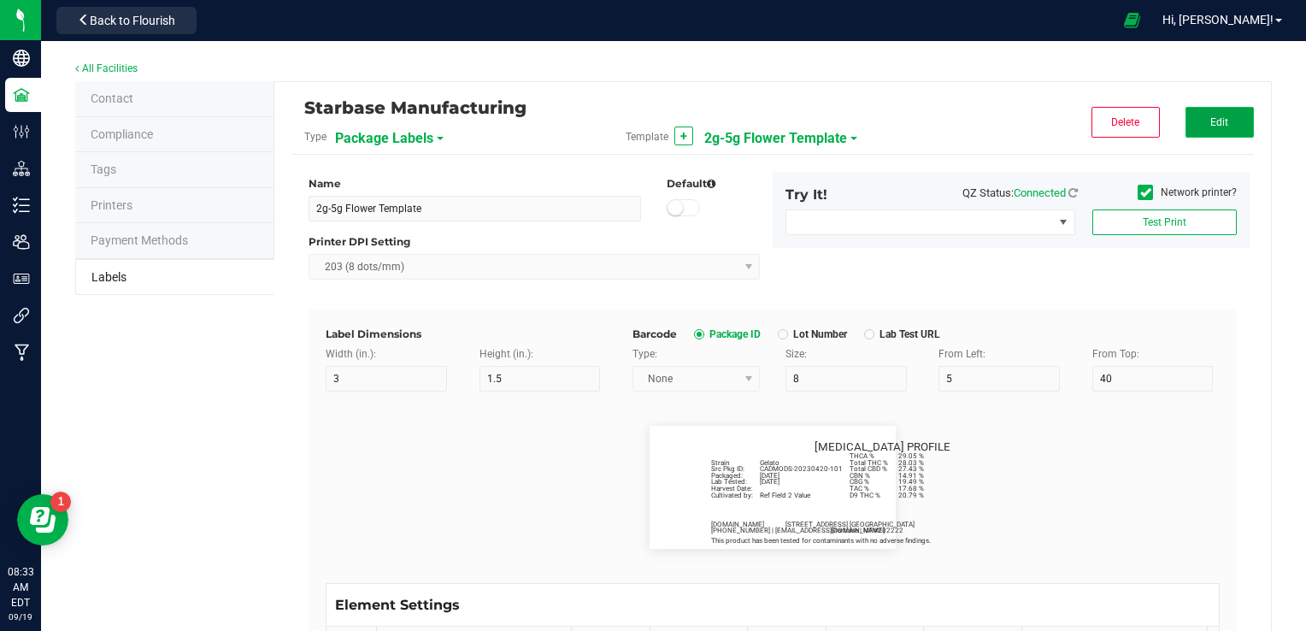
click at [1186, 115] on button "Edit" at bounding box center [1220, 122] width 68 height 31
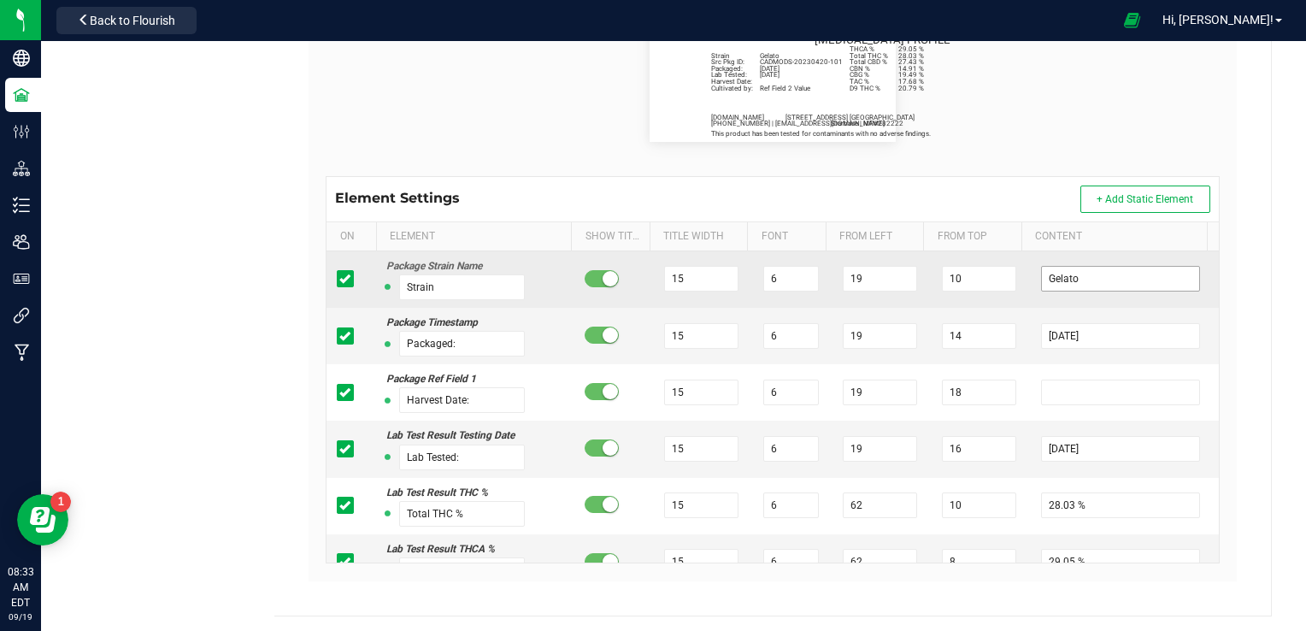
scroll to position [408, 0]
click at [974, 284] on input "10" at bounding box center [979, 278] width 74 height 26
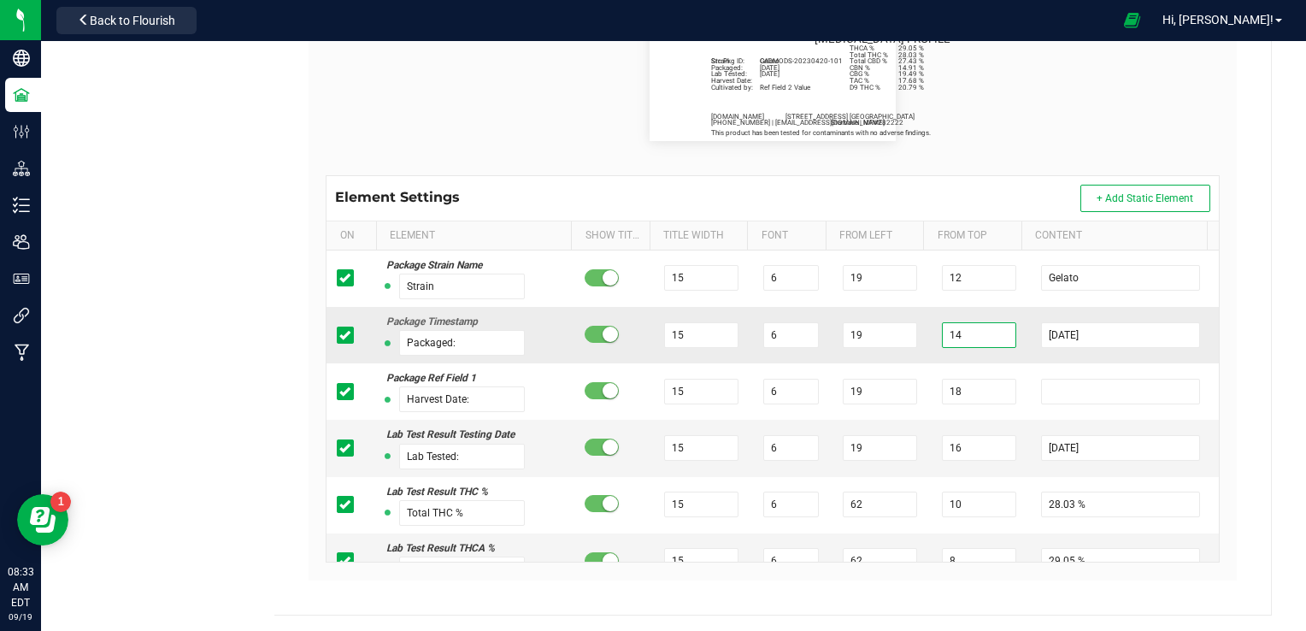
click at [947, 324] on input "14" at bounding box center [979, 335] width 74 height 26
click at [947, 325] on input "14" at bounding box center [979, 335] width 74 height 26
click at [960, 341] on input "14" at bounding box center [979, 335] width 74 height 26
click at [944, 455] on input "16" at bounding box center [979, 448] width 74 height 26
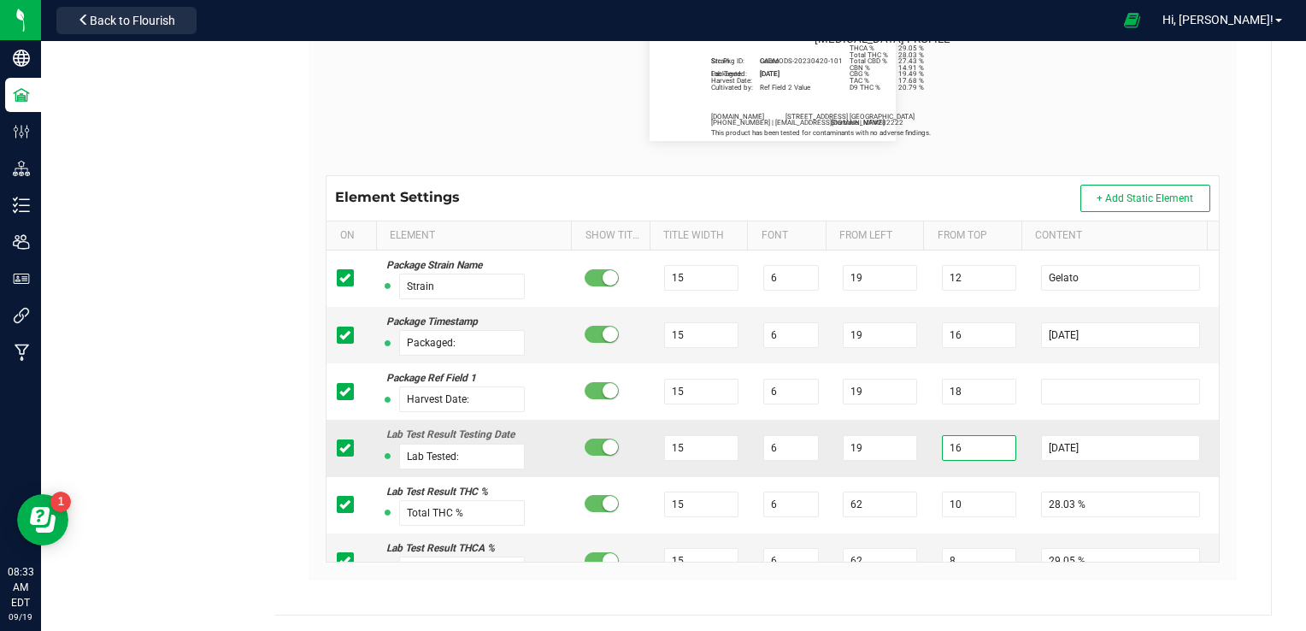
click at [944, 455] on input "16" at bounding box center [979, 448] width 74 height 26
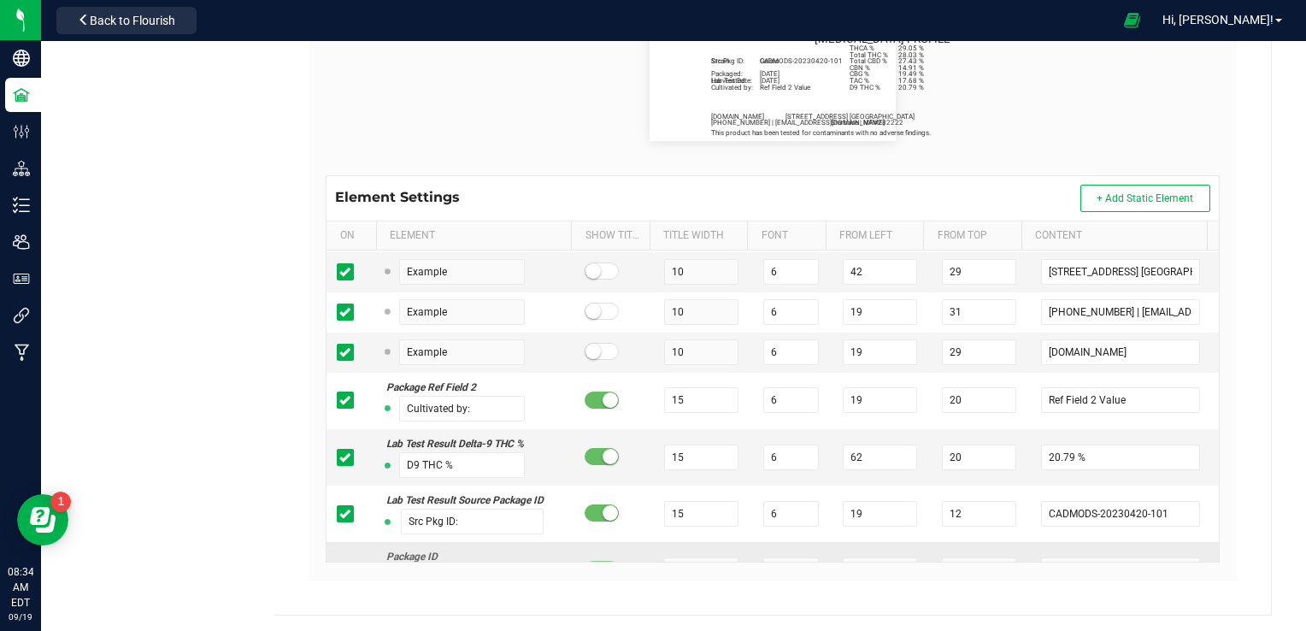
scroll to position [684, 0]
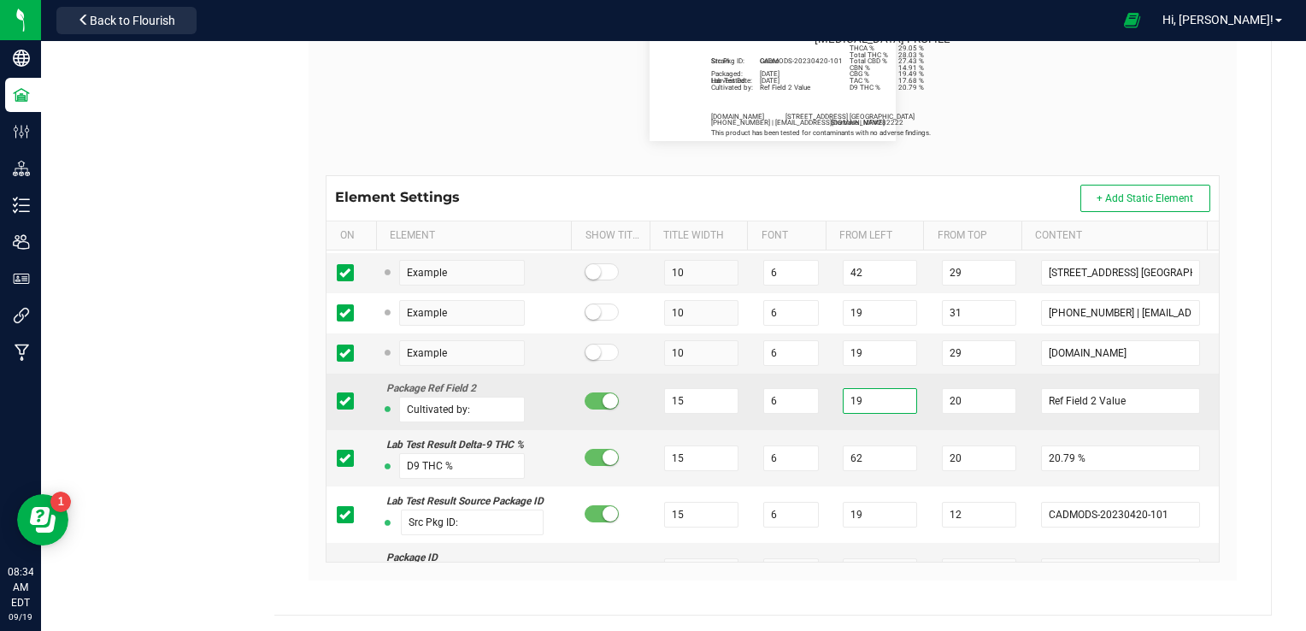
click at [861, 398] on input "19" at bounding box center [880, 401] width 74 height 26
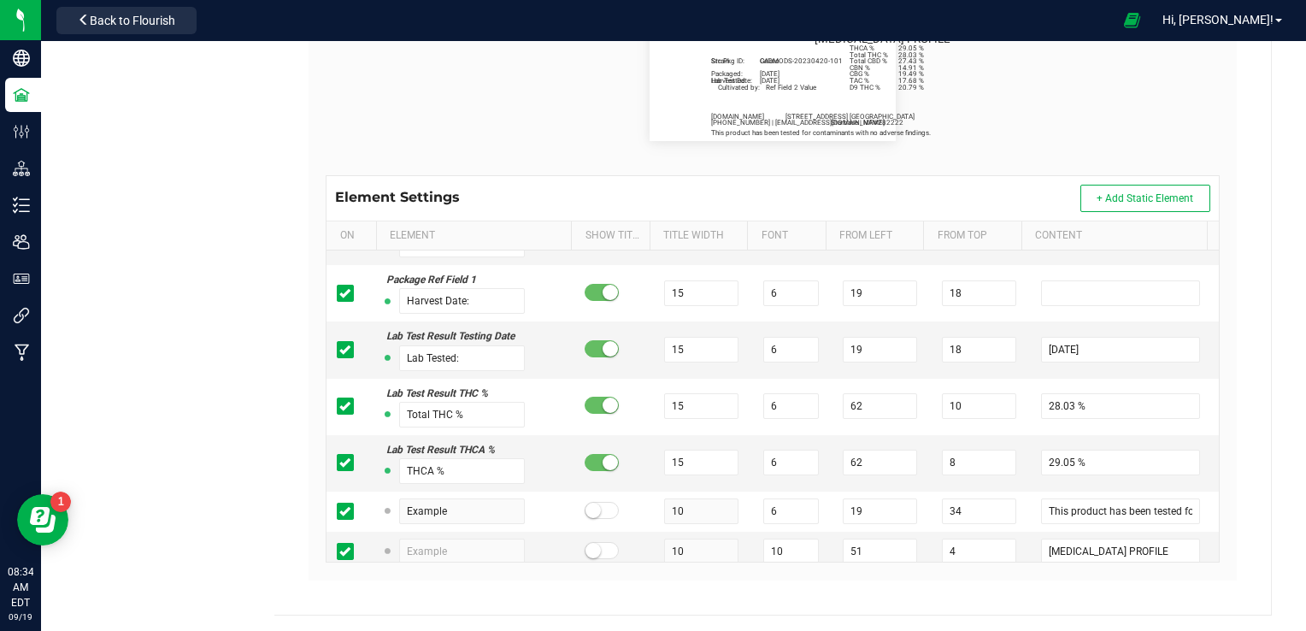
scroll to position [0, 0]
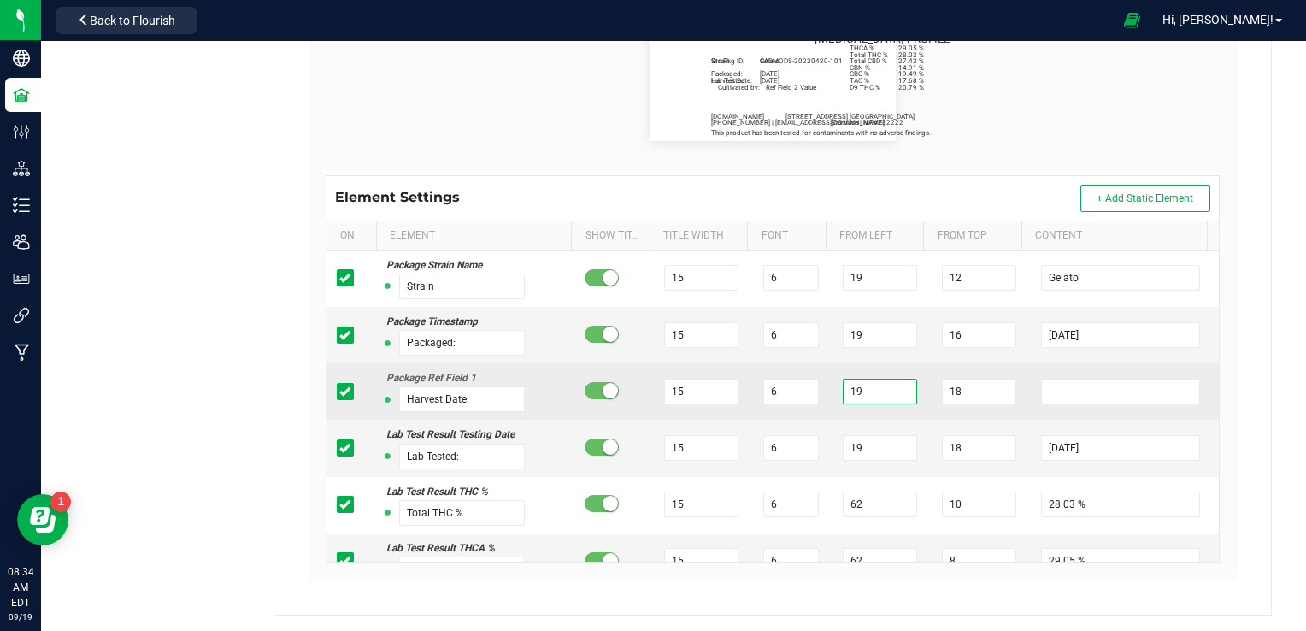
click at [866, 390] on input "19" at bounding box center [880, 392] width 74 height 26
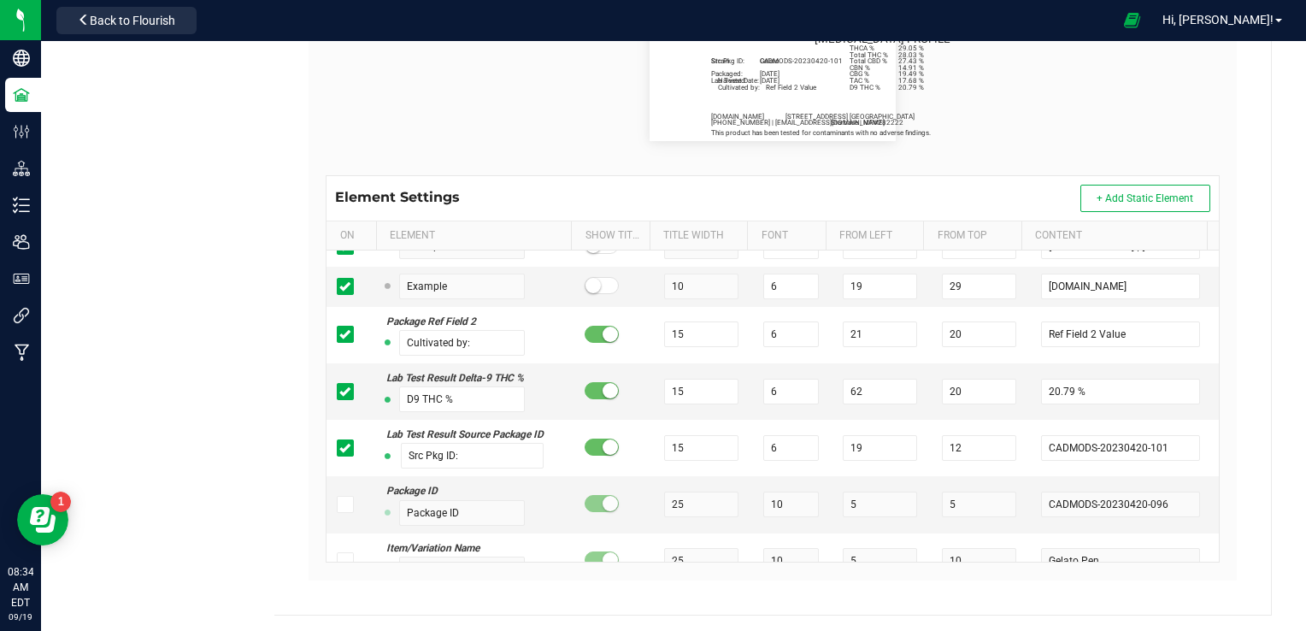
scroll to position [769, 0]
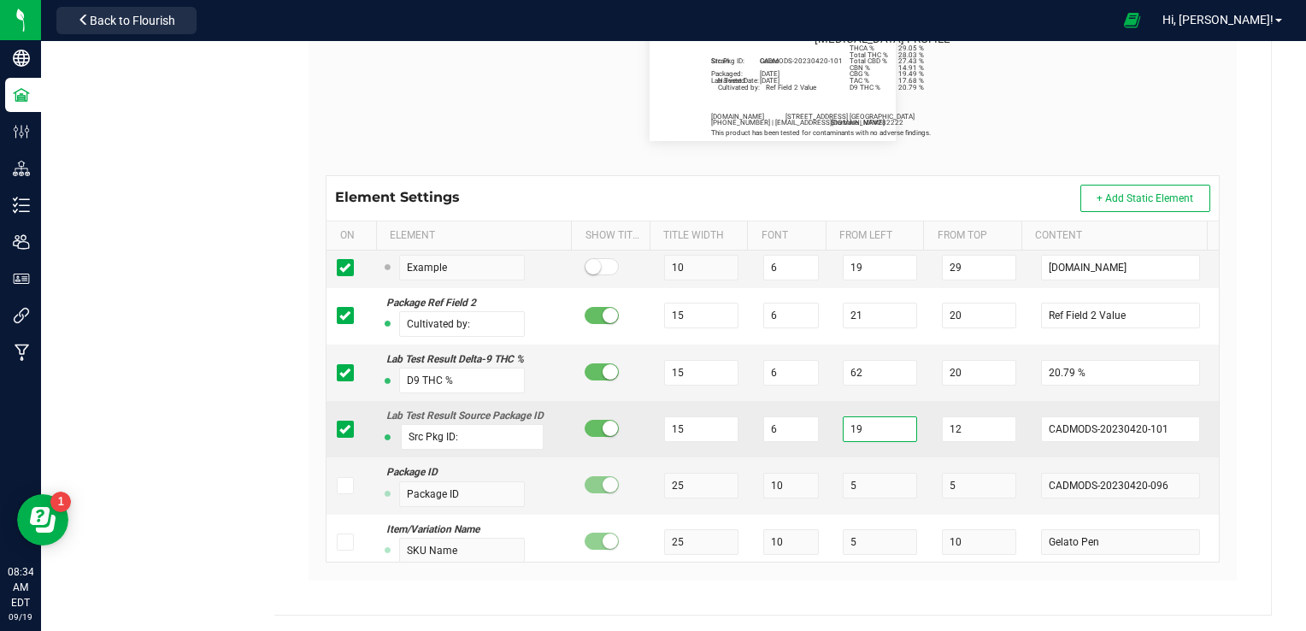
click at [881, 424] on input "19" at bounding box center [880, 429] width 74 height 26
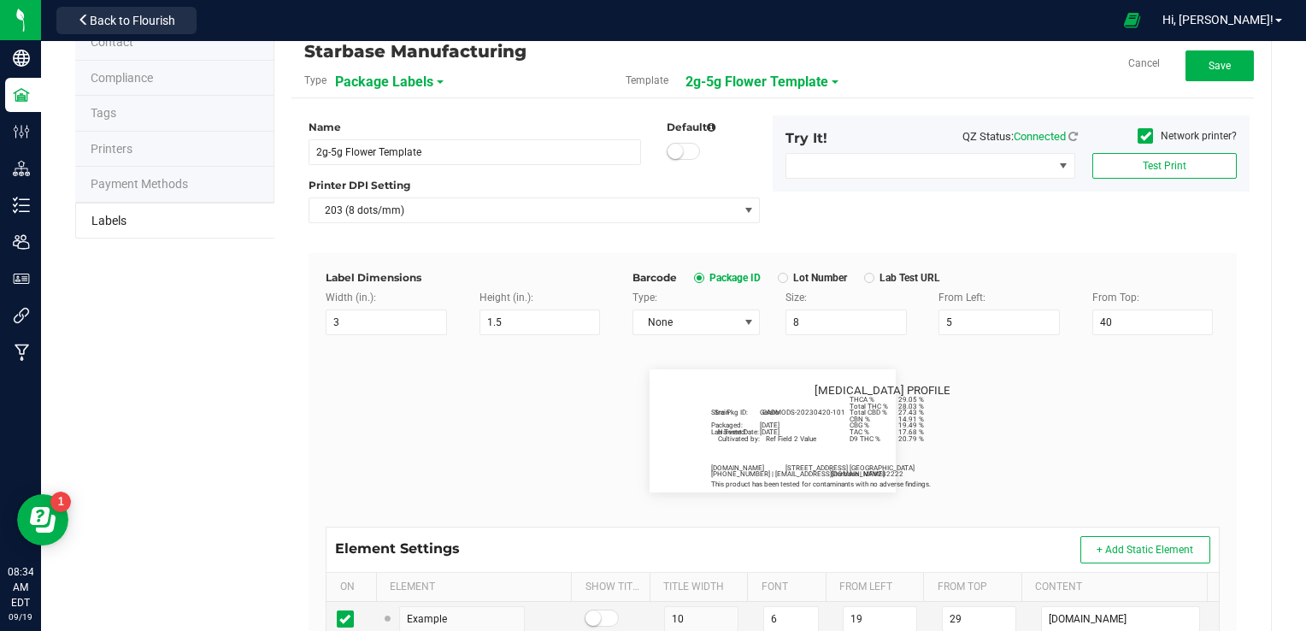
scroll to position [0, 0]
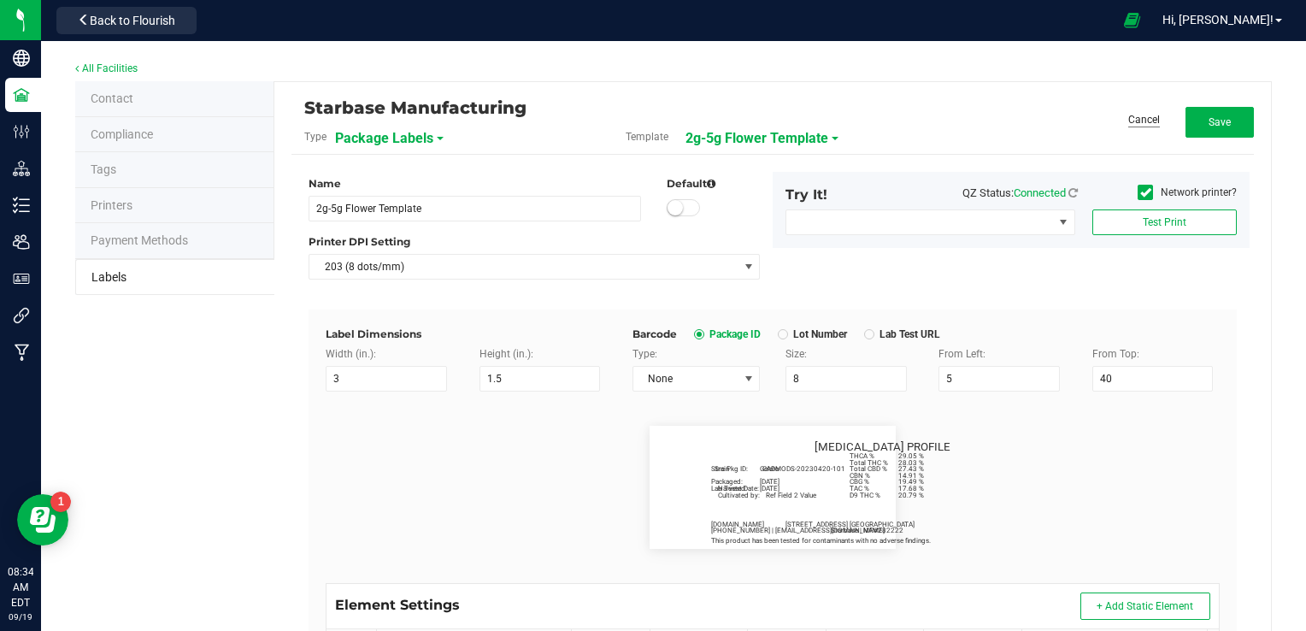
click at [1140, 121] on link "Cancel" at bounding box center [1144, 120] width 32 height 15
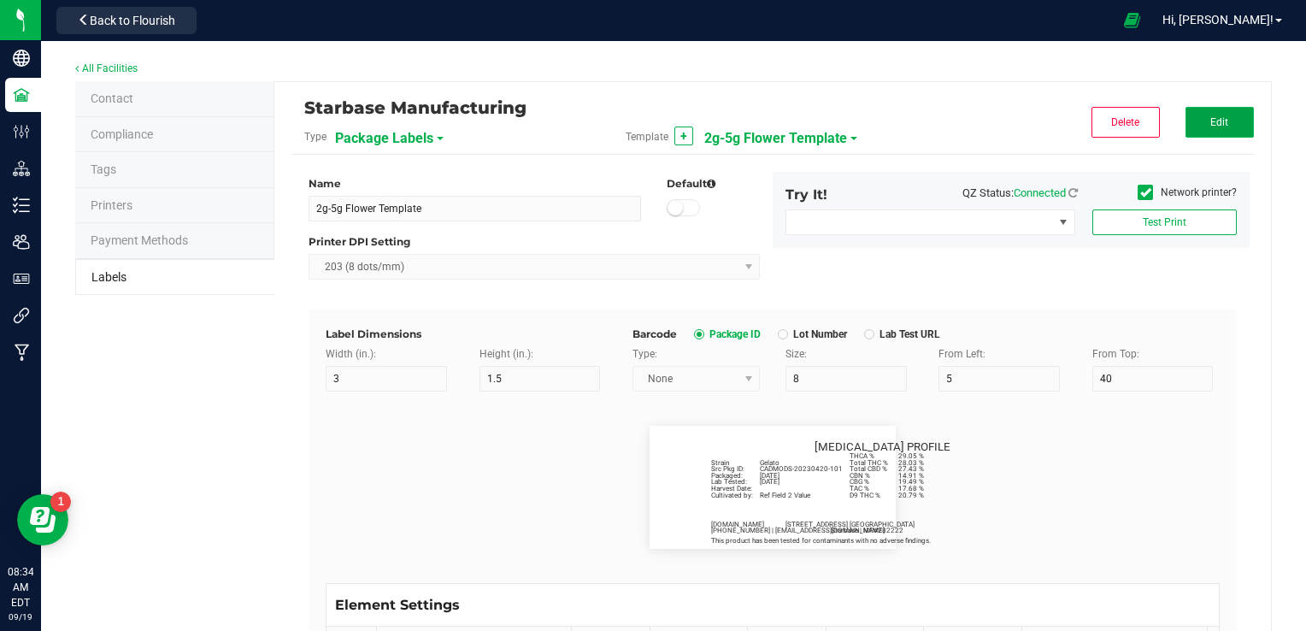
click at [1228, 131] on button "Edit" at bounding box center [1220, 122] width 68 height 31
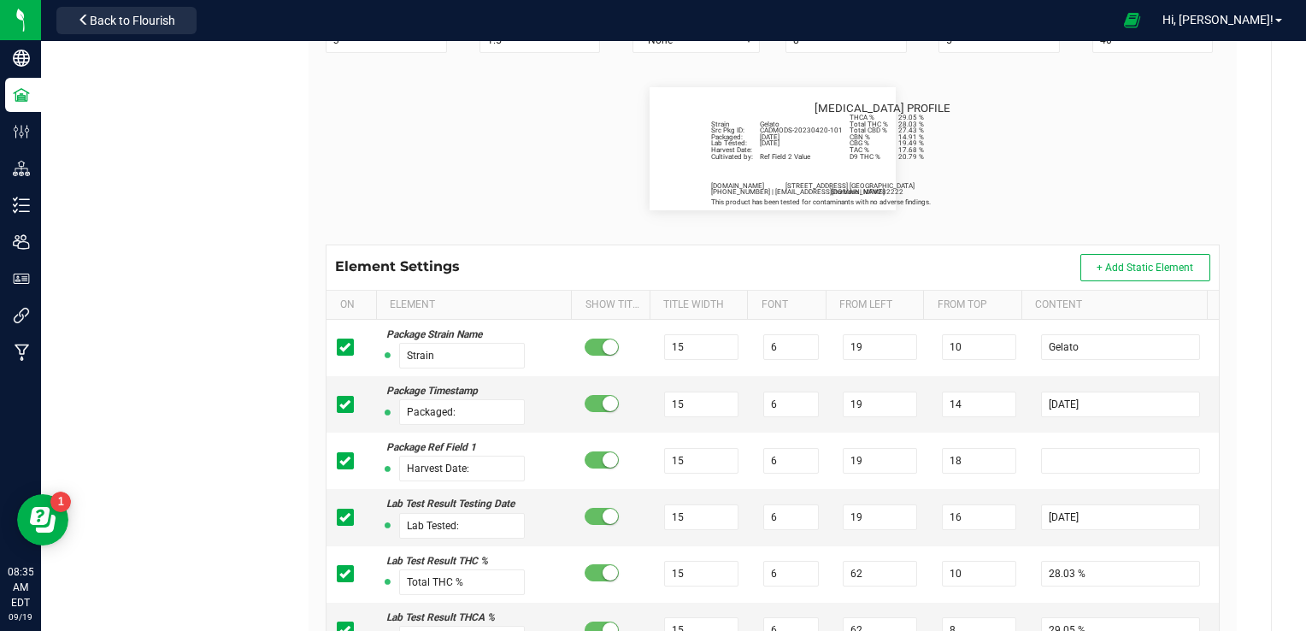
scroll to position [322, 0]
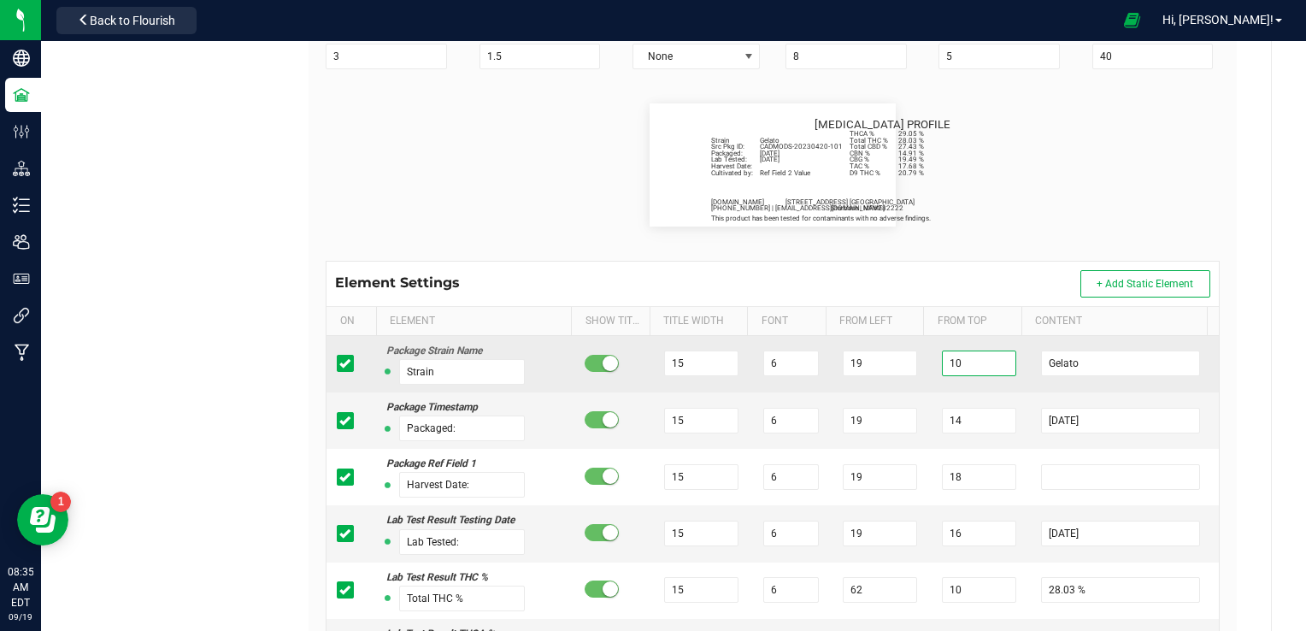
click at [951, 363] on input "10" at bounding box center [979, 363] width 74 height 26
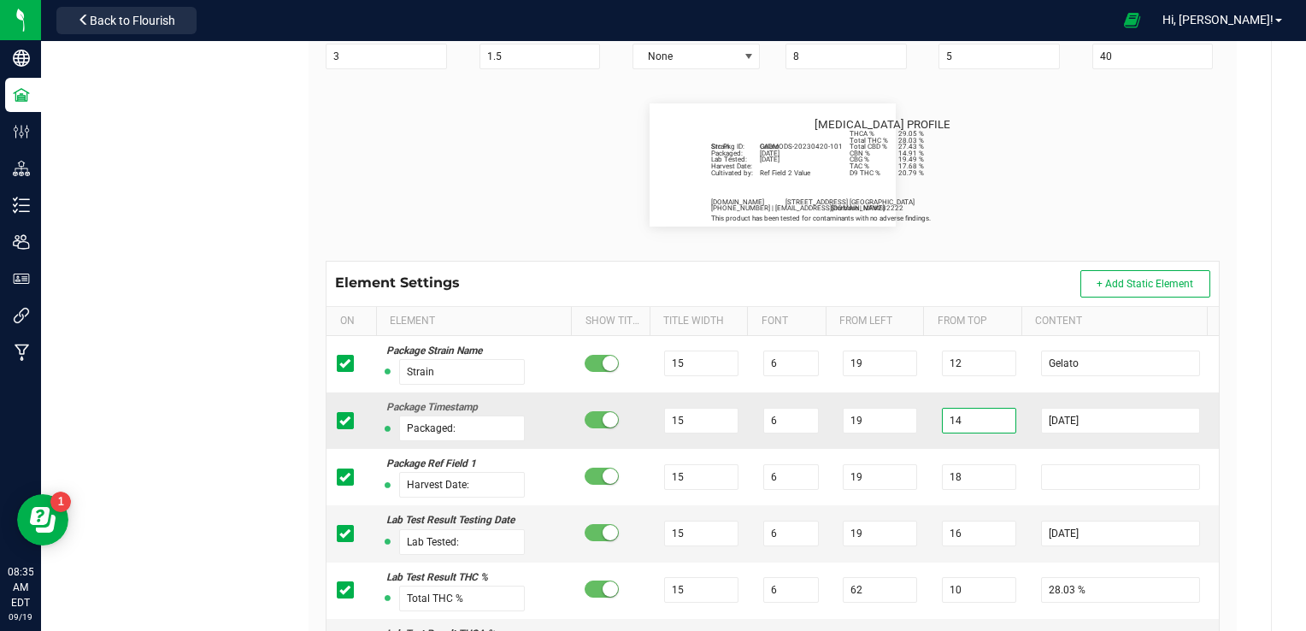
click at [961, 416] on input "14" at bounding box center [979, 421] width 74 height 26
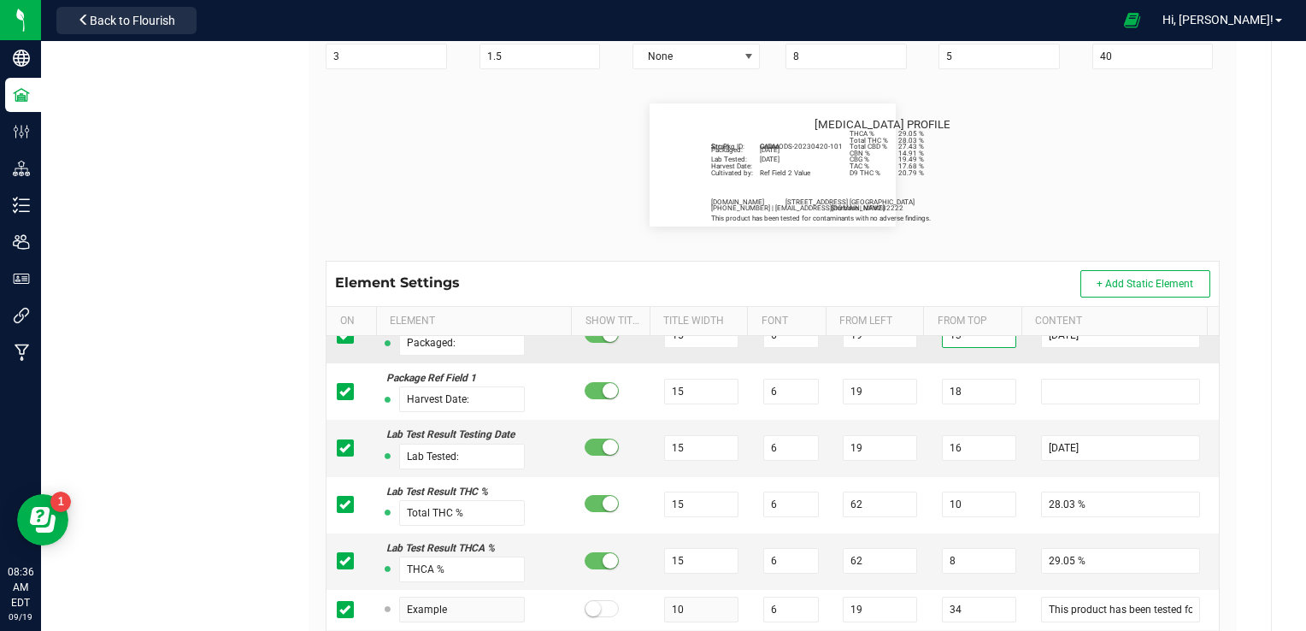
scroll to position [0, 0]
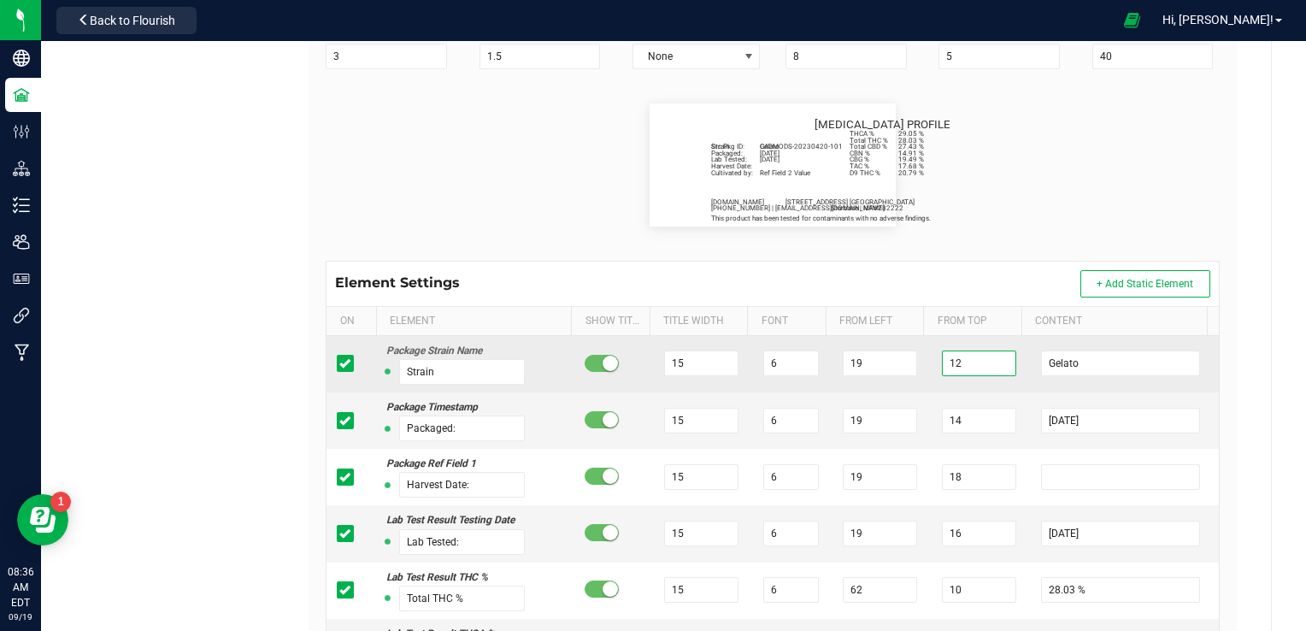
click at [957, 368] on input "12" at bounding box center [979, 363] width 74 height 26
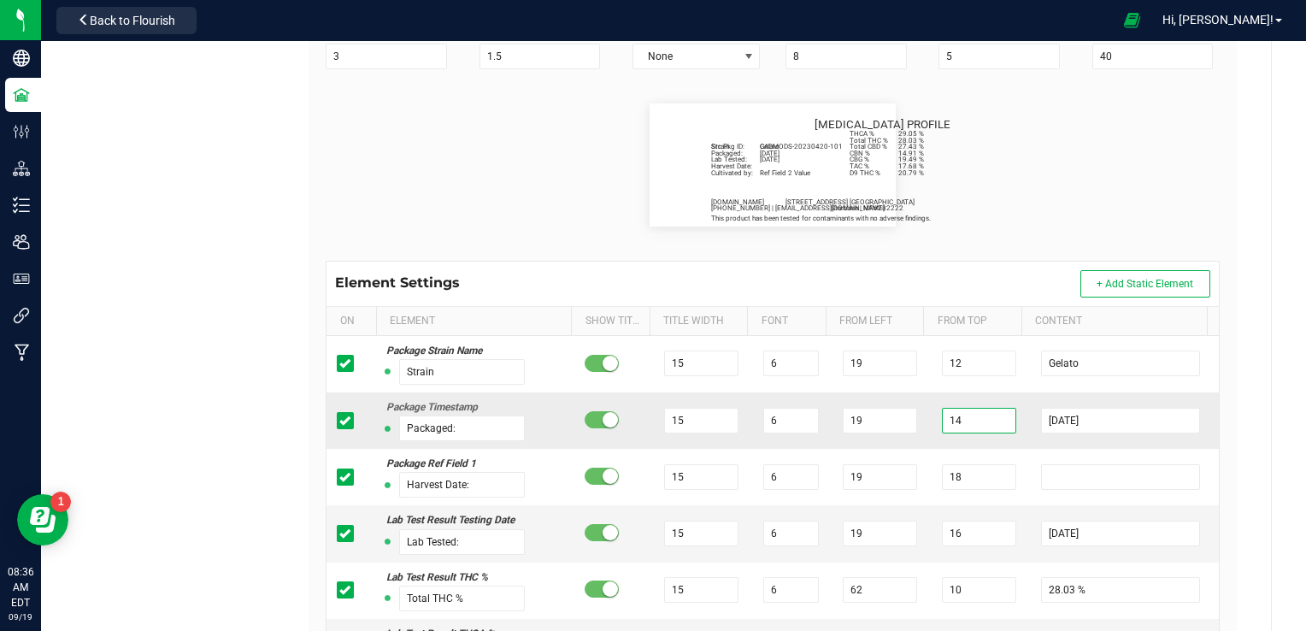
click at [943, 421] on input "14" at bounding box center [979, 421] width 74 height 26
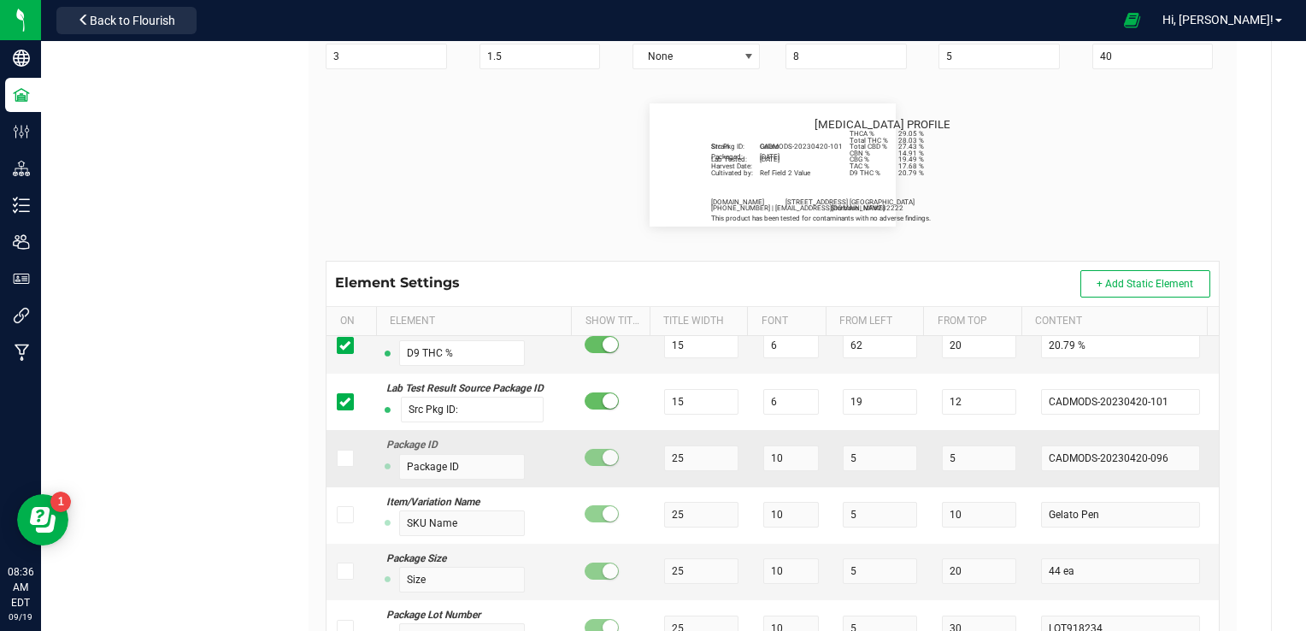
scroll to position [940, 0]
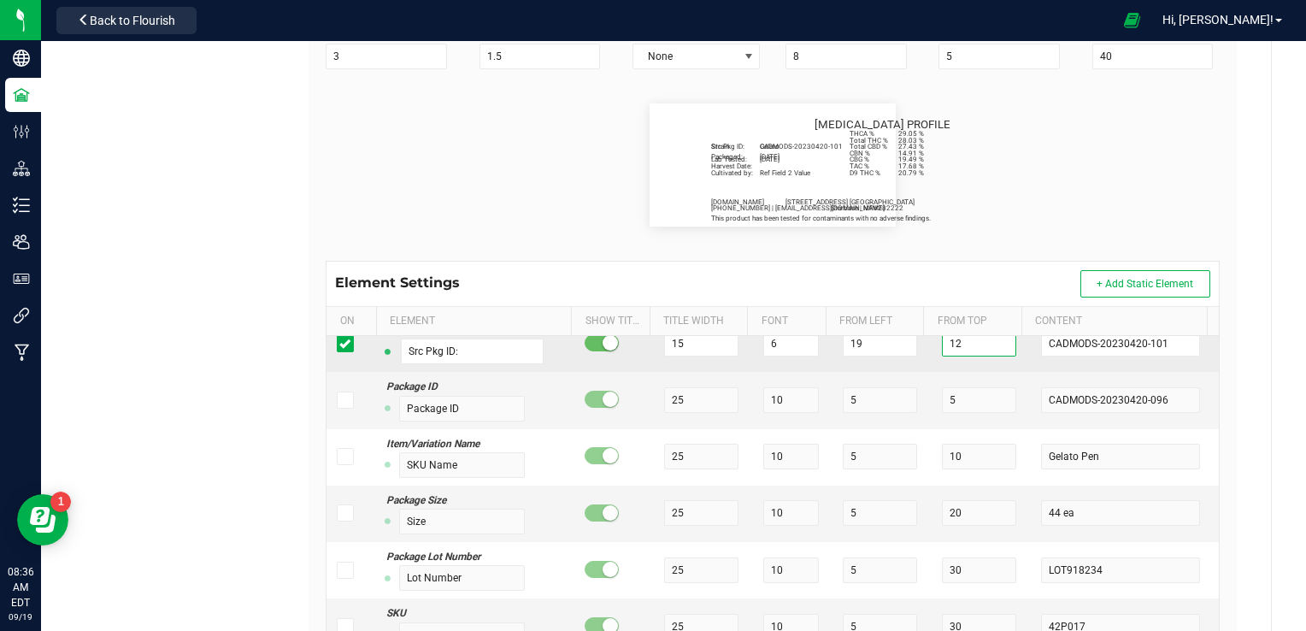
click at [950, 350] on input "12" at bounding box center [979, 344] width 74 height 26
click at [949, 349] on input "12" at bounding box center [979, 344] width 74 height 26
click at [948, 349] on input "12" at bounding box center [979, 344] width 74 height 26
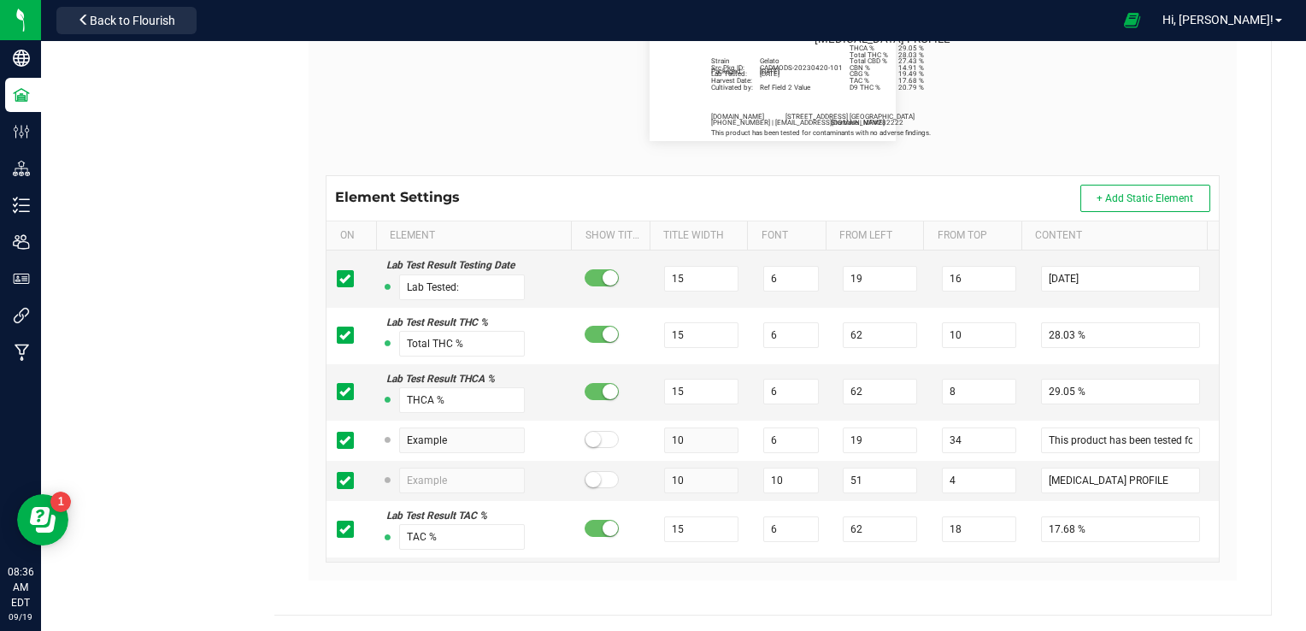
scroll to position [0, 0]
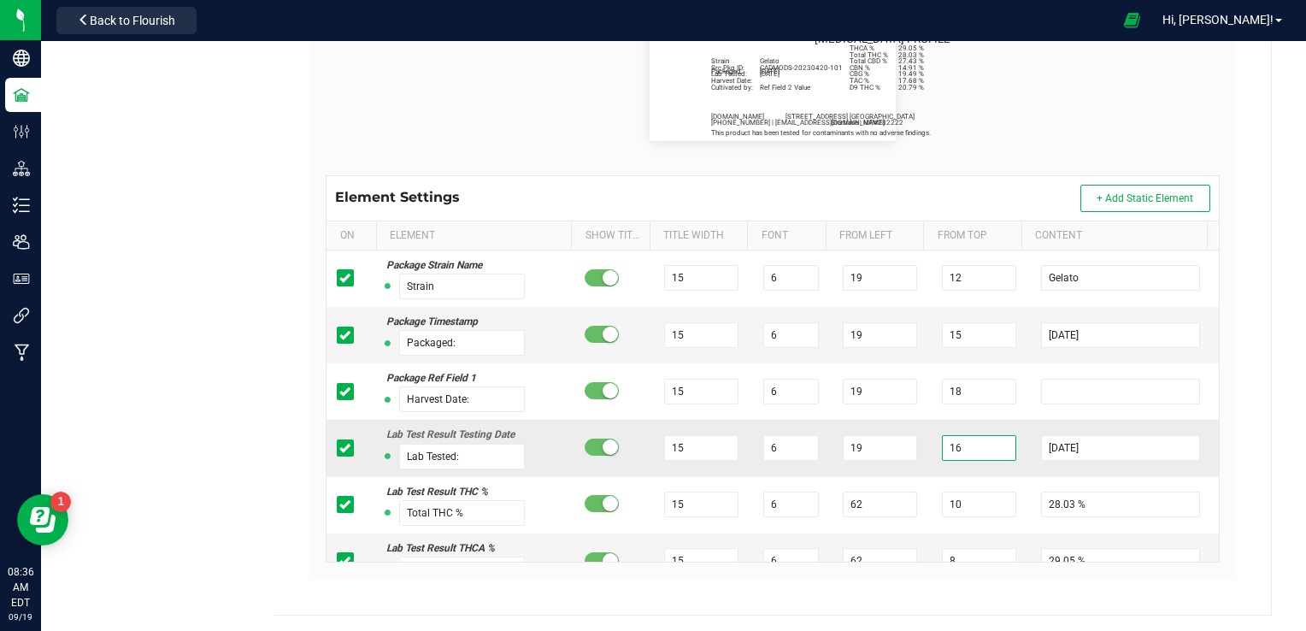
click at [964, 443] on input "16" at bounding box center [979, 448] width 74 height 26
click at [1004, 457] on td "18" at bounding box center [981, 448] width 99 height 56
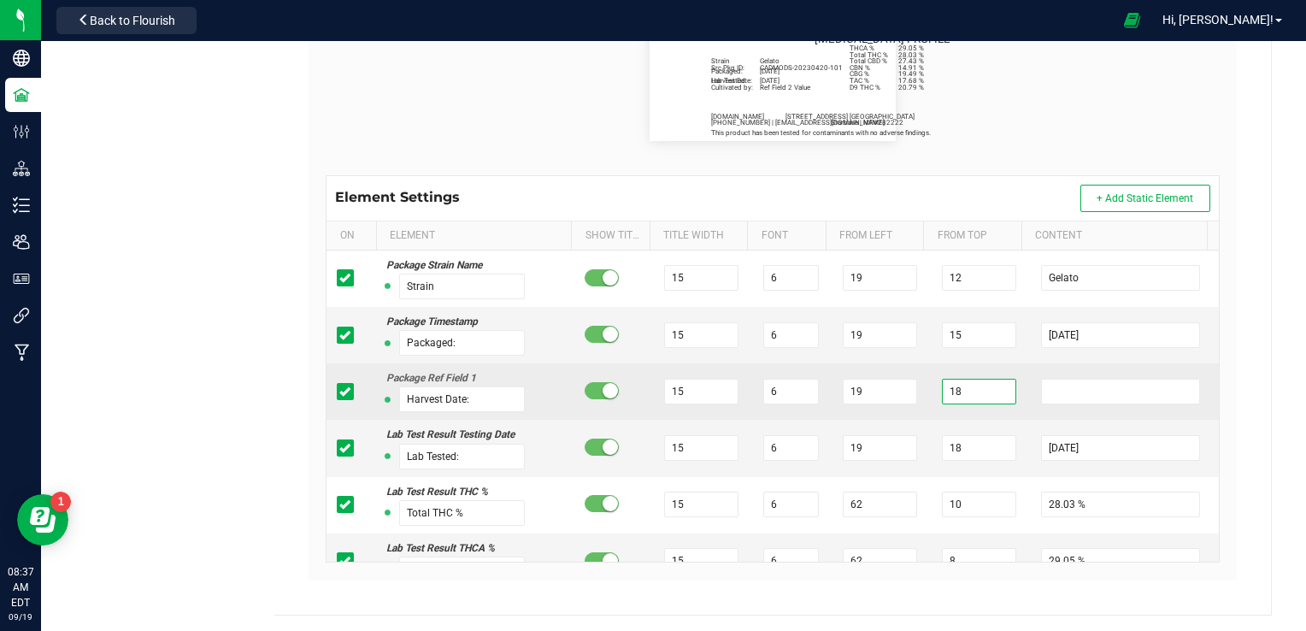
click at [950, 395] on input "18" at bounding box center [979, 392] width 74 height 26
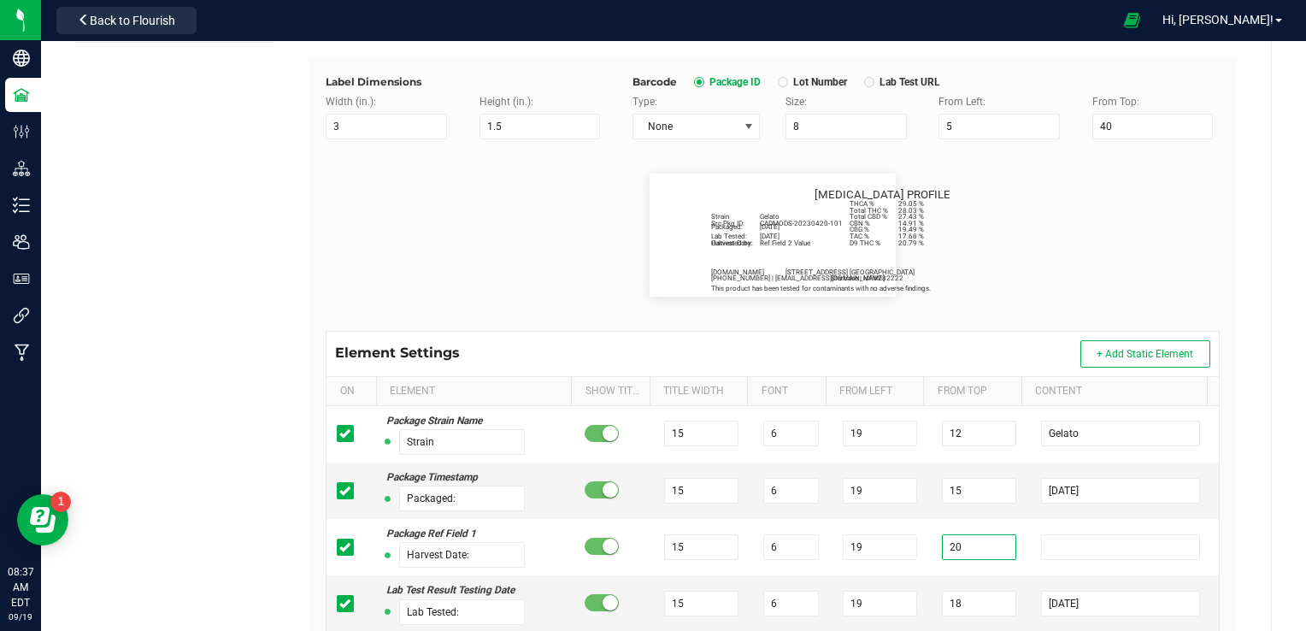
scroll to position [342, 0]
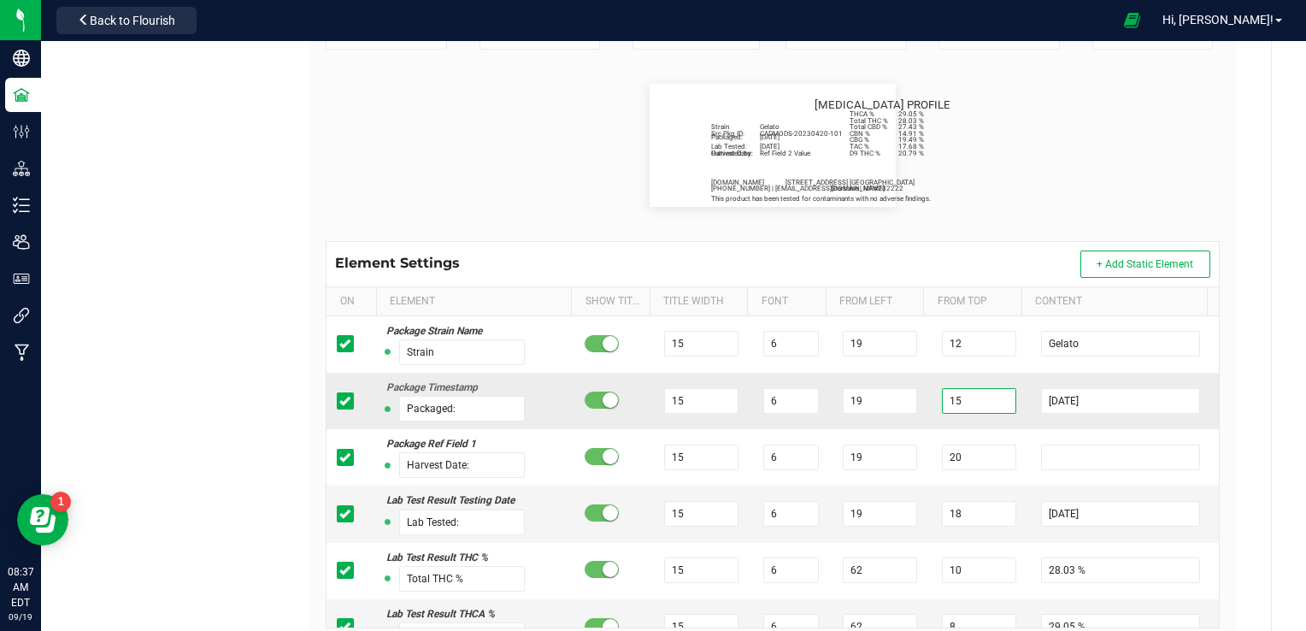
click at [946, 400] on input "15" at bounding box center [979, 401] width 74 height 26
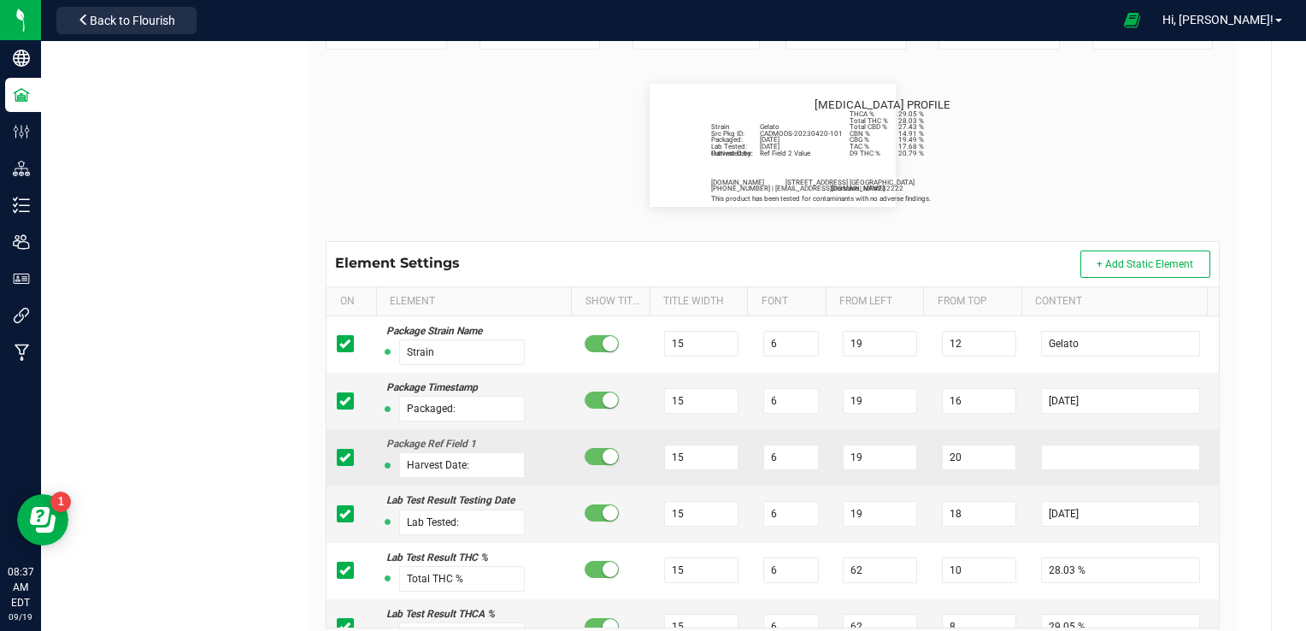
click at [1008, 451] on td "20" at bounding box center [981, 457] width 99 height 56
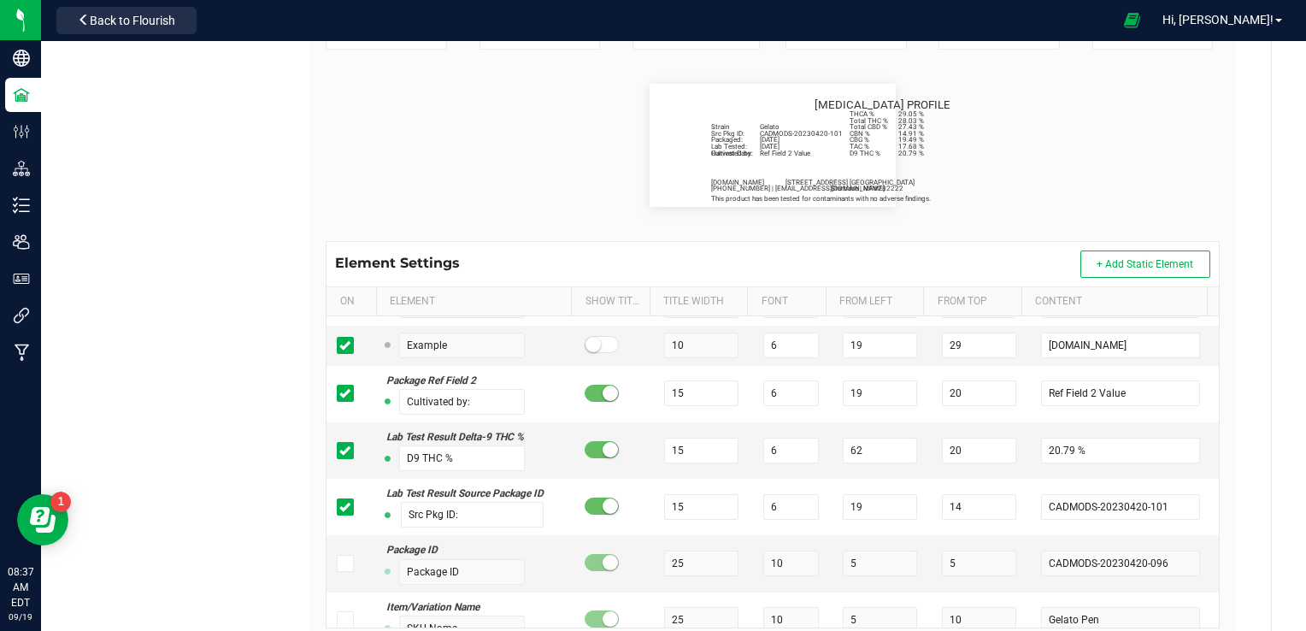
scroll to position [769, 0]
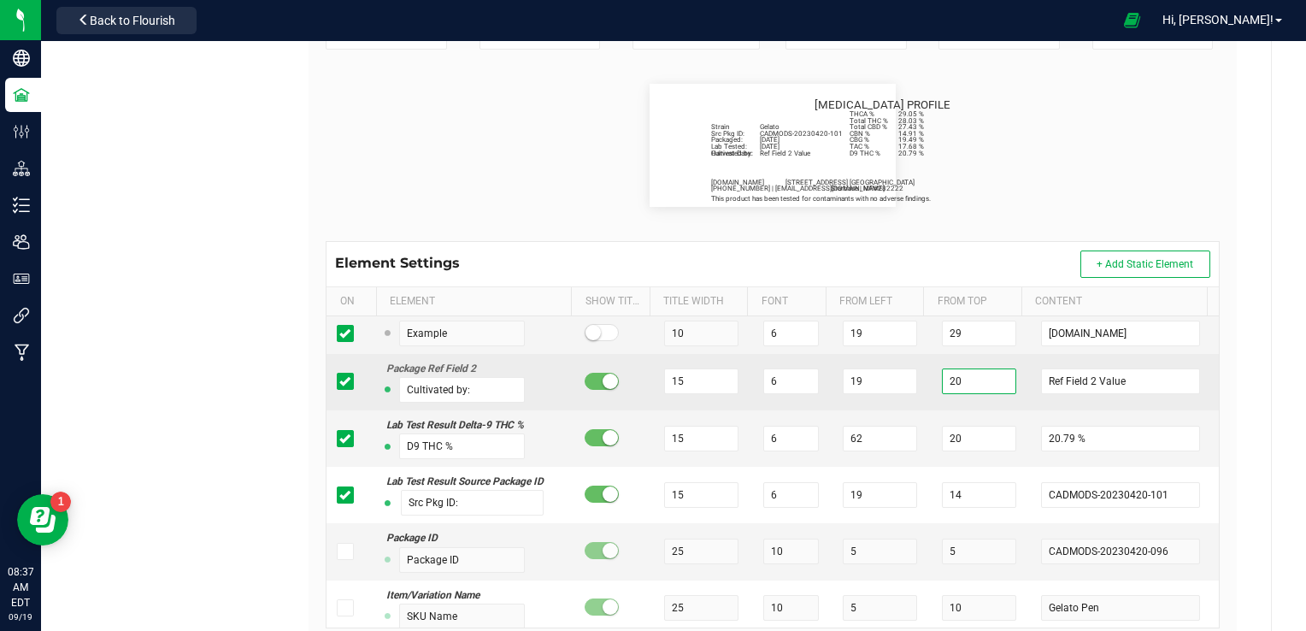
click at [950, 376] on input "20" at bounding box center [979, 381] width 74 height 26
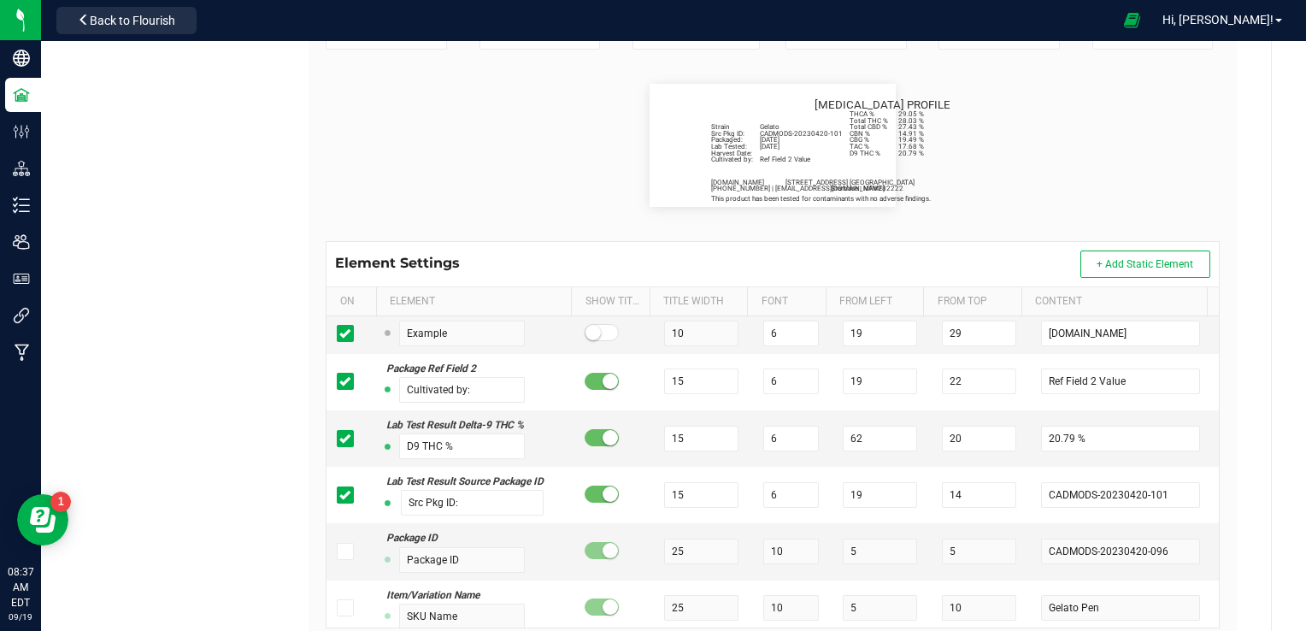
click at [971, 185] on flourish-label-viewer "Strain Gelato Packaged: [DATE] Harvest Date: Lab Tested: [DATE] Total THC % 28.…" at bounding box center [773, 145] width 894 height 123
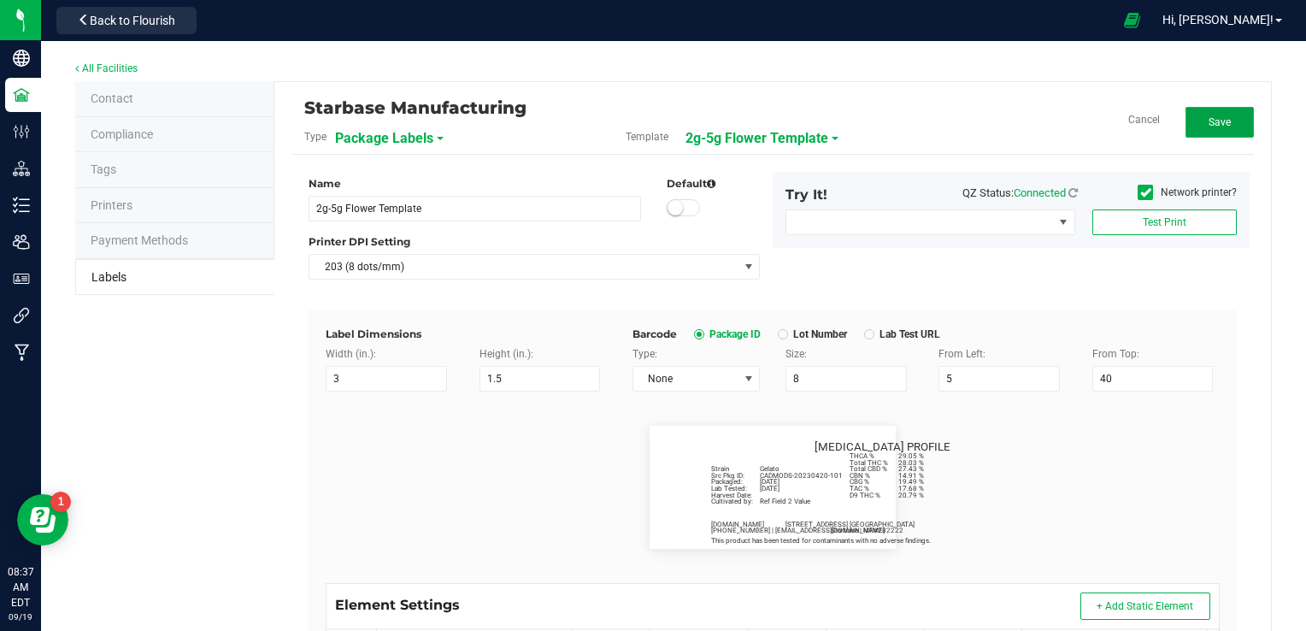
click at [1186, 113] on button "Save" at bounding box center [1220, 122] width 68 height 31
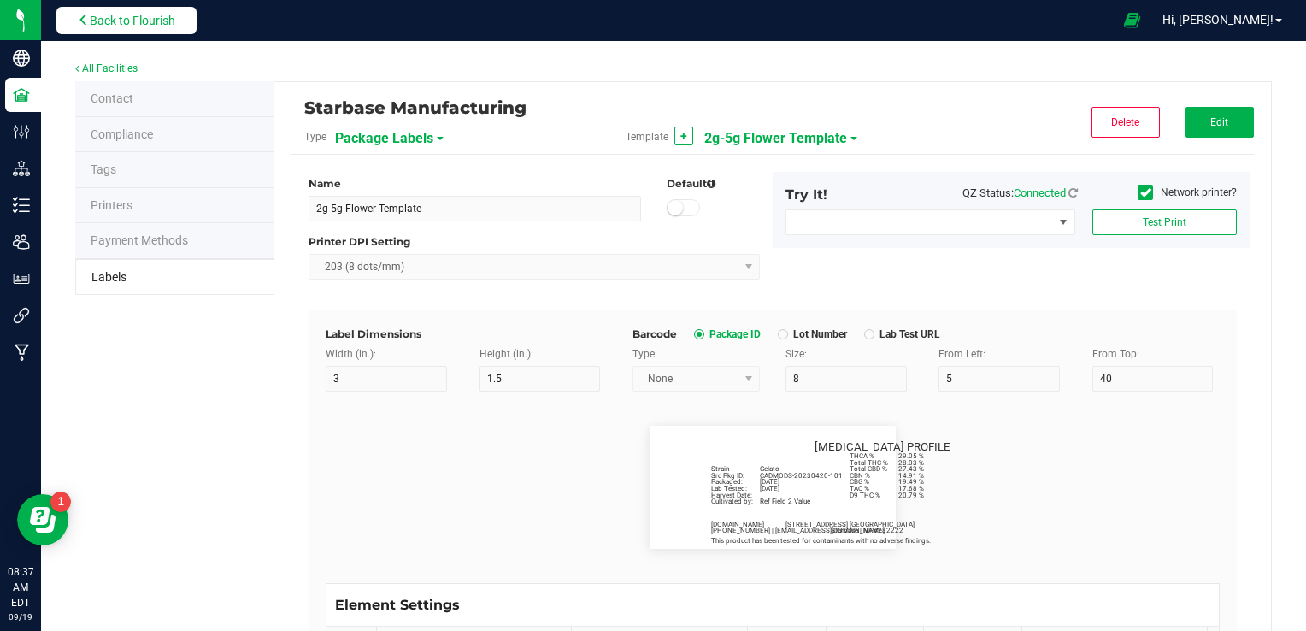
click at [144, 26] on span "Back to Flourish" at bounding box center [132, 21] width 85 height 14
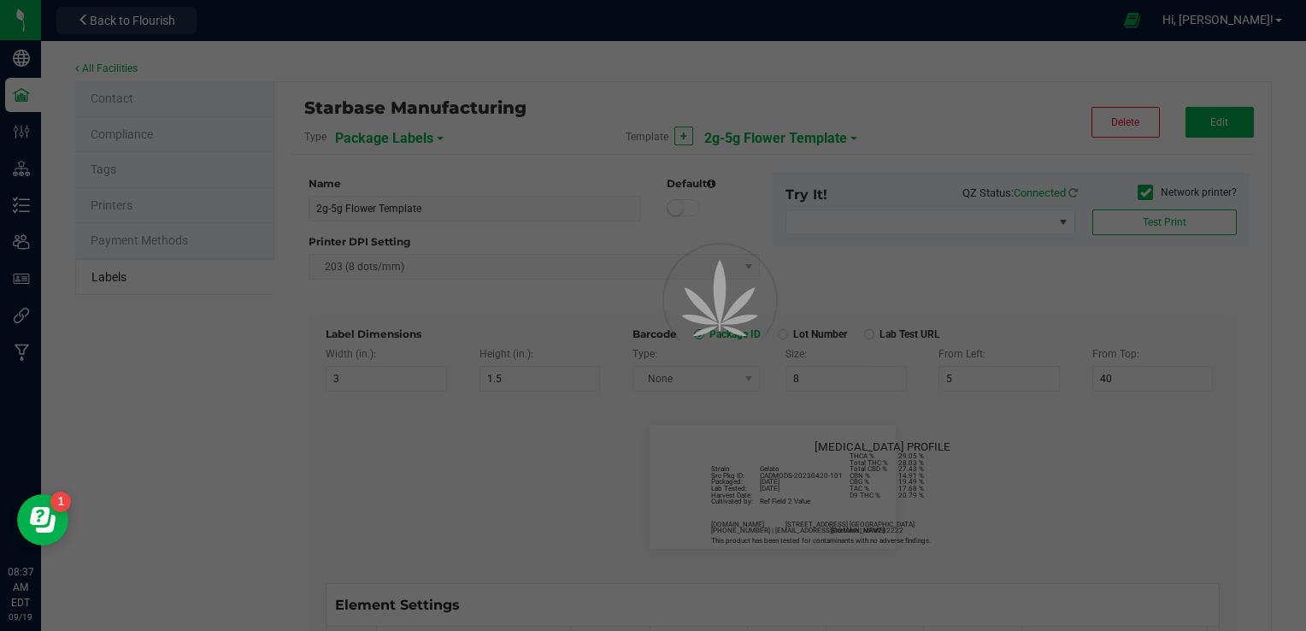
click at [0, 0] on div "Starbase Manufacturing" at bounding box center [0, 0] width 0 height 0
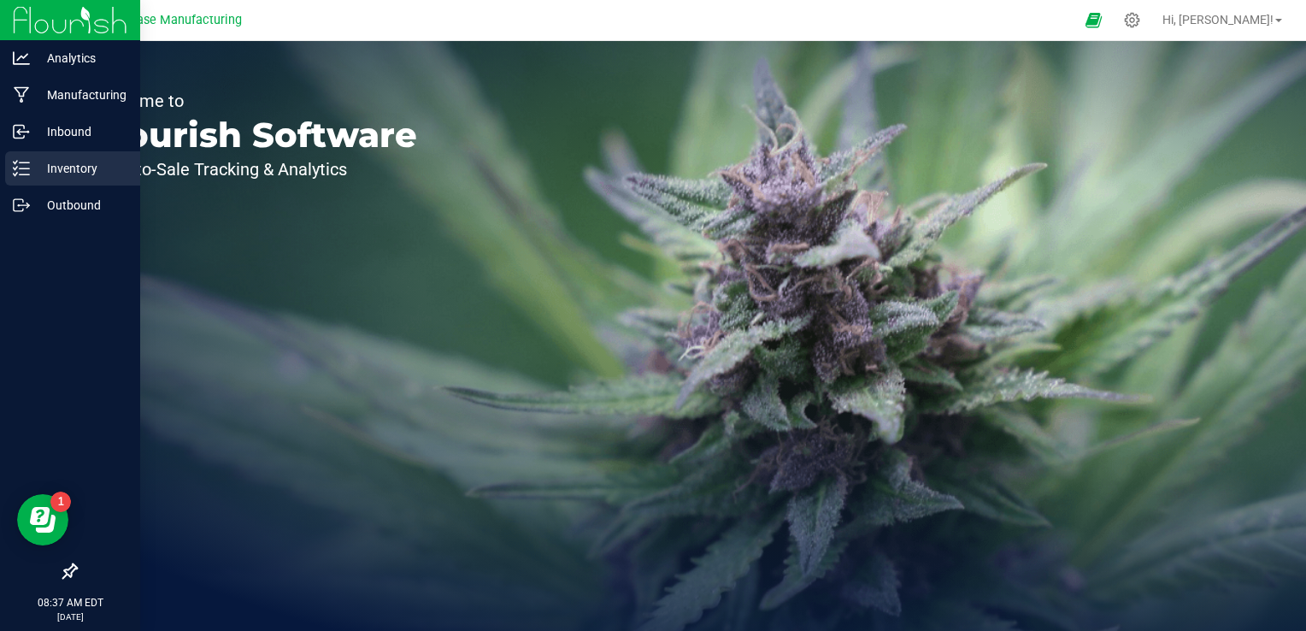
click at [36, 168] on p "Inventory" at bounding box center [81, 168] width 103 height 21
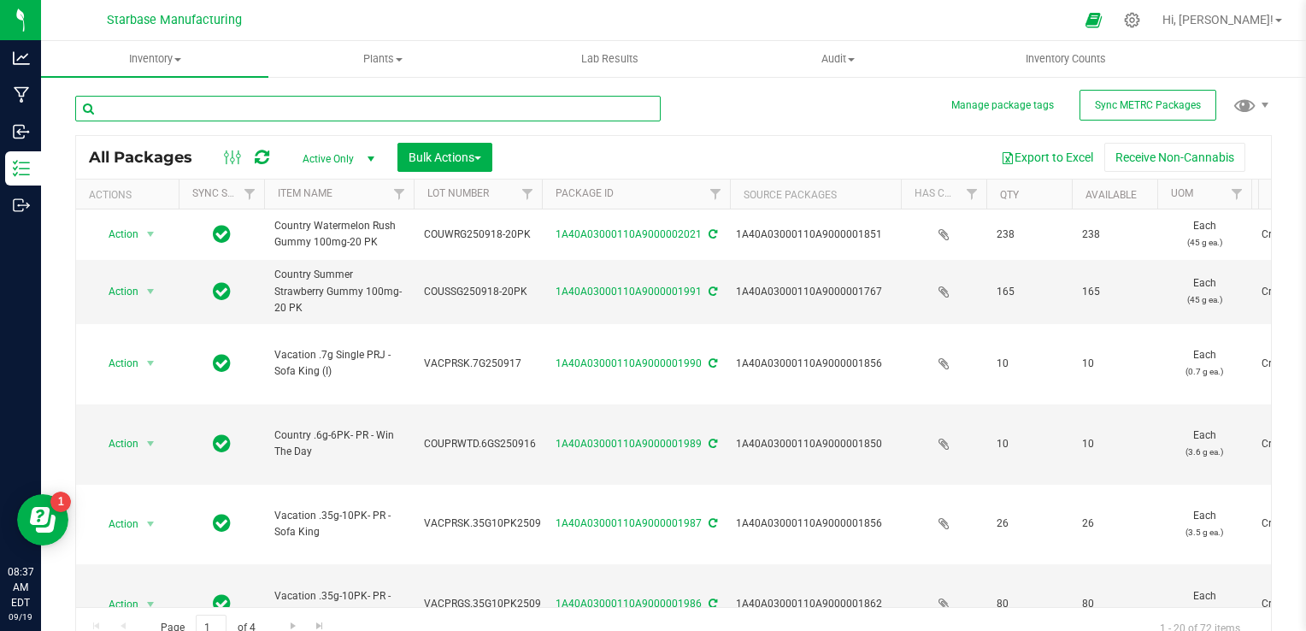
click at [281, 117] on input "text" at bounding box center [368, 109] width 586 height 26
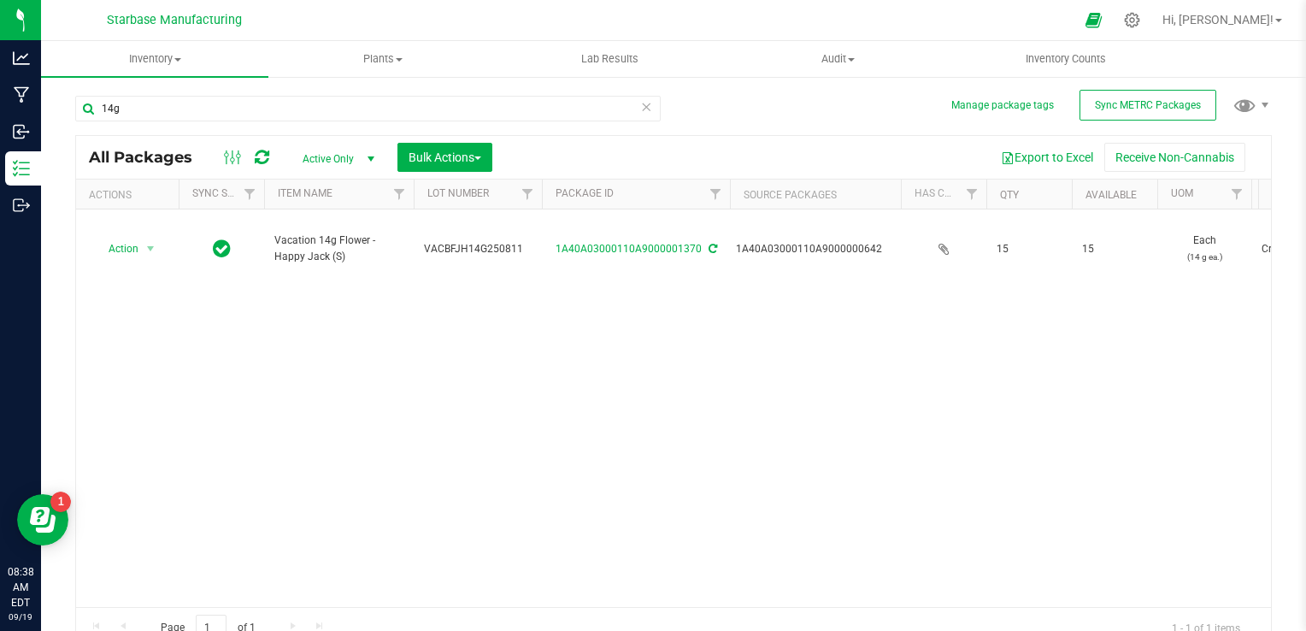
click at [332, 159] on span "Active Only" at bounding box center [335, 159] width 94 height 24
click at [334, 256] on li "All" at bounding box center [334, 263] width 92 height 26
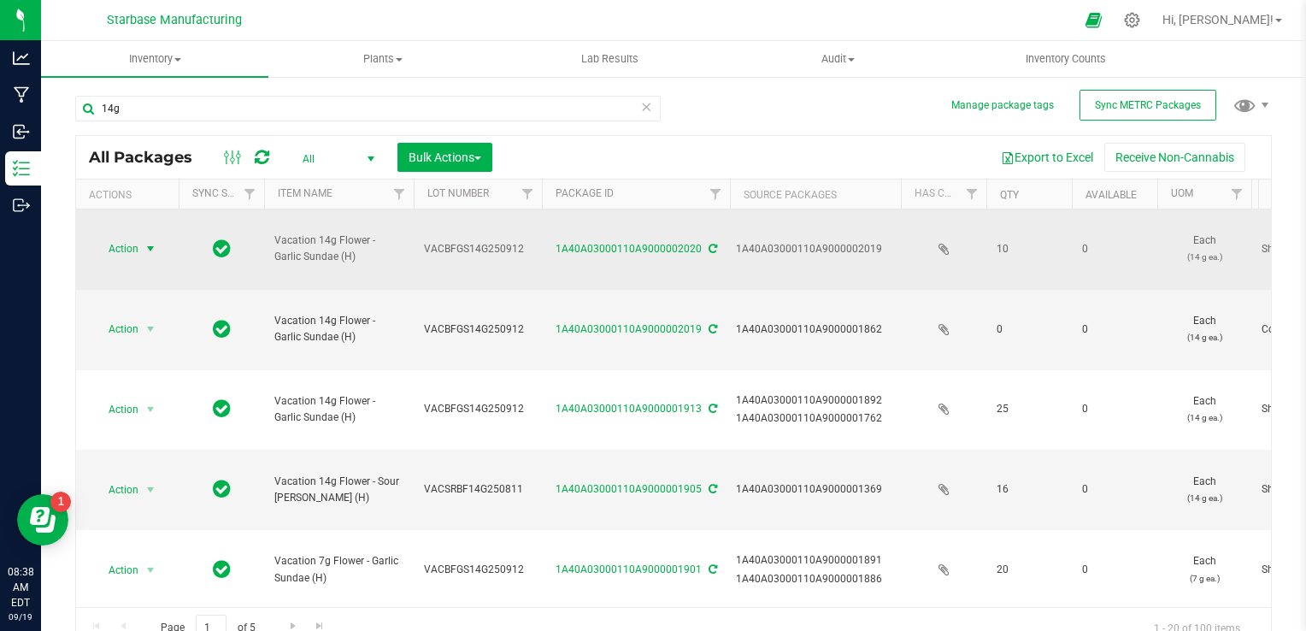
click at [121, 237] on span "Action" at bounding box center [116, 249] width 46 height 24
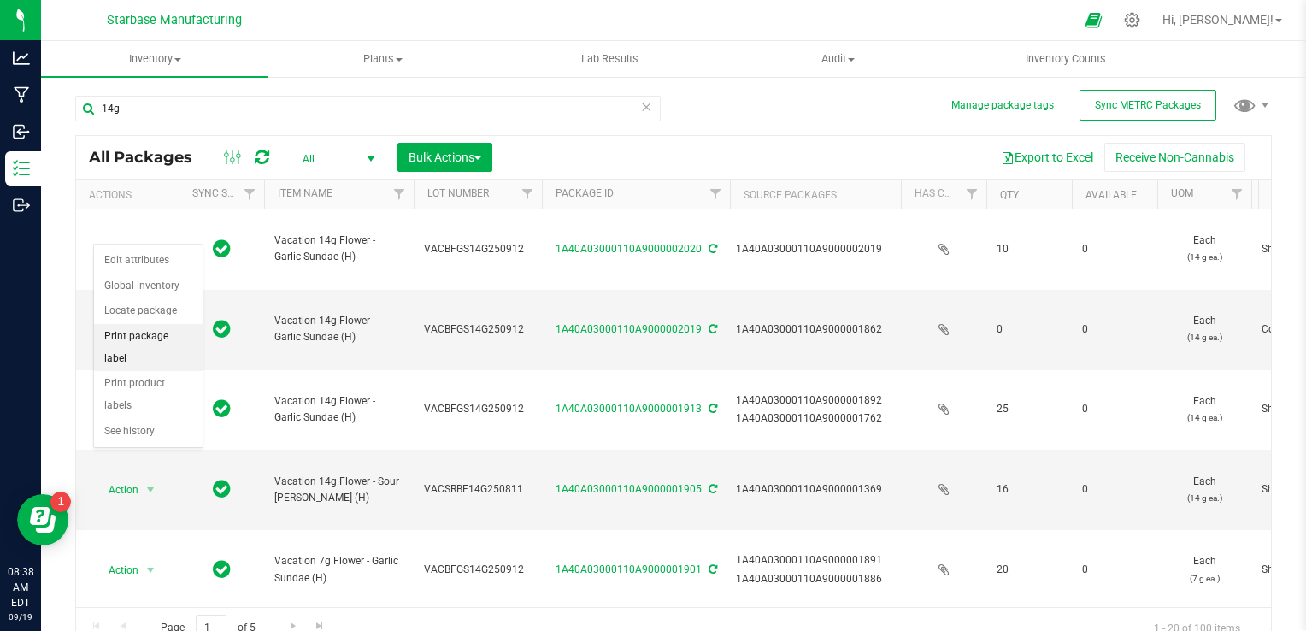
click at [130, 337] on li "Print package label" at bounding box center [148, 347] width 109 height 47
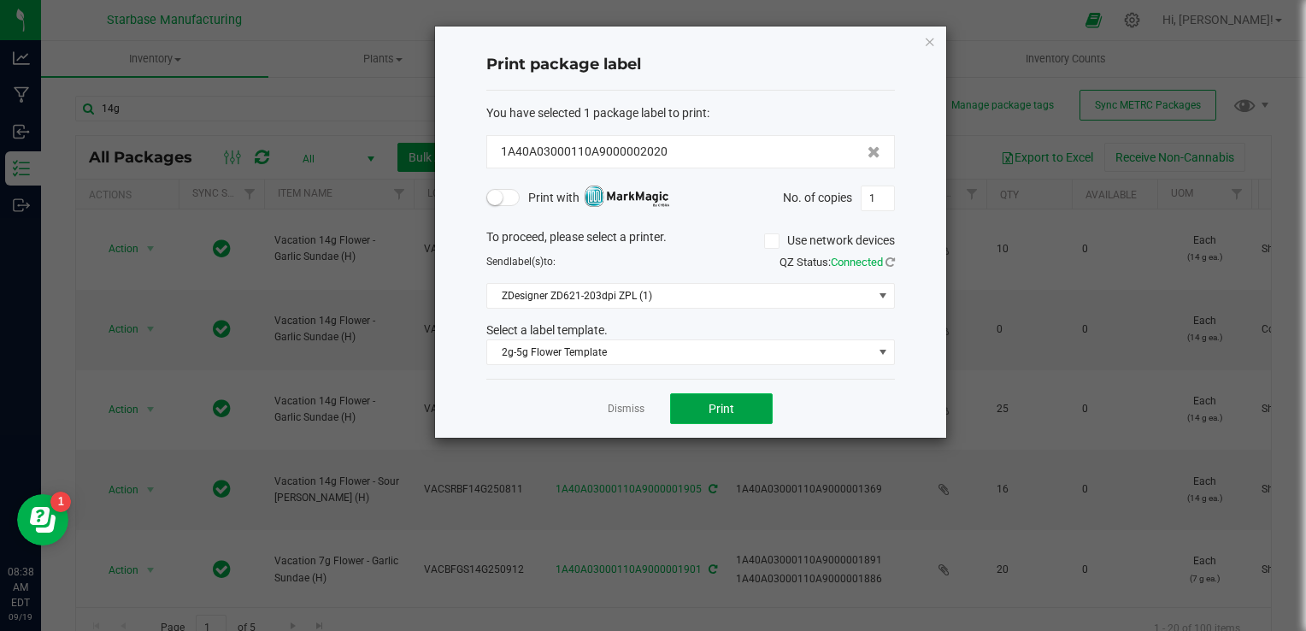
click at [728, 408] on span "Print" at bounding box center [722, 409] width 26 height 14
click at [882, 195] on input "1" at bounding box center [878, 198] width 32 height 24
click at [717, 402] on span "Print" at bounding box center [722, 409] width 26 height 14
click at [640, 402] on link "Dismiss" at bounding box center [626, 409] width 37 height 15
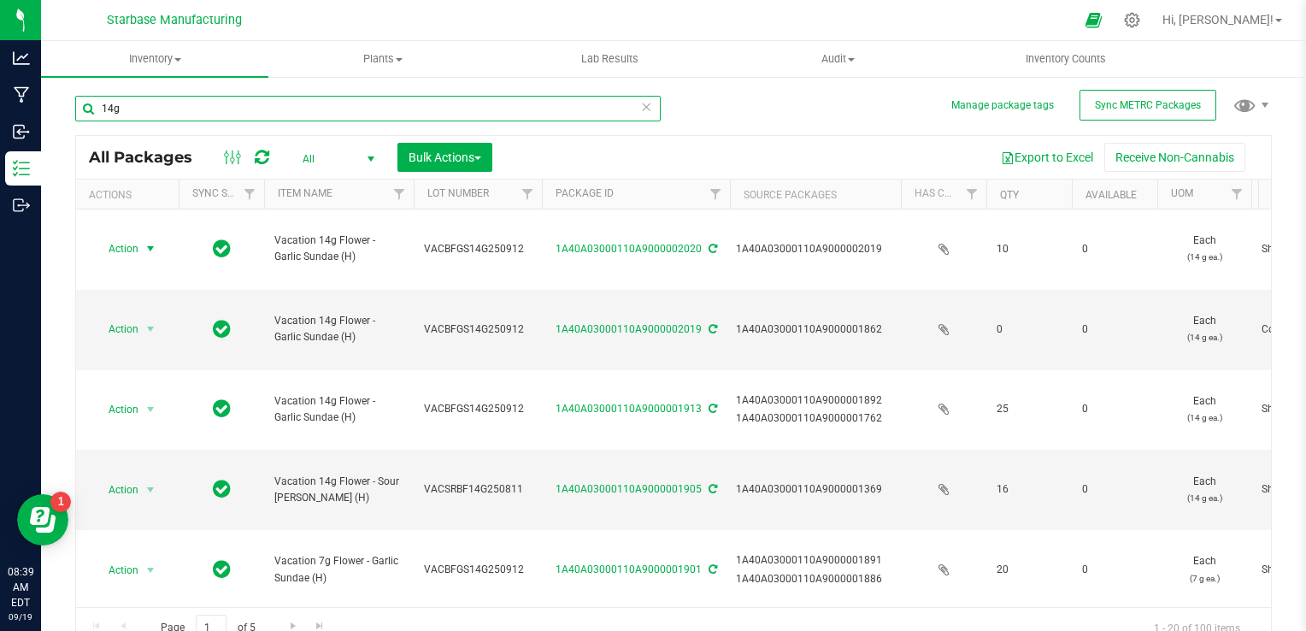
click at [406, 104] on input "14g" at bounding box center [368, 109] width 586 height 26
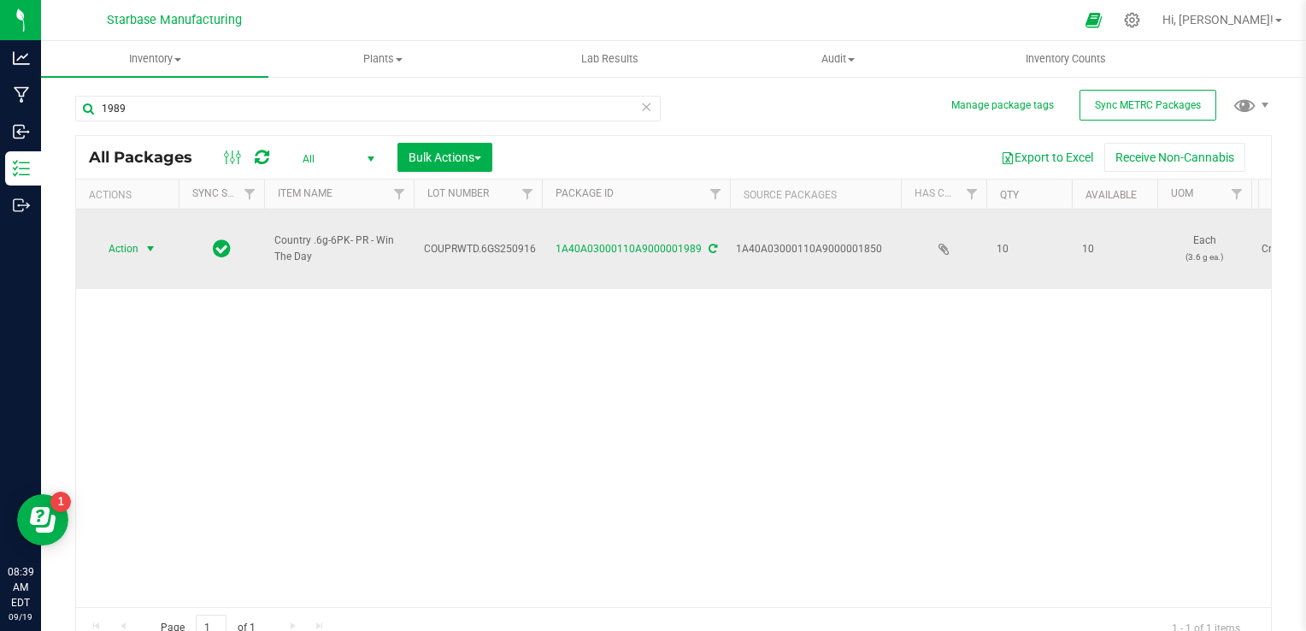
click at [131, 237] on span "Action" at bounding box center [116, 249] width 46 height 24
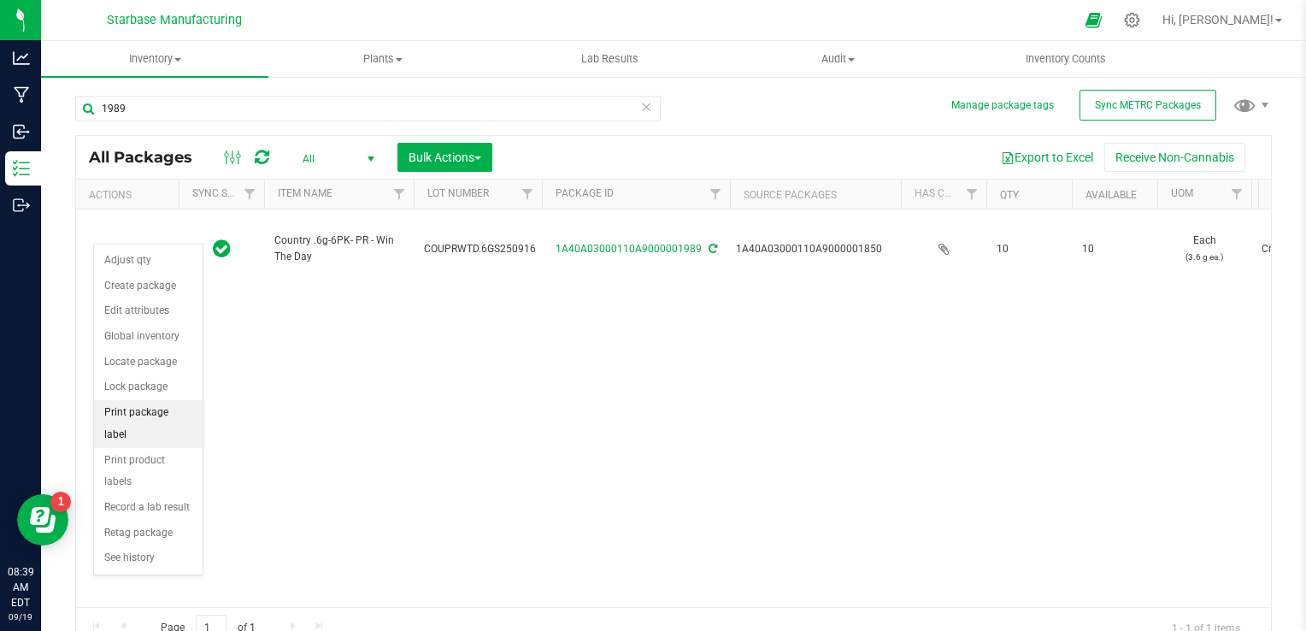
click at [154, 408] on li "Print package label" at bounding box center [148, 423] width 109 height 47
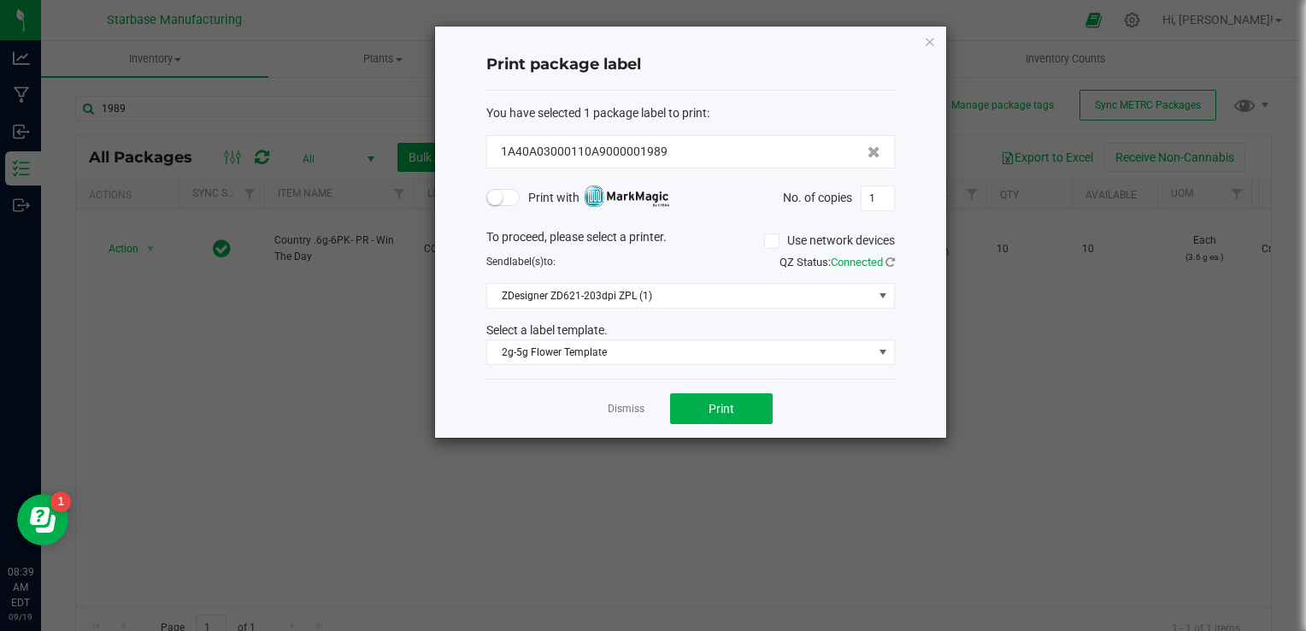
click at [503, 190] on span at bounding box center [503, 197] width 34 height 17
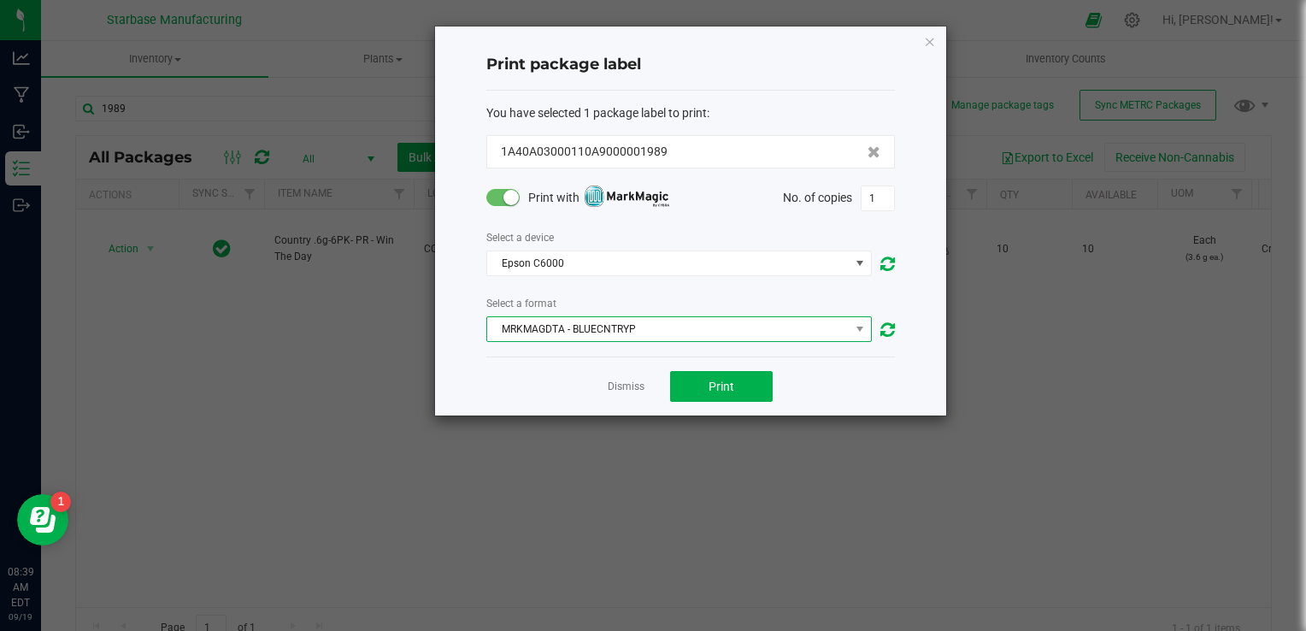
click at [568, 332] on span "MRKMAGDTA - BLUECNTRYP" at bounding box center [668, 329] width 362 height 24
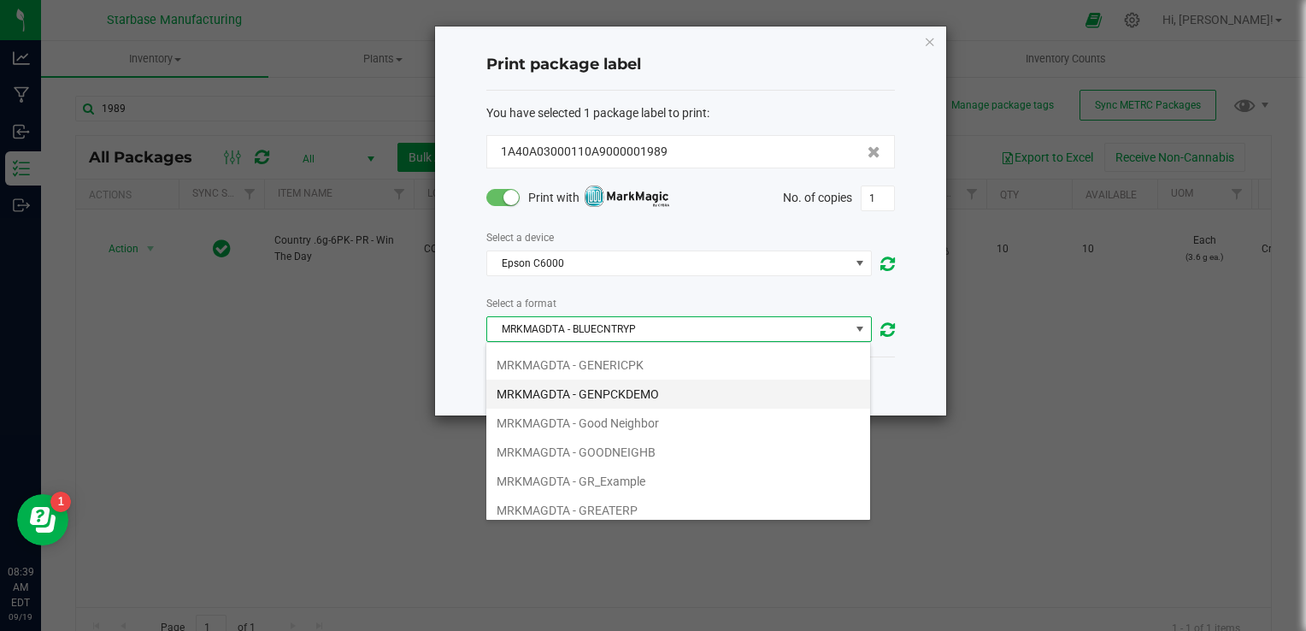
scroll to position [85, 0]
click at [581, 443] on li "MRKMAGDTA - GOODNEIGHB" at bounding box center [678, 448] width 384 height 29
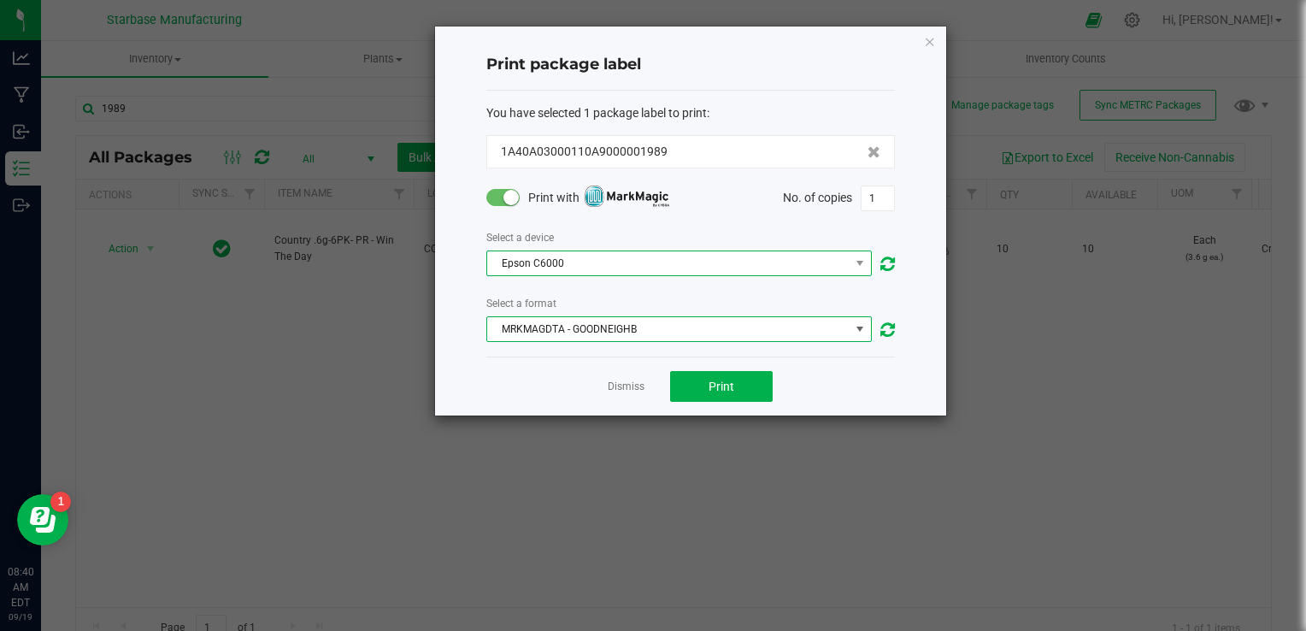
click at [537, 263] on span "Epson C6000" at bounding box center [668, 263] width 362 height 24
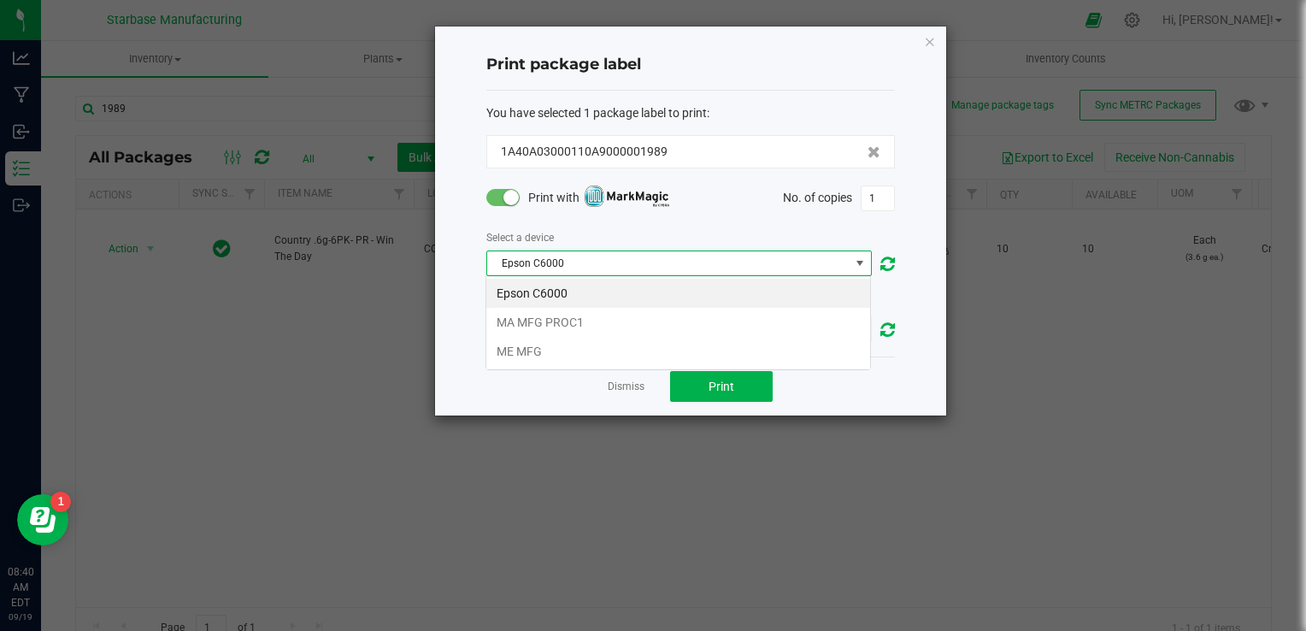
scroll to position [25, 386]
drag, startPoint x: 546, startPoint y: 318, endPoint x: 553, endPoint y: 329, distance: 13.0
click at [546, 319] on li "MA MFG PROC1" at bounding box center [678, 322] width 384 height 29
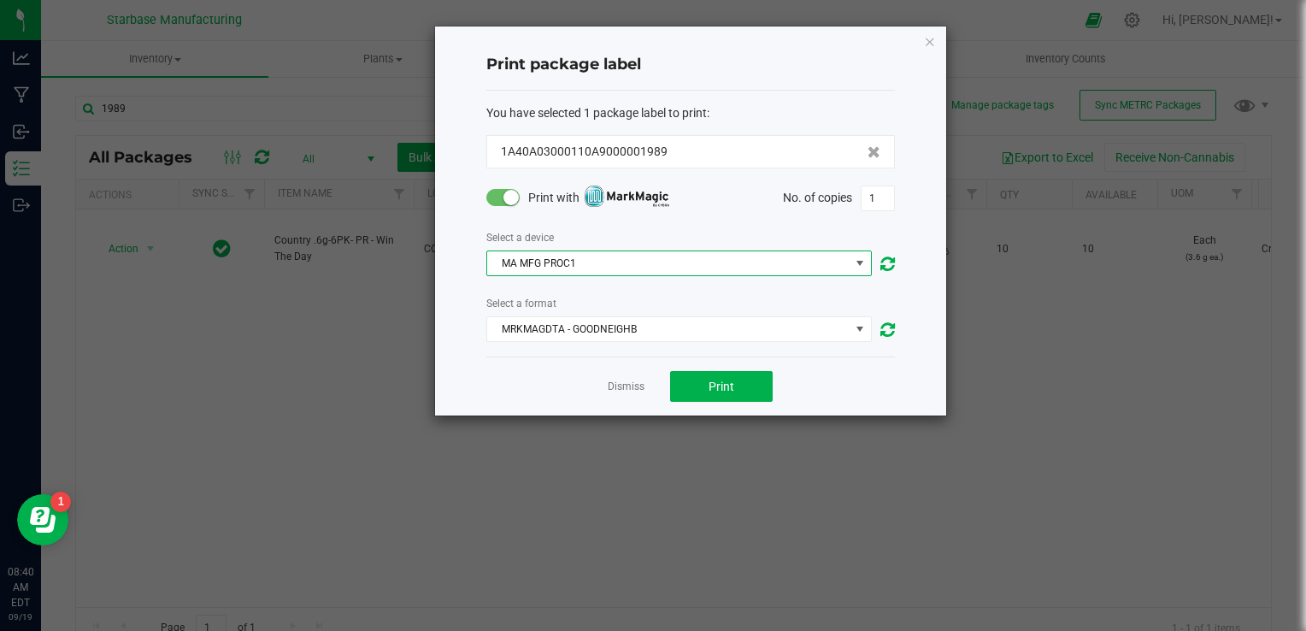
click at [711, 403] on div "Dismiss Print" at bounding box center [690, 385] width 409 height 59
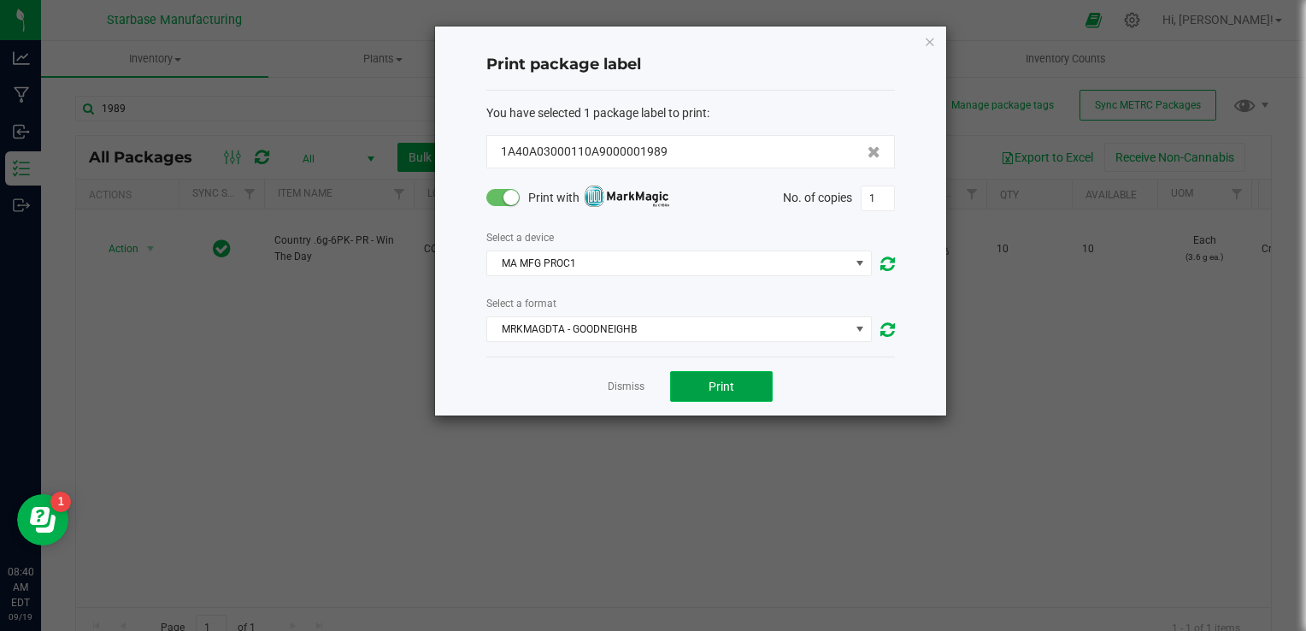
click at [711, 388] on span "Print" at bounding box center [722, 387] width 26 height 14
click at [626, 380] on link "Dismiss" at bounding box center [626, 387] width 37 height 15
